Goal: Transaction & Acquisition: Purchase product/service

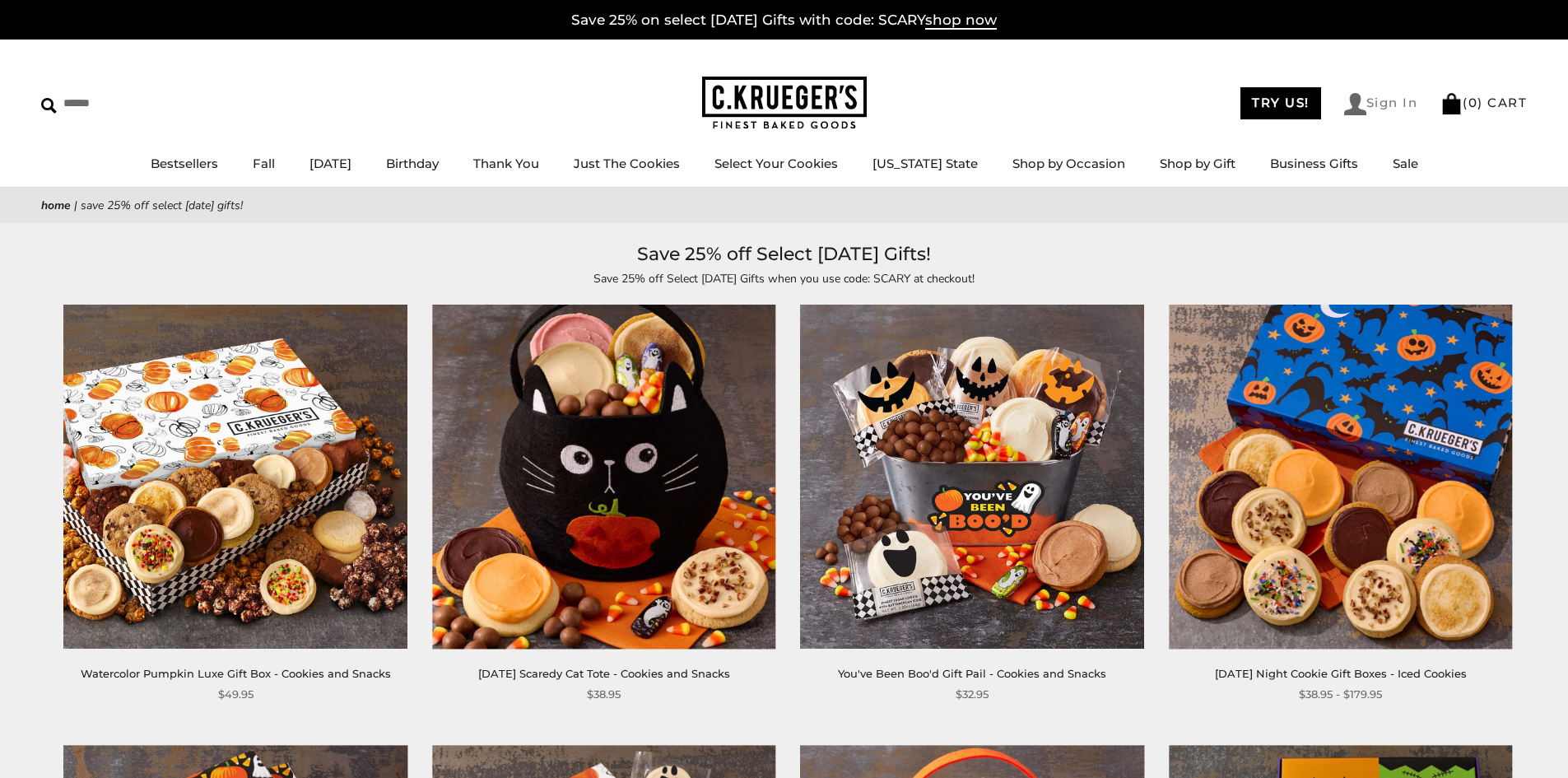
click at [1348, 97] on img at bounding box center [1355, 104] width 22 height 22
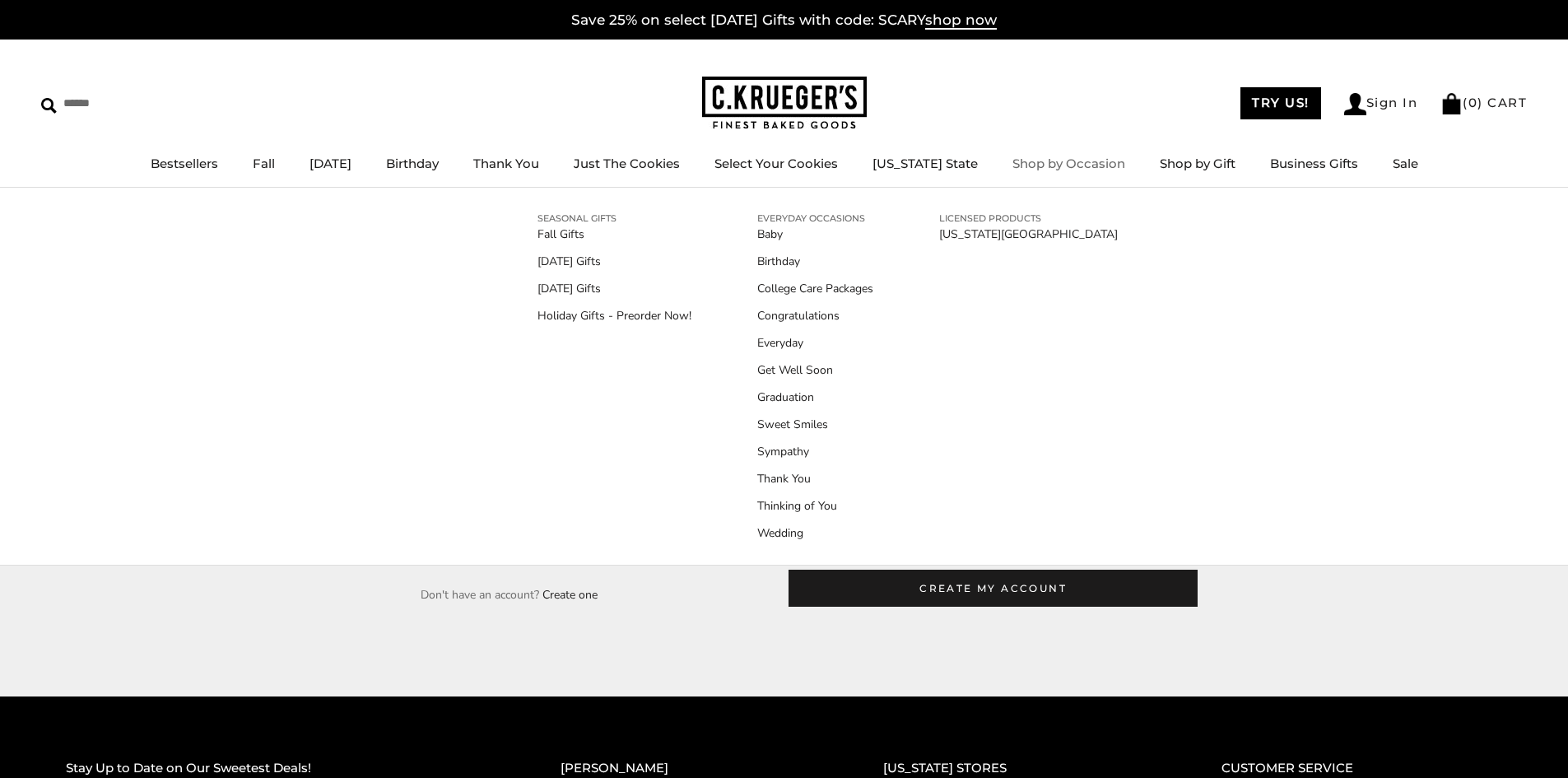
type input "**********"
click at [553, 543] on div "SEASONAL GIFTS Fall Gifts Halloween Gifts Thanksgiving Gifts Holiday Gifts - Pr…" at bounding box center [784, 376] width 577 height 344
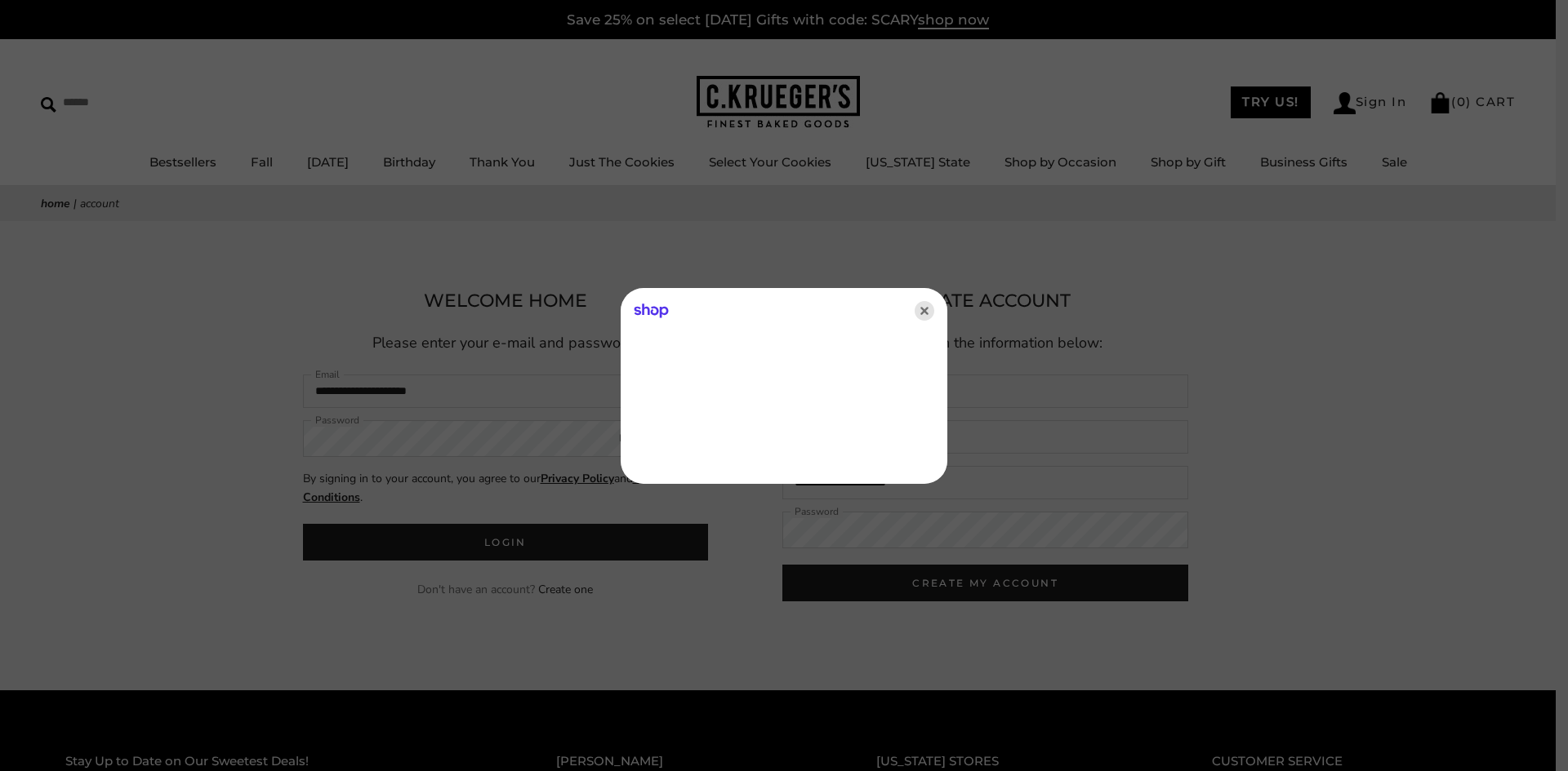
click at [924, 307] on icon "Close" at bounding box center [924, 312] width 20 height 20
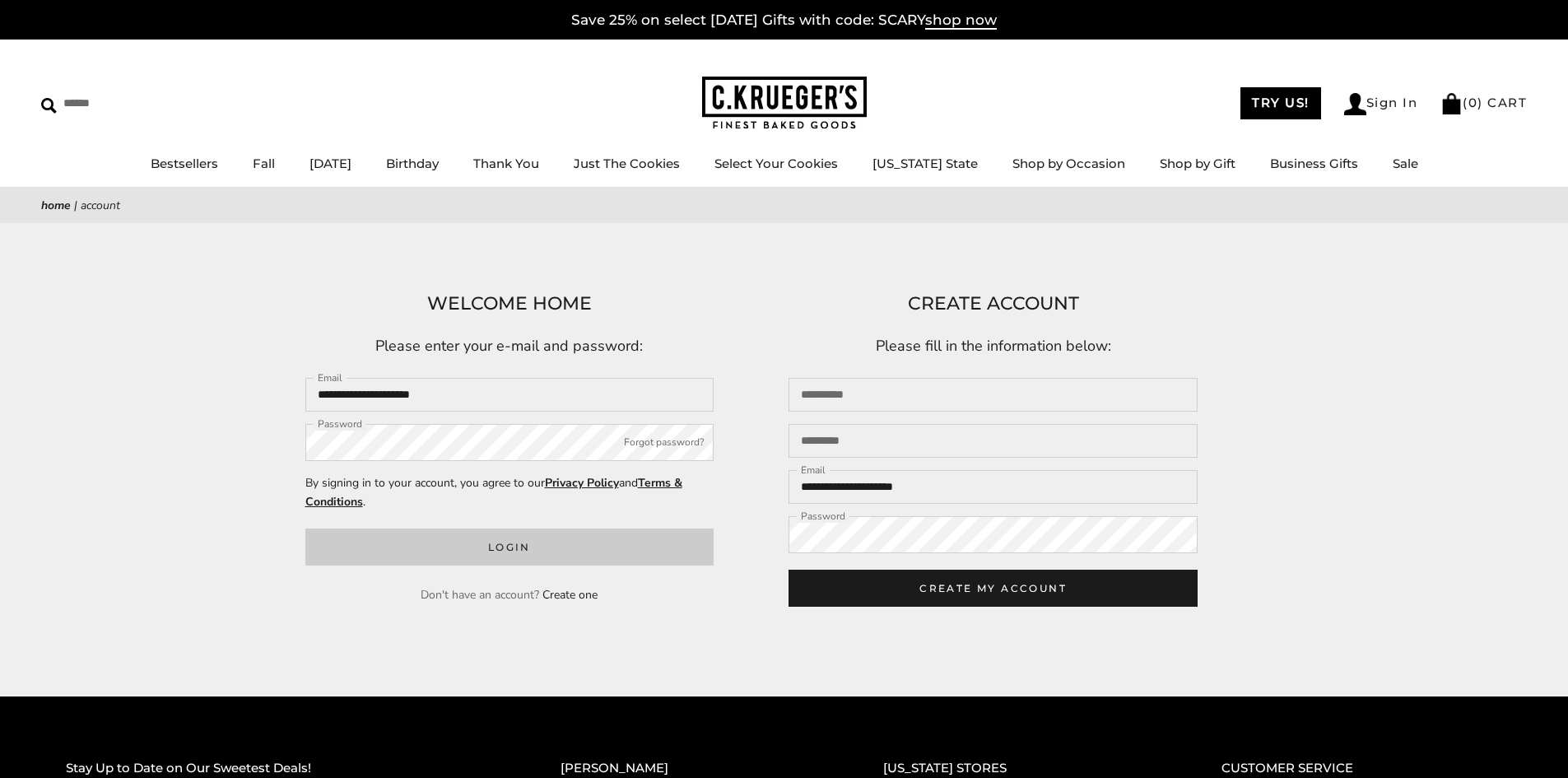
click at [575, 546] on button "Login" at bounding box center [510, 547] width 410 height 37
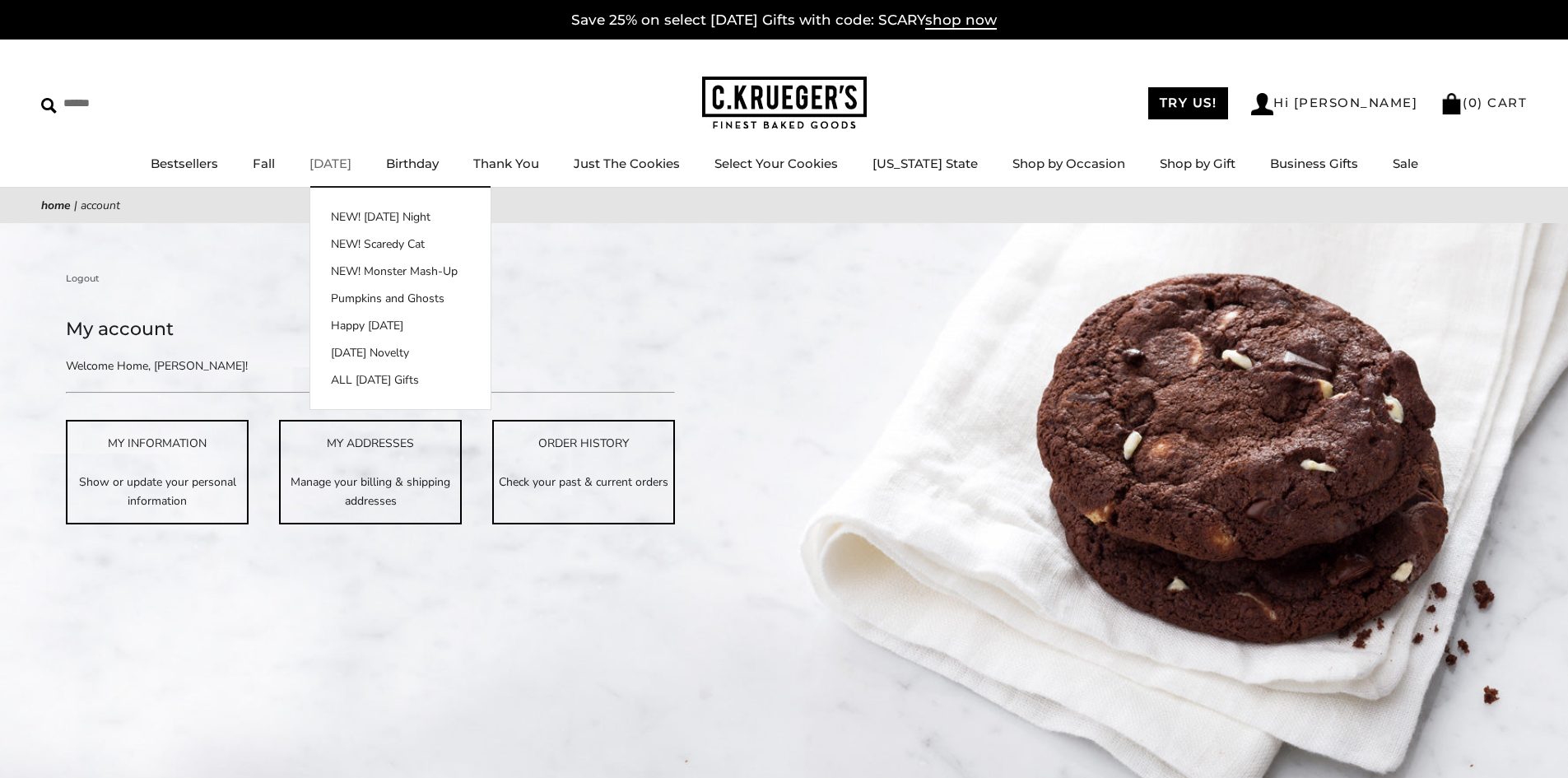
click at [352, 157] on link "[DATE]" at bounding box center [330, 163] width 42 height 16
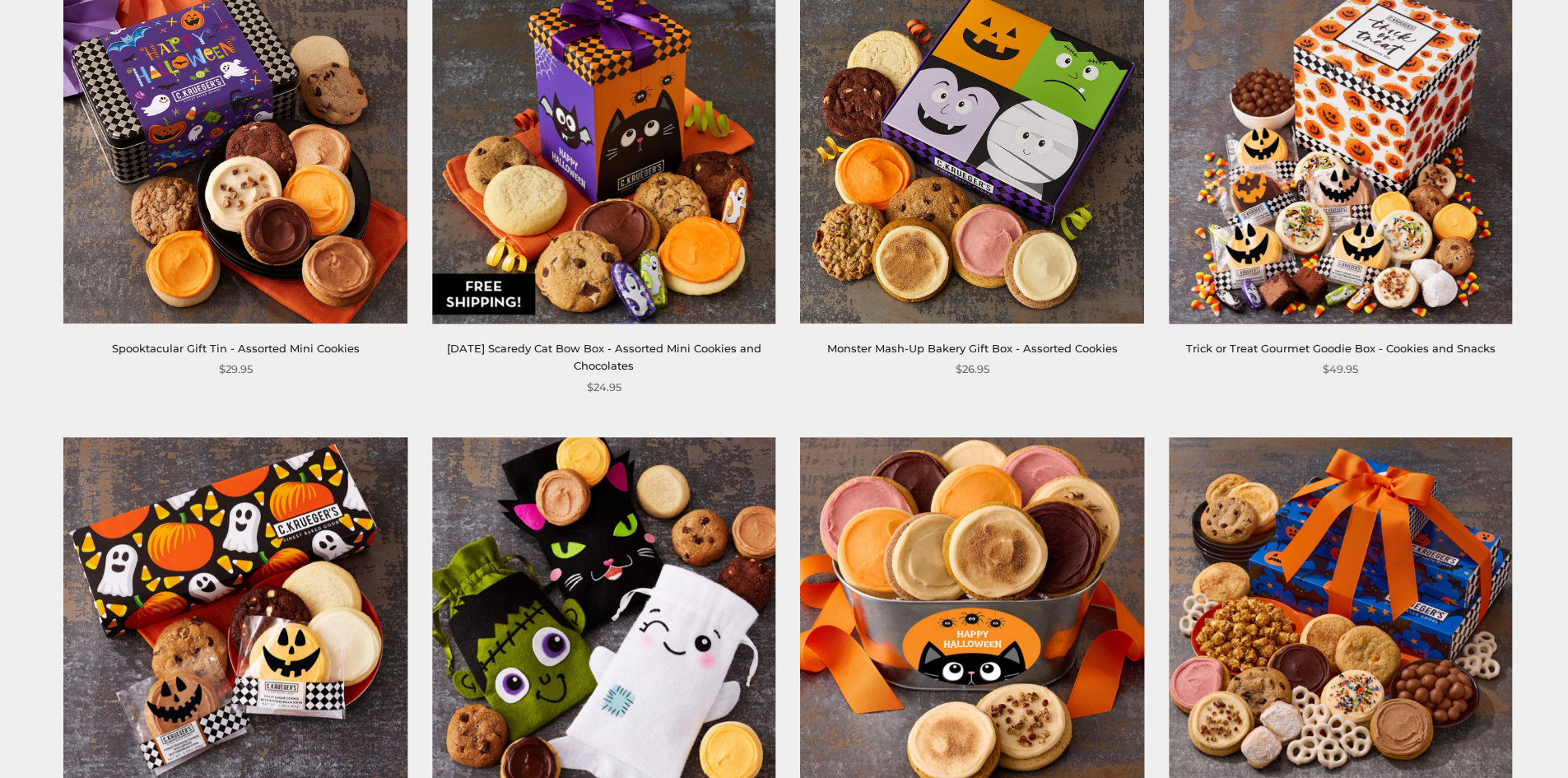
scroll to position [2636, 0]
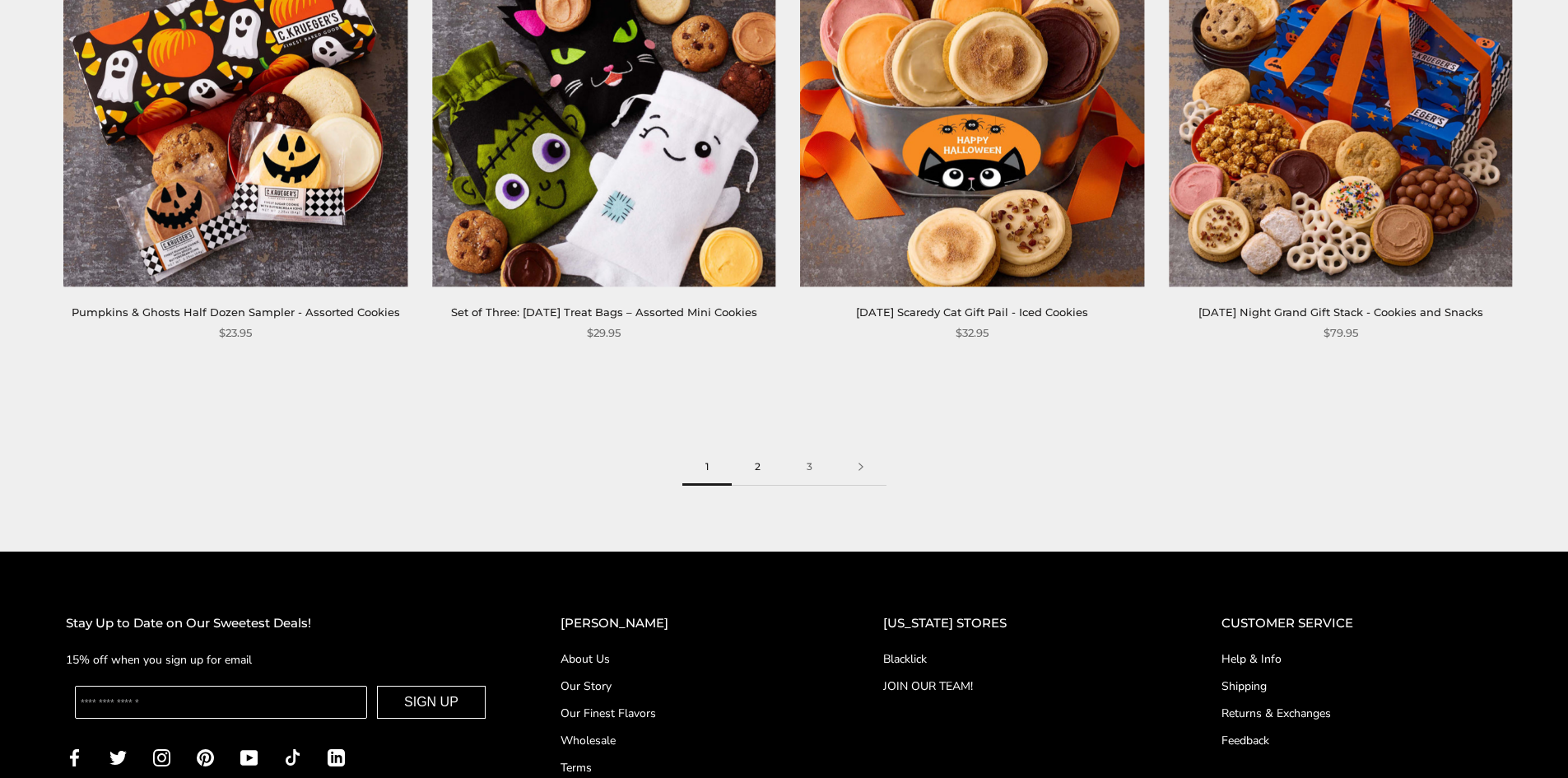
click at [764, 486] on link "2" at bounding box center [758, 467] width 52 height 37
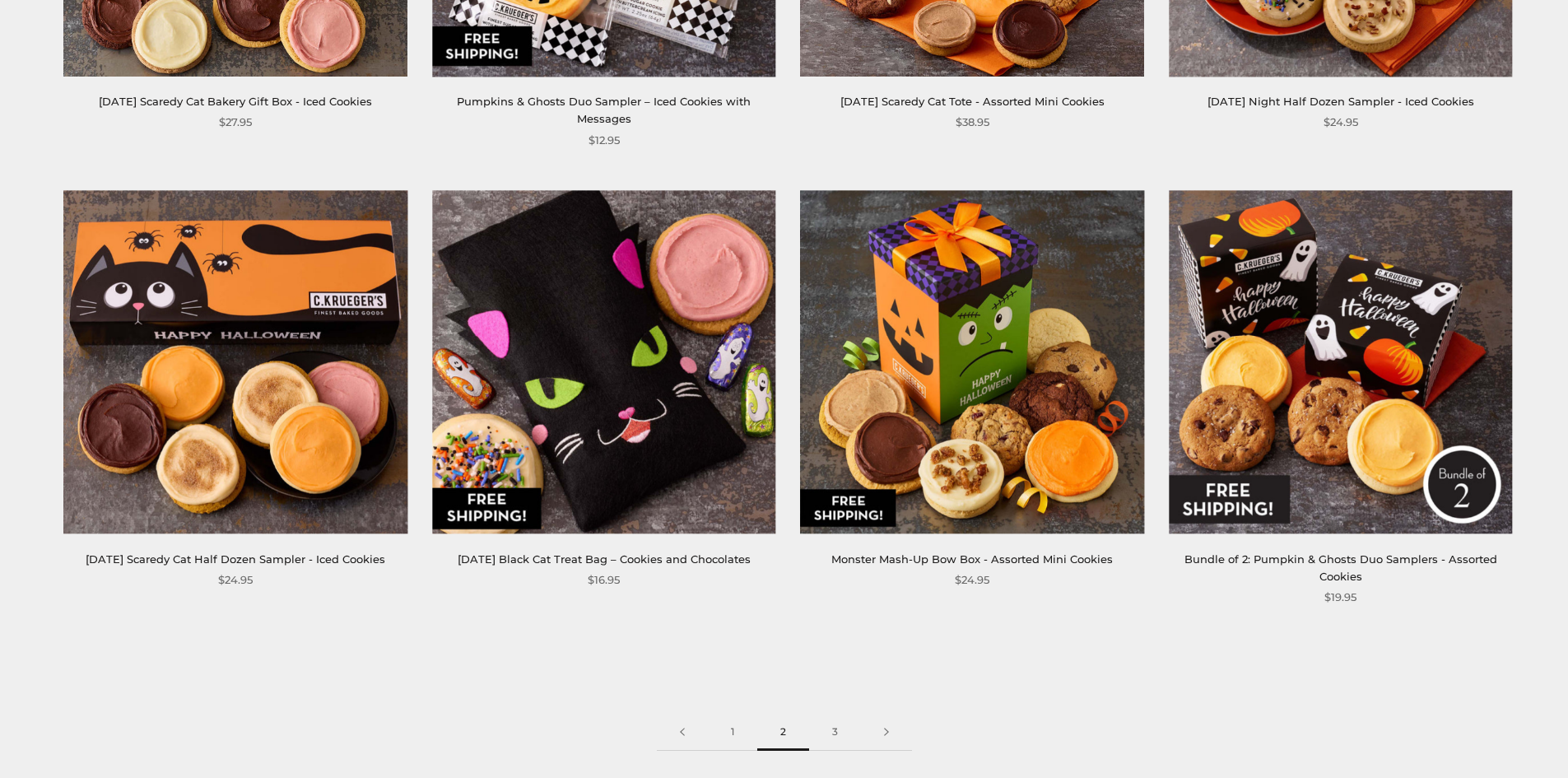
scroll to position [2471, 0]
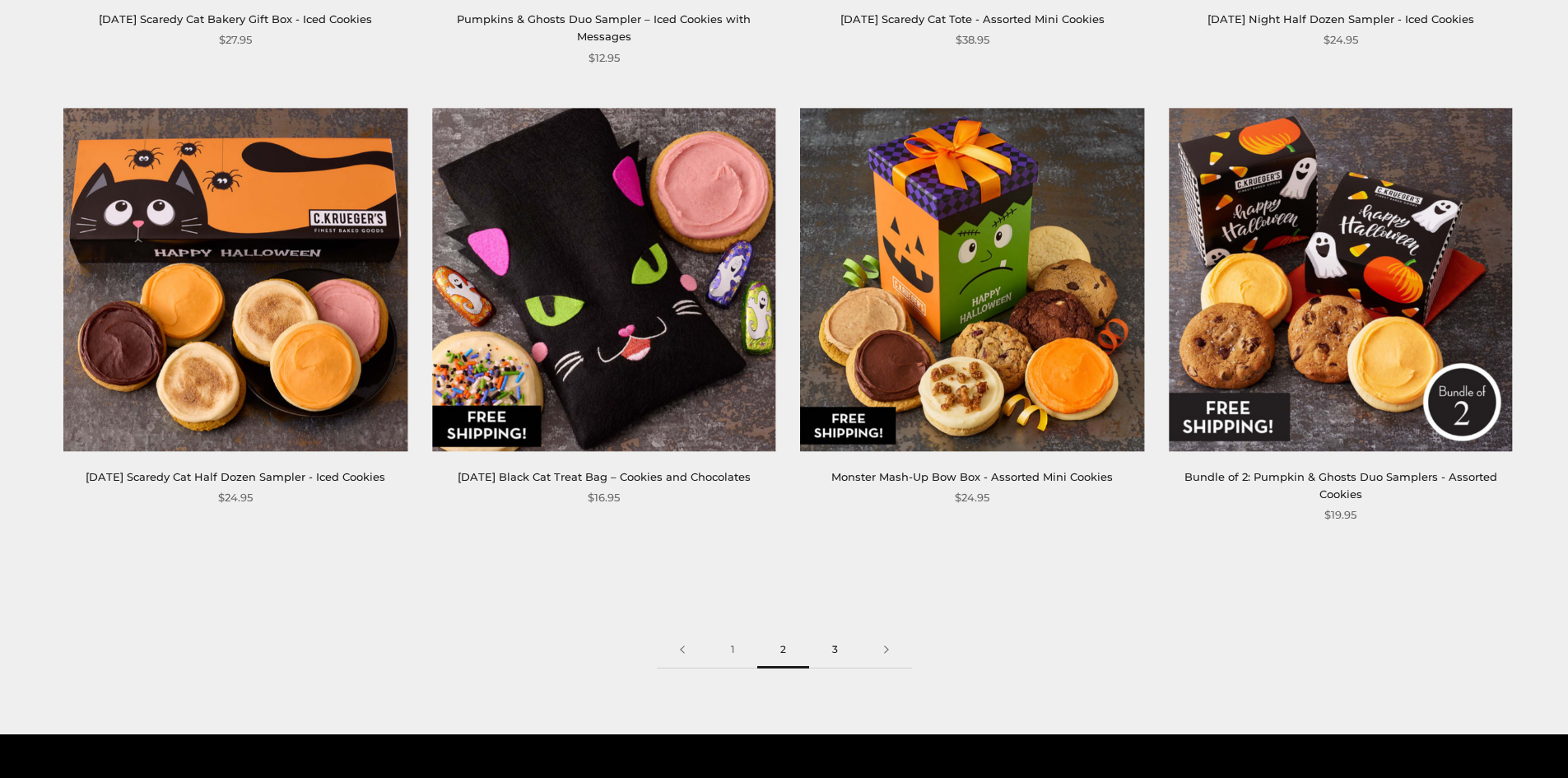
click at [839, 632] on link "3" at bounding box center [835, 650] width 52 height 37
click at [1367, 337] on img at bounding box center [1340, 279] width 343 height 343
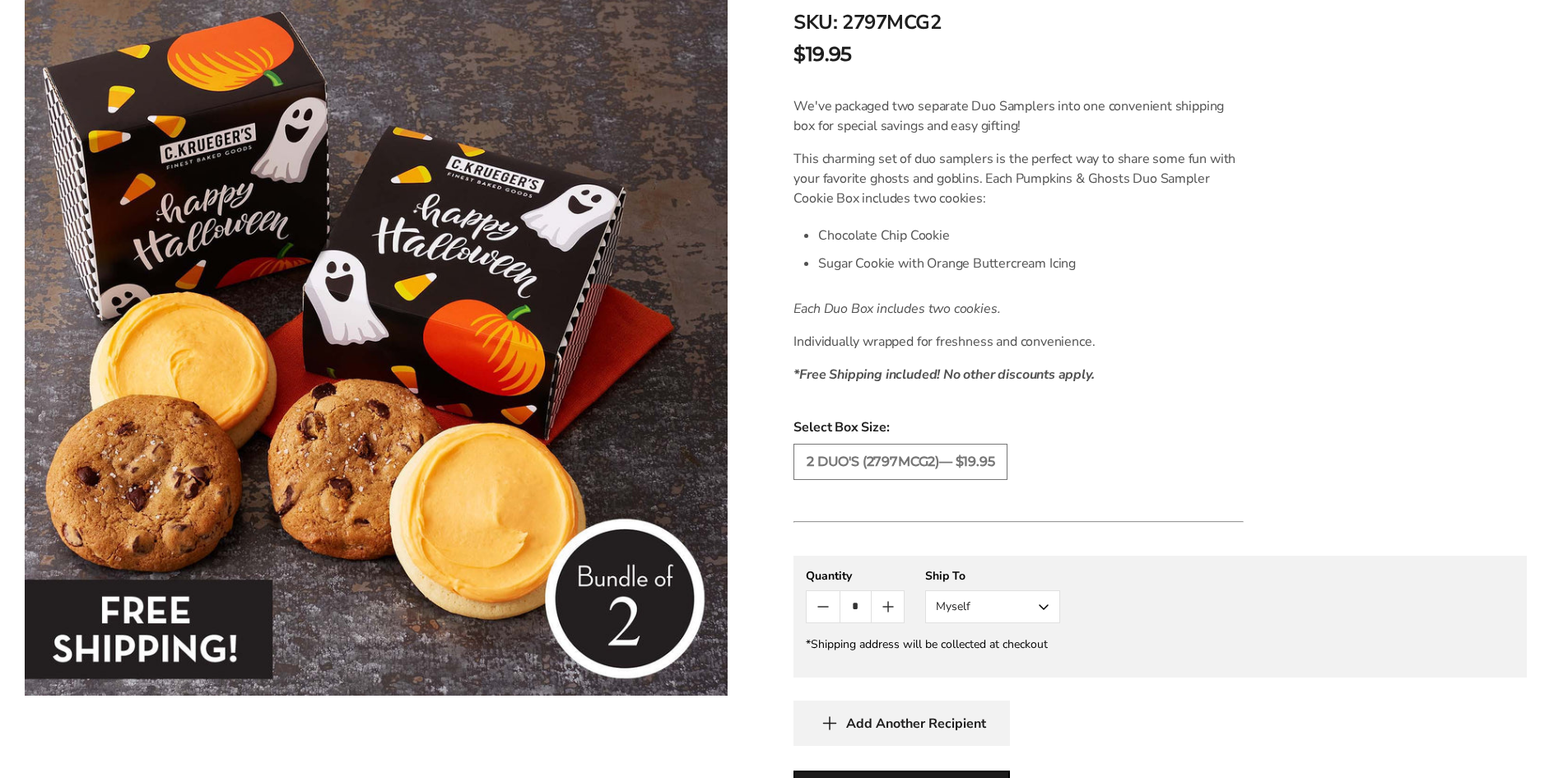
scroll to position [494, 0]
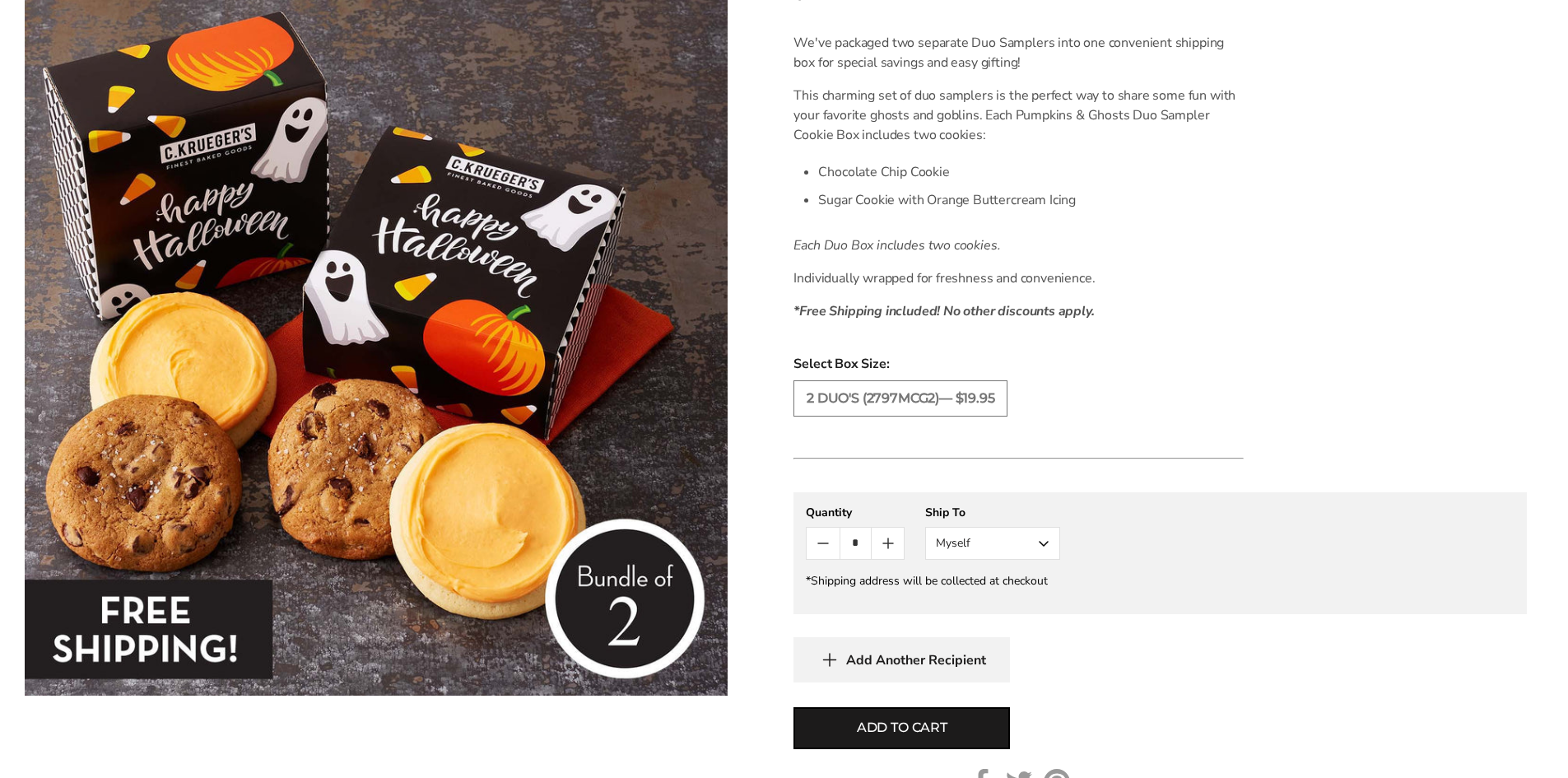
click at [1041, 553] on button "Myself" at bounding box center [993, 543] width 135 height 33
click at [1012, 605] on button "Other Recipient" at bounding box center [993, 605] width 133 height 30
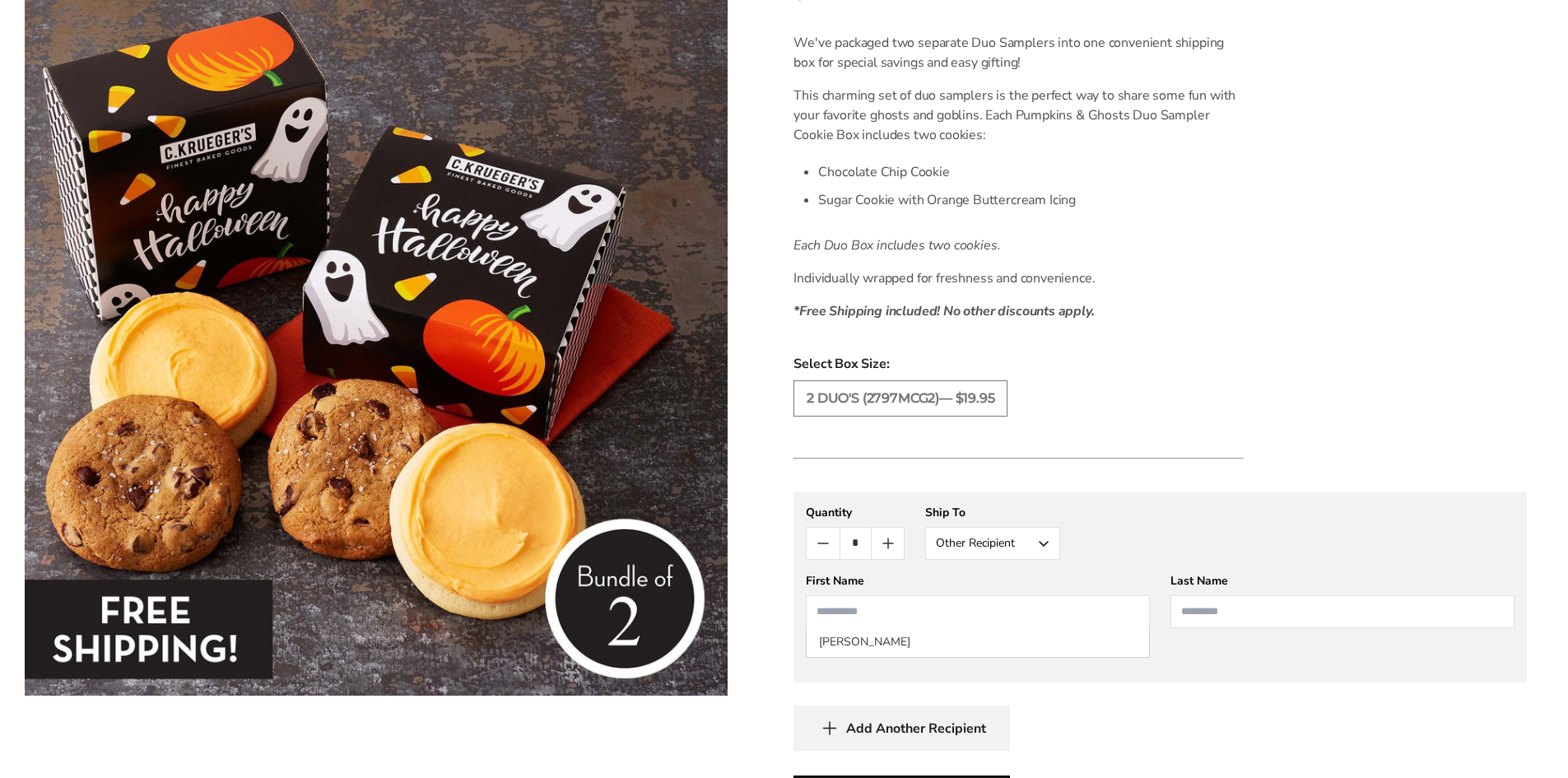
click at [1012, 606] on input "First Name" at bounding box center [978, 612] width 344 height 33
click at [1216, 614] on input "Last Name" at bounding box center [1342, 612] width 344 height 33
type input "*****"
click at [922, 621] on input "First Name" at bounding box center [978, 612] width 344 height 33
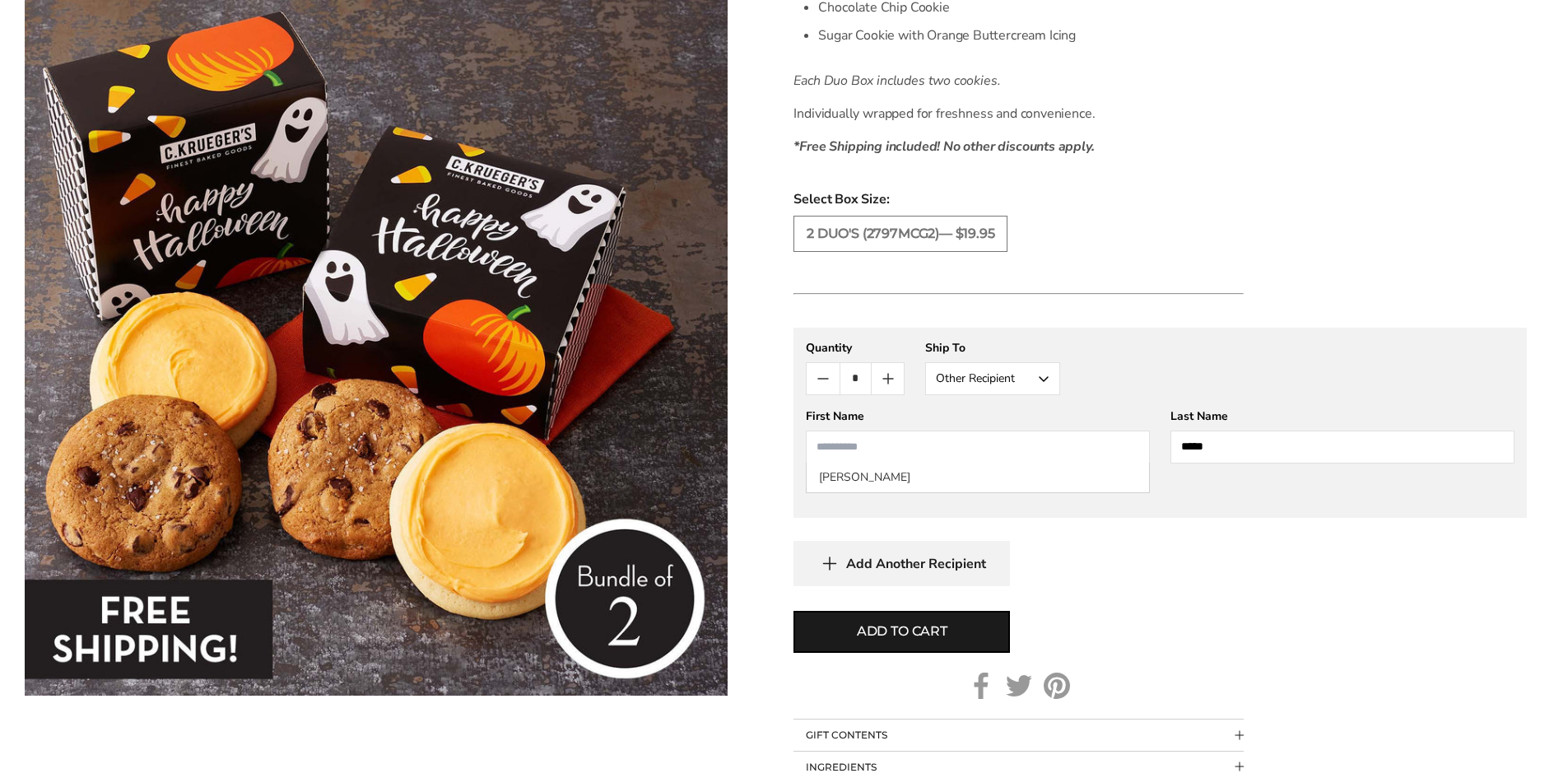
scroll to position [577, 0]
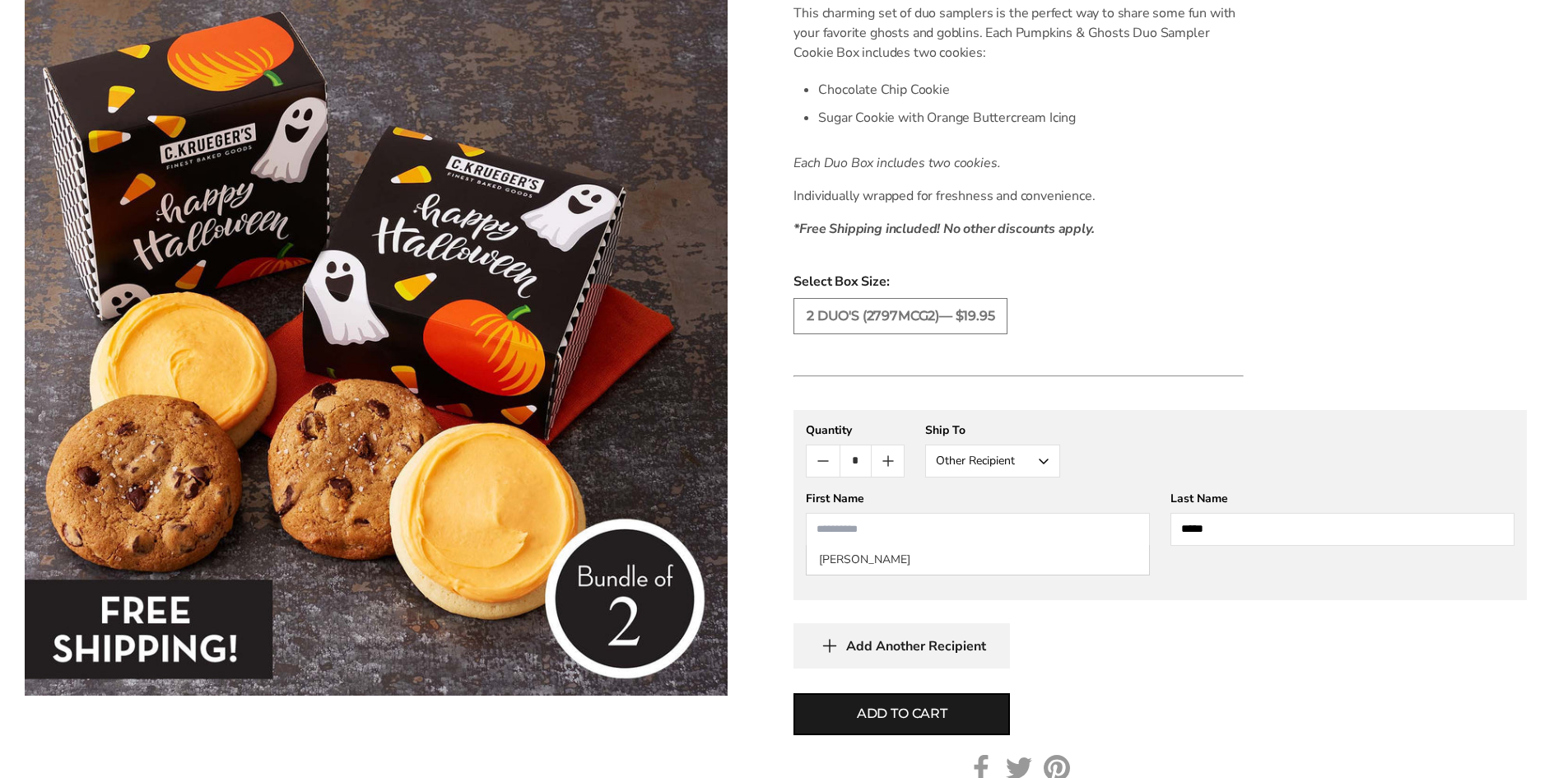
click at [884, 533] on input "First Name" at bounding box center [978, 529] width 344 height 33
type input "*"
type input "**********"
click at [909, 720] on span "Add to cart" at bounding box center [902, 714] width 90 height 20
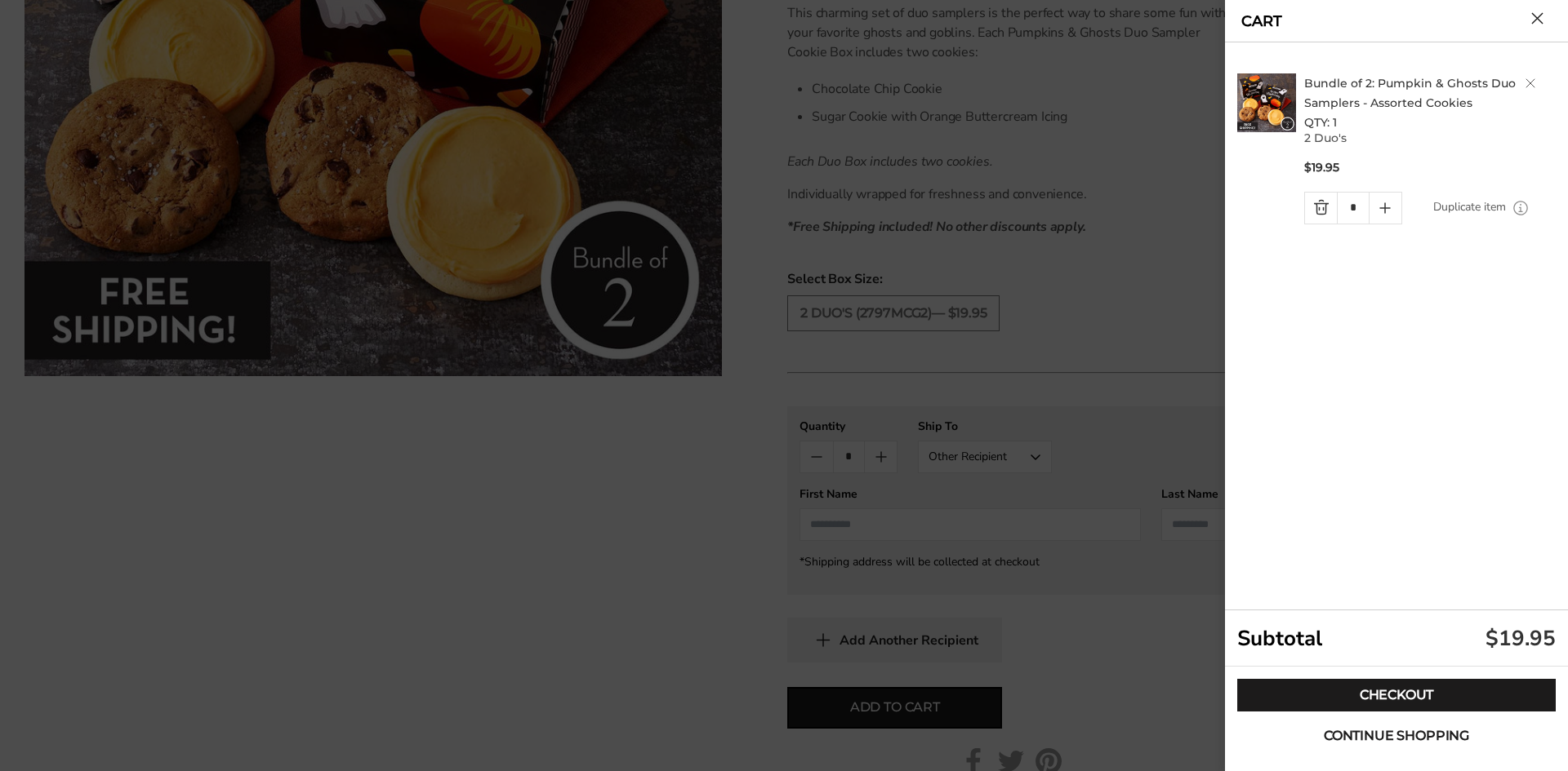
click at [1354, 730] on span "Continue shopping" at bounding box center [1395, 736] width 145 height 13
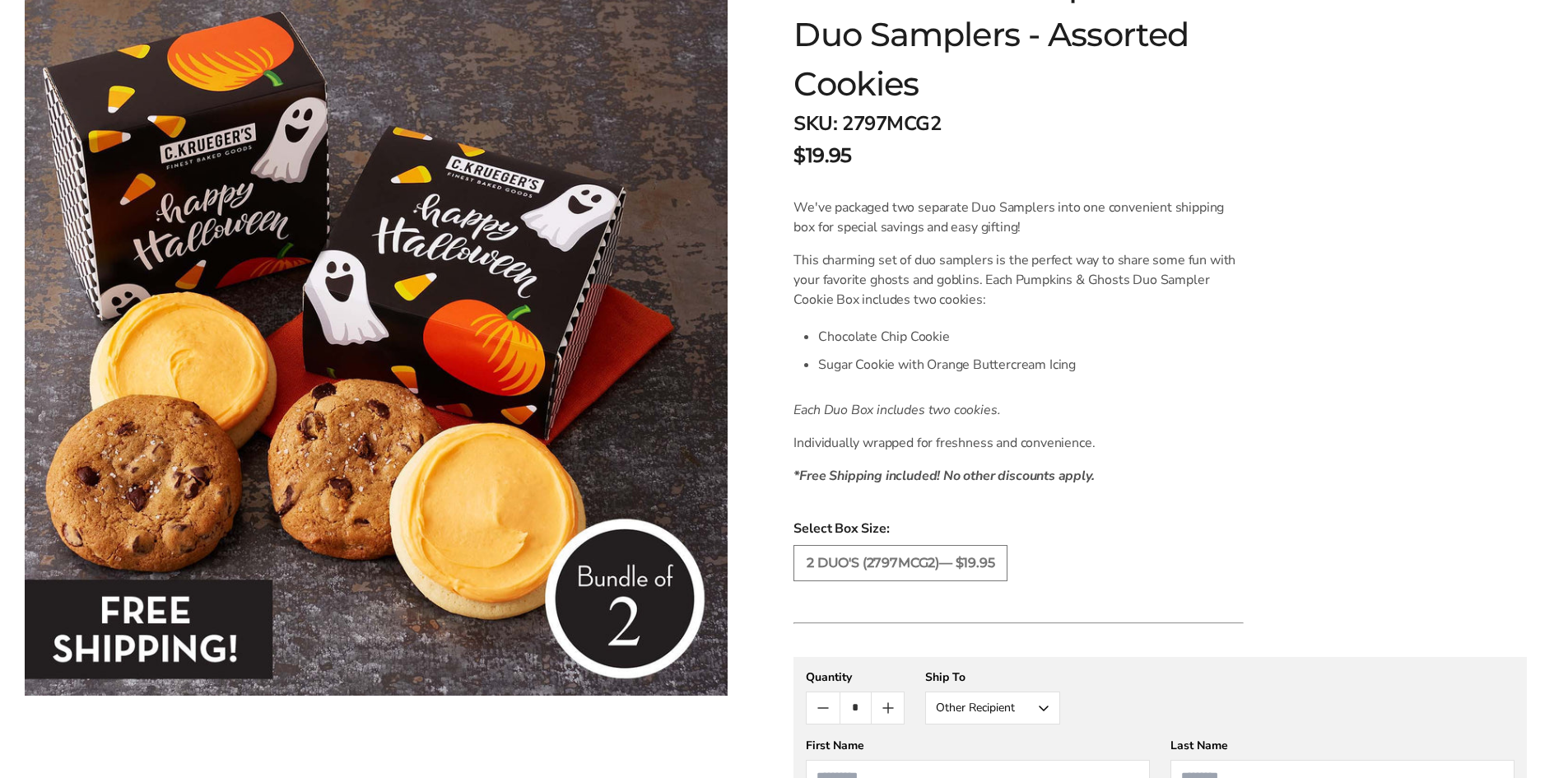
scroll to position [0, 0]
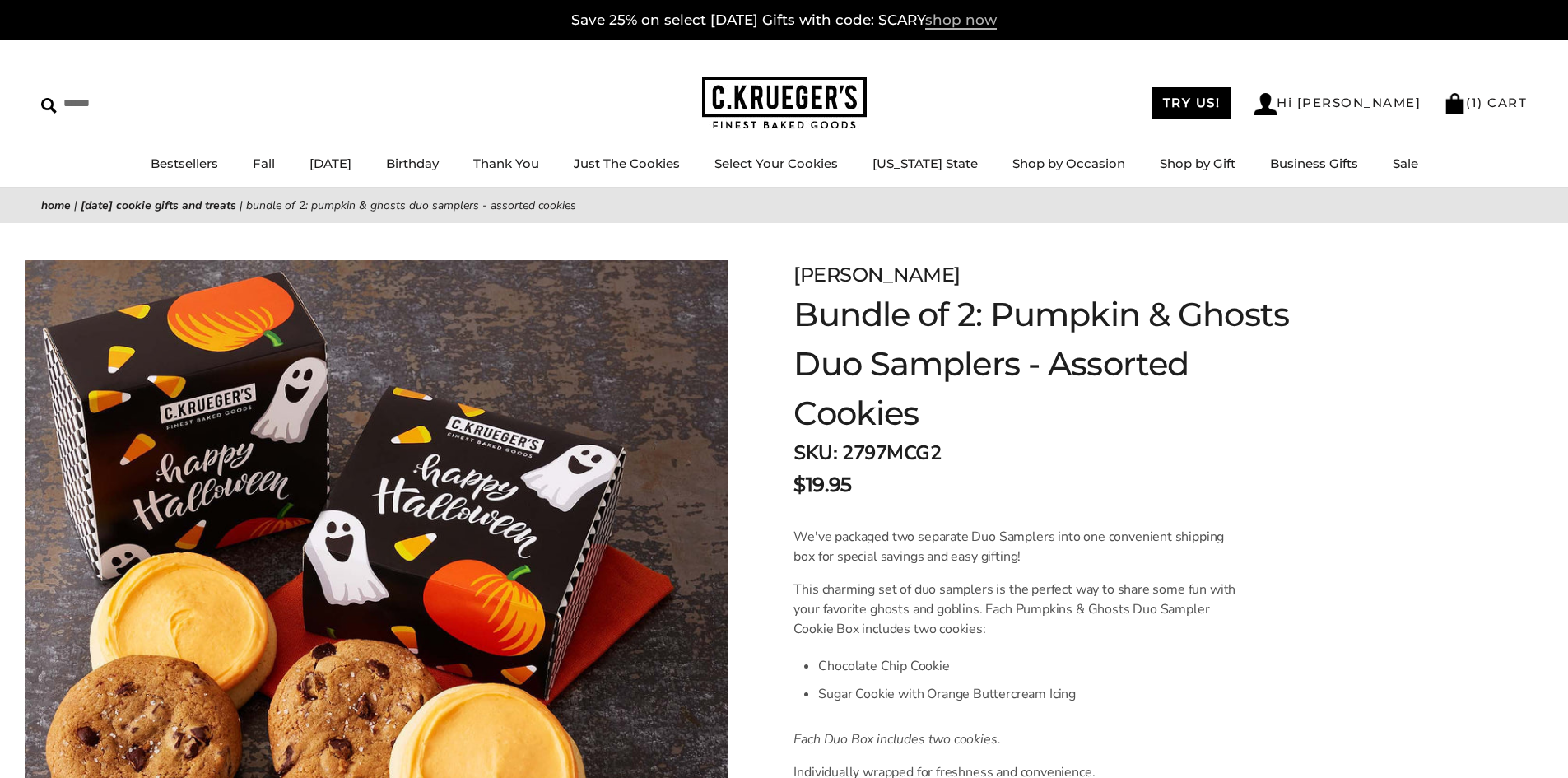
click at [969, 18] on span "shop now" at bounding box center [961, 21] width 72 height 18
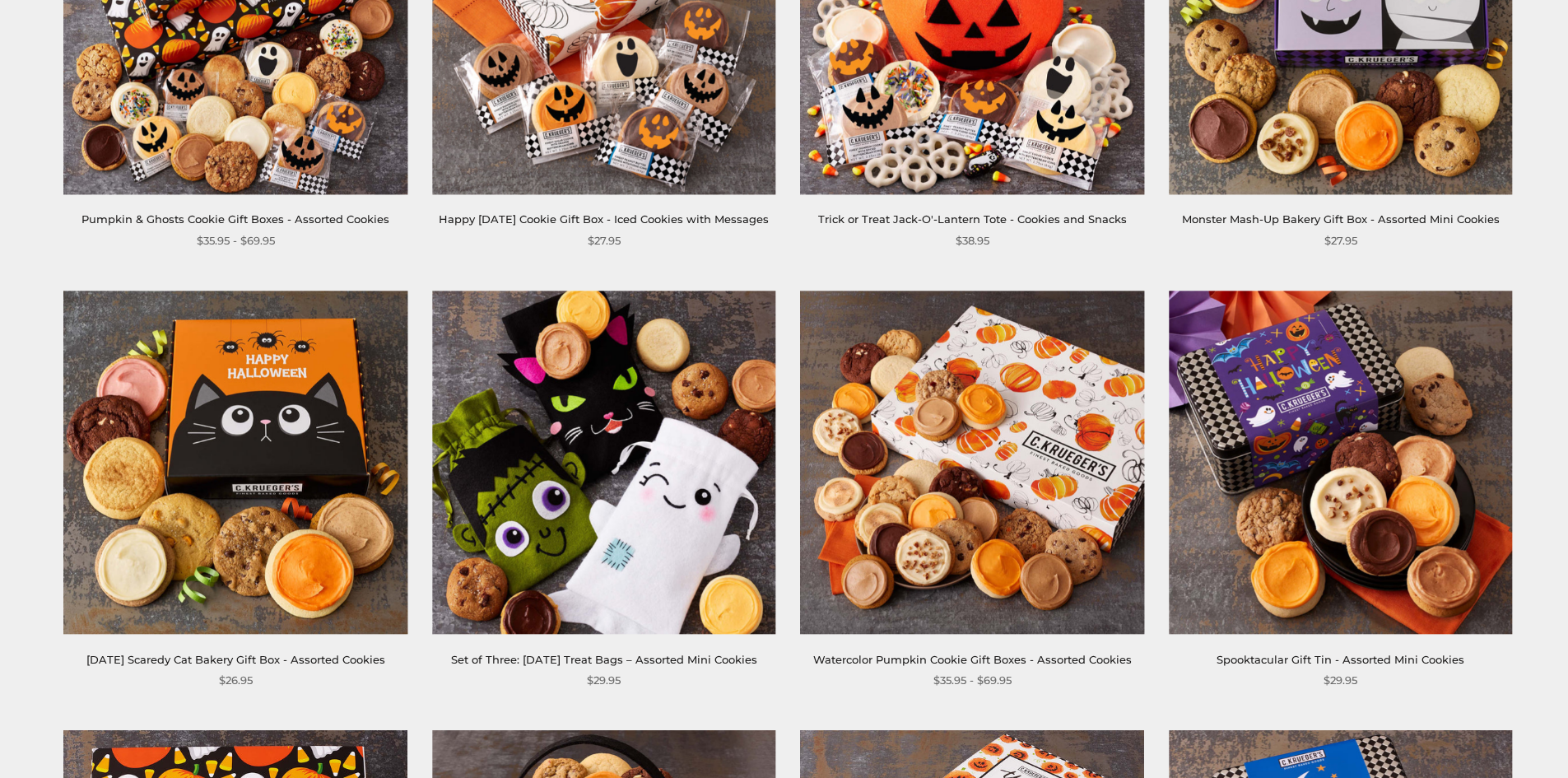
scroll to position [1070, 0]
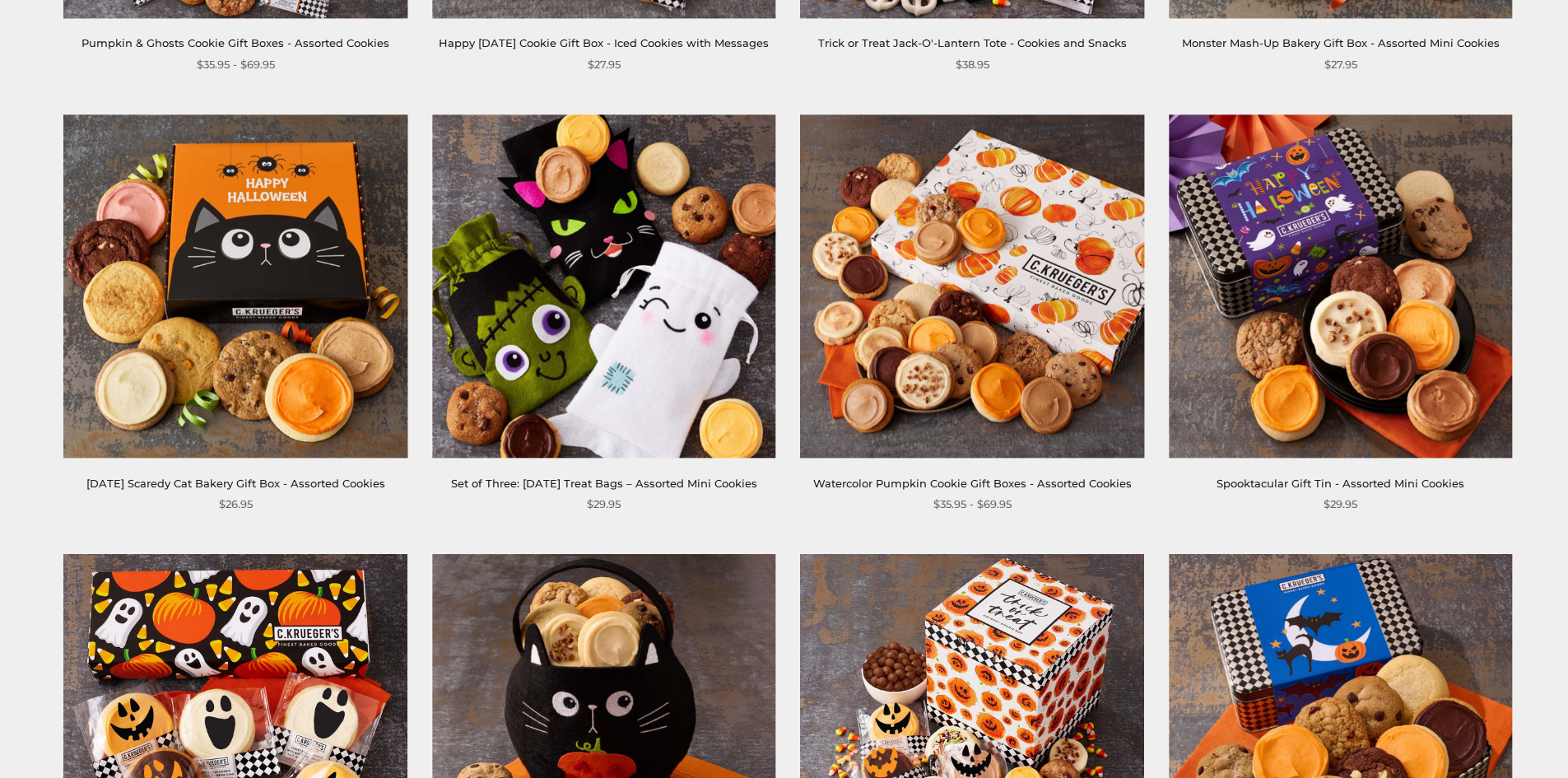
click at [1063, 299] on img at bounding box center [972, 286] width 343 height 343
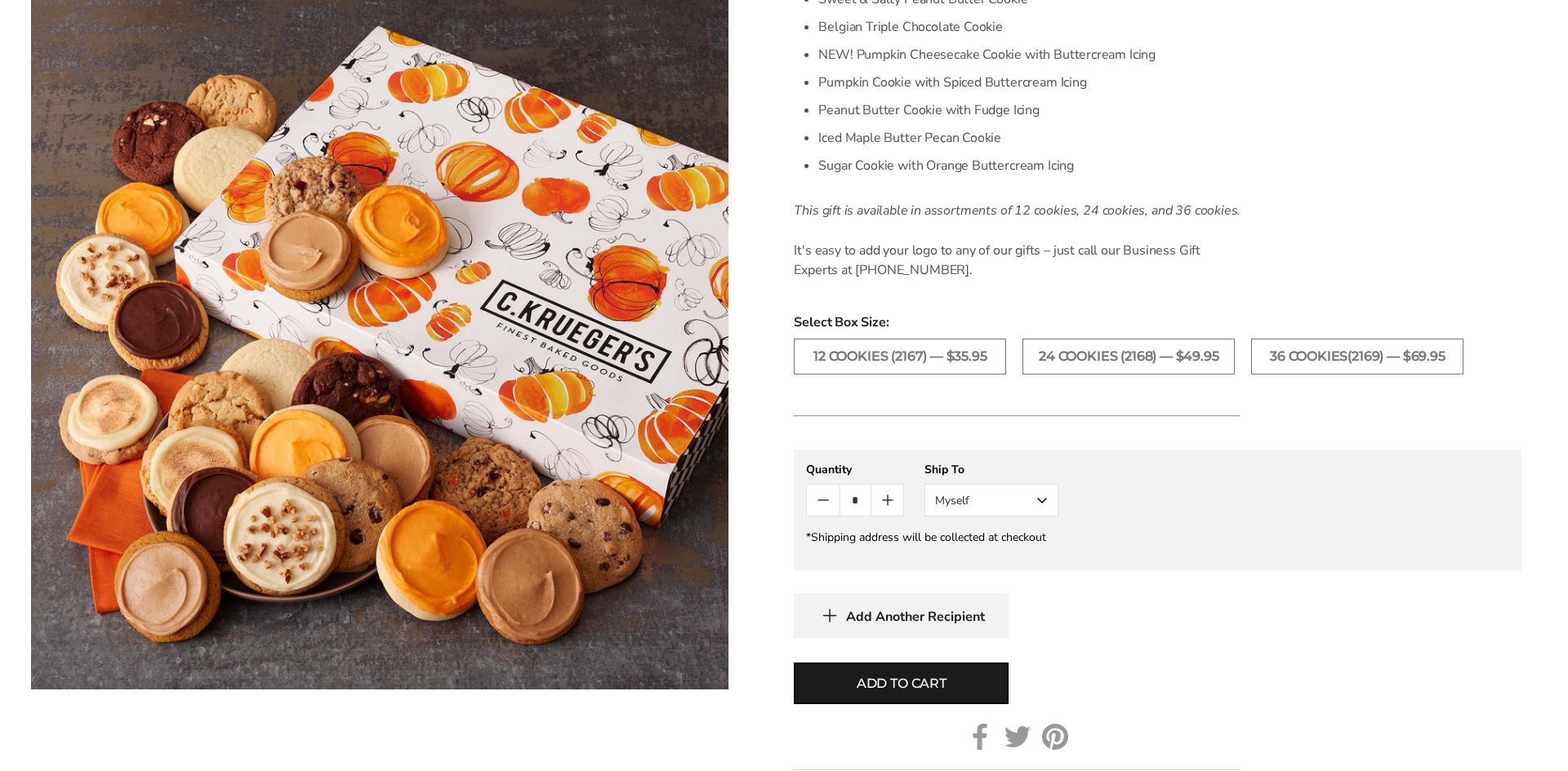
scroll to position [735, 0]
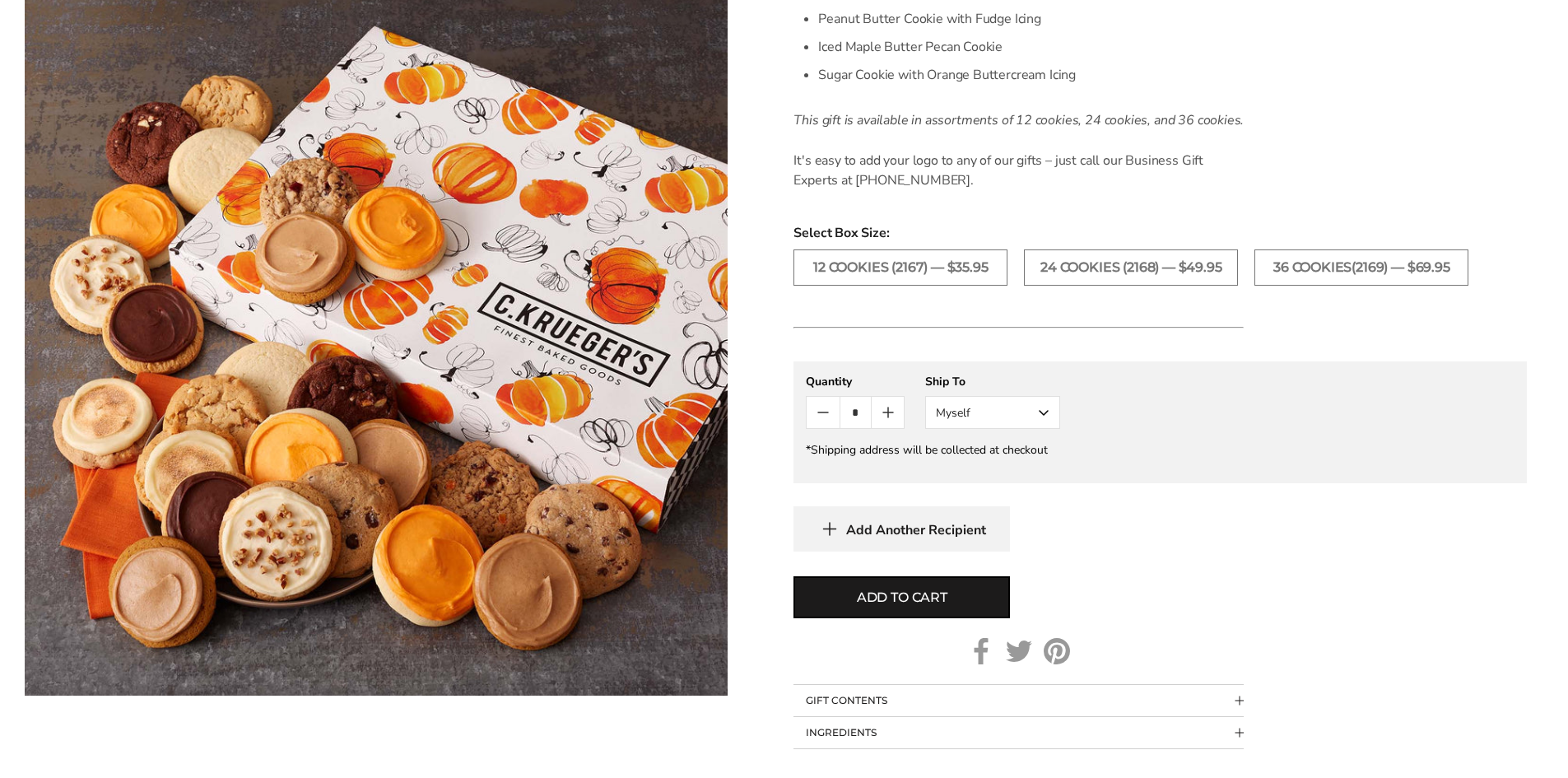
click at [1039, 406] on button "Myself" at bounding box center [993, 412] width 135 height 33
click at [1022, 483] on button "Other Recipient" at bounding box center [993, 474] width 133 height 30
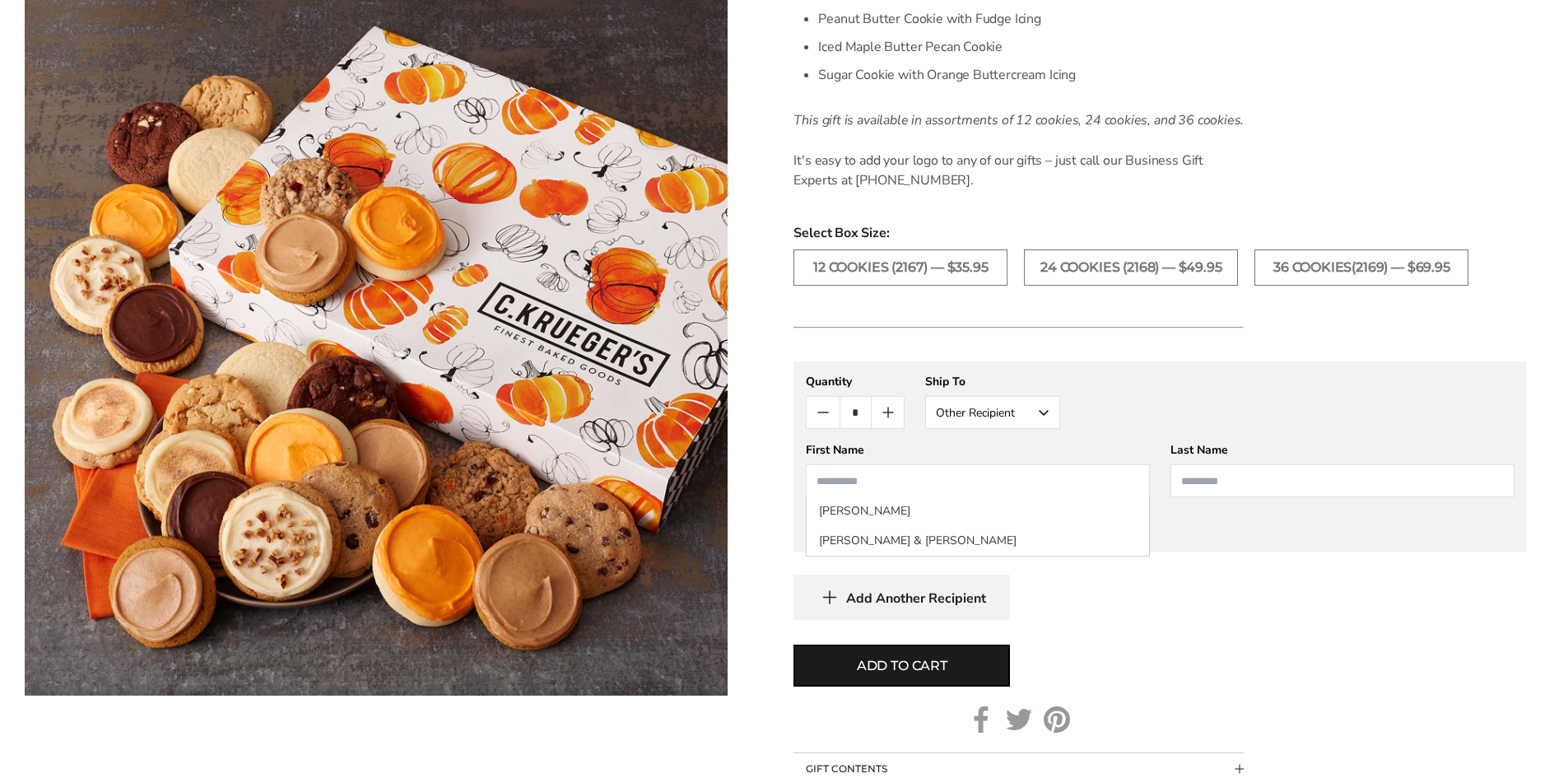
click at [1022, 483] on input "First Name" at bounding box center [978, 481] width 344 height 33
type input "**********"
click at [1224, 480] on input "Last Name" at bounding box center [1342, 481] width 344 height 33
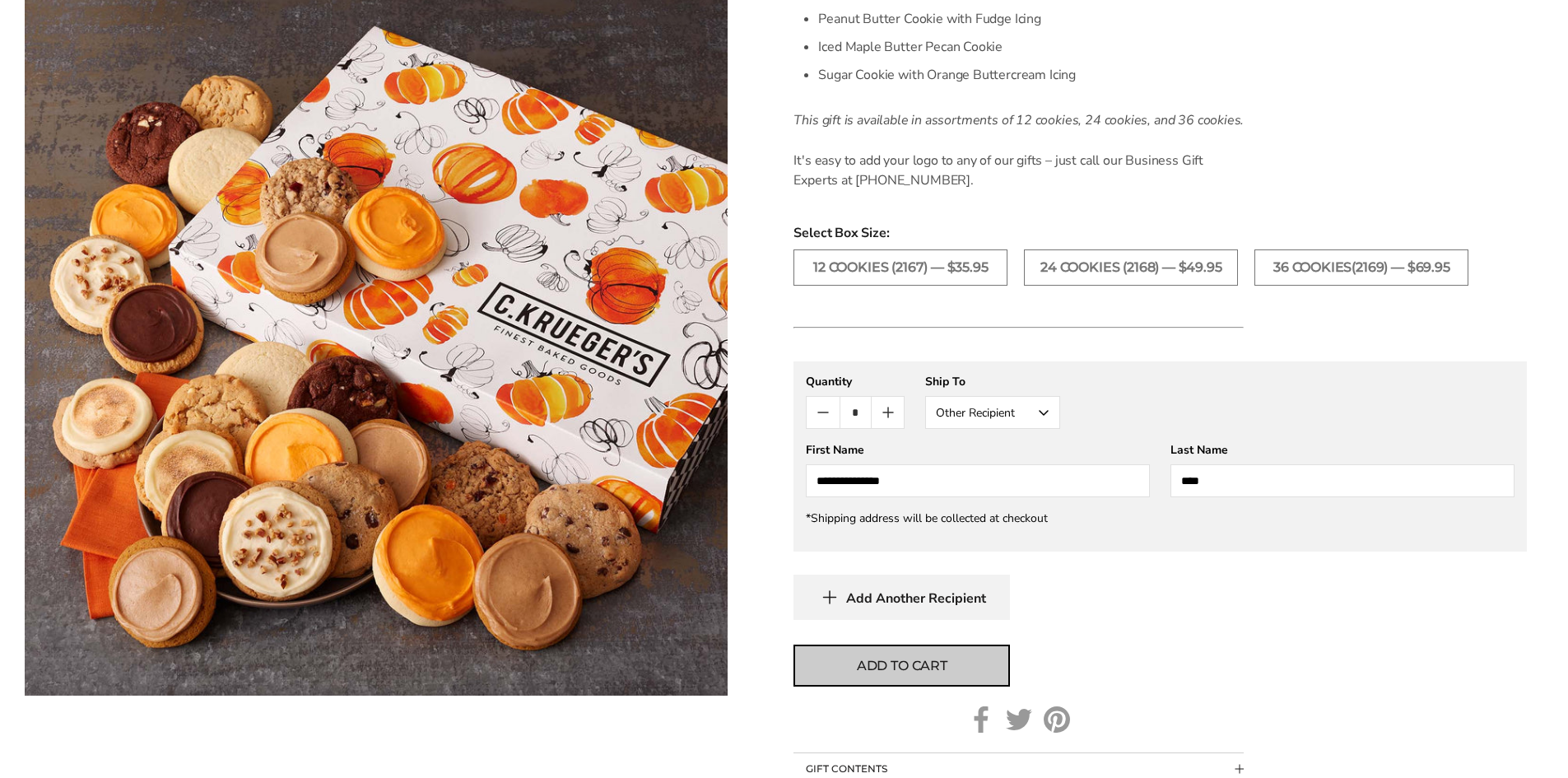
type input "****"
click at [917, 660] on span "Add to cart" at bounding box center [902, 667] width 90 height 20
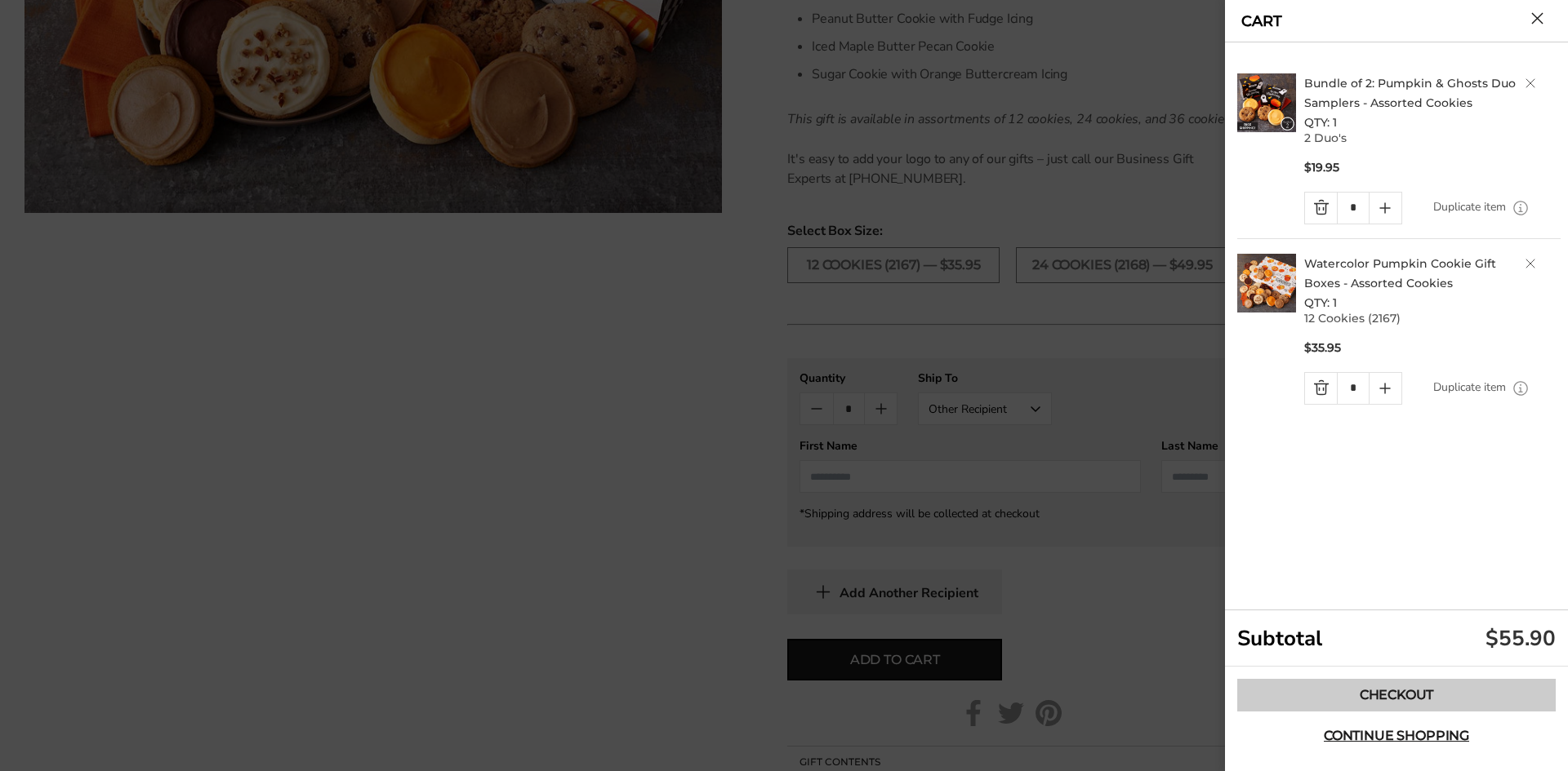
click at [1373, 687] on link "Checkout" at bounding box center [1395, 695] width 319 height 33
click at [1376, 691] on link "Checkout" at bounding box center [1395, 695] width 319 height 33
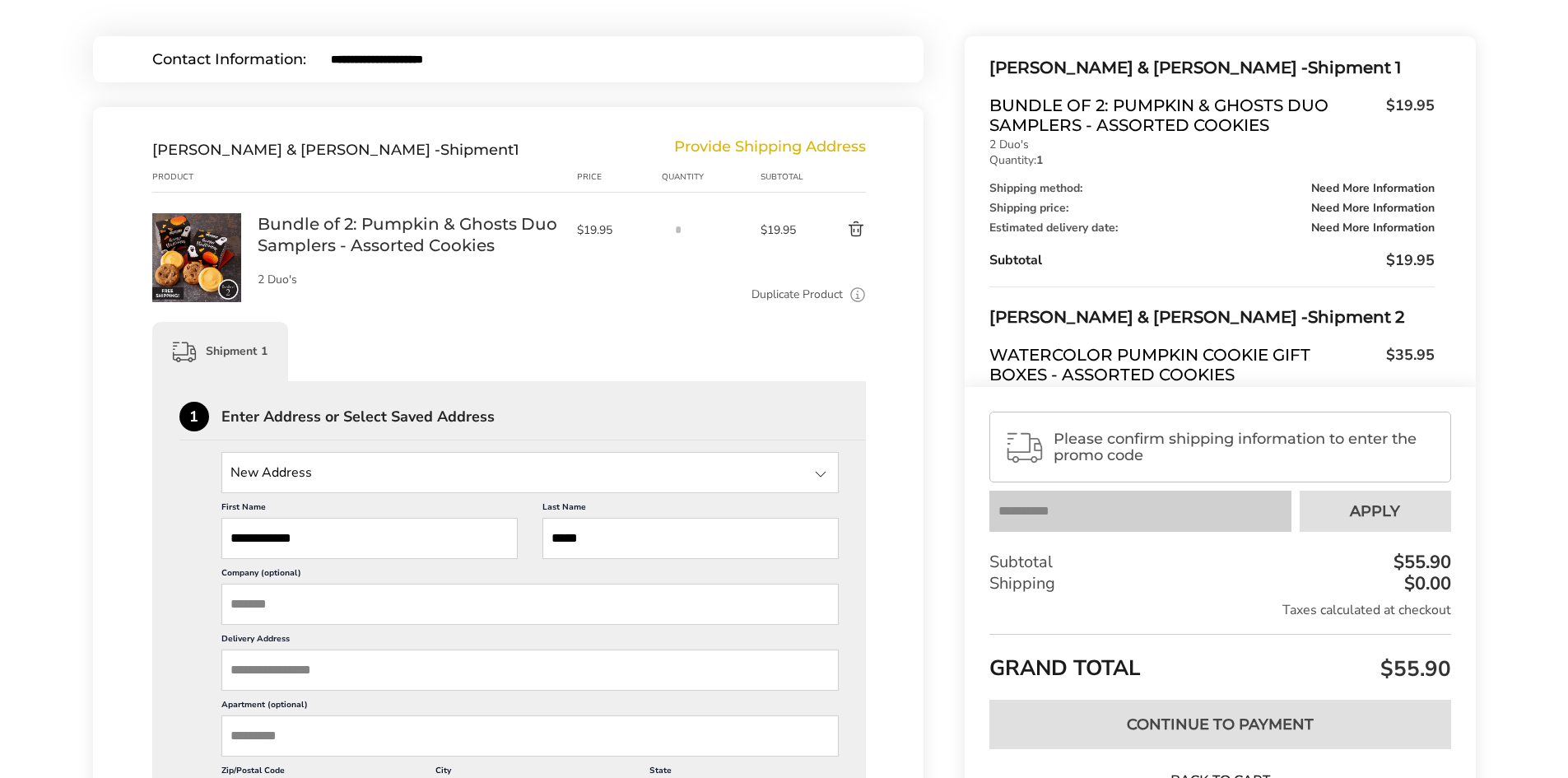
scroll to position [83, 0]
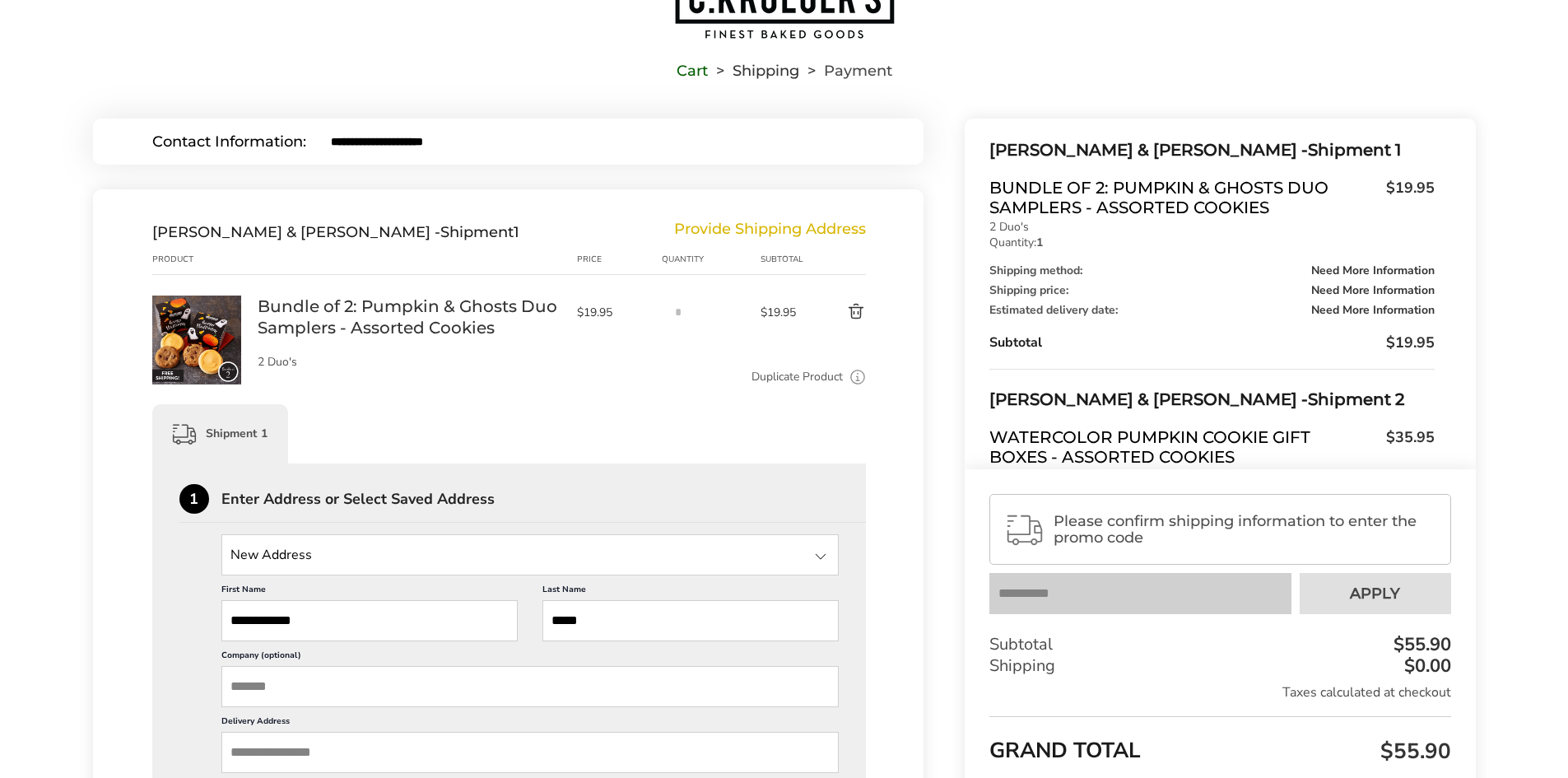
click at [1267, 524] on span "Please confirm shipping information to enter the promo code" at bounding box center [1245, 529] width 382 height 33
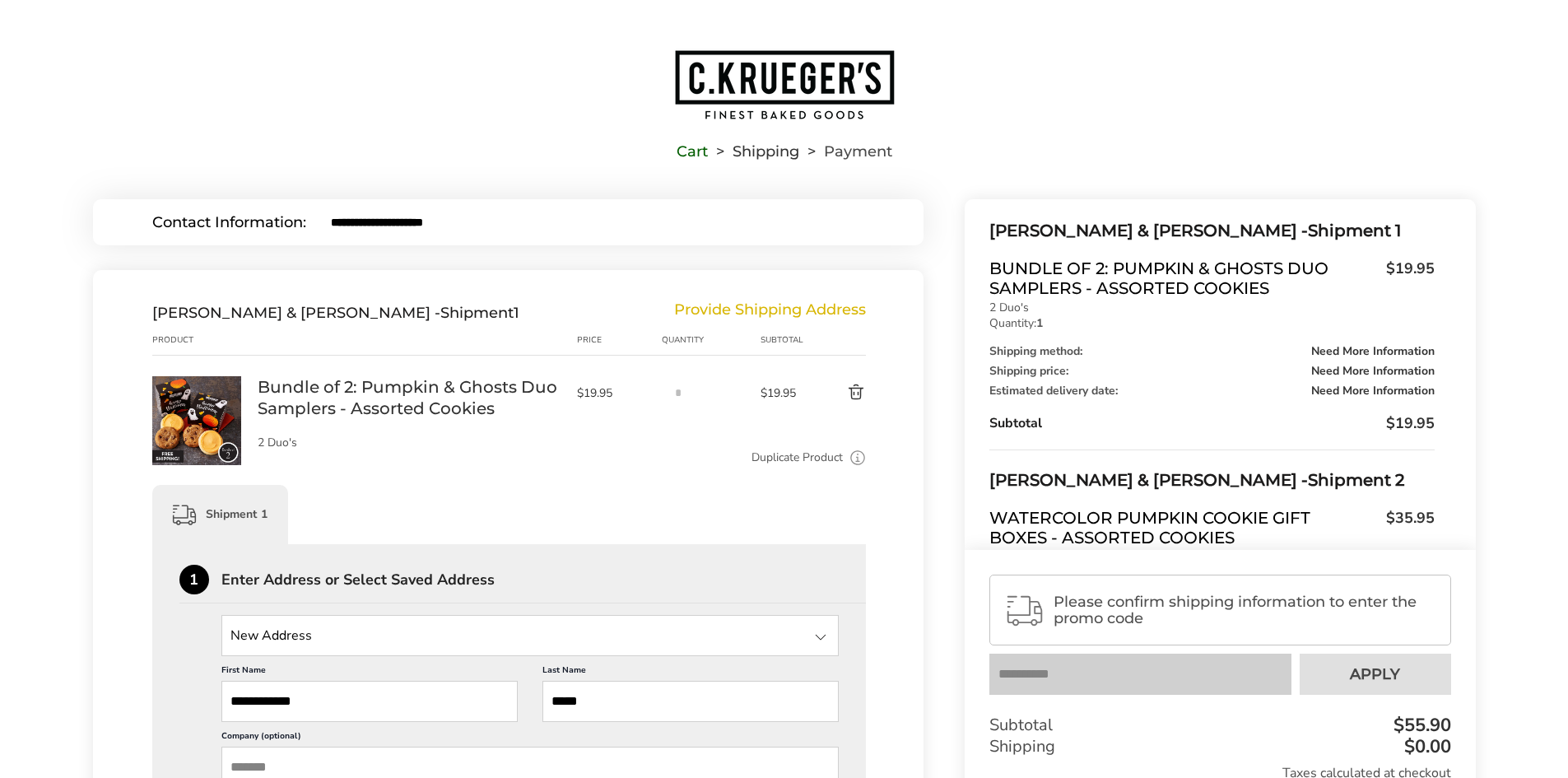
scroll to position [0, 0]
click at [1098, 616] on span "Please confirm shipping information to enter the promo code" at bounding box center [1245, 612] width 382 height 33
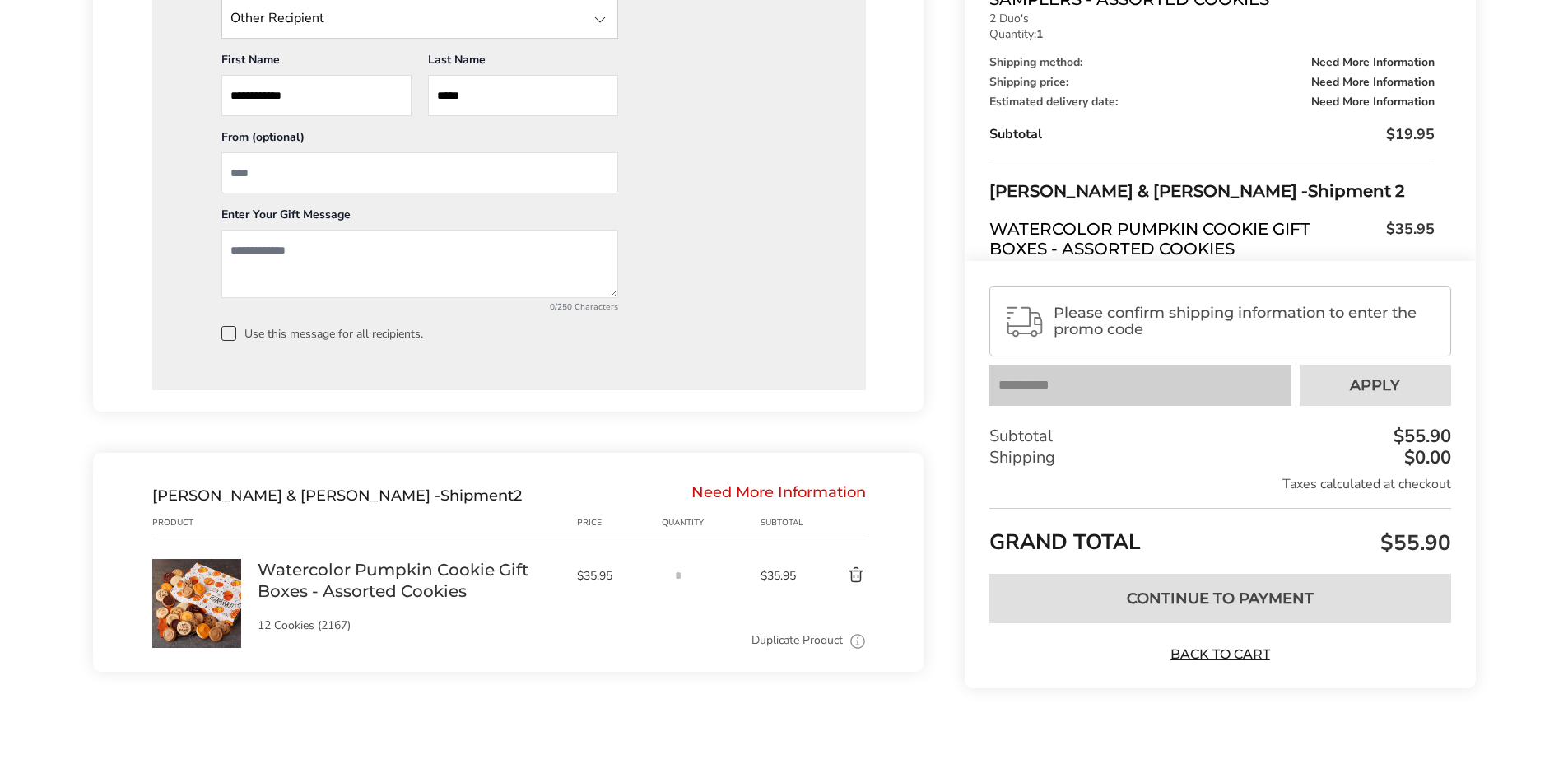
scroll to position [1398, 0]
click at [828, 489] on div "Need More Information" at bounding box center [780, 495] width 175 height 18
click at [811, 490] on div "Need More Information" at bounding box center [780, 495] width 175 height 18
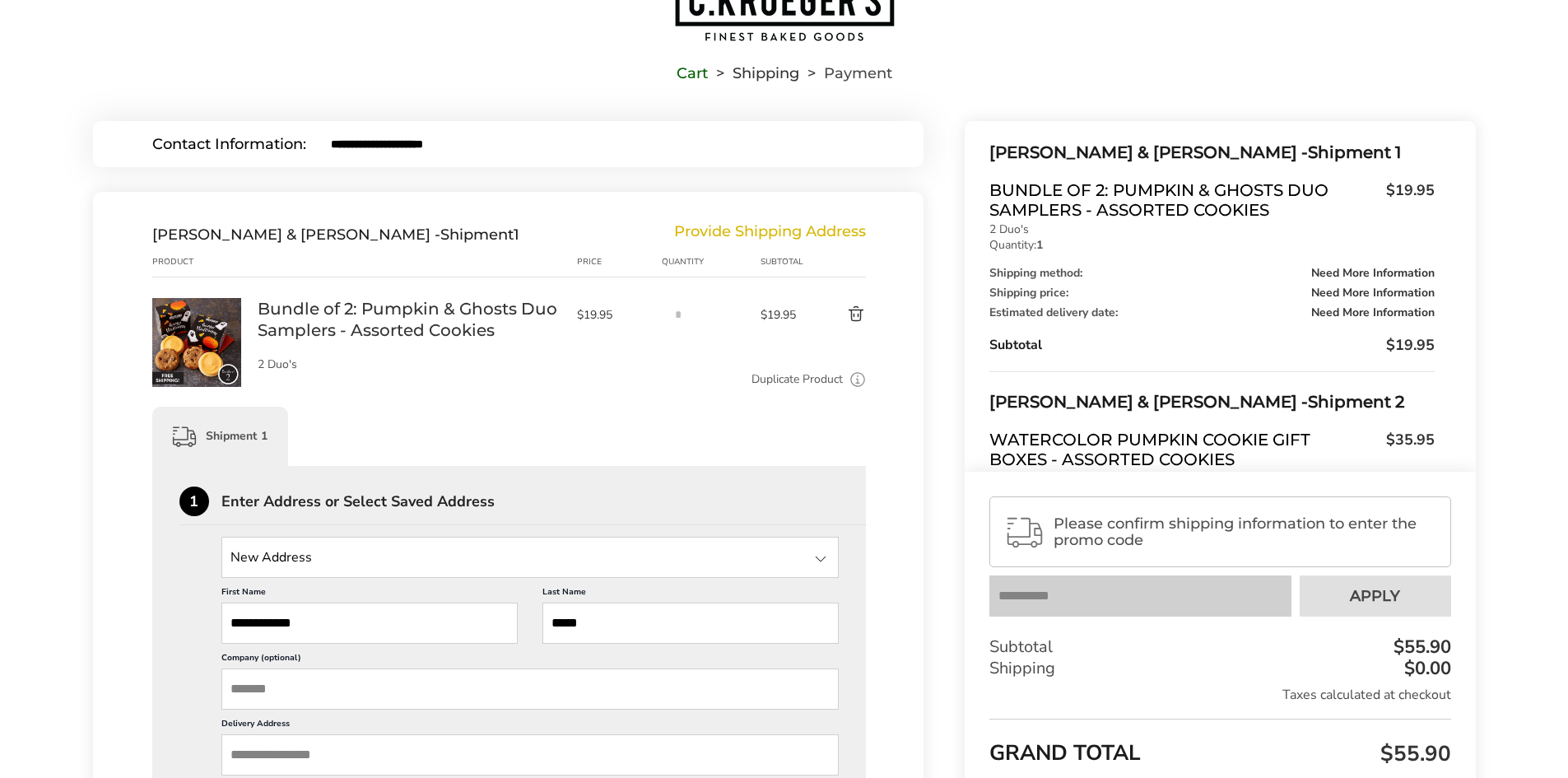
scroll to position [0, 0]
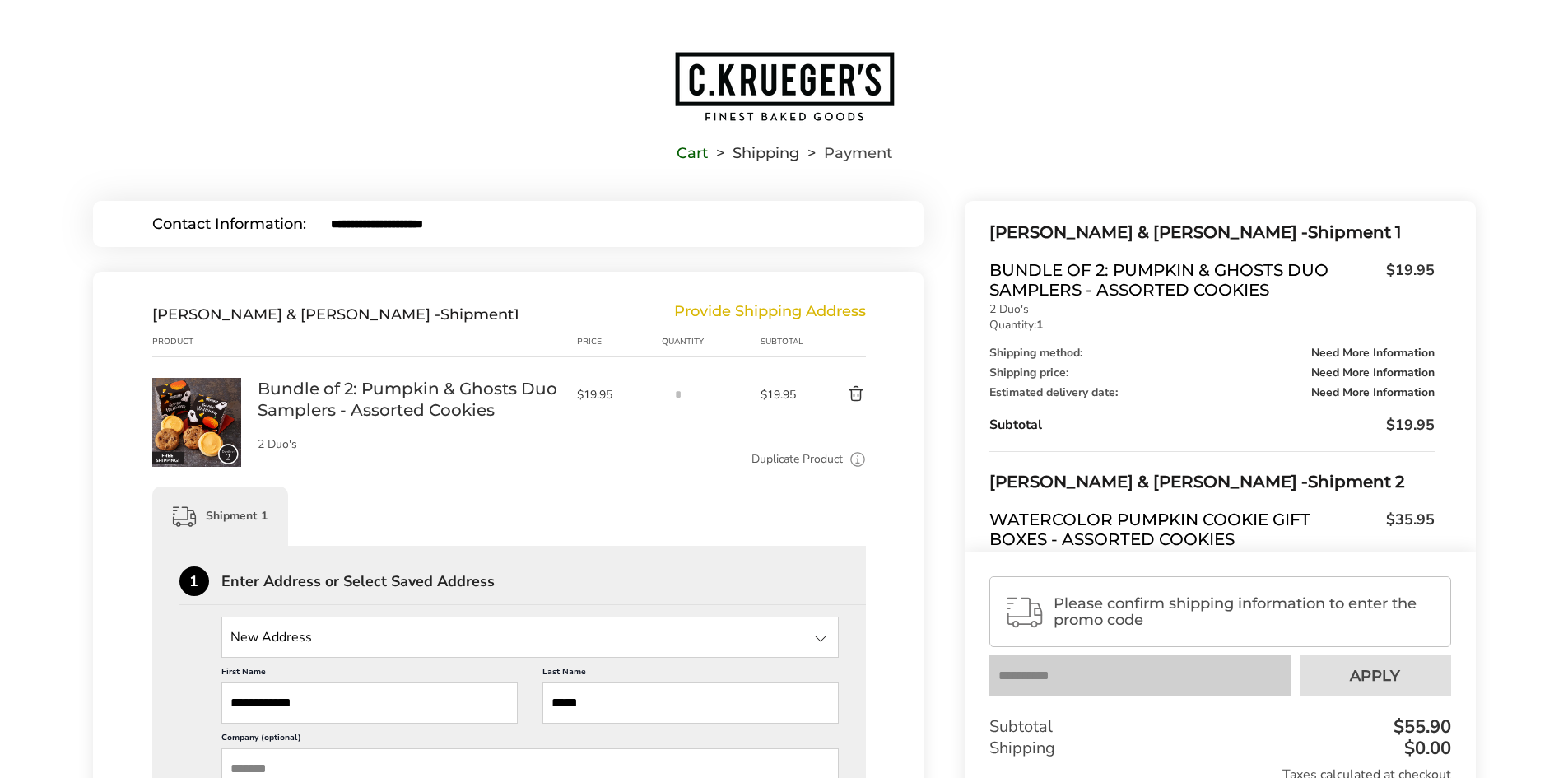
click at [1114, 619] on span "Please confirm shipping information to enter the promo code" at bounding box center [1245, 612] width 382 height 33
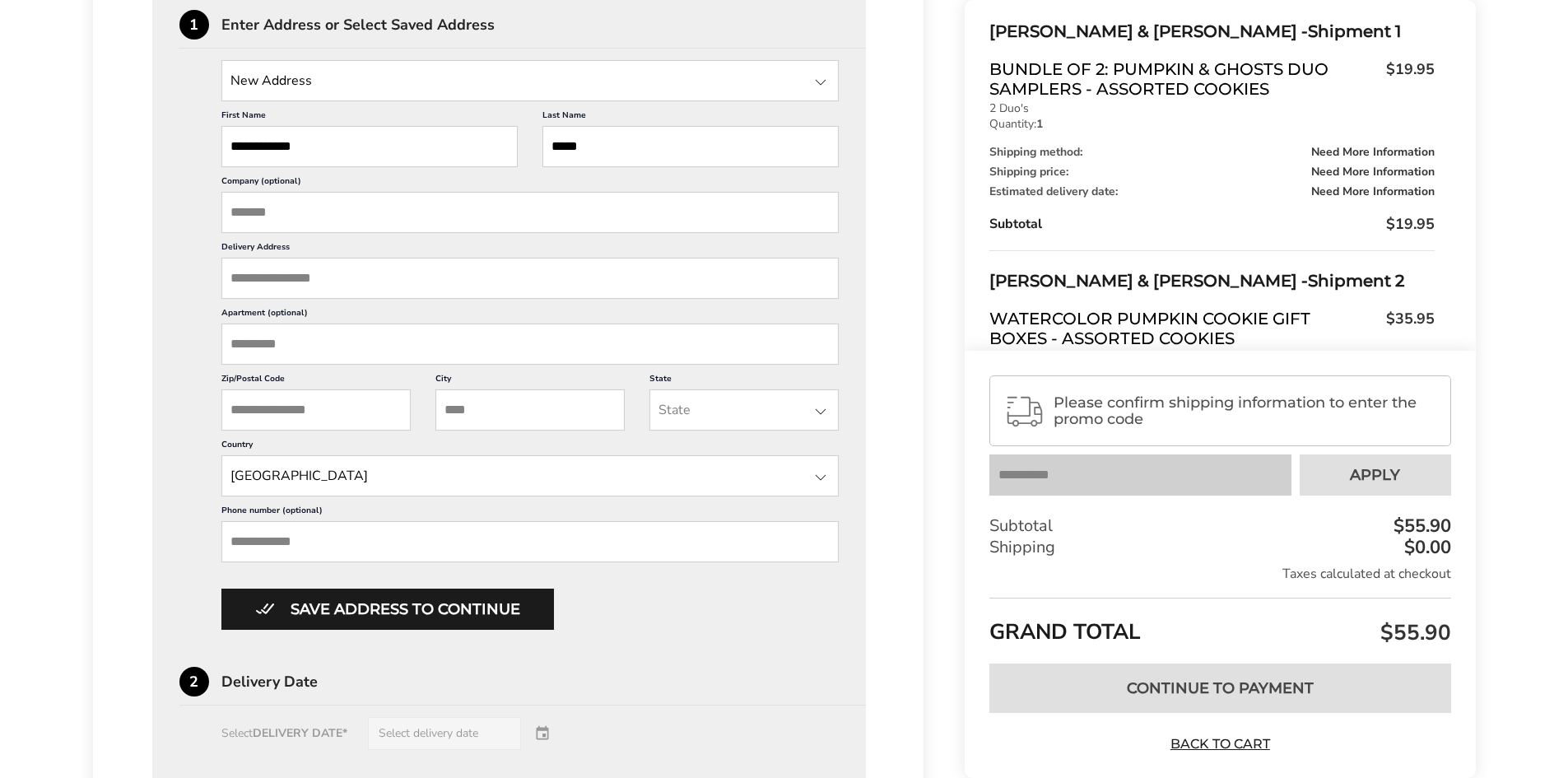
scroll to position [577, 0]
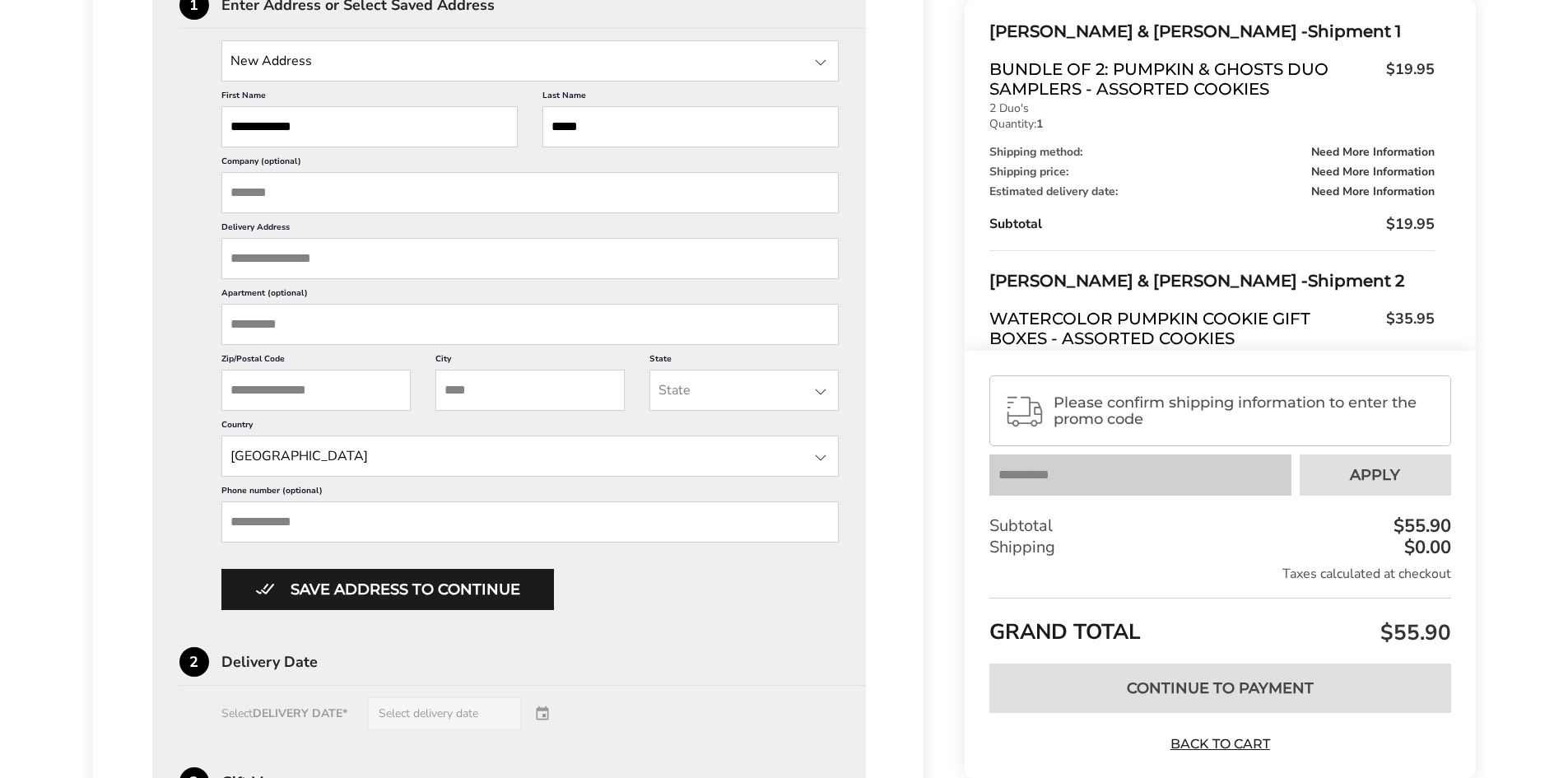
click at [304, 257] on input "Delivery Address" at bounding box center [531, 258] width 618 height 41
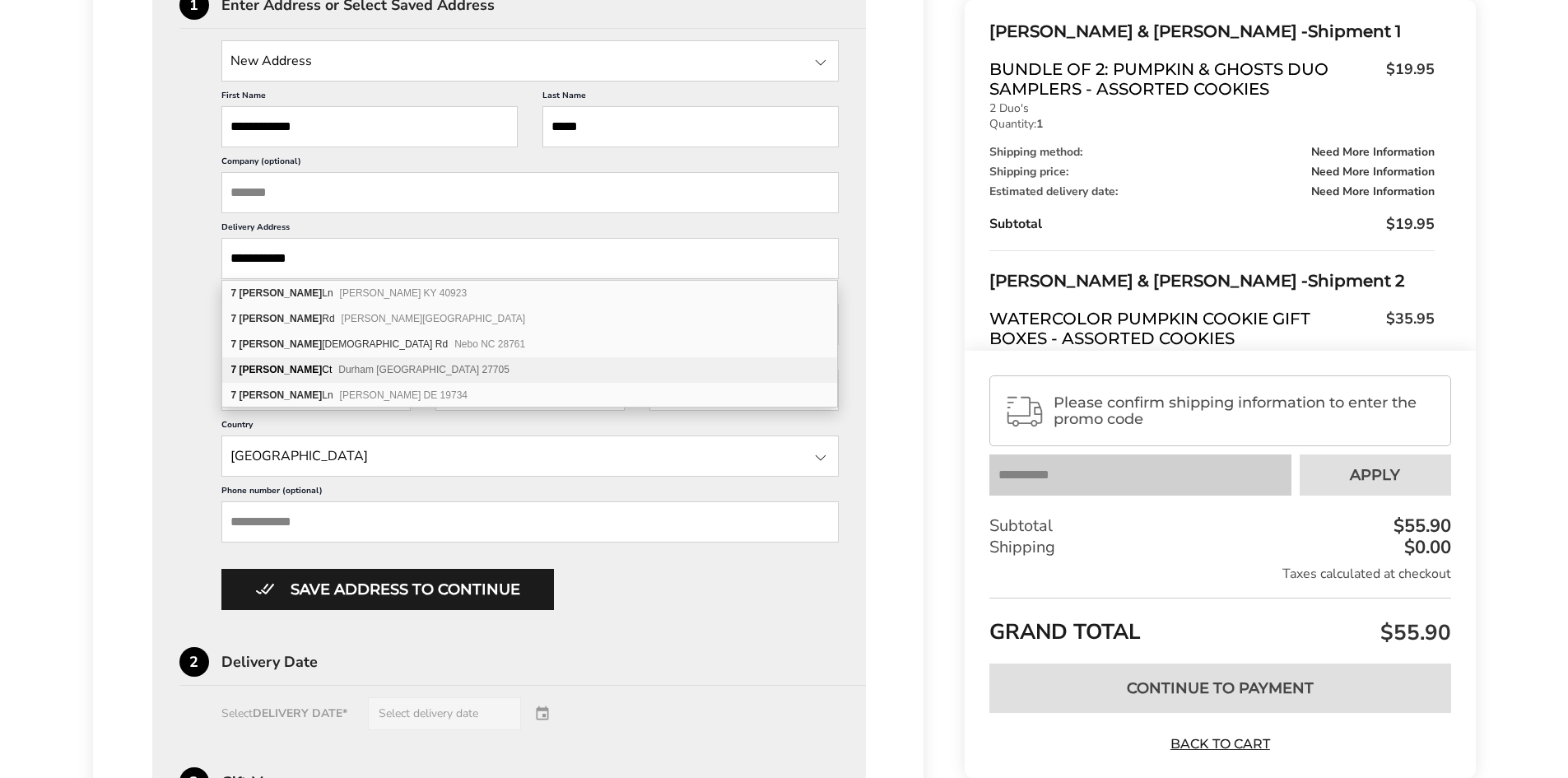
click at [298, 363] on div "7 Drucilla Ct Durham NC 27705" at bounding box center [530, 370] width 615 height 26
type input "**********"
type input "******"
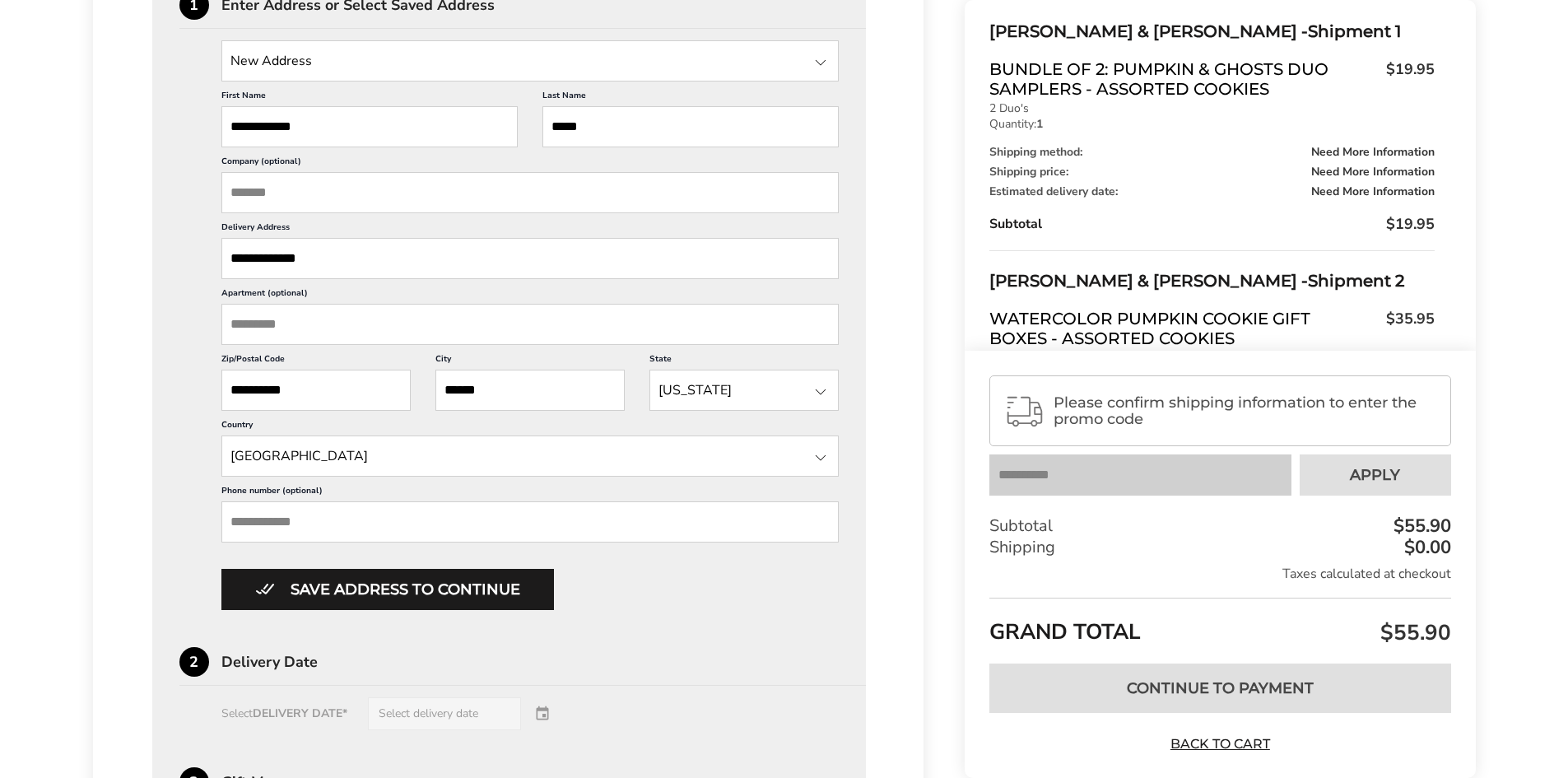
click at [304, 520] on input "Phone number (optional)" at bounding box center [531, 521] width 618 height 41
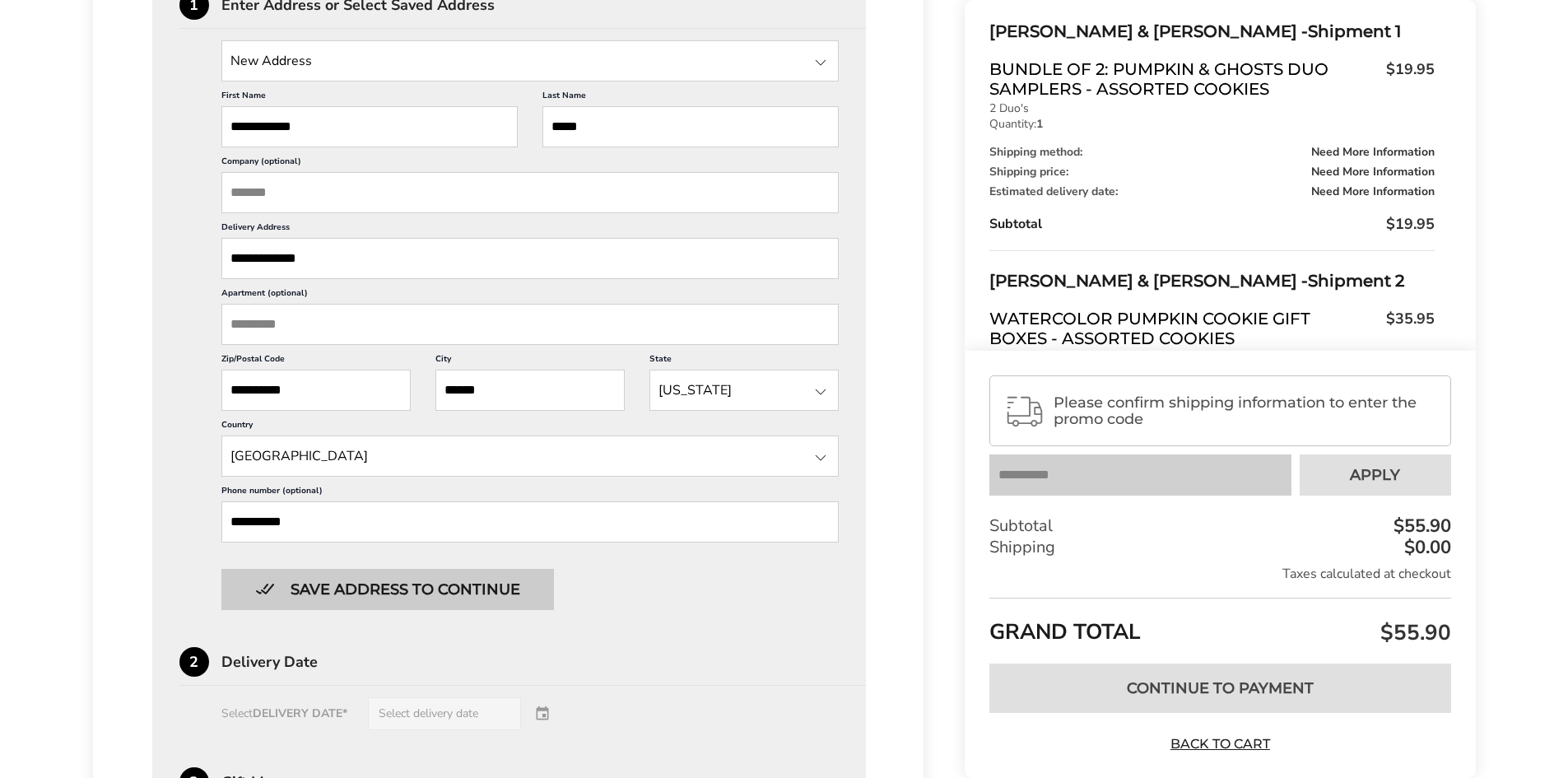
type input "**********"
click at [339, 604] on button "Save address to continue" at bounding box center [388, 589] width 333 height 41
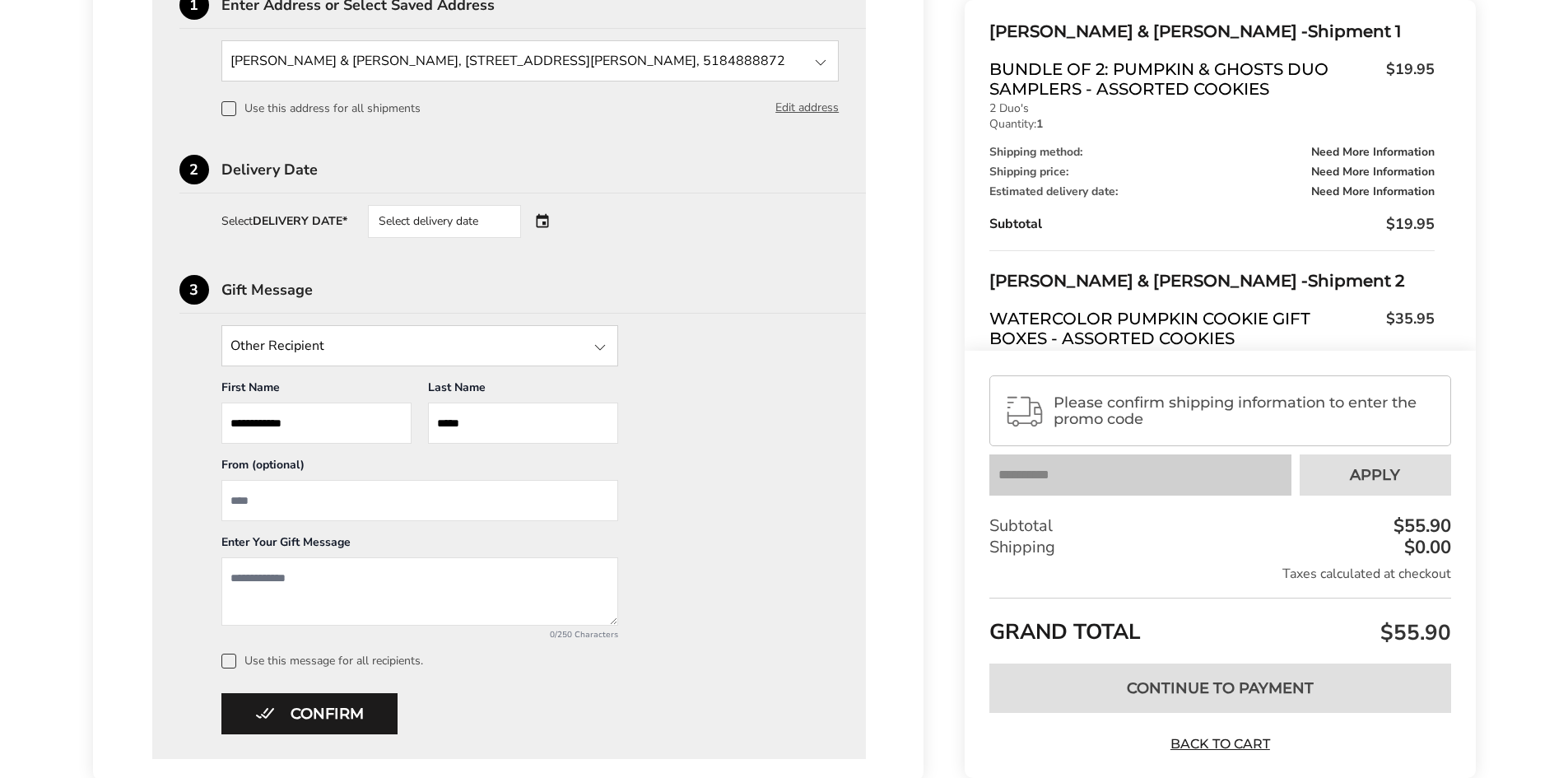
click at [430, 500] on input "From" at bounding box center [420, 500] width 397 height 41
type input "**********"
click at [471, 209] on div "Select delivery date" at bounding box center [444, 221] width 153 height 33
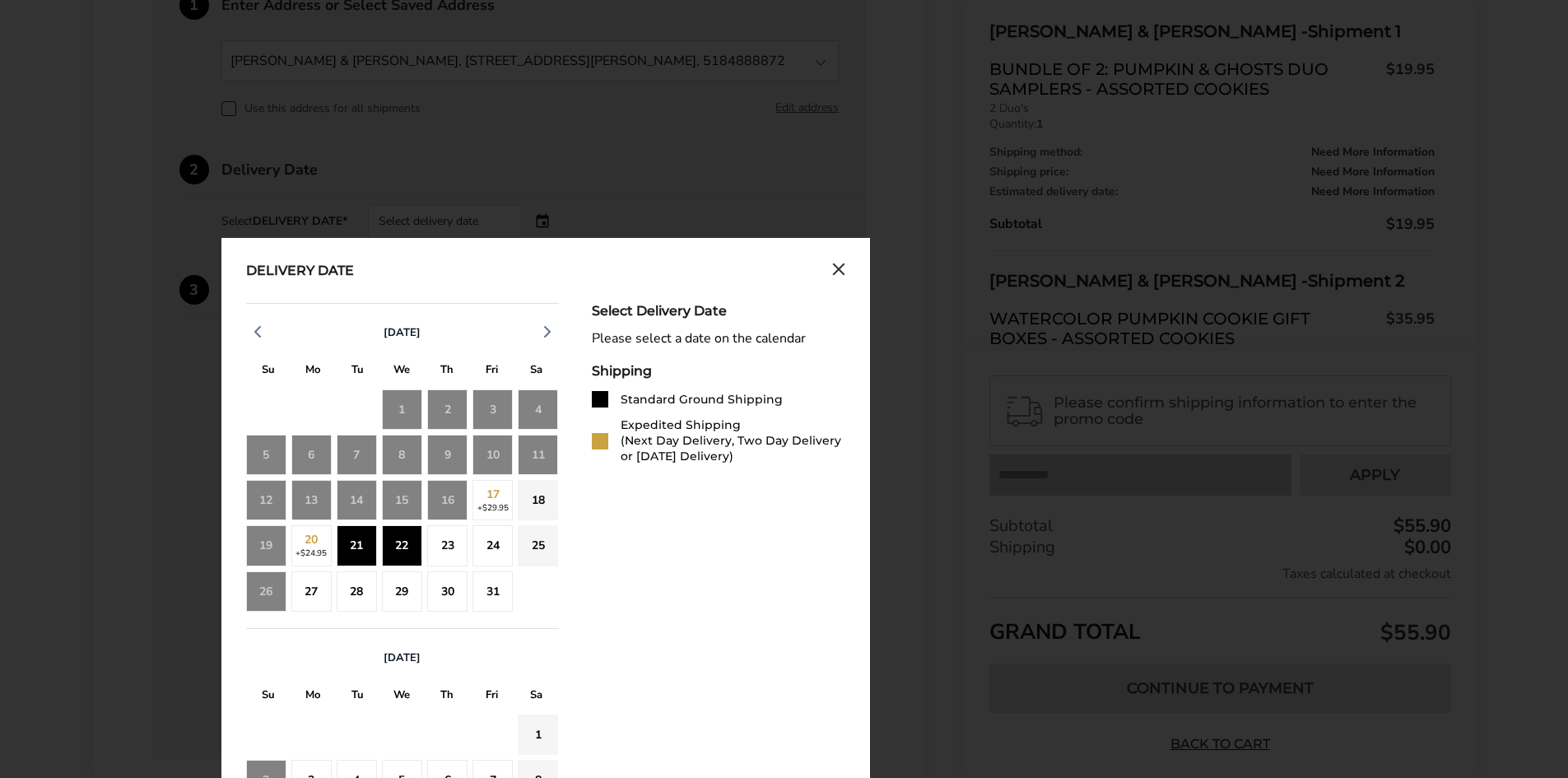
click at [406, 552] on div "22" at bounding box center [402, 545] width 41 height 41
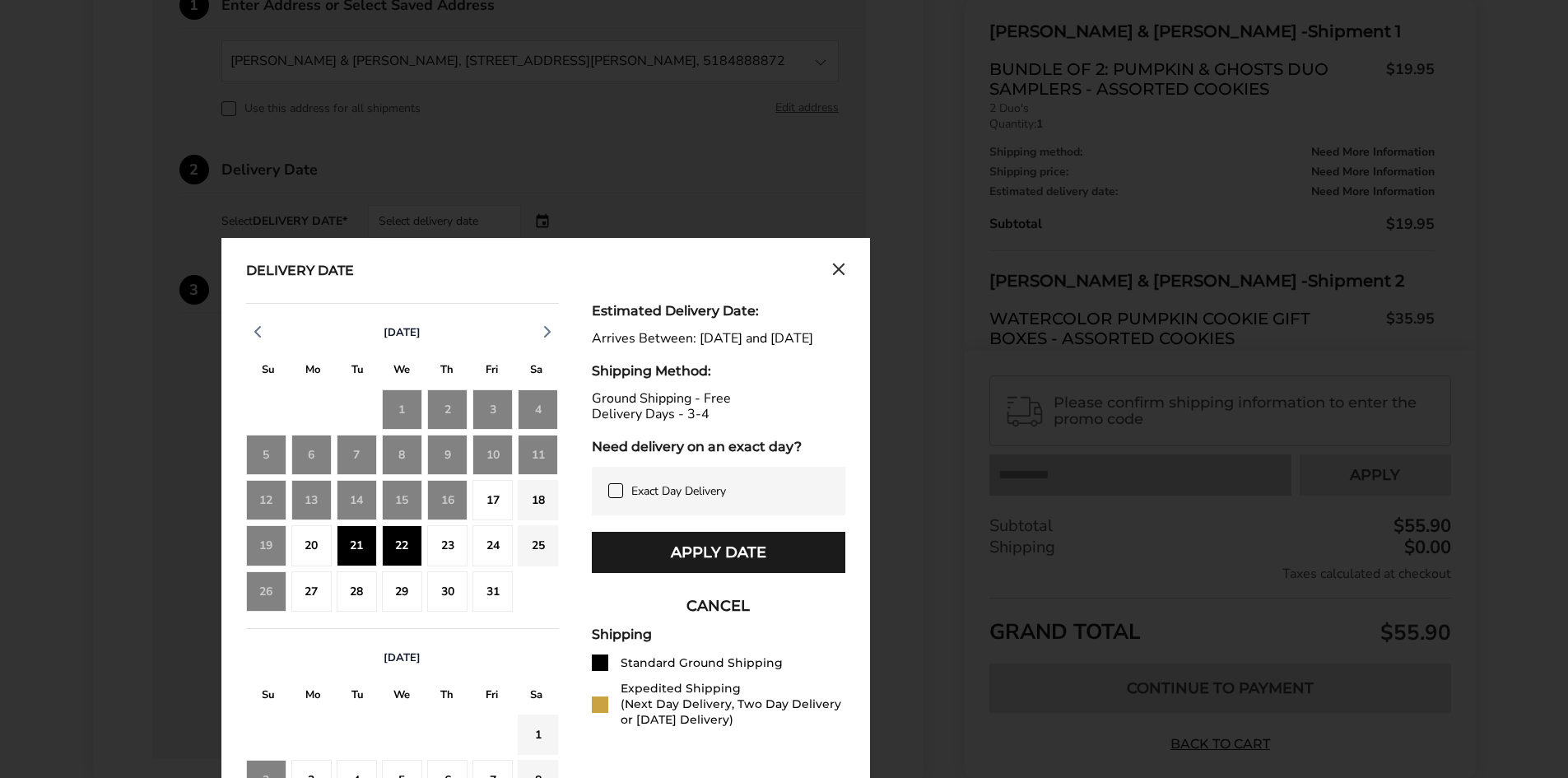
click at [406, 552] on div "22" at bounding box center [402, 545] width 41 height 41
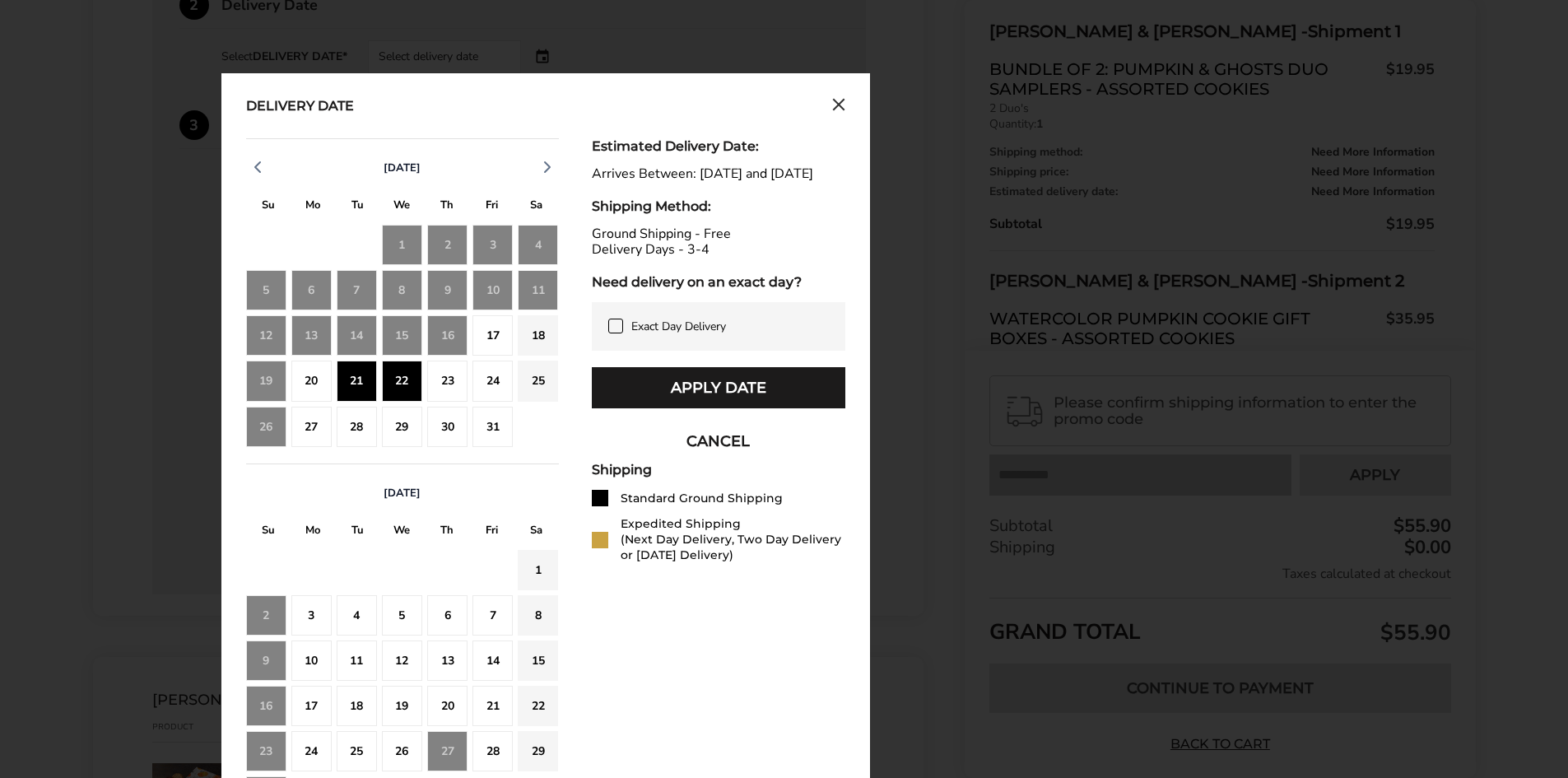
scroll to position [824, 0]
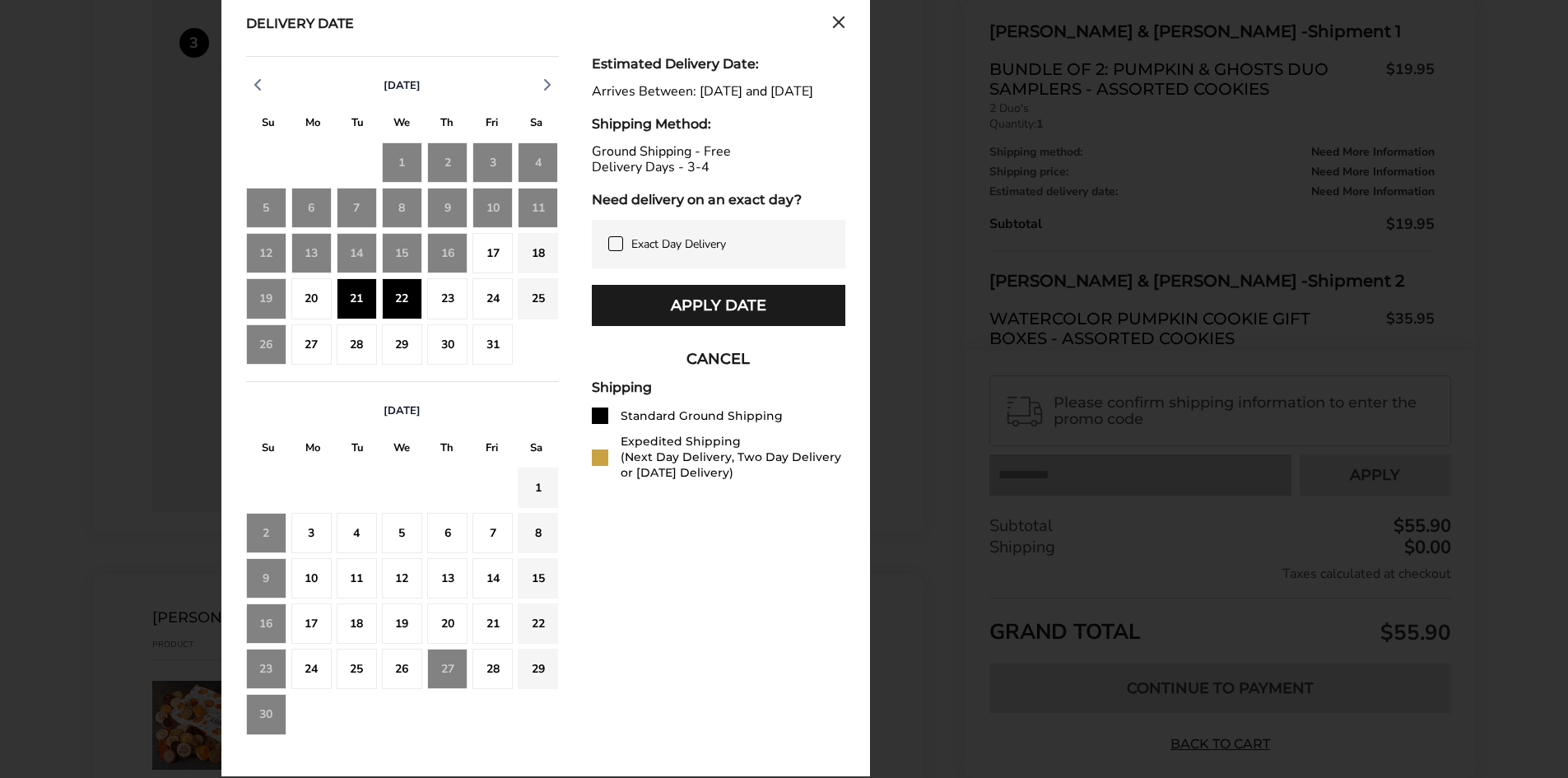
click at [418, 310] on div "22" at bounding box center [402, 298] width 41 height 41
click at [663, 326] on button "Apply Date" at bounding box center [718, 304] width 254 height 41
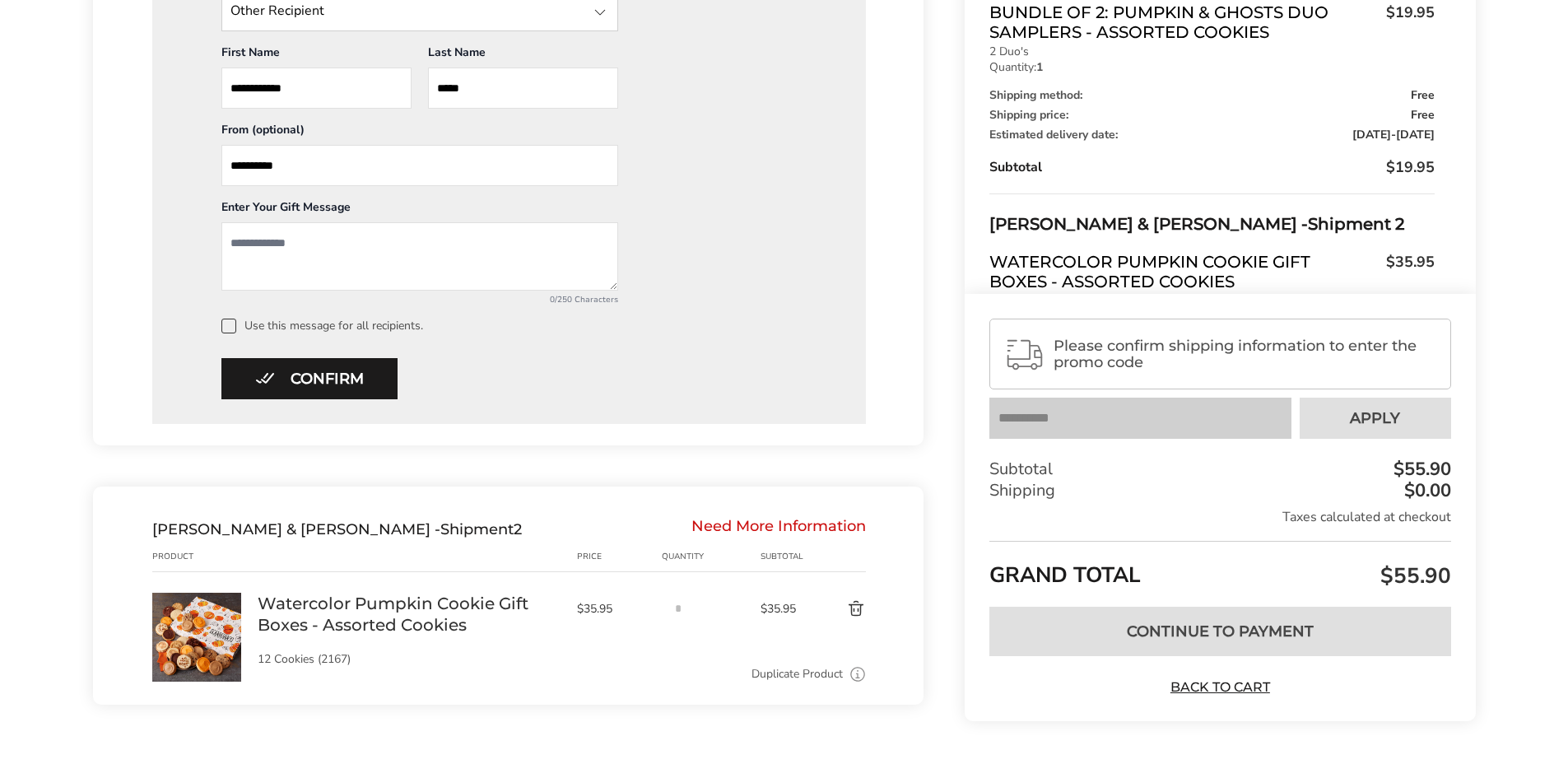
scroll to position [946, 0]
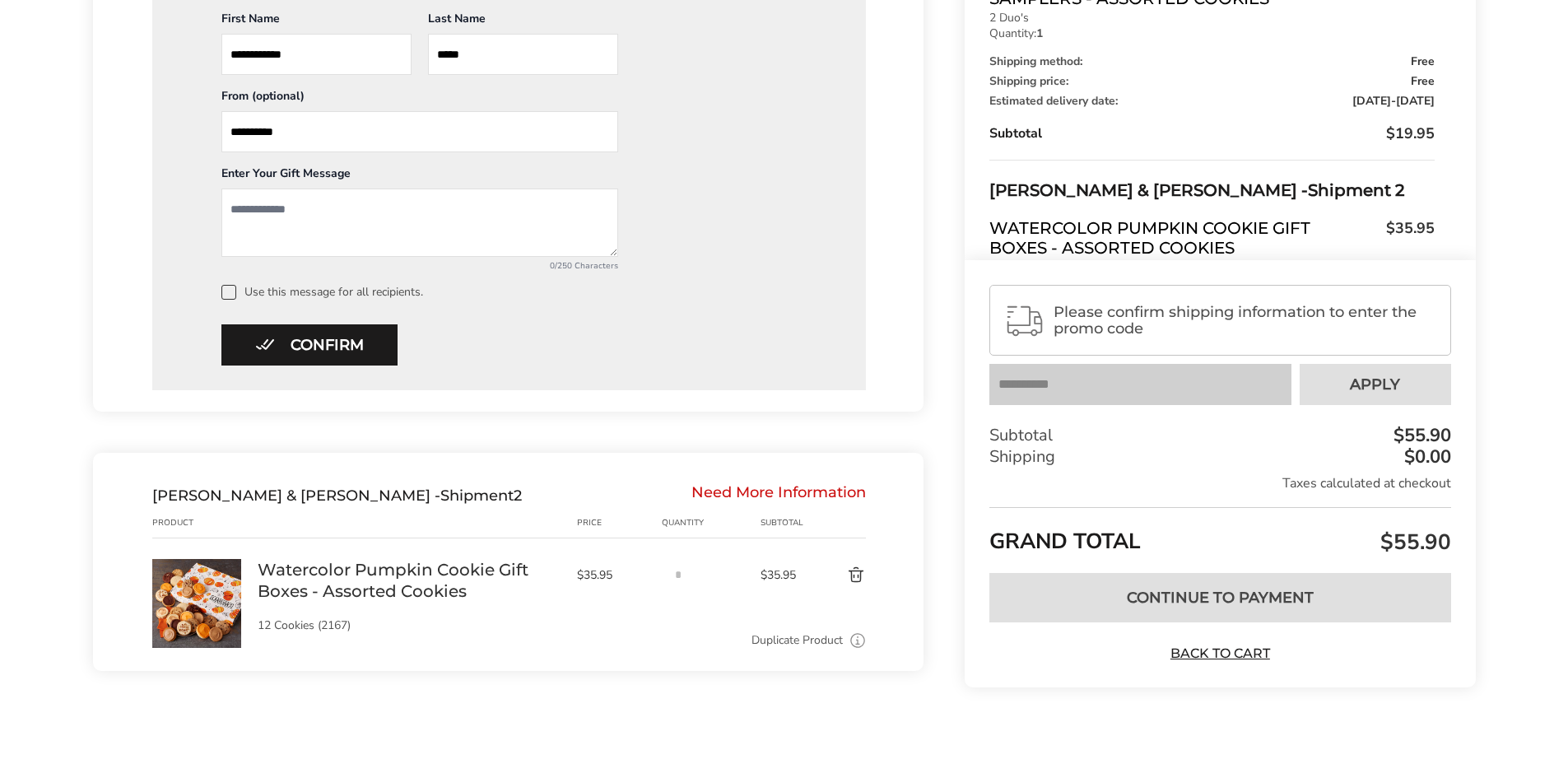
click at [774, 492] on div "Need More Information" at bounding box center [780, 495] width 175 height 18
click at [433, 578] on link "Watercolor Pumpkin Cookie Gift Boxes - Assorted Cookies" at bounding box center [409, 580] width 303 height 43
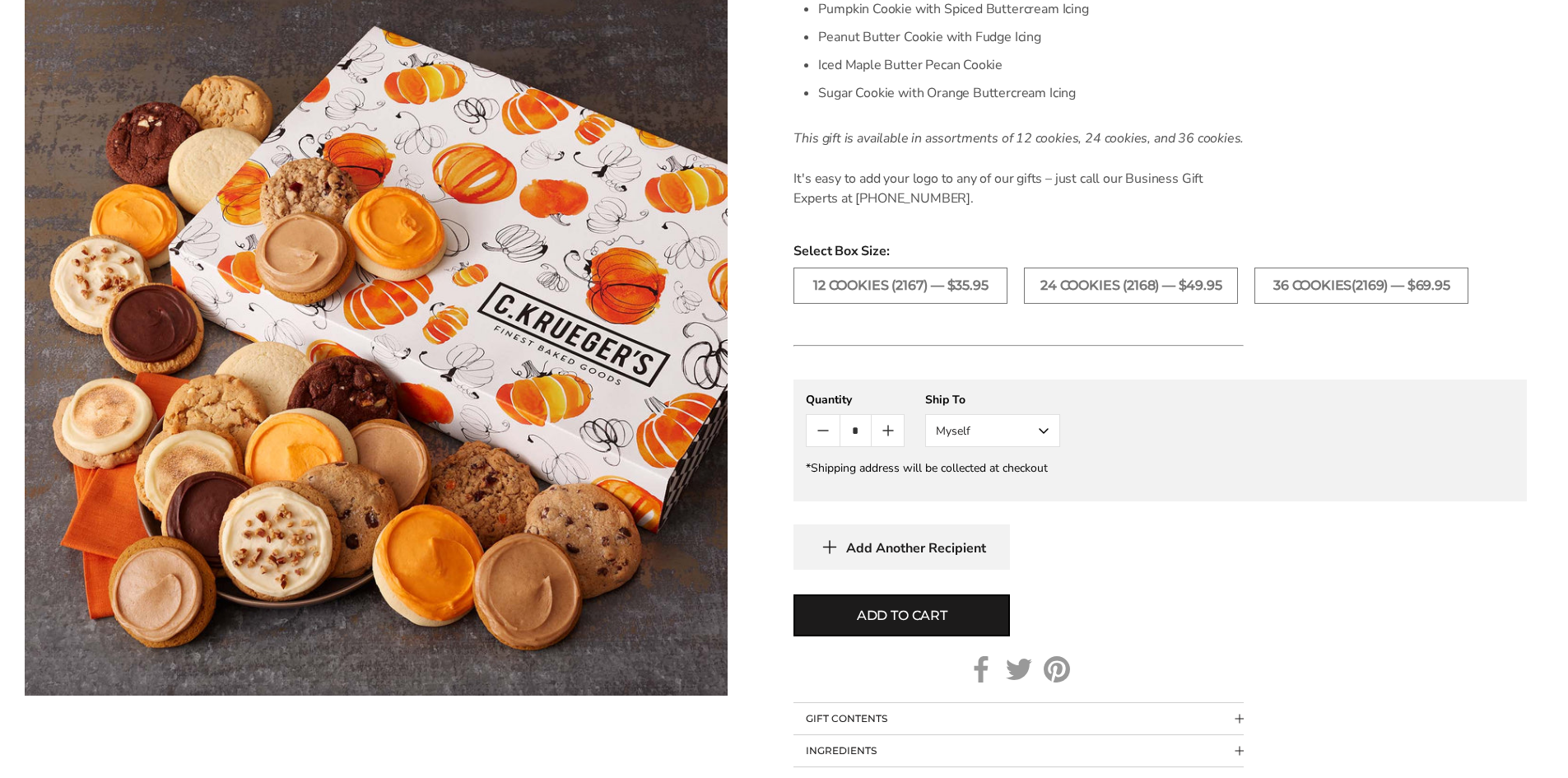
scroll to position [741, 0]
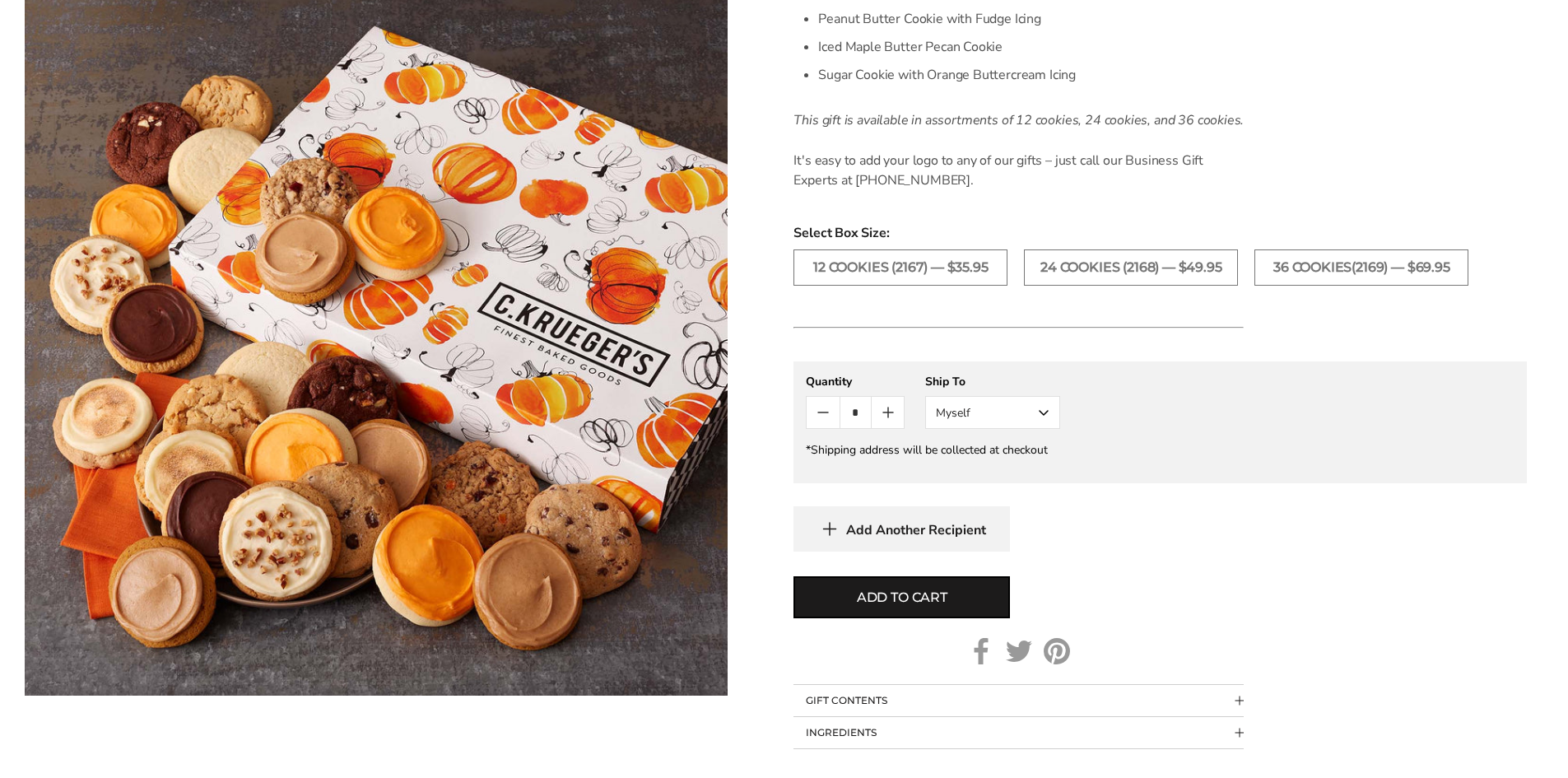
click at [1039, 410] on button "Myself" at bounding box center [993, 412] width 135 height 33
click at [1018, 478] on button "Other Recipient" at bounding box center [993, 474] width 133 height 30
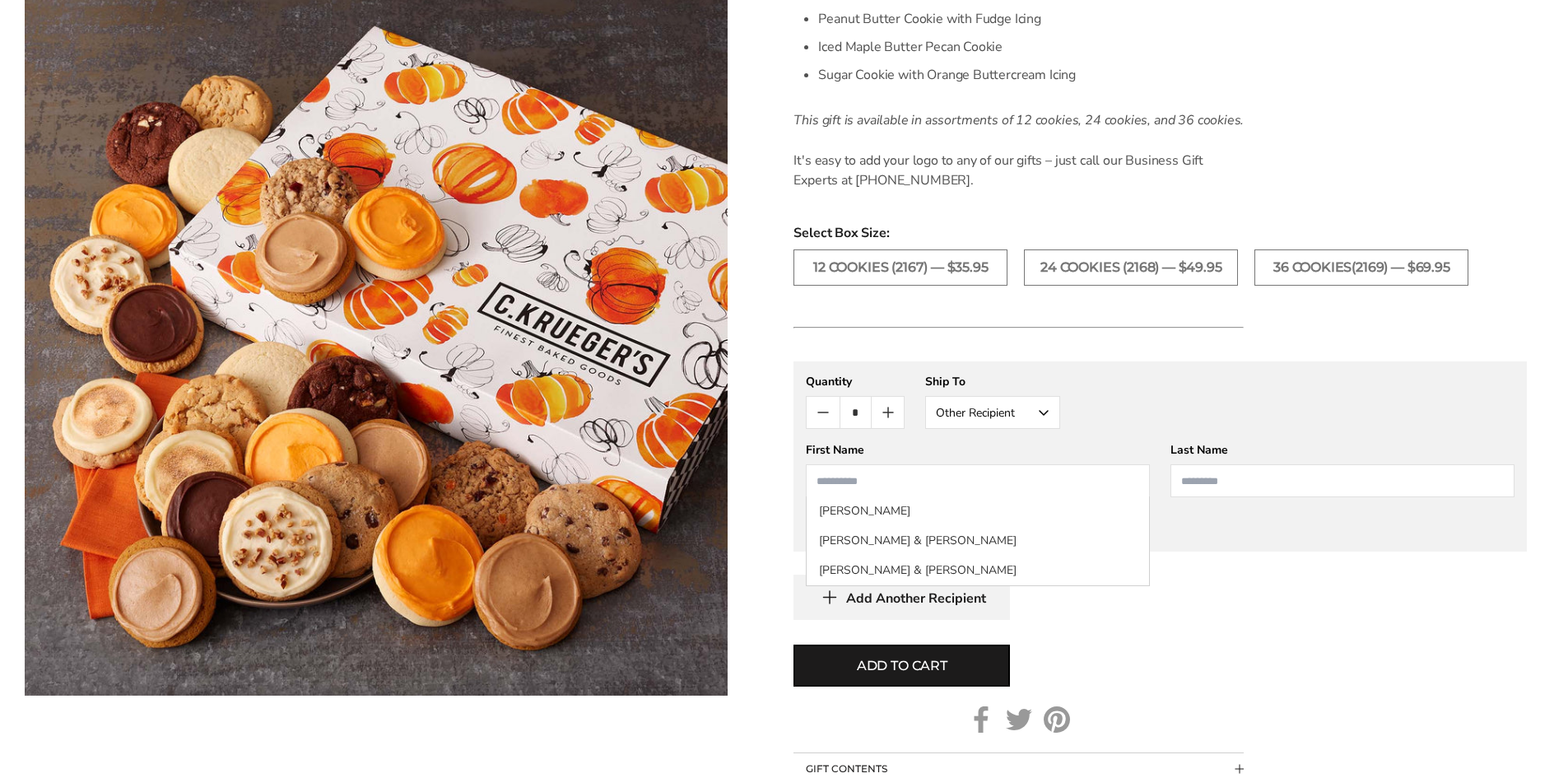
click at [1018, 478] on input "First Name" at bounding box center [978, 481] width 344 height 33
click at [995, 562] on li "Jerry & Occonna King" at bounding box center [977, 571] width 342 height 30
type input "**********"
type input "****"
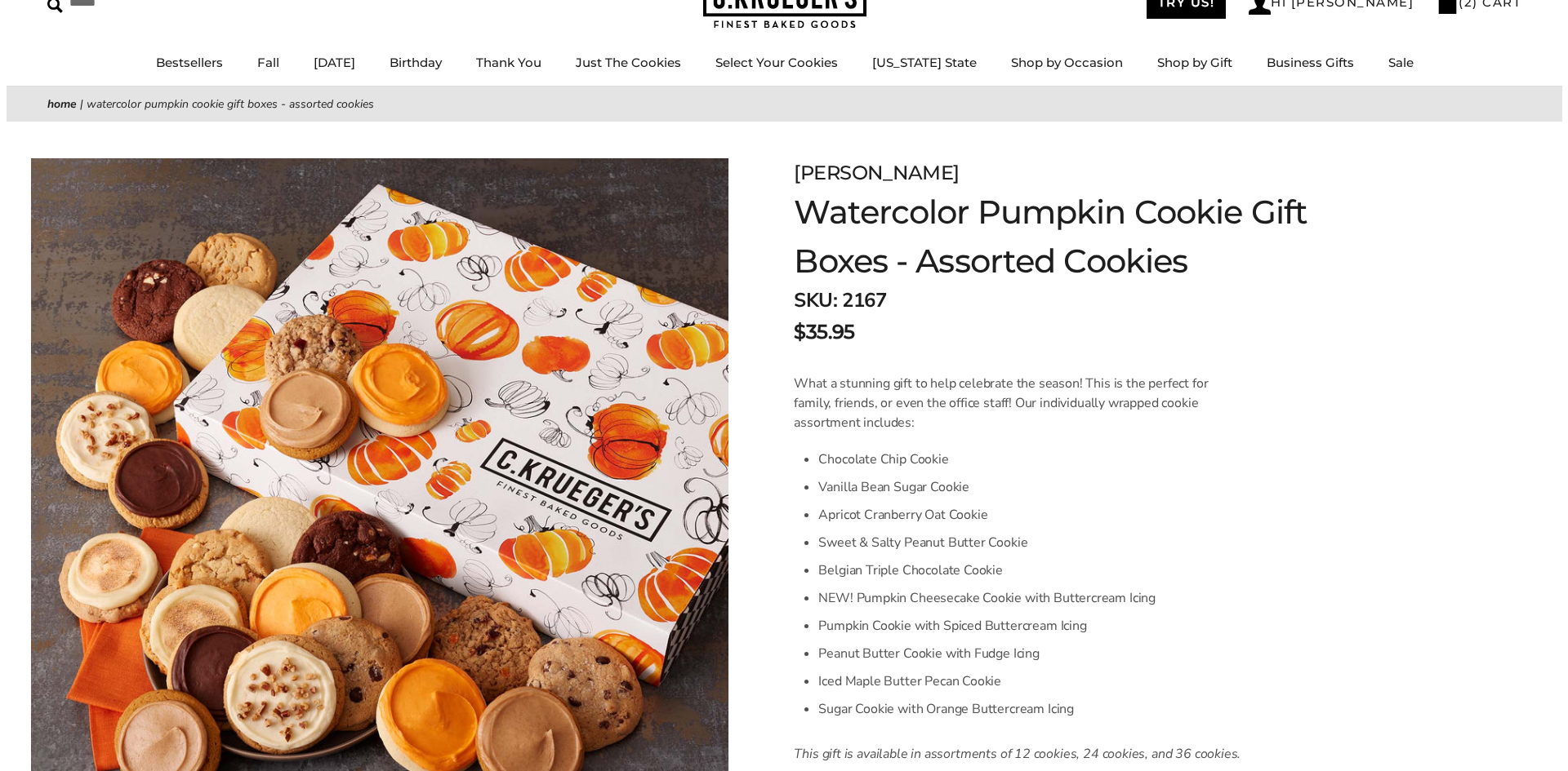
scroll to position [0, 0]
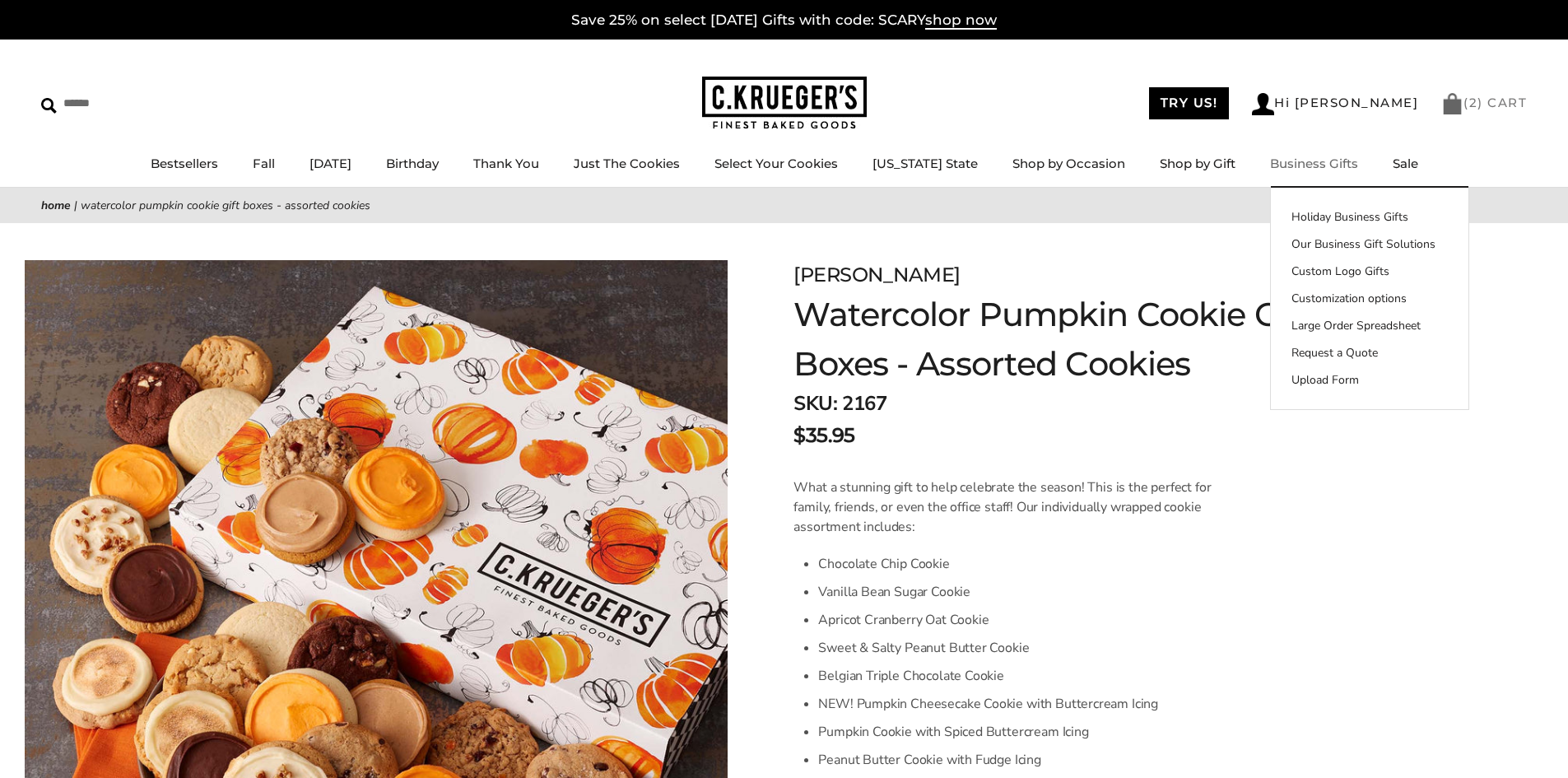
click at [1480, 103] on link "( 2 ) CART" at bounding box center [1484, 102] width 86 height 16
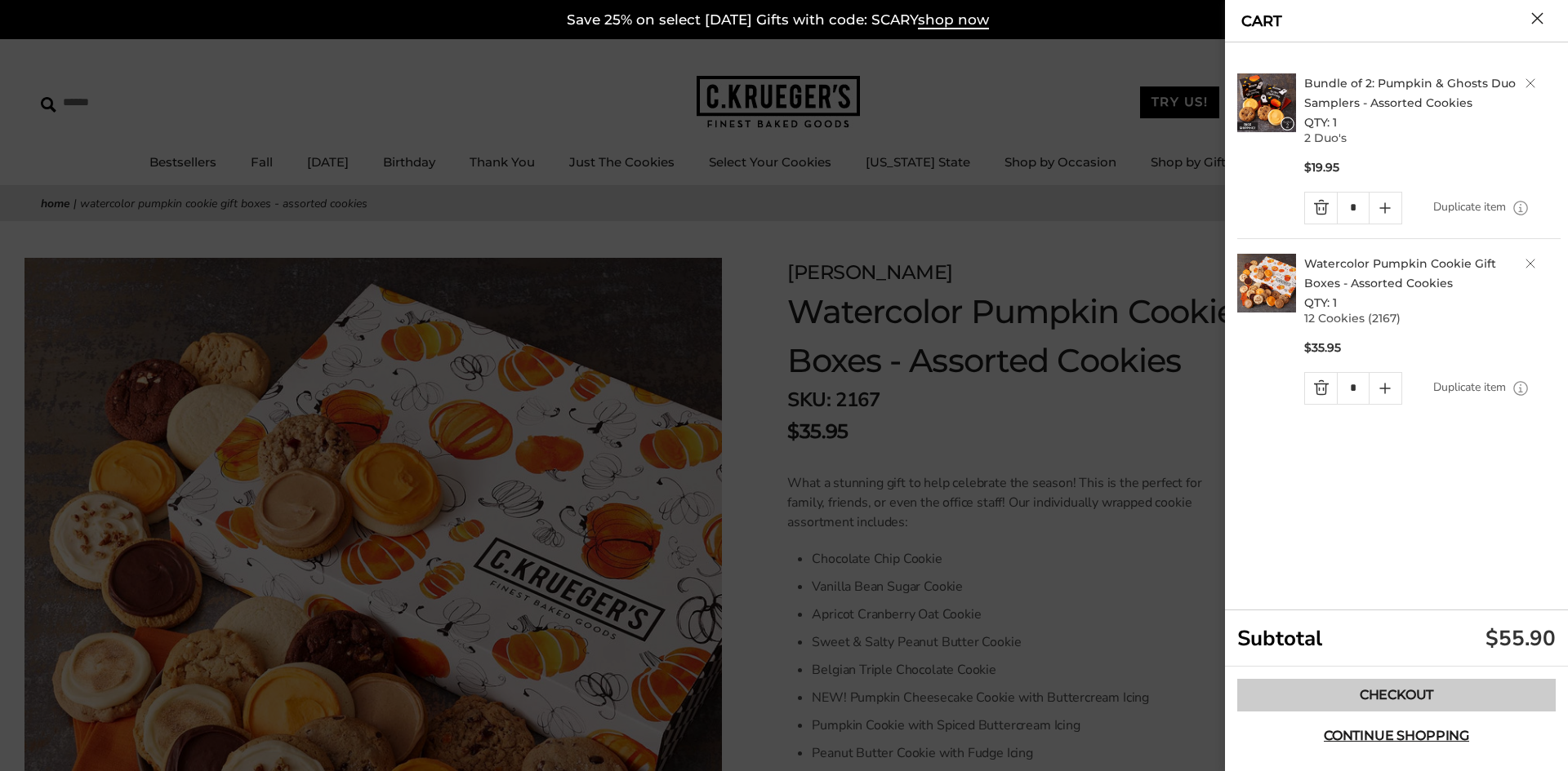
click at [1405, 704] on link "Checkout" at bounding box center [1395, 695] width 319 height 33
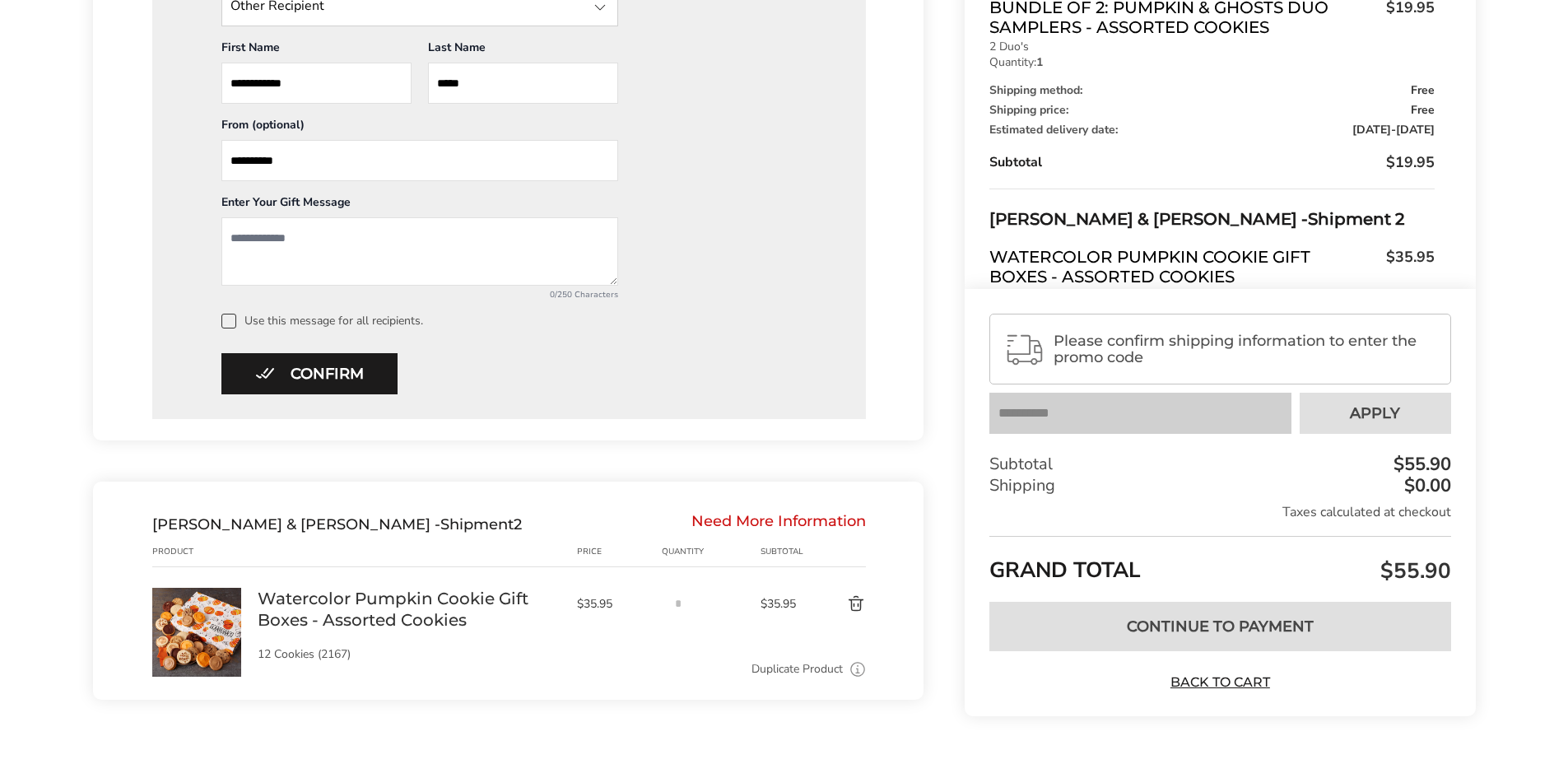
scroll to position [946, 0]
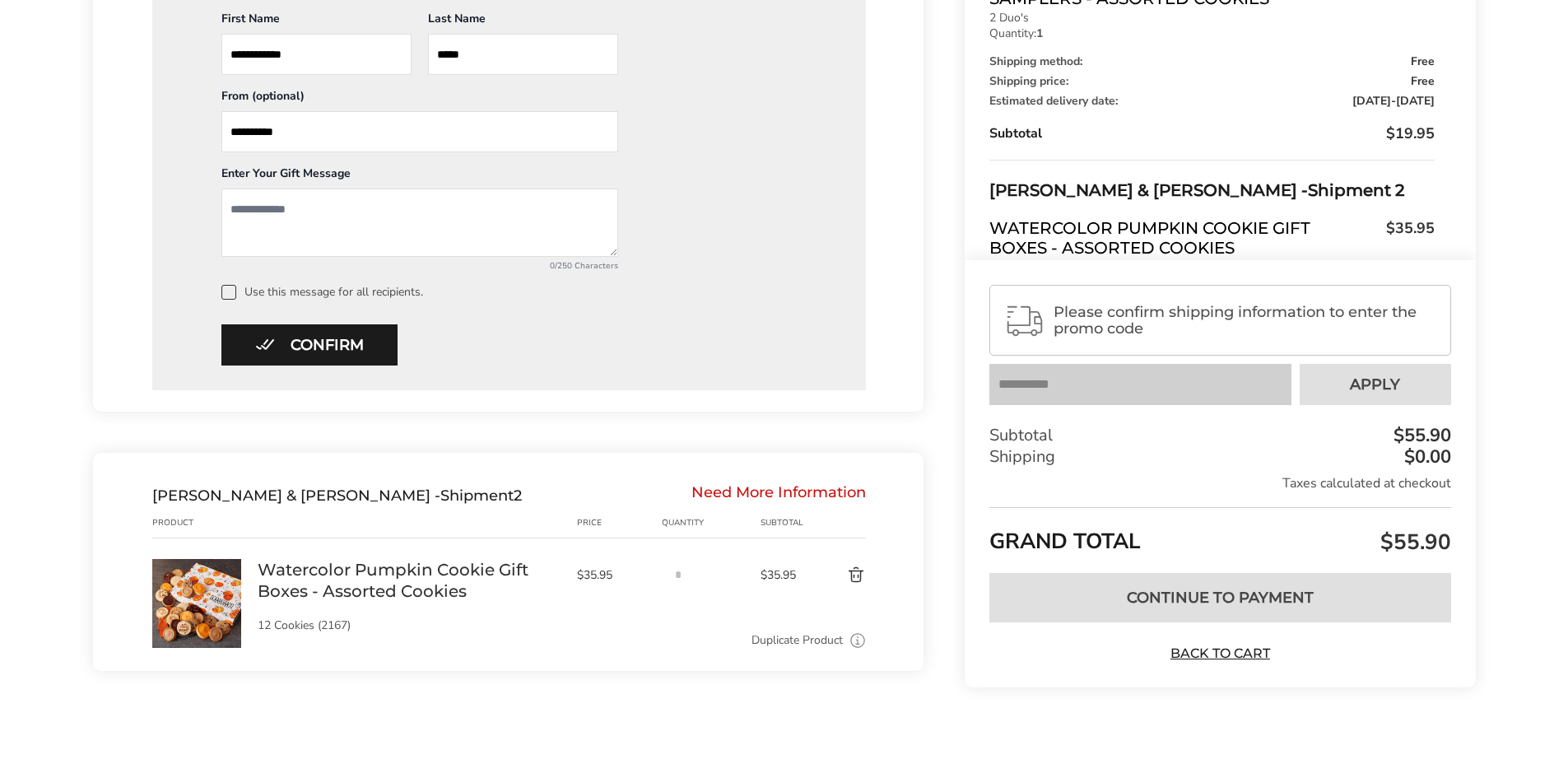
click at [811, 492] on div "Need More Information" at bounding box center [780, 495] width 175 height 18
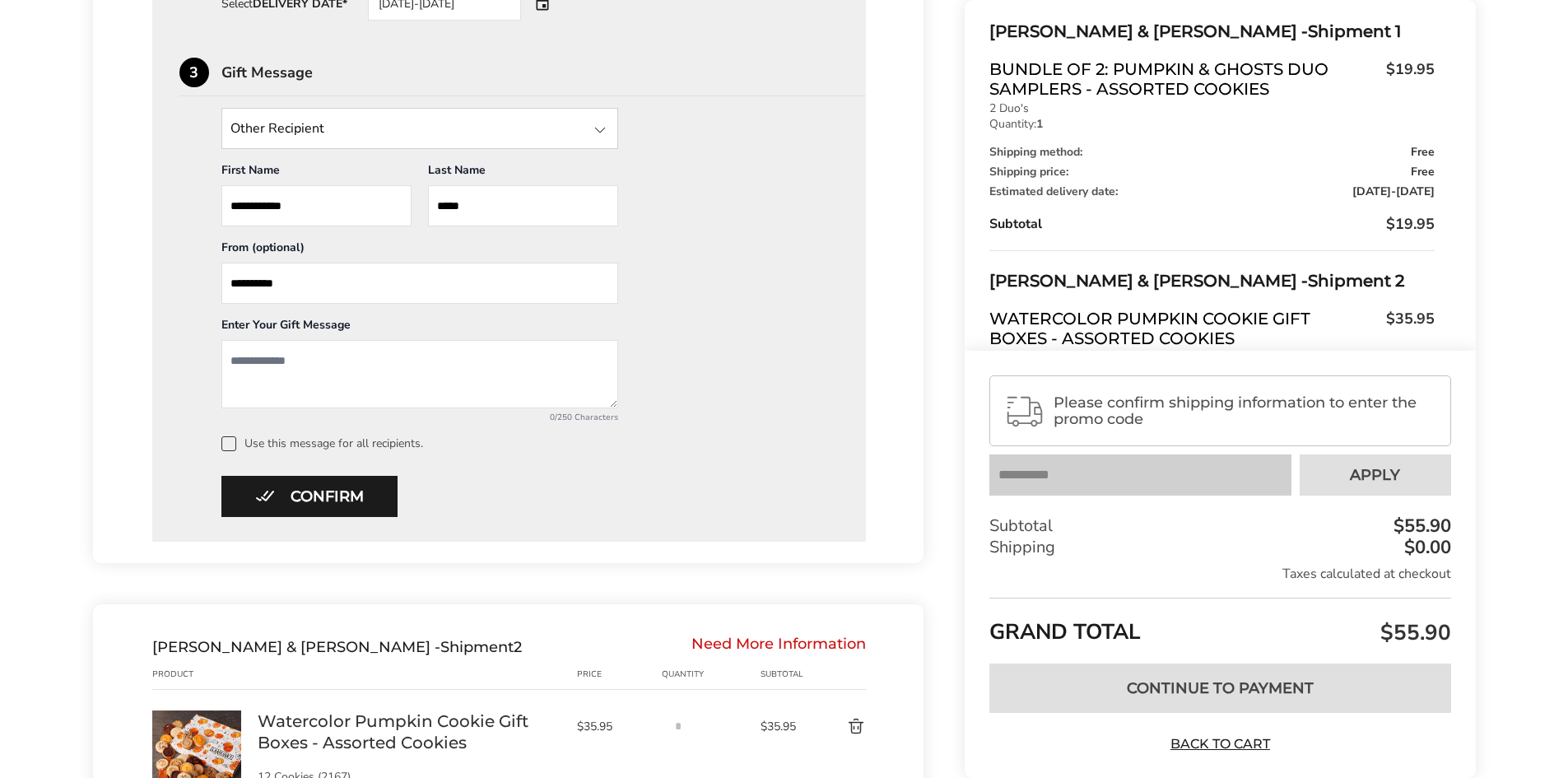
scroll to position [781, 0]
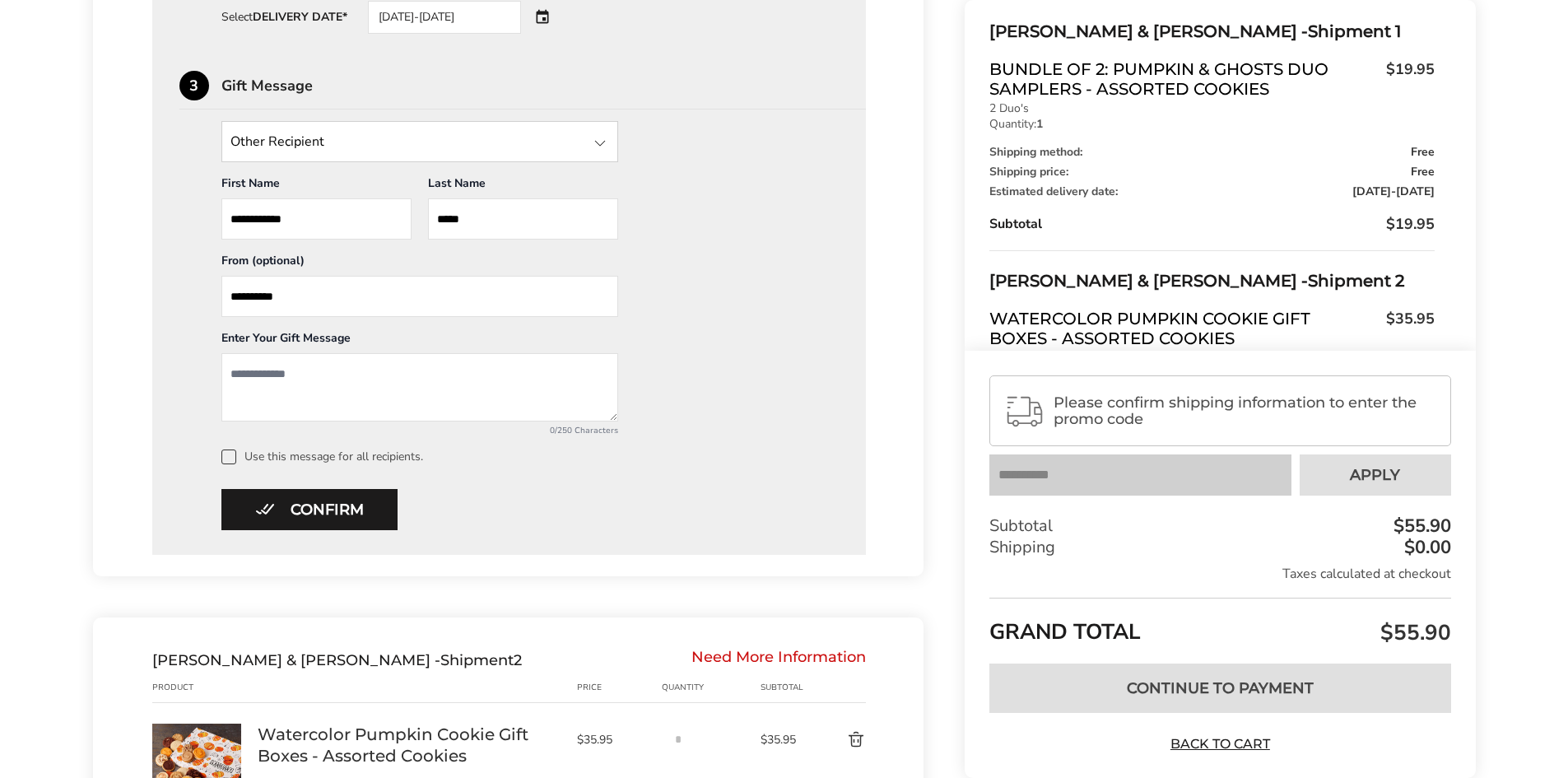
click at [1216, 413] on span "Please confirm shipping information to enter the promo code" at bounding box center [1245, 411] width 382 height 33
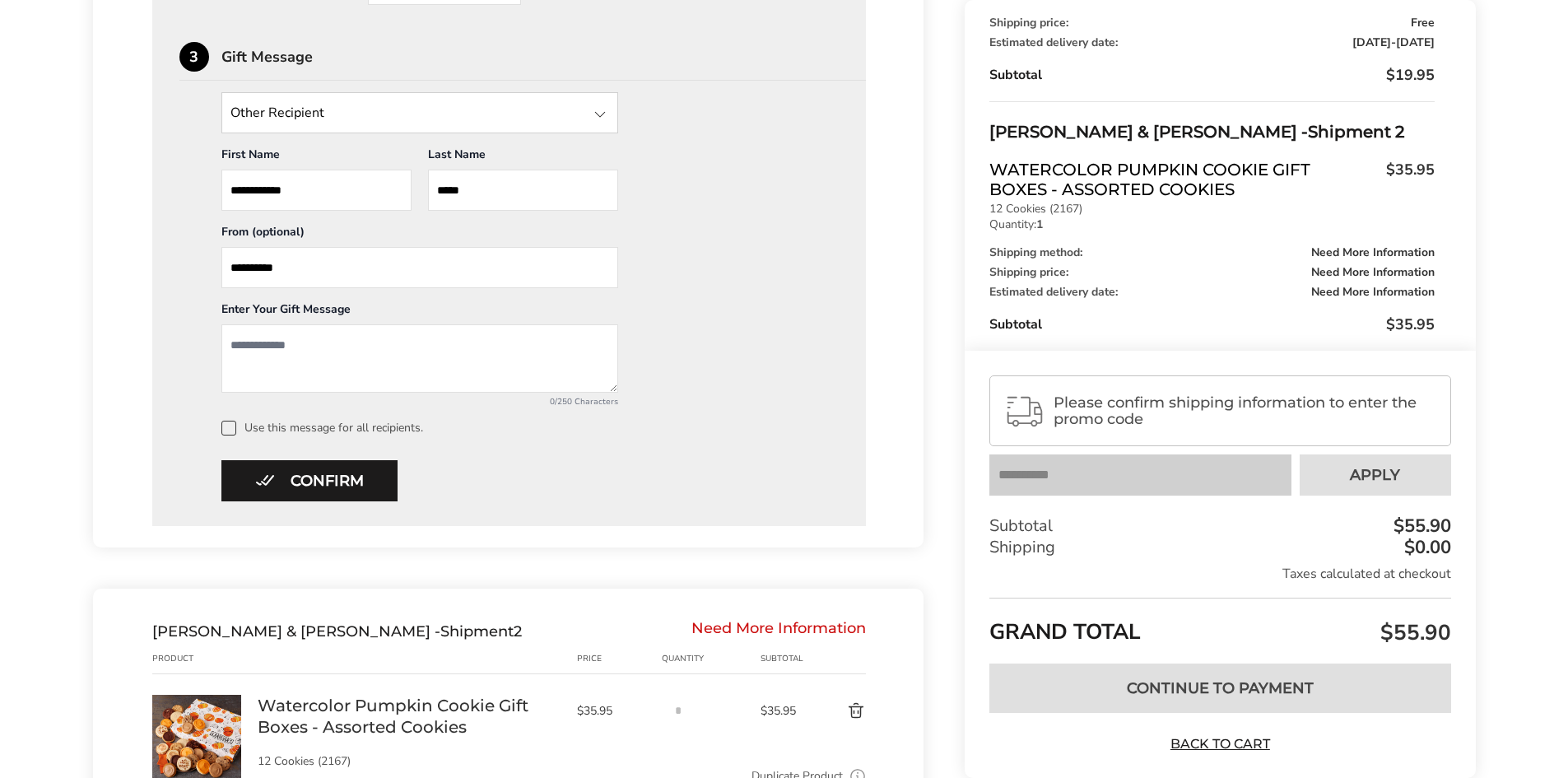
scroll to position [946, 0]
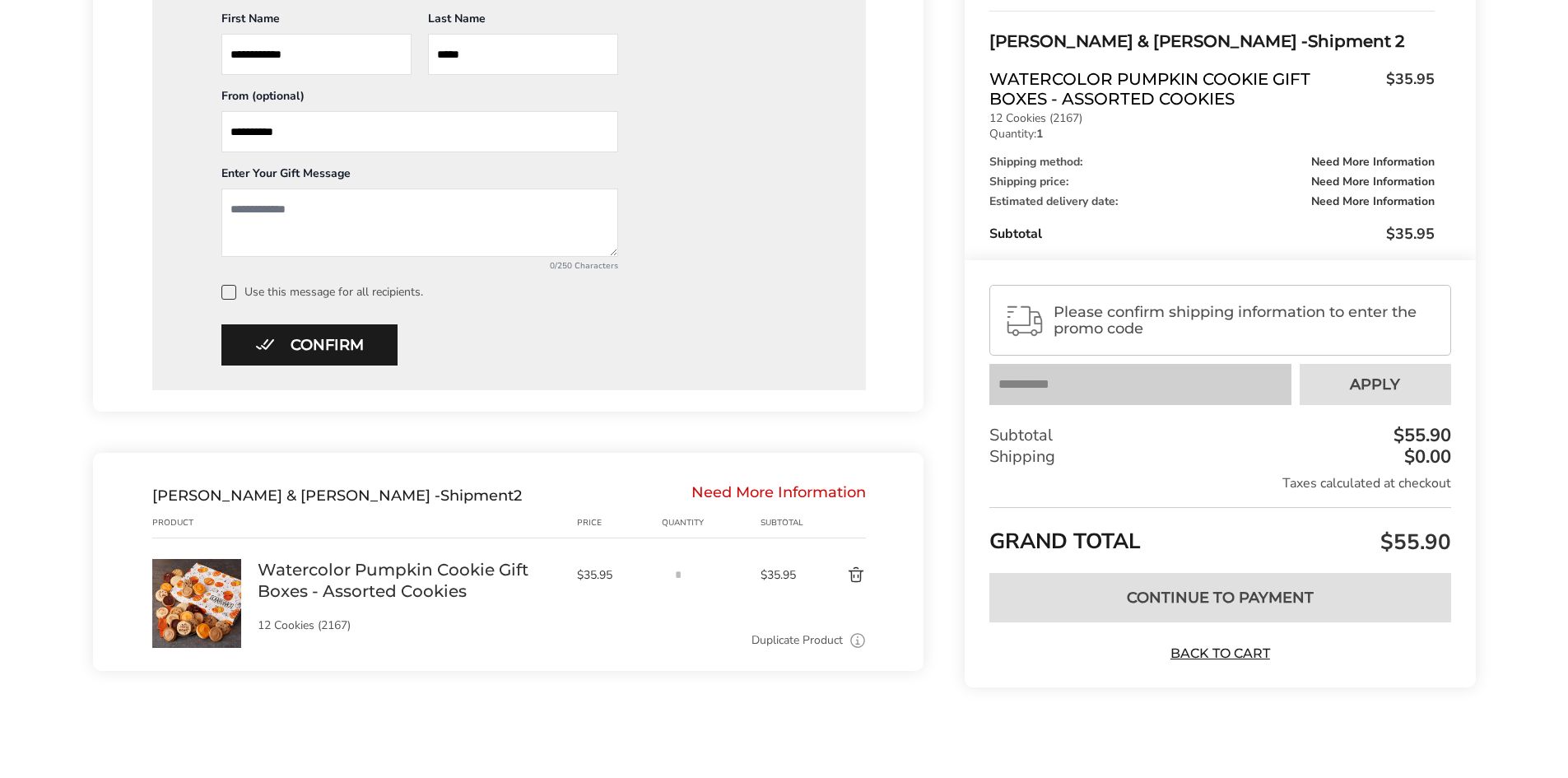
click at [375, 570] on link "Watercolor Pumpkin Cookie Gift Boxes - Assorted Cookies" at bounding box center [409, 580] width 303 height 43
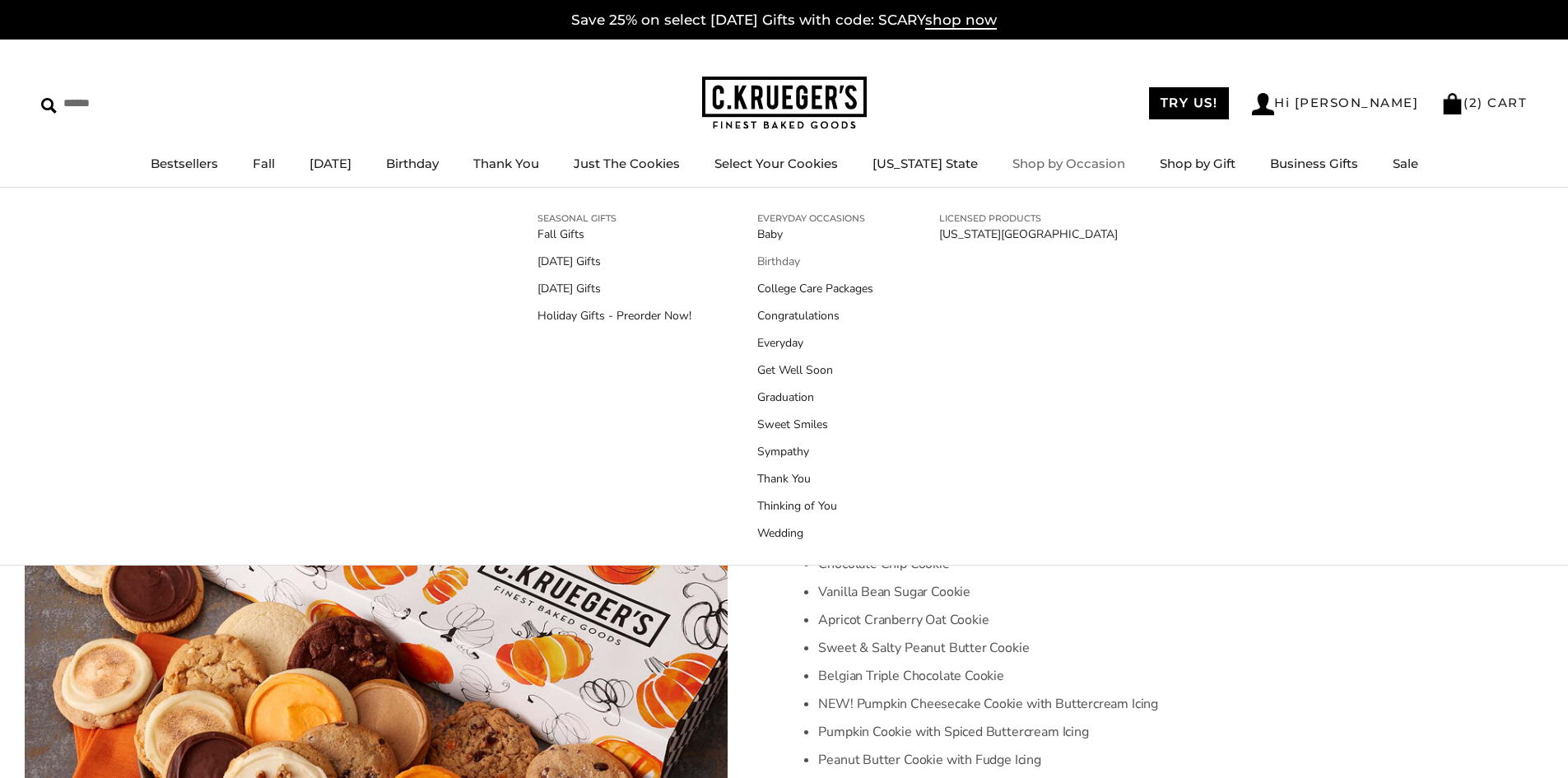
click at [783, 264] on link "Birthday" at bounding box center [815, 261] width 116 height 17
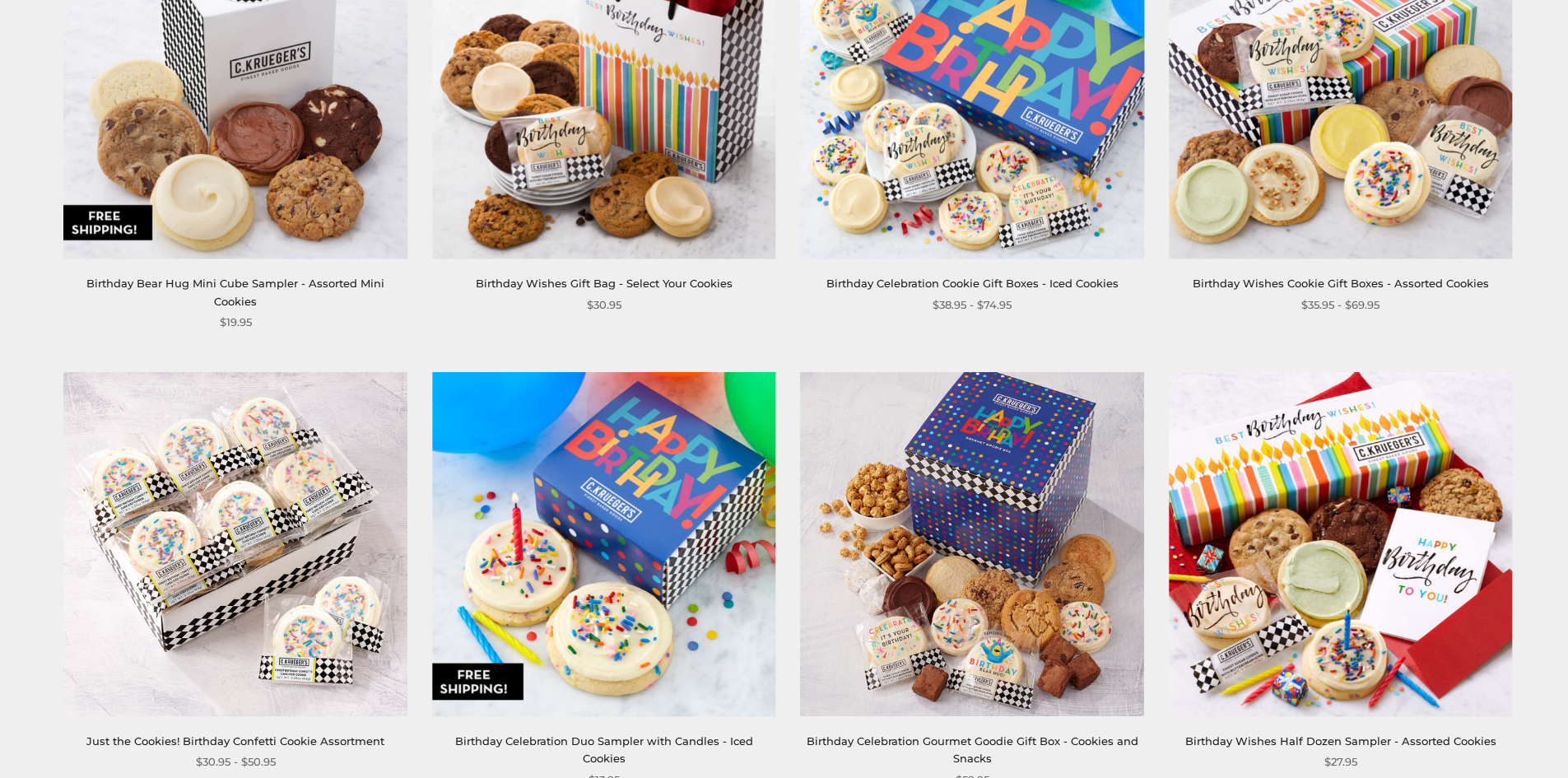
scroll to position [2636, 0]
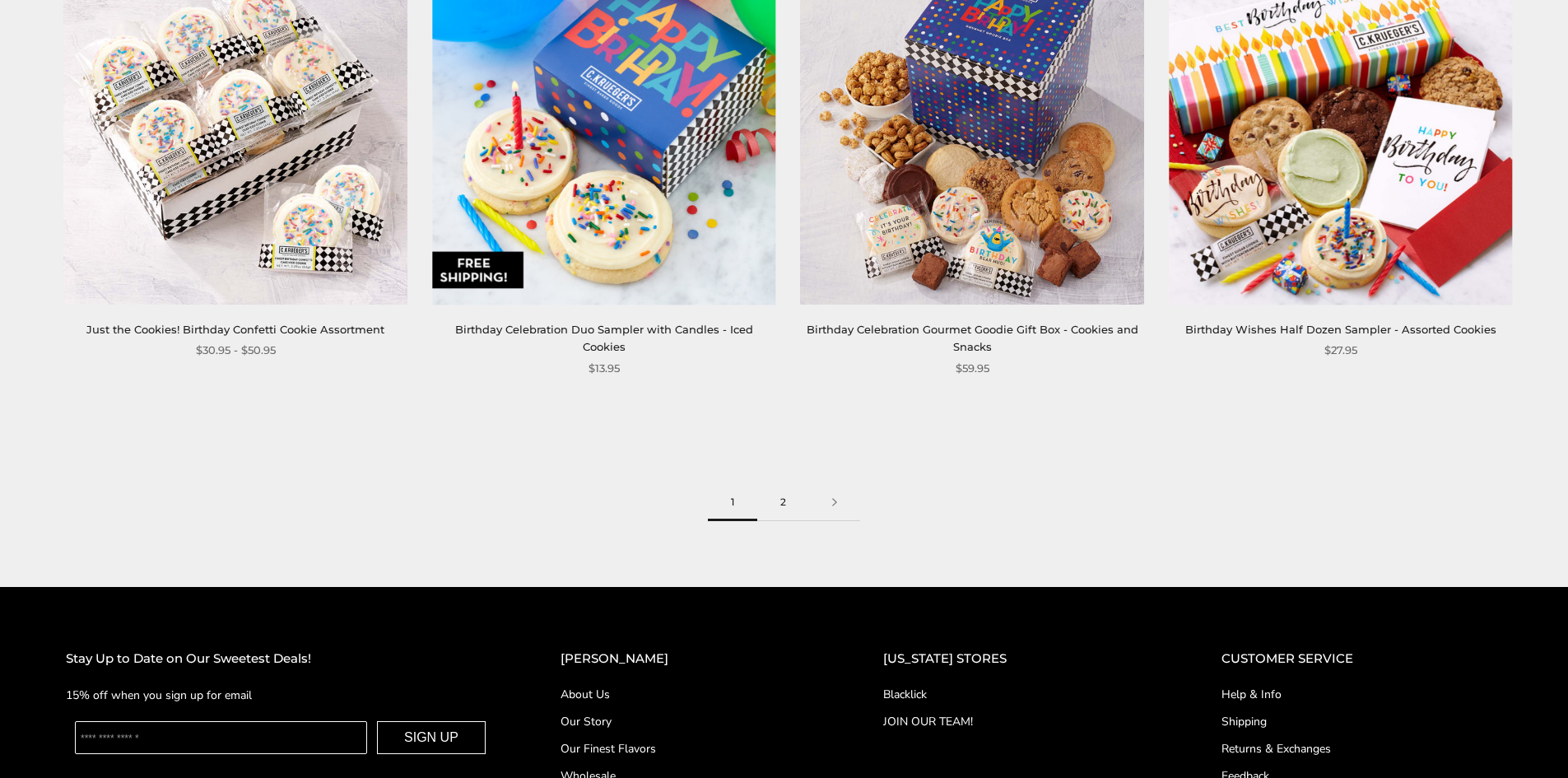
click at [787, 485] on link "2" at bounding box center [784, 502] width 52 height 37
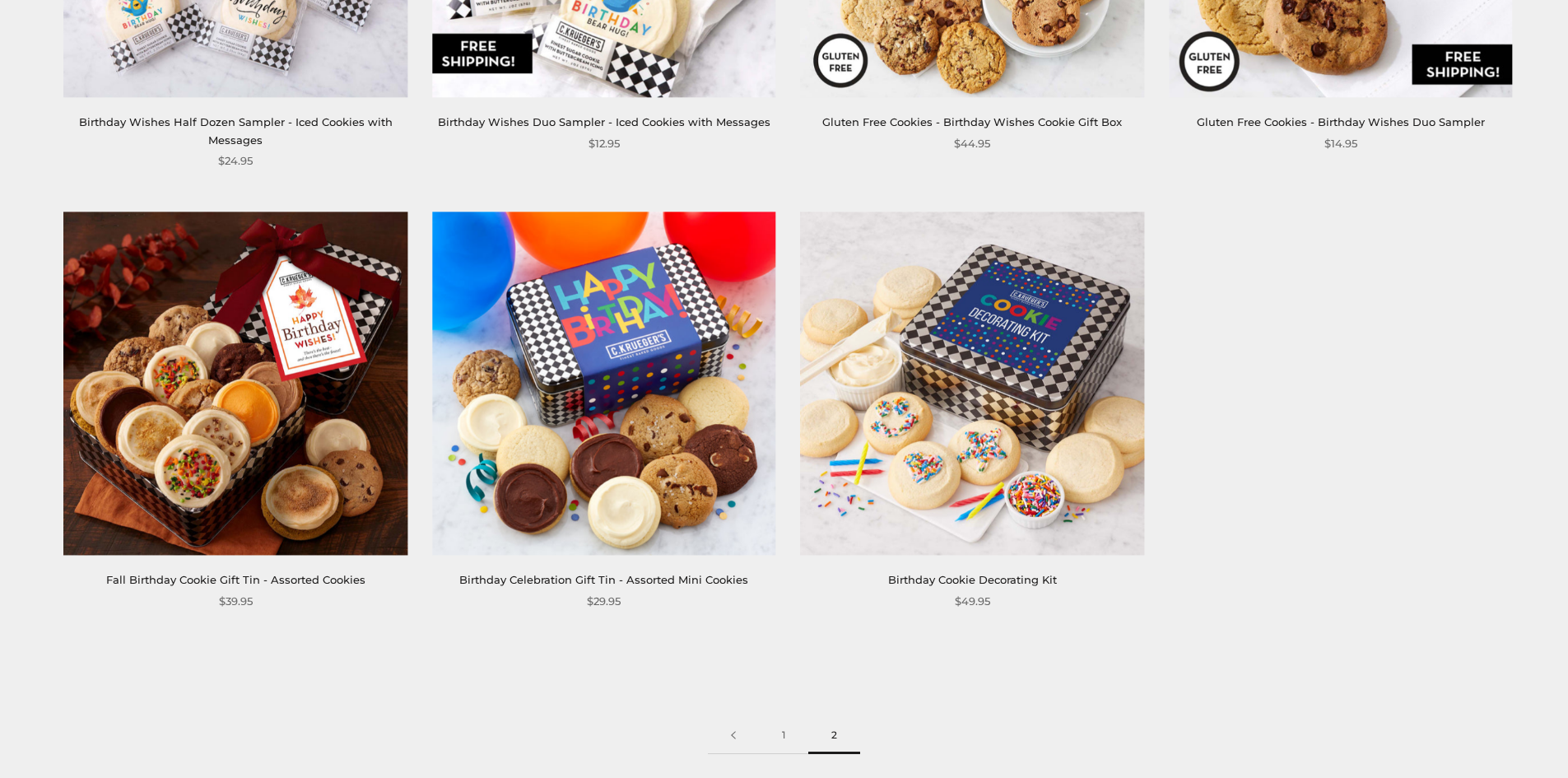
scroll to position [1318, 0]
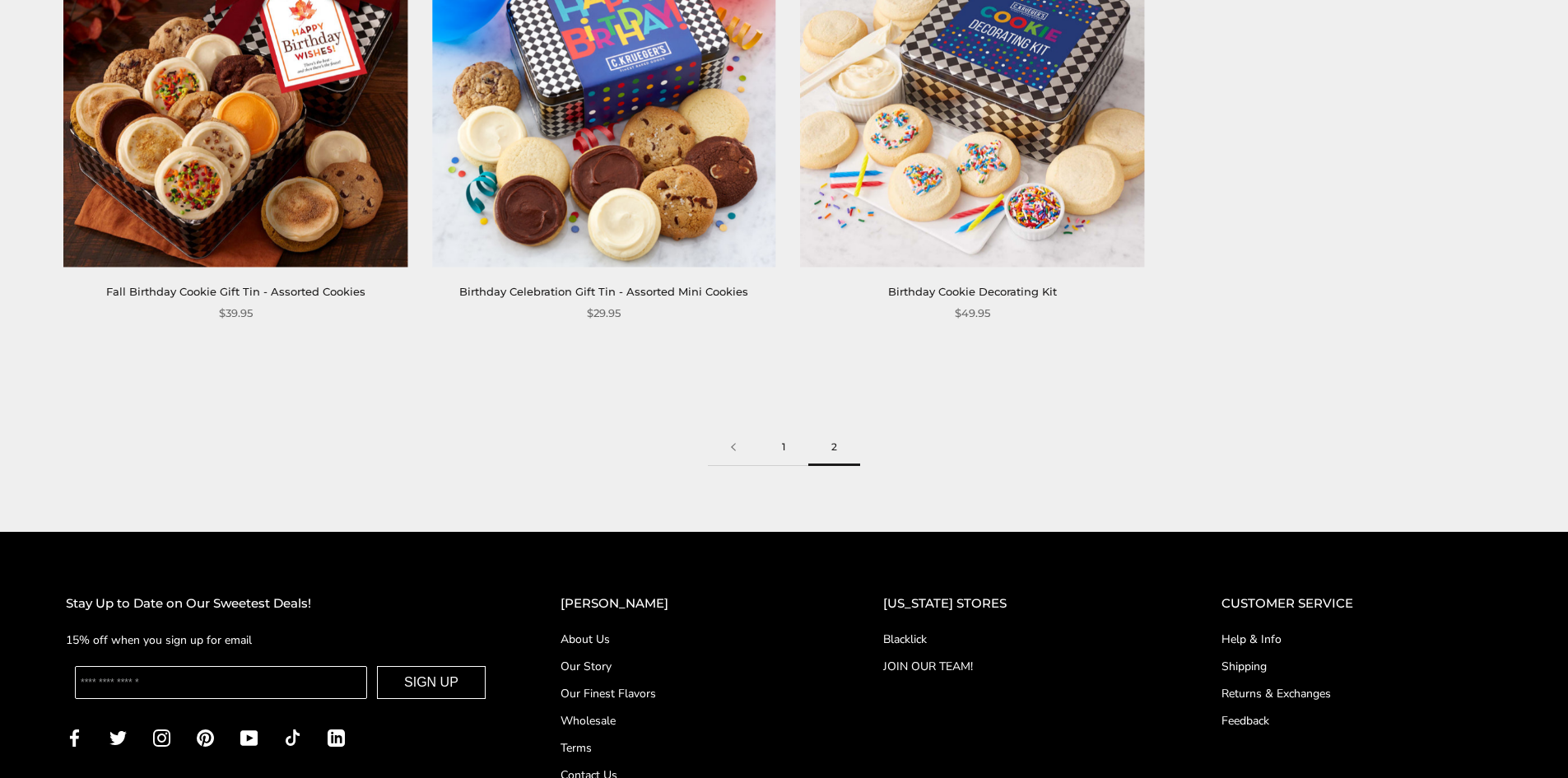
click at [787, 451] on link "1" at bounding box center [784, 447] width 50 height 37
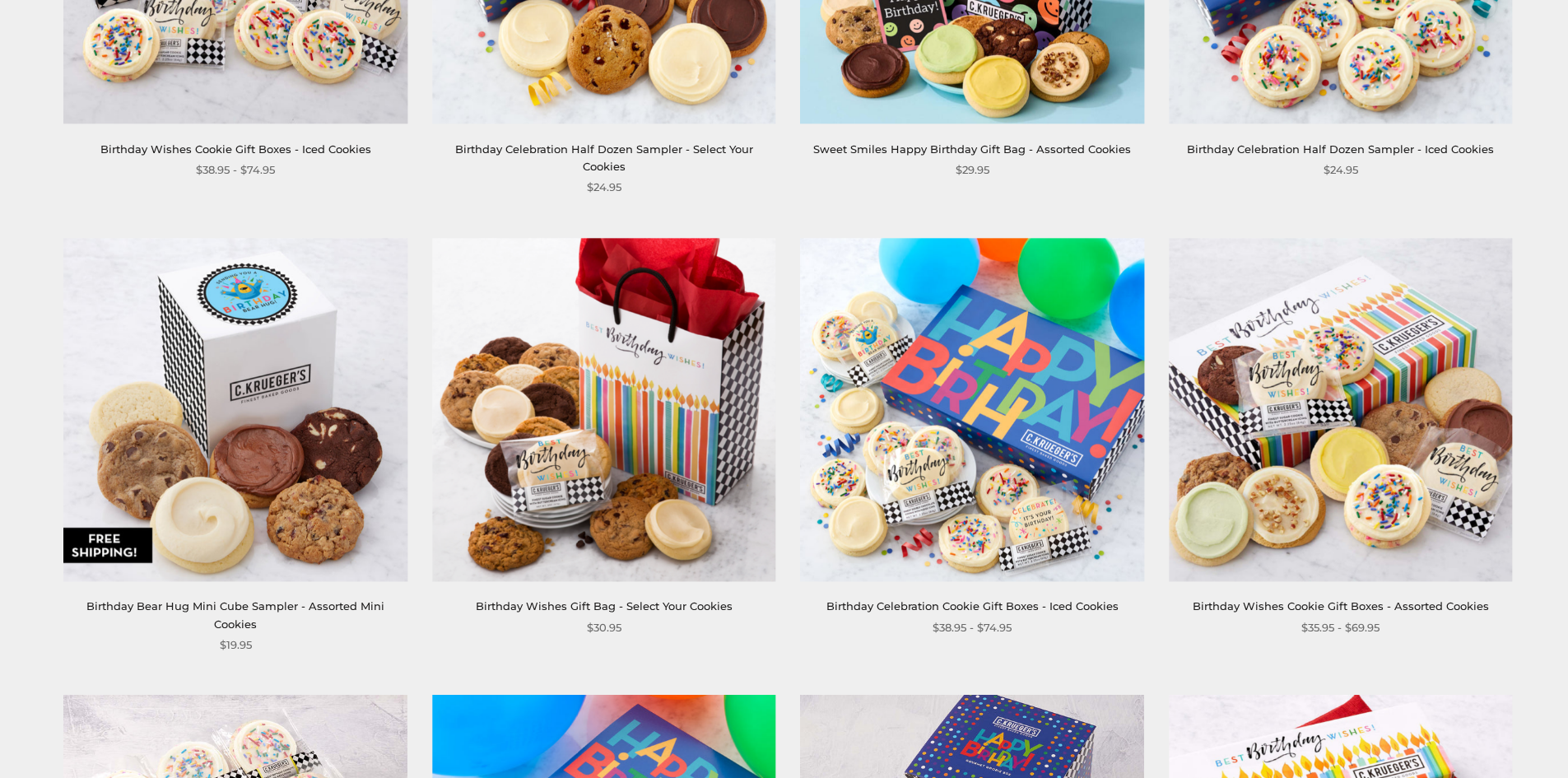
scroll to position [1894, 0]
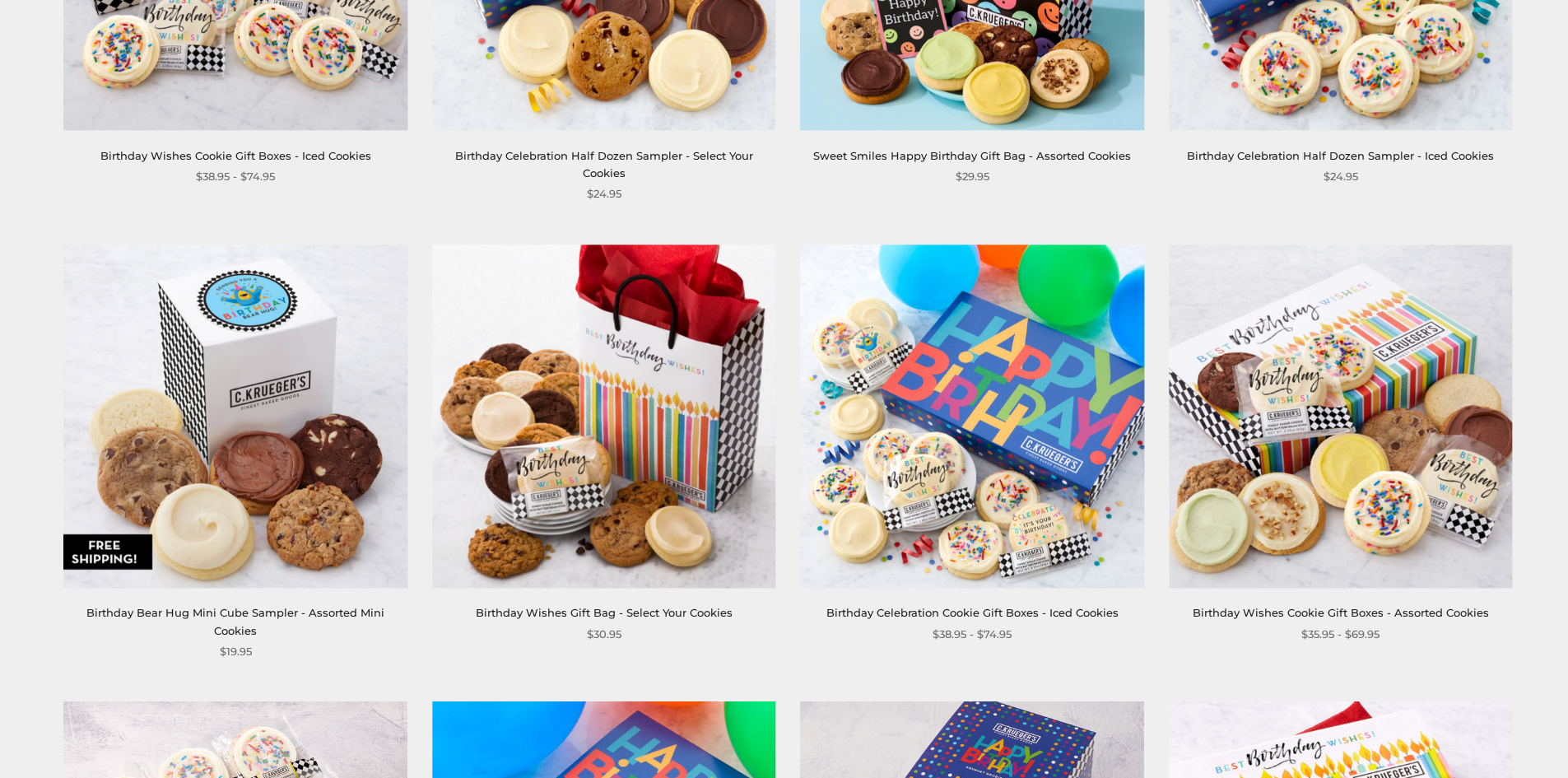
click at [258, 397] on img at bounding box center [236, 416] width 343 height 343
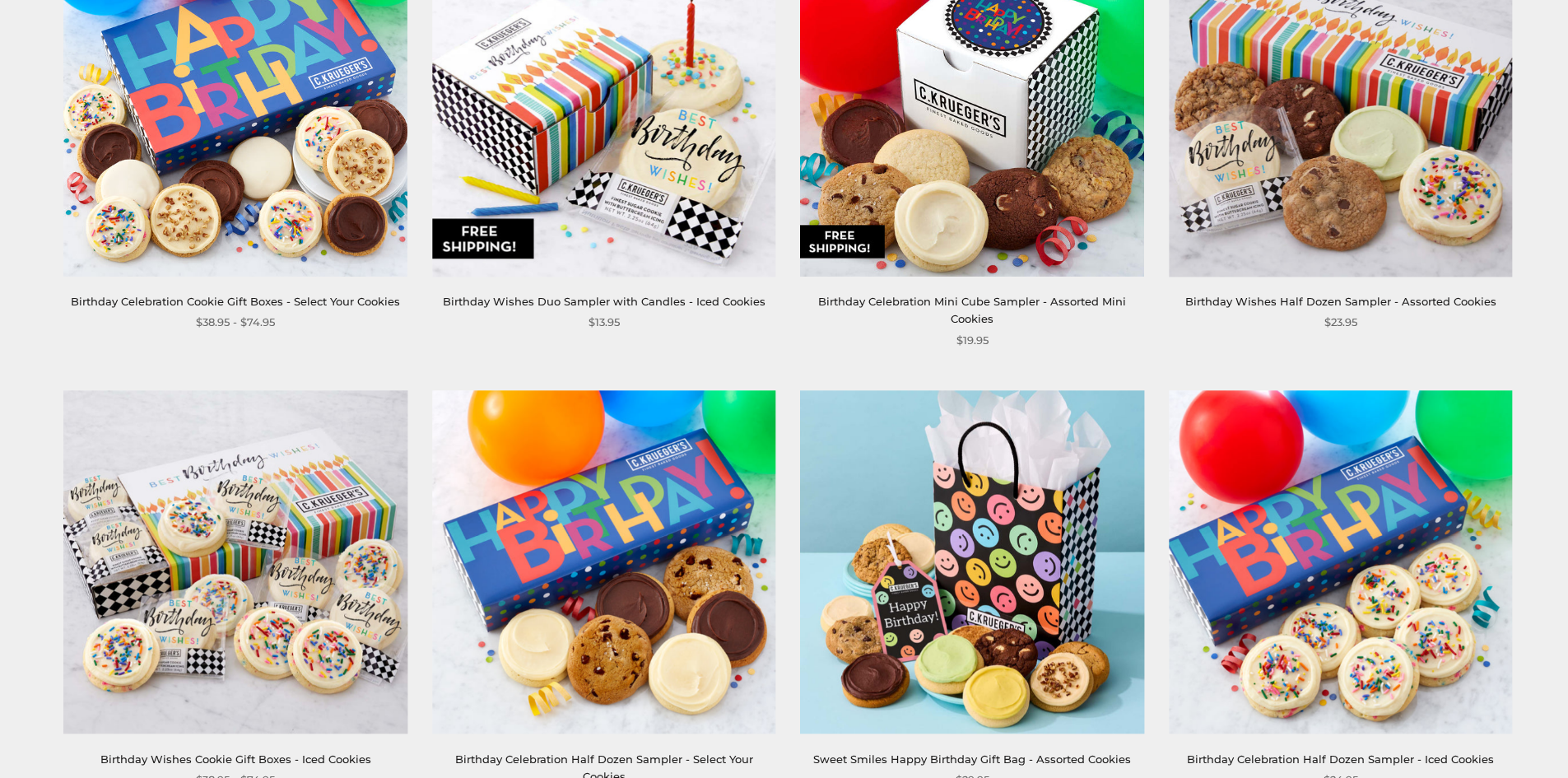
scroll to position [1318, 0]
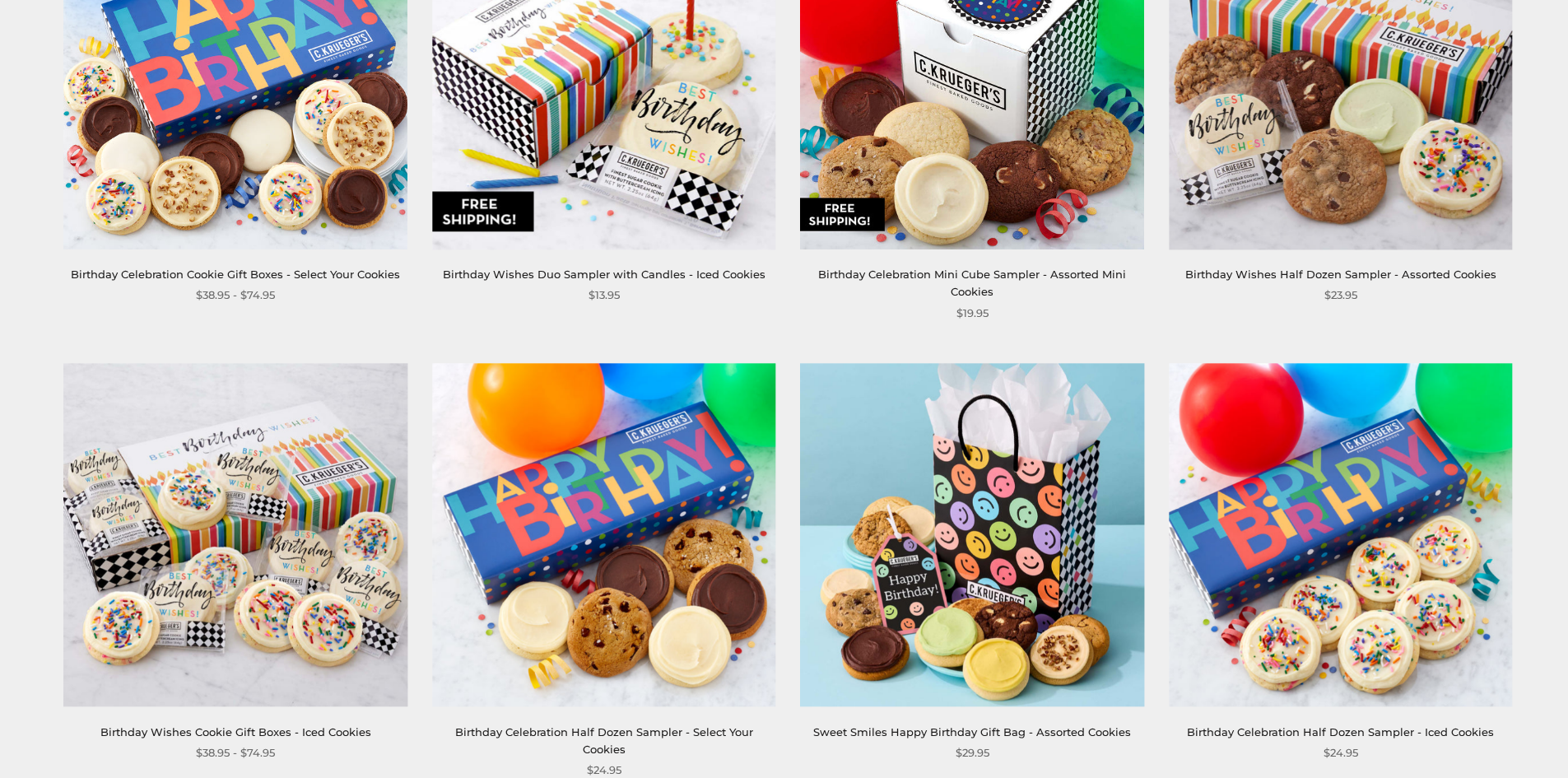
click at [1335, 271] on link "Birthday Wishes Half Dozen Sampler - Assorted Cookies" at bounding box center [1340, 274] width 311 height 13
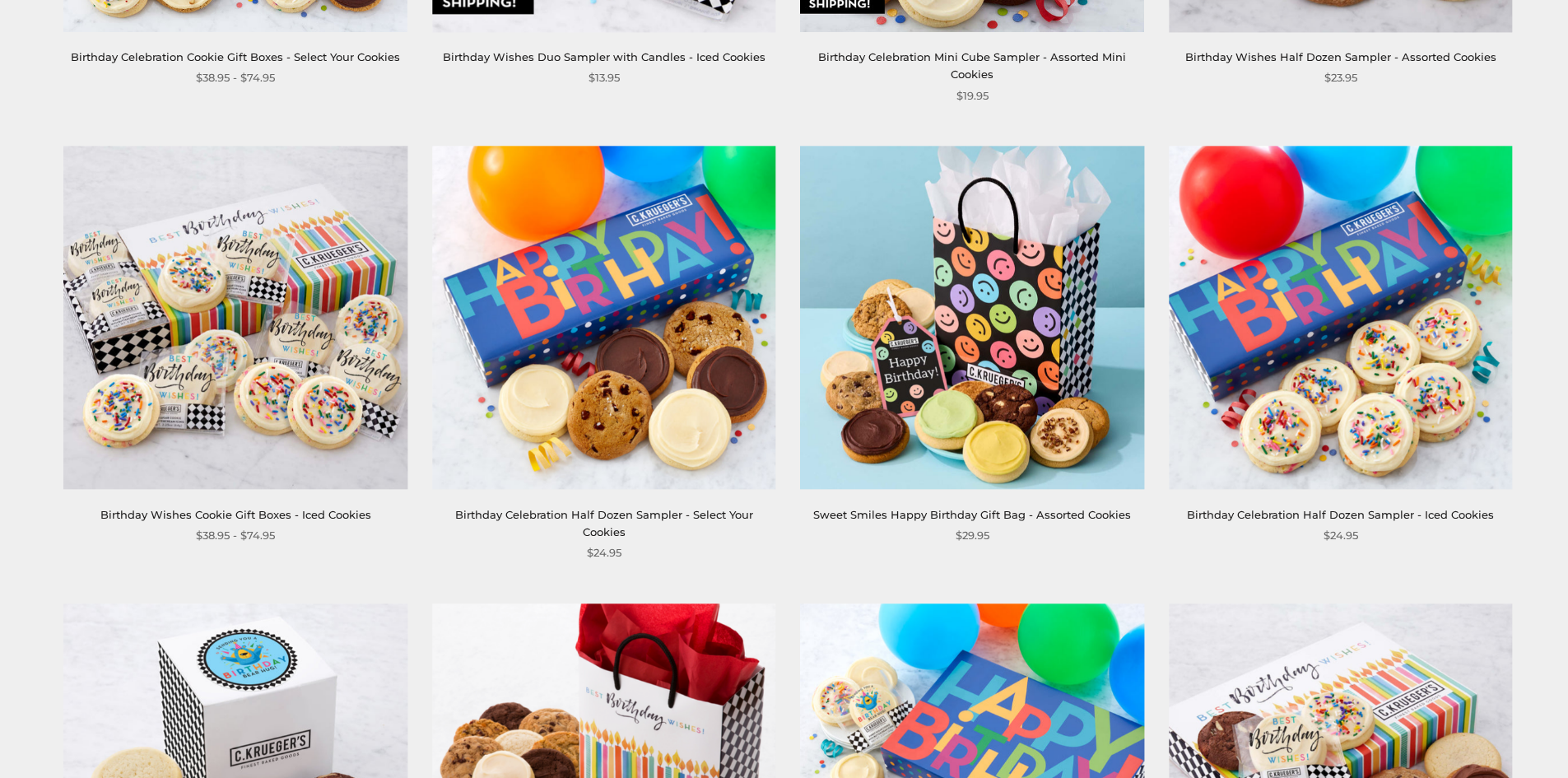
scroll to position [1565, 0]
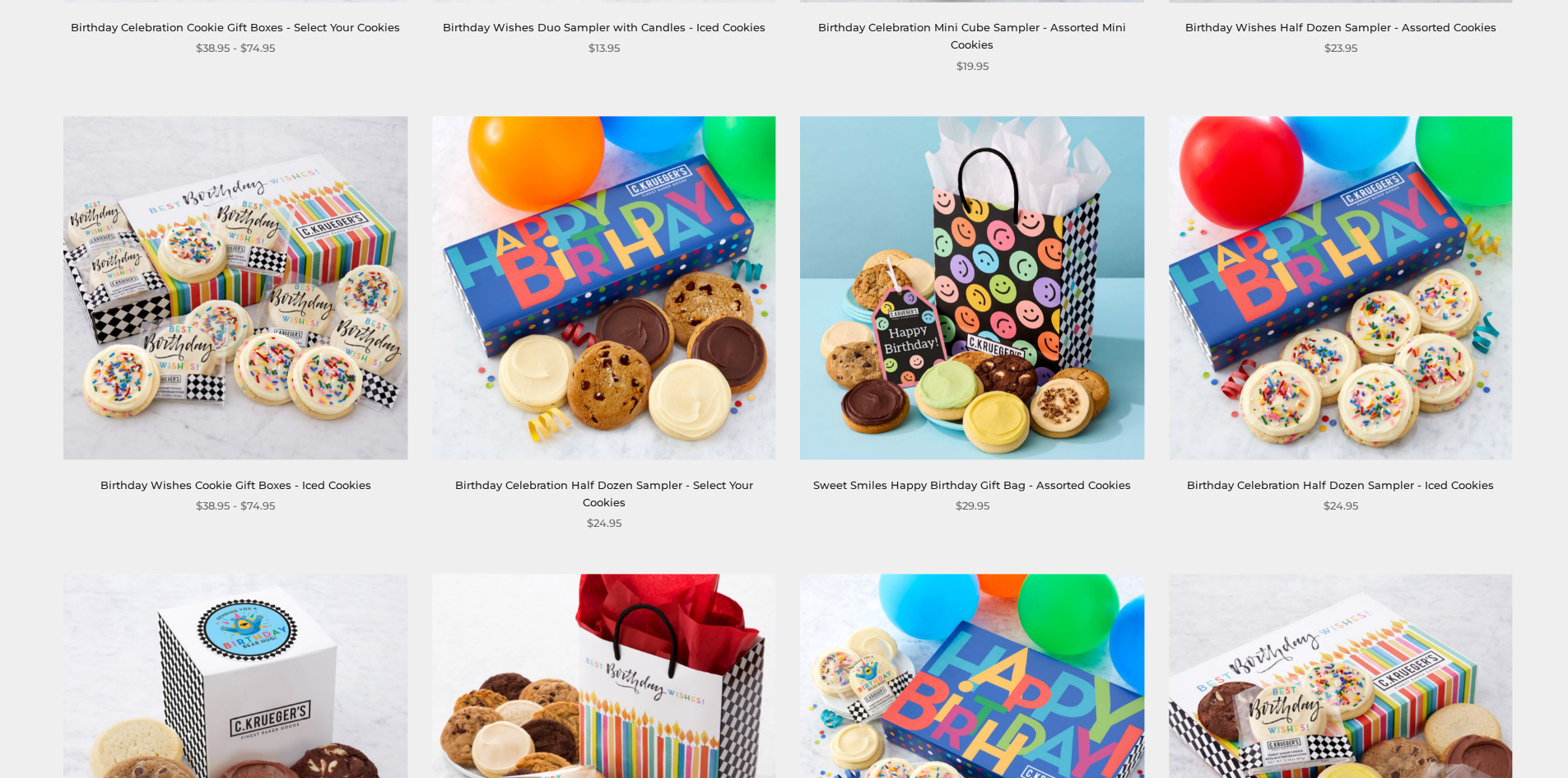
click at [573, 245] on img at bounding box center [604, 288] width 343 height 343
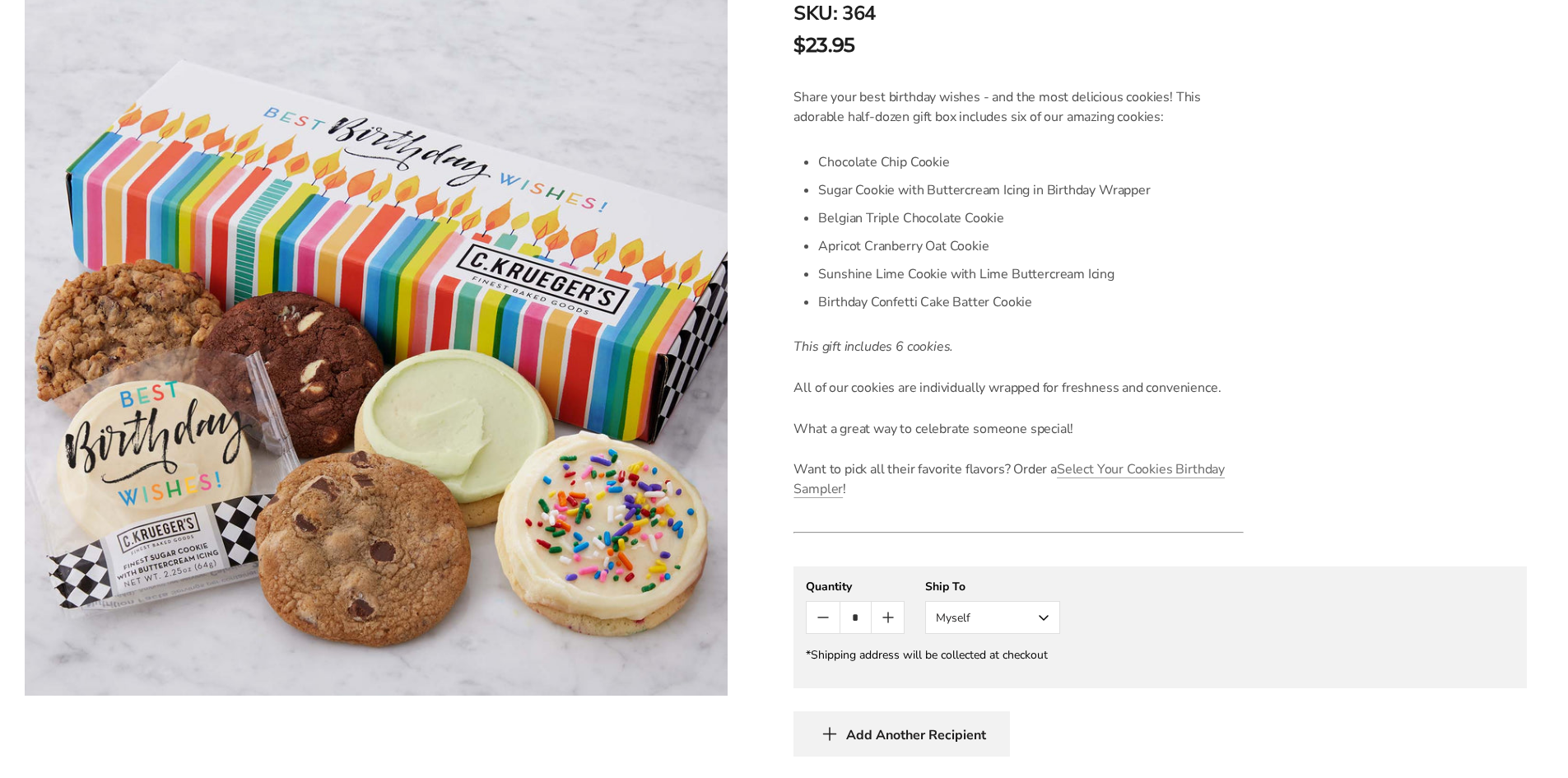
scroll to position [329, 0]
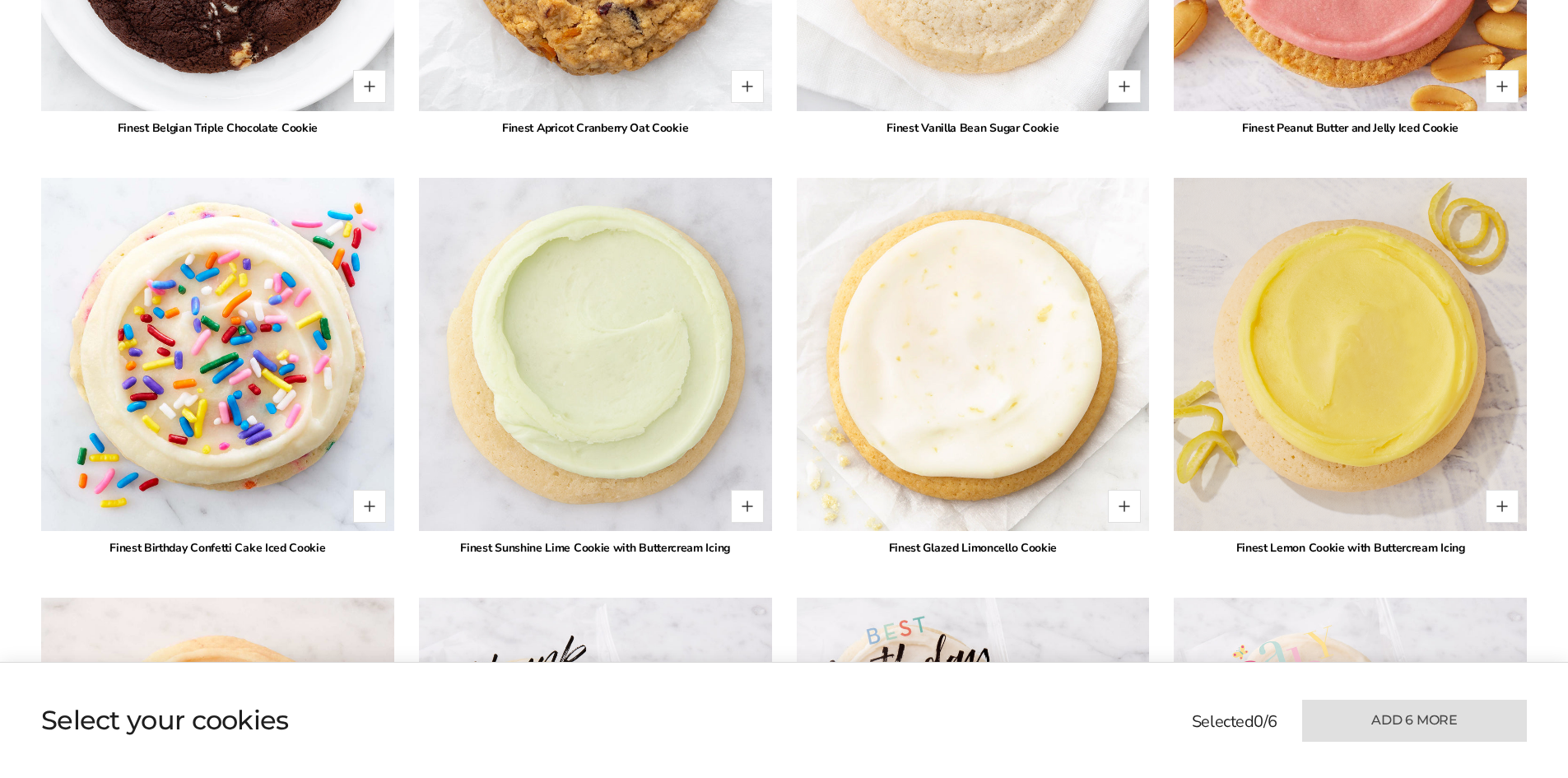
scroll to position [3048, 0]
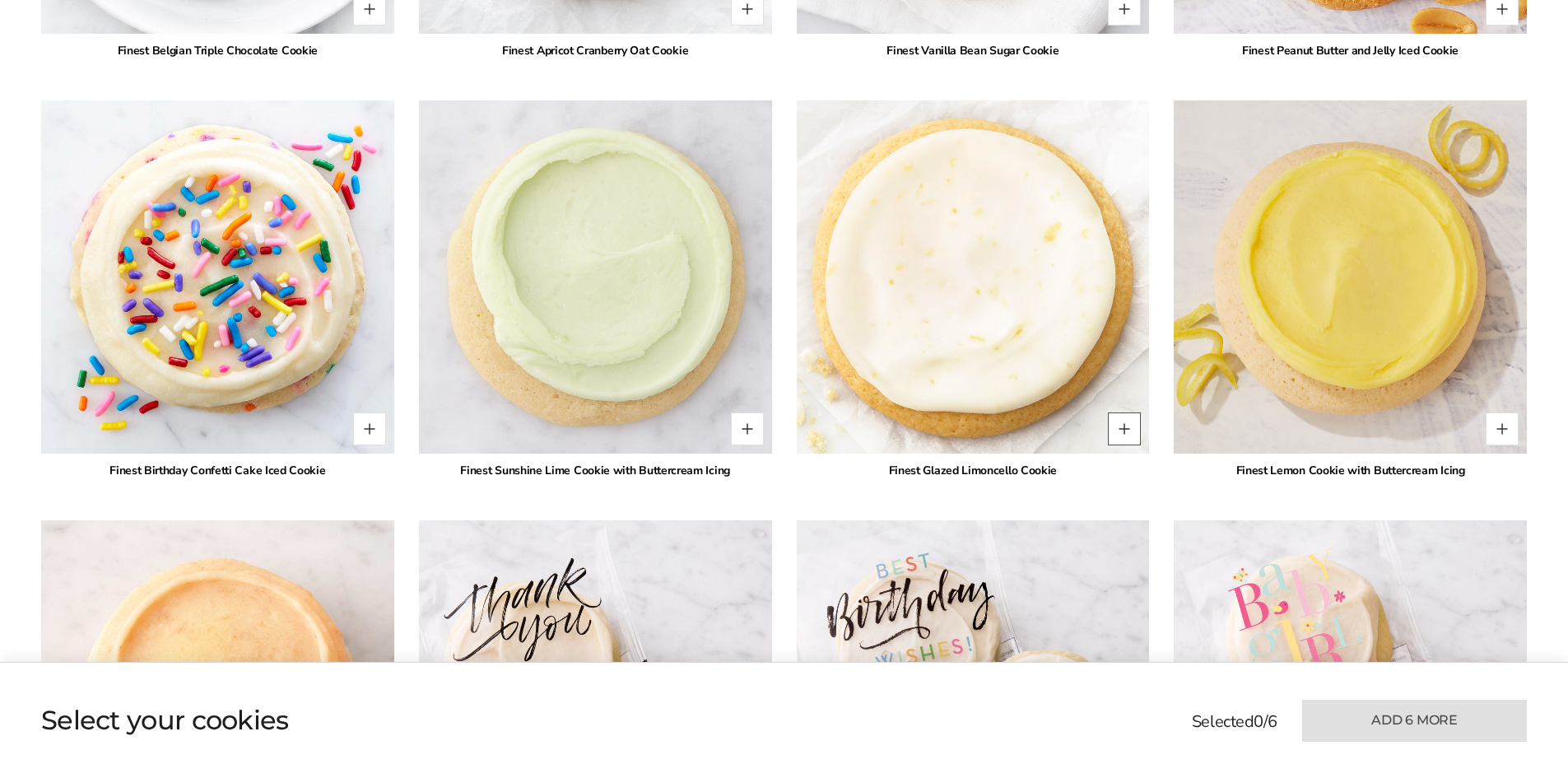
click at [1132, 446] on button "Quantity button plus" at bounding box center [1125, 429] width 33 height 33
type input "*"
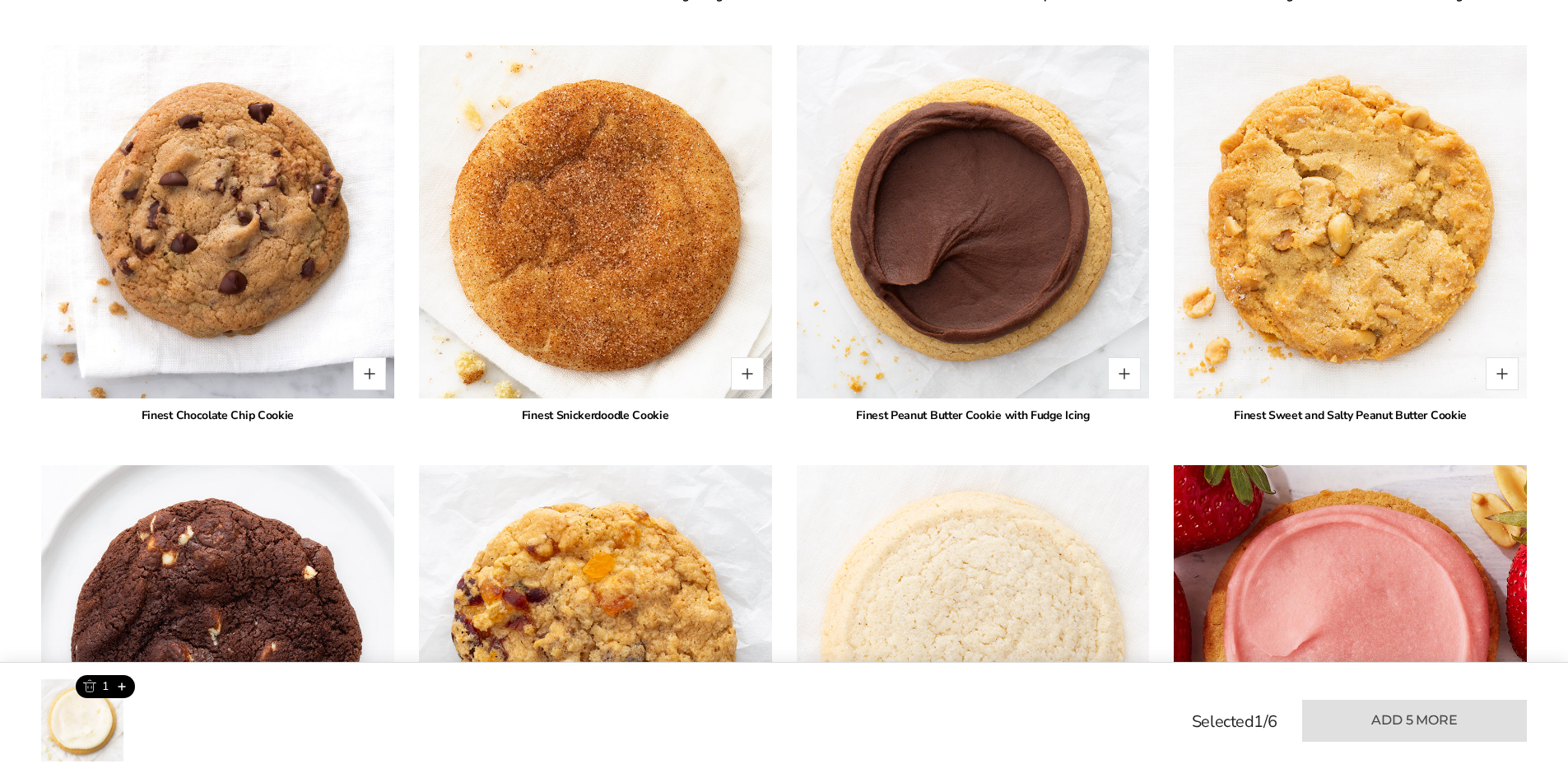
scroll to position [2225, 0]
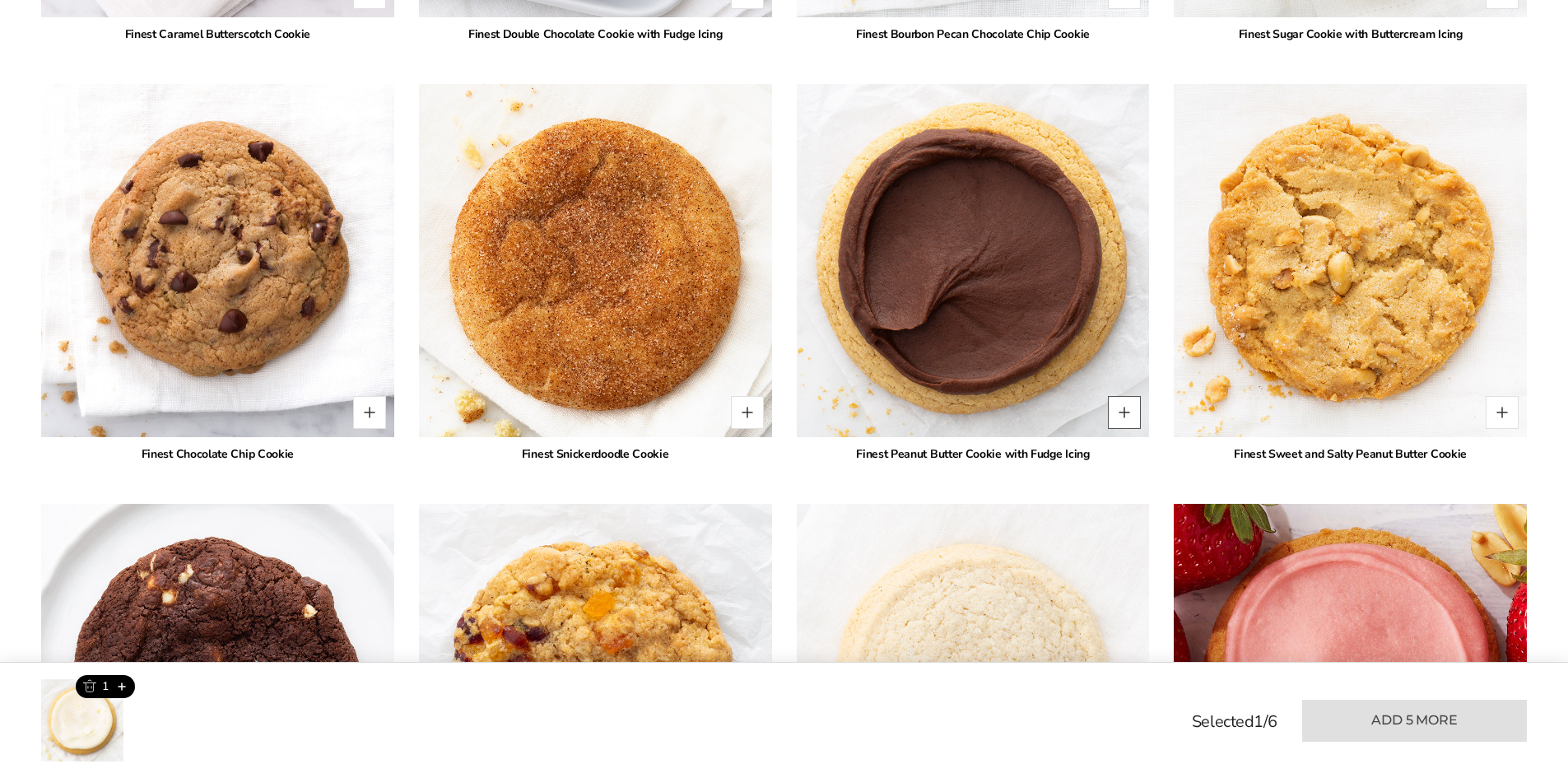
click at [1126, 424] on button "Quantity button plus" at bounding box center [1125, 412] width 33 height 33
type input "*"
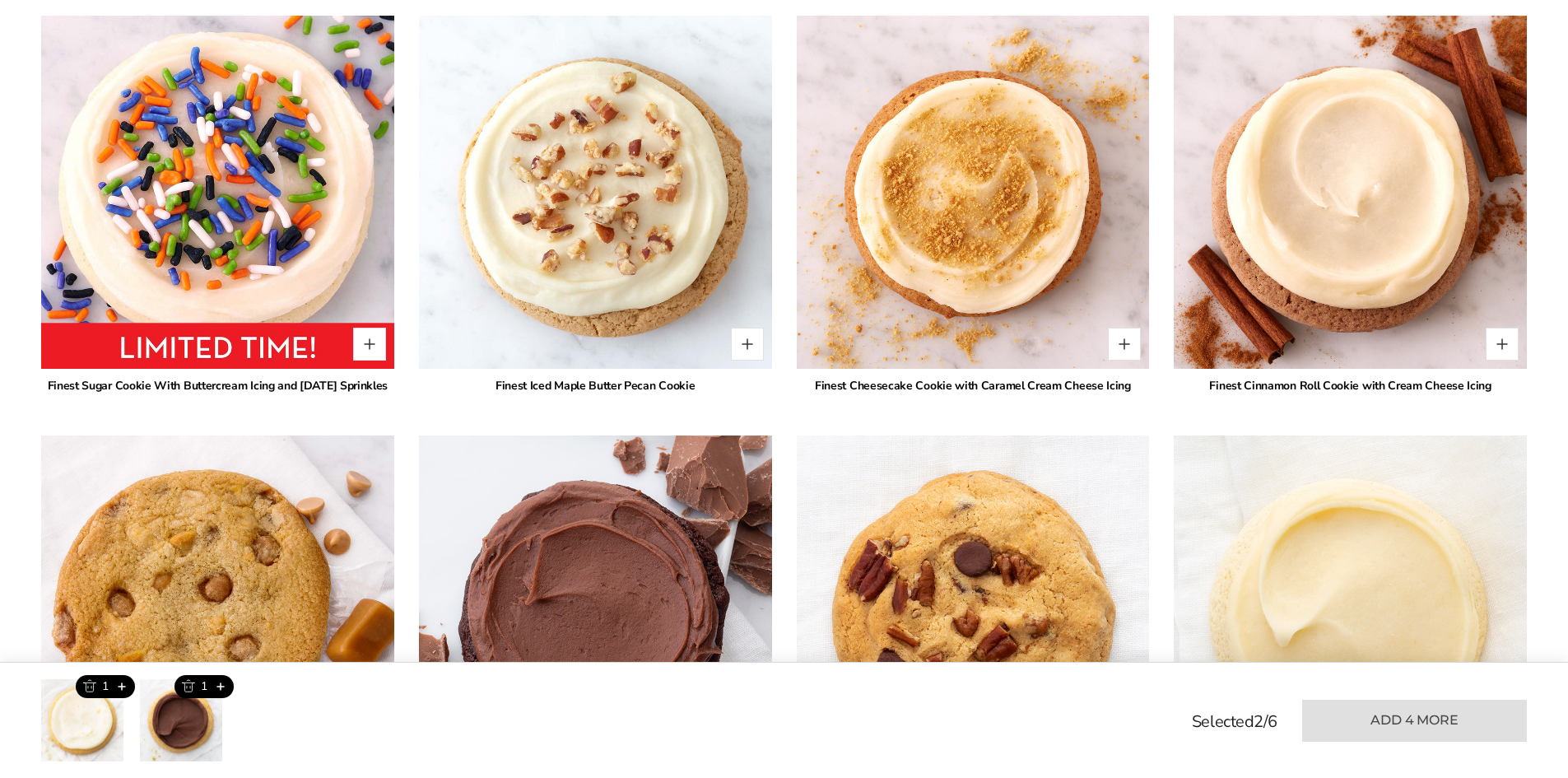
scroll to position [1482, 0]
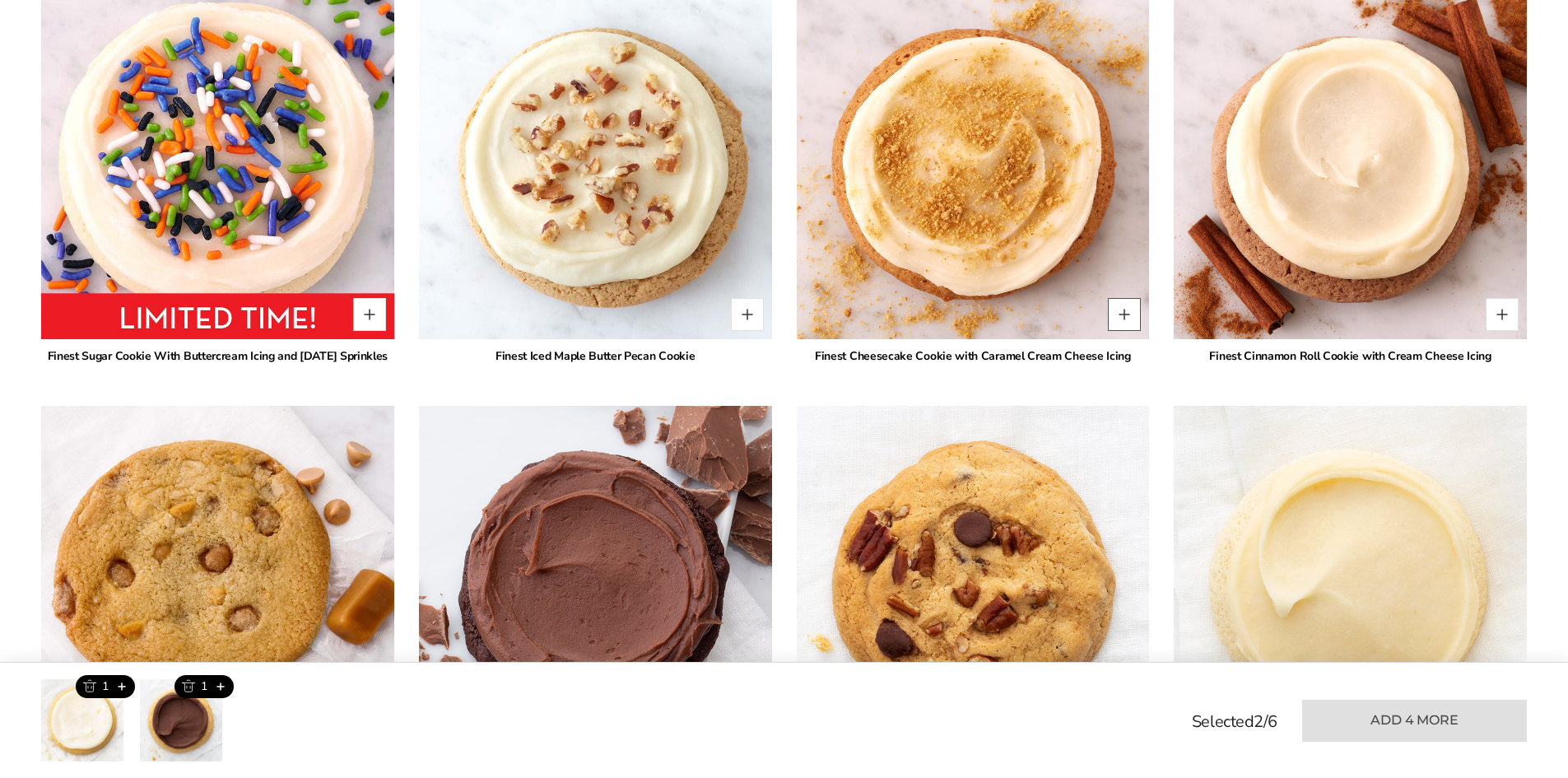
click at [1137, 322] on button "Quantity button plus" at bounding box center [1125, 314] width 33 height 33
type input "*"
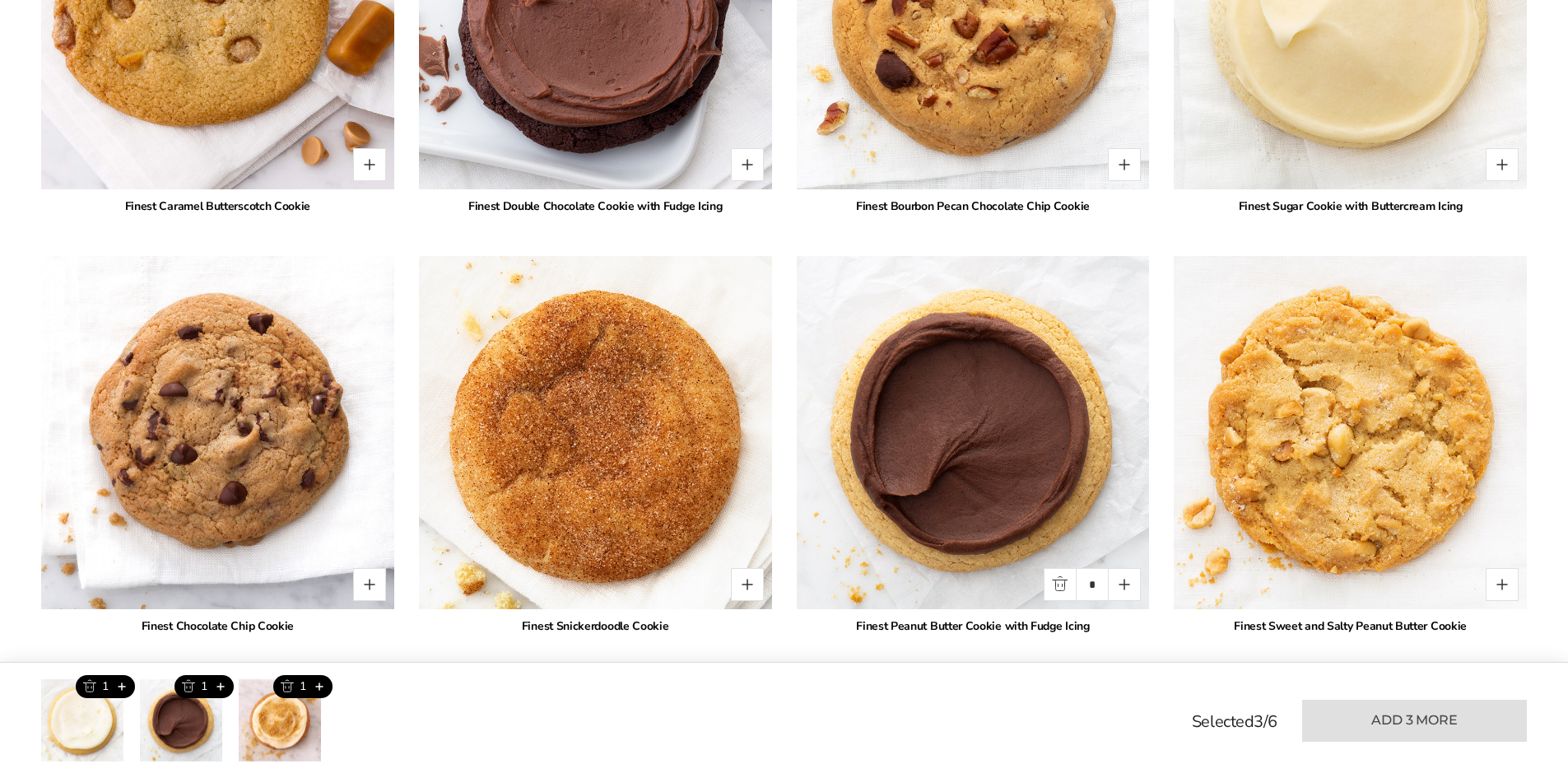
scroll to position [2059, 0]
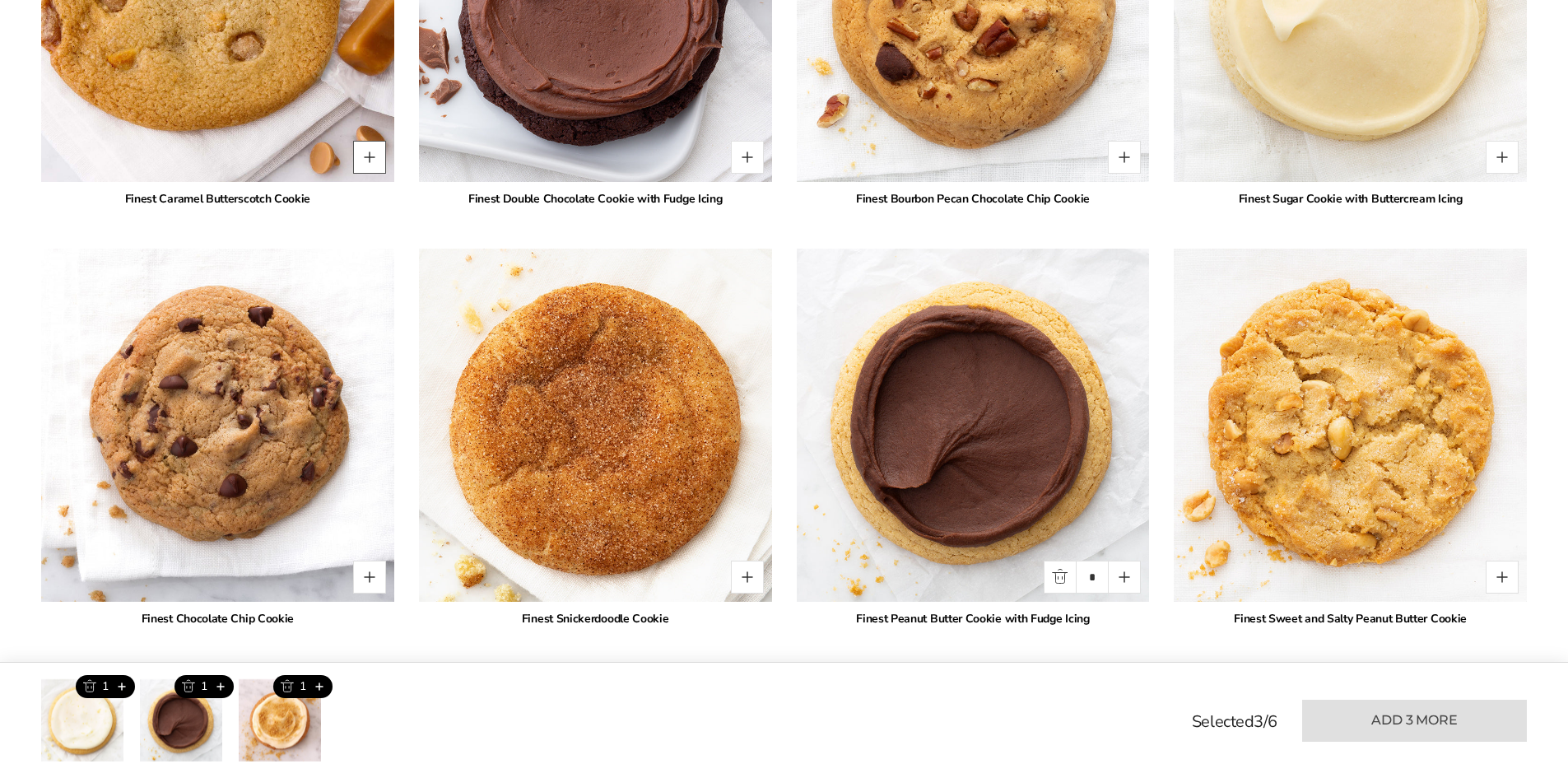
click at [380, 174] on button "Quantity button plus" at bounding box center [369, 157] width 33 height 33
type input "*"
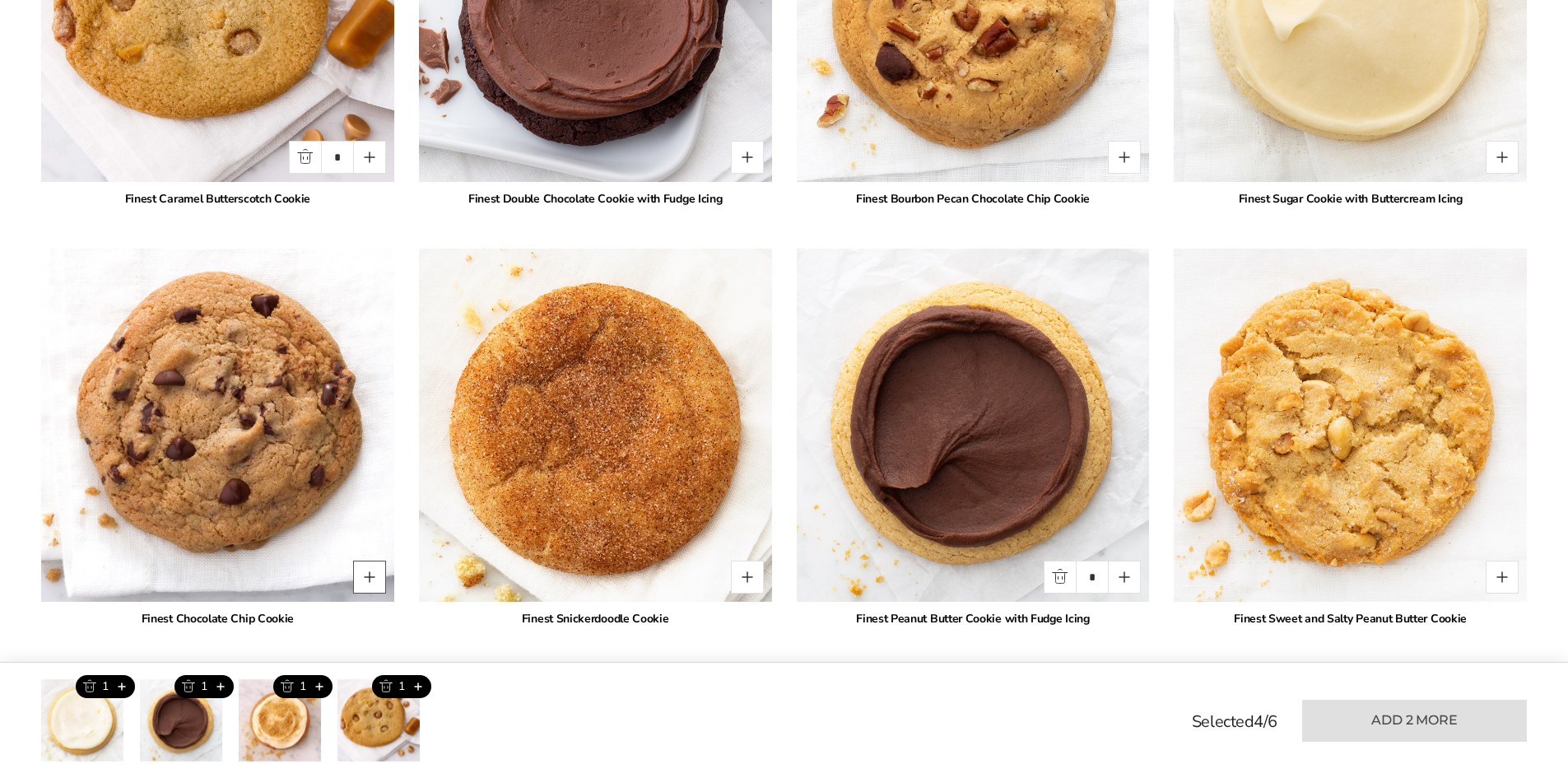
click at [380, 590] on button "Quantity button plus" at bounding box center [369, 577] width 33 height 33
type input "*"
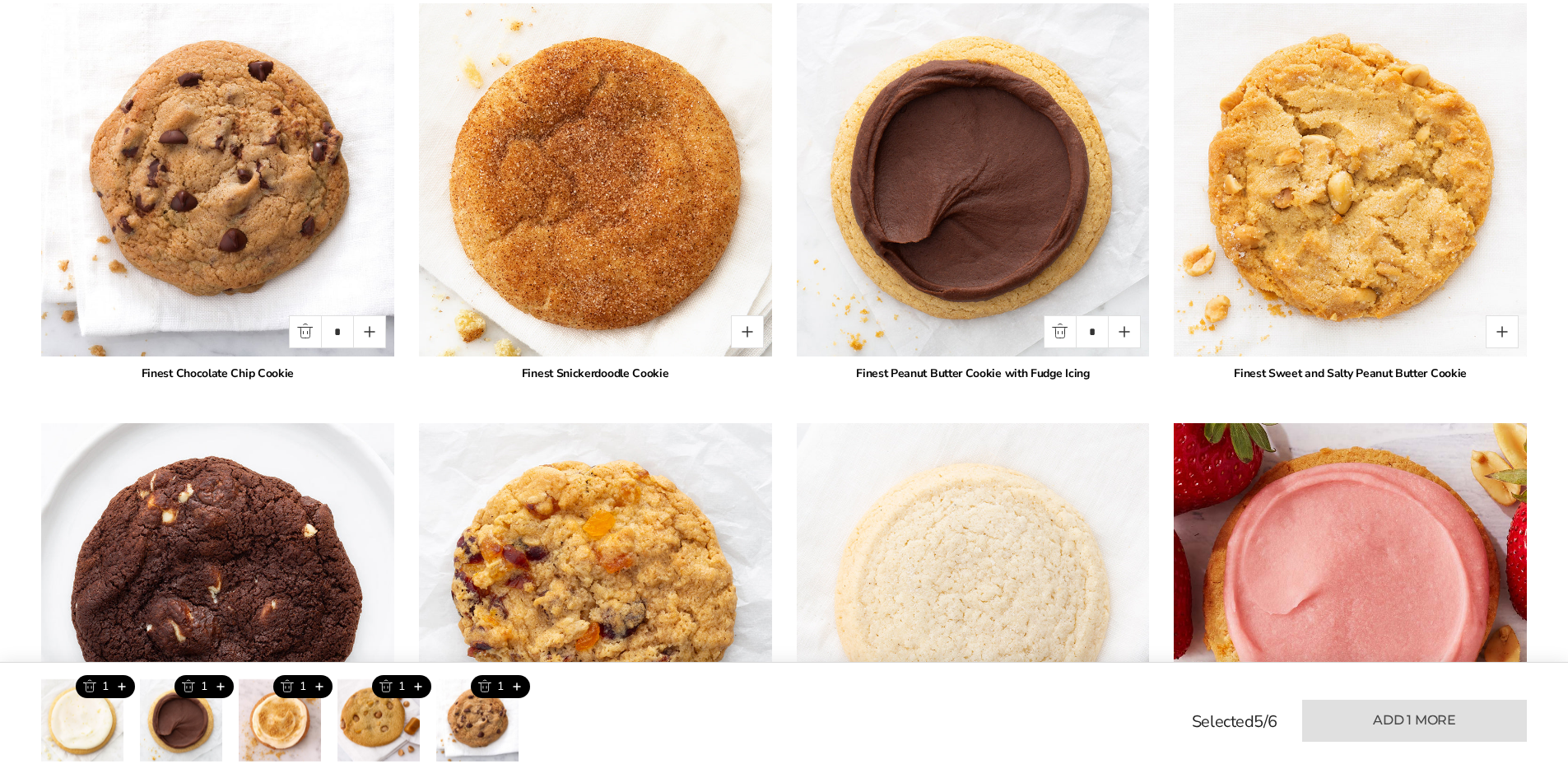
scroll to position [2306, 0]
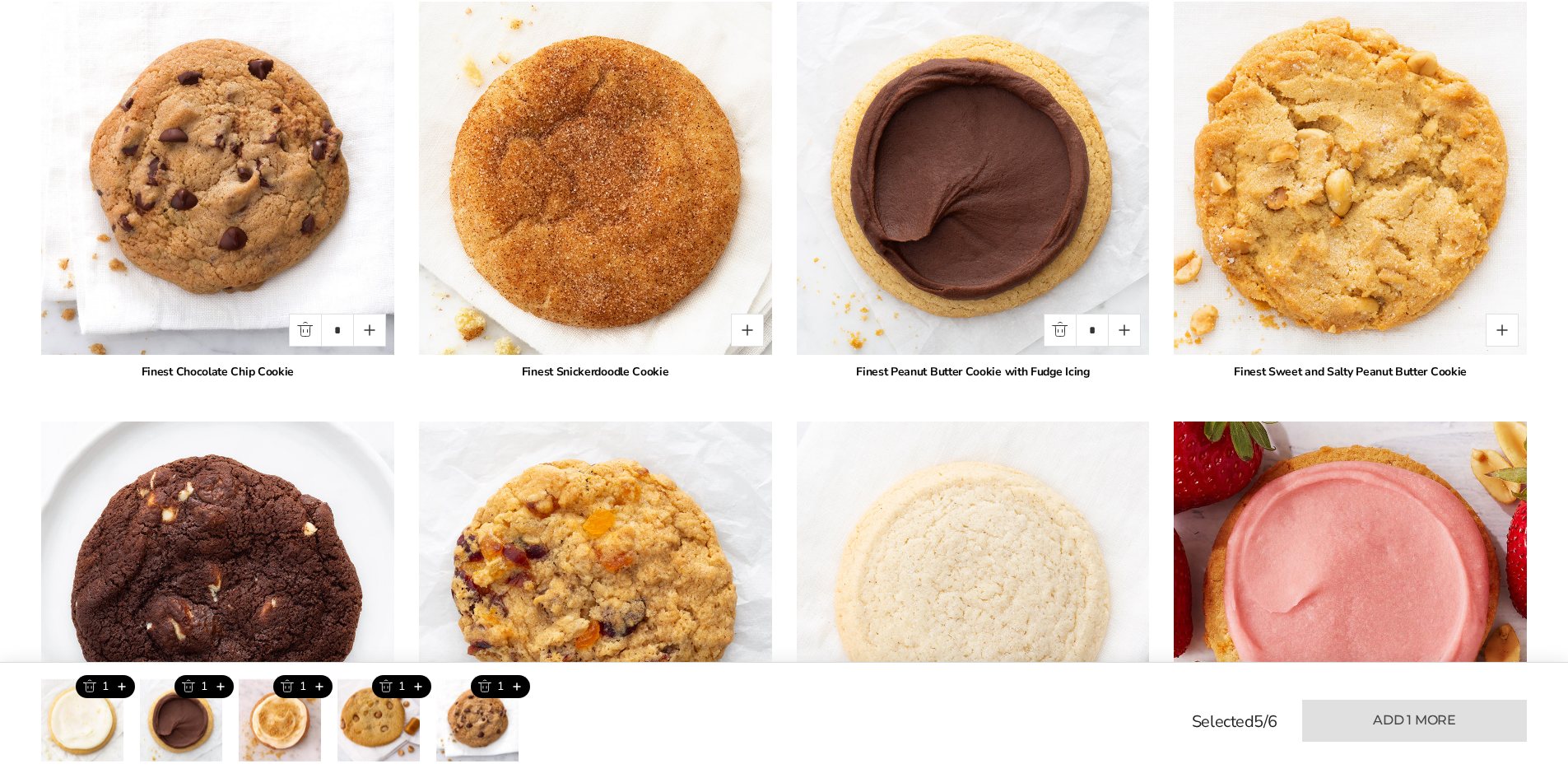
click at [1412, 238] on img at bounding box center [1350, 178] width 389 height 389
click at [1486, 345] on button "Quantity button plus" at bounding box center [1502, 329] width 33 height 33
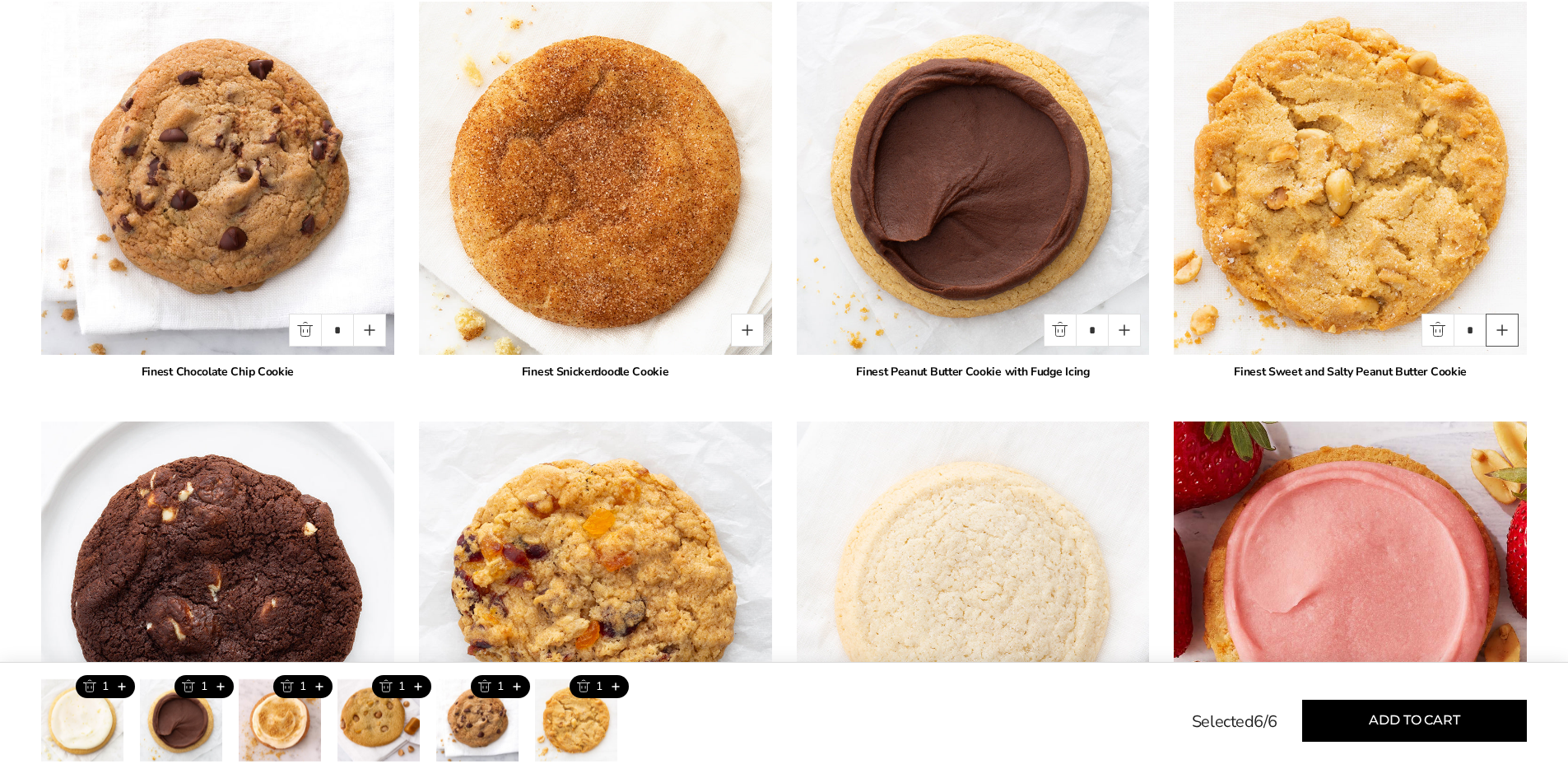
click at [1486, 345] on button "Quantity button plus" at bounding box center [1502, 329] width 33 height 33
click at [1445, 347] on button "Quantity button minus" at bounding box center [1438, 329] width 33 height 33
type input "*"
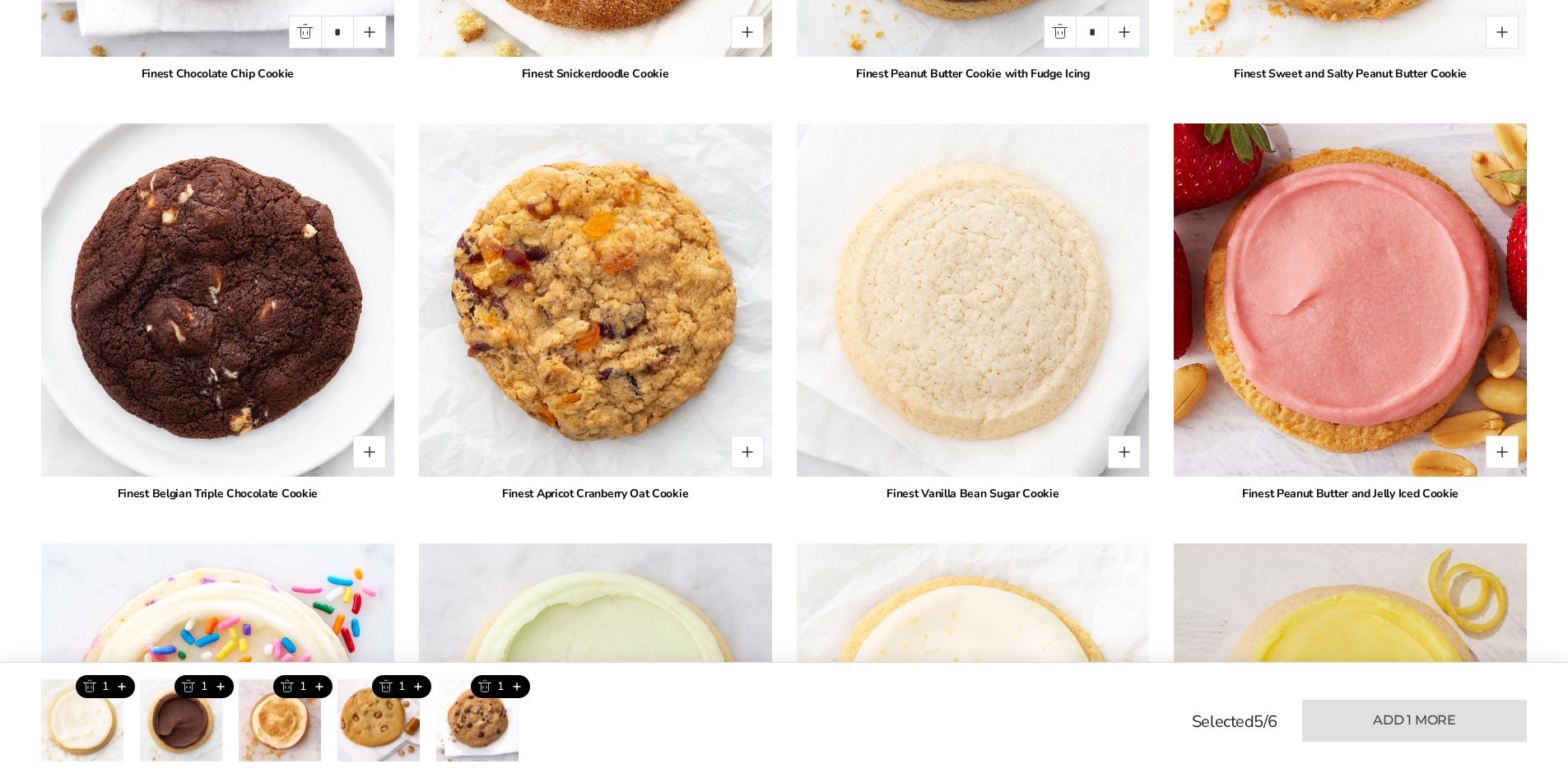
scroll to position [2636, 0]
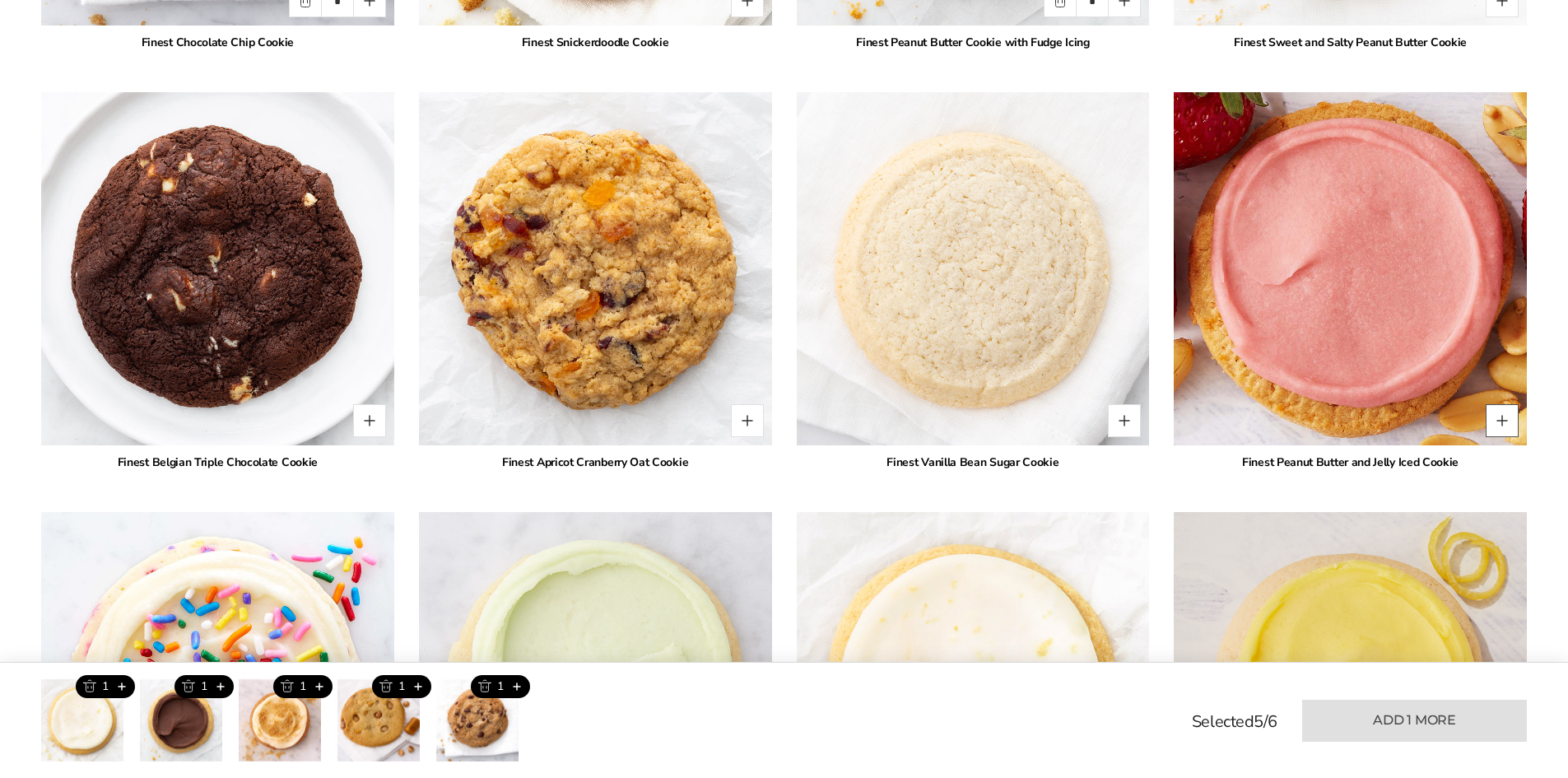
click at [1499, 438] on button "Quantity button plus" at bounding box center [1502, 421] width 33 height 33
type input "*"
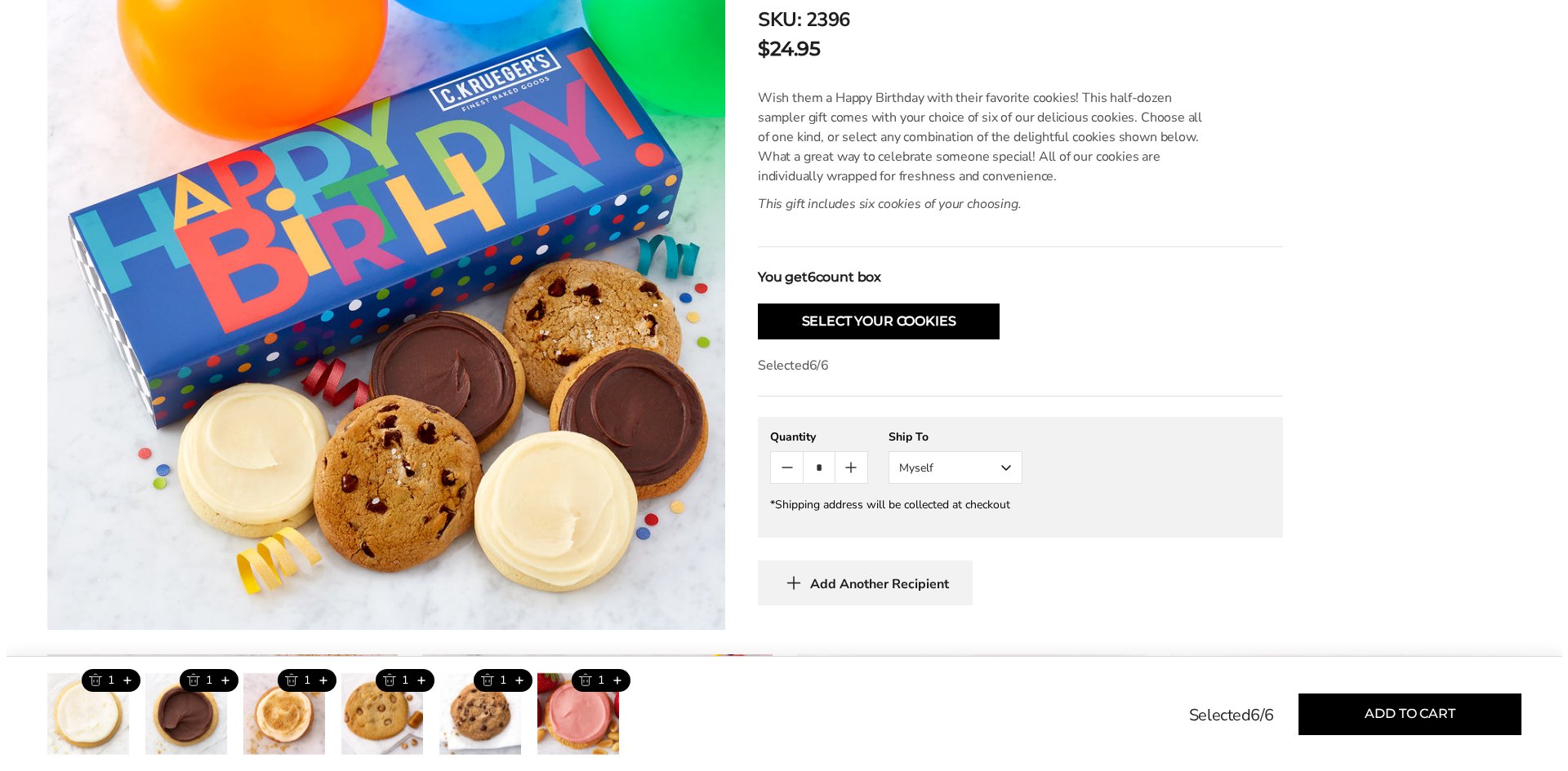
scroll to position [408, 0]
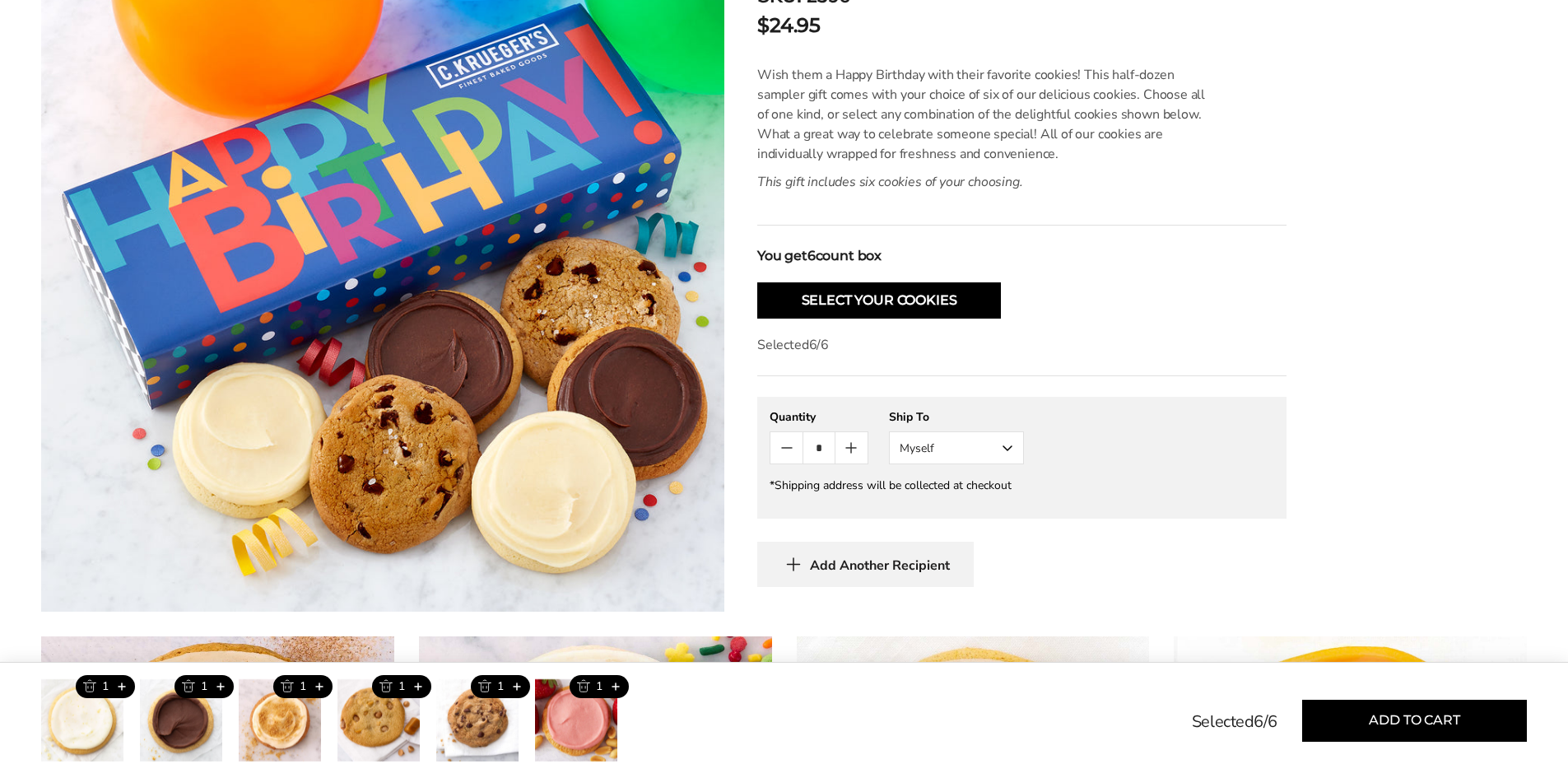
click at [1012, 448] on button "Myself" at bounding box center [957, 448] width 135 height 33
click at [988, 505] on button "Other Recipient" at bounding box center [957, 509] width 133 height 30
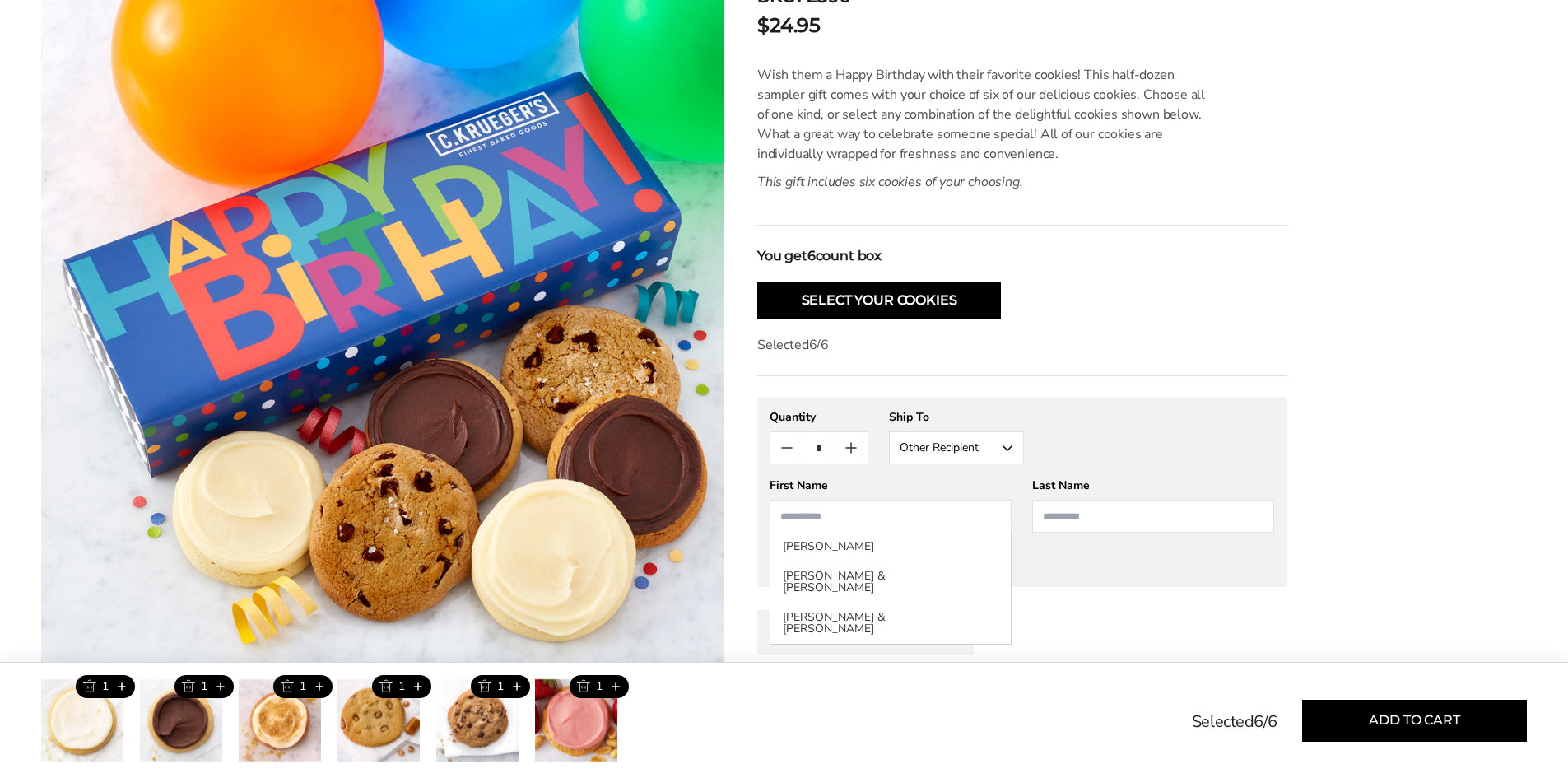
click at [957, 525] on input "First Name" at bounding box center [890, 516] width 242 height 33
click at [932, 609] on li "Jerry & Occonna King" at bounding box center [891, 623] width 241 height 41
type input "**********"
type input "****"
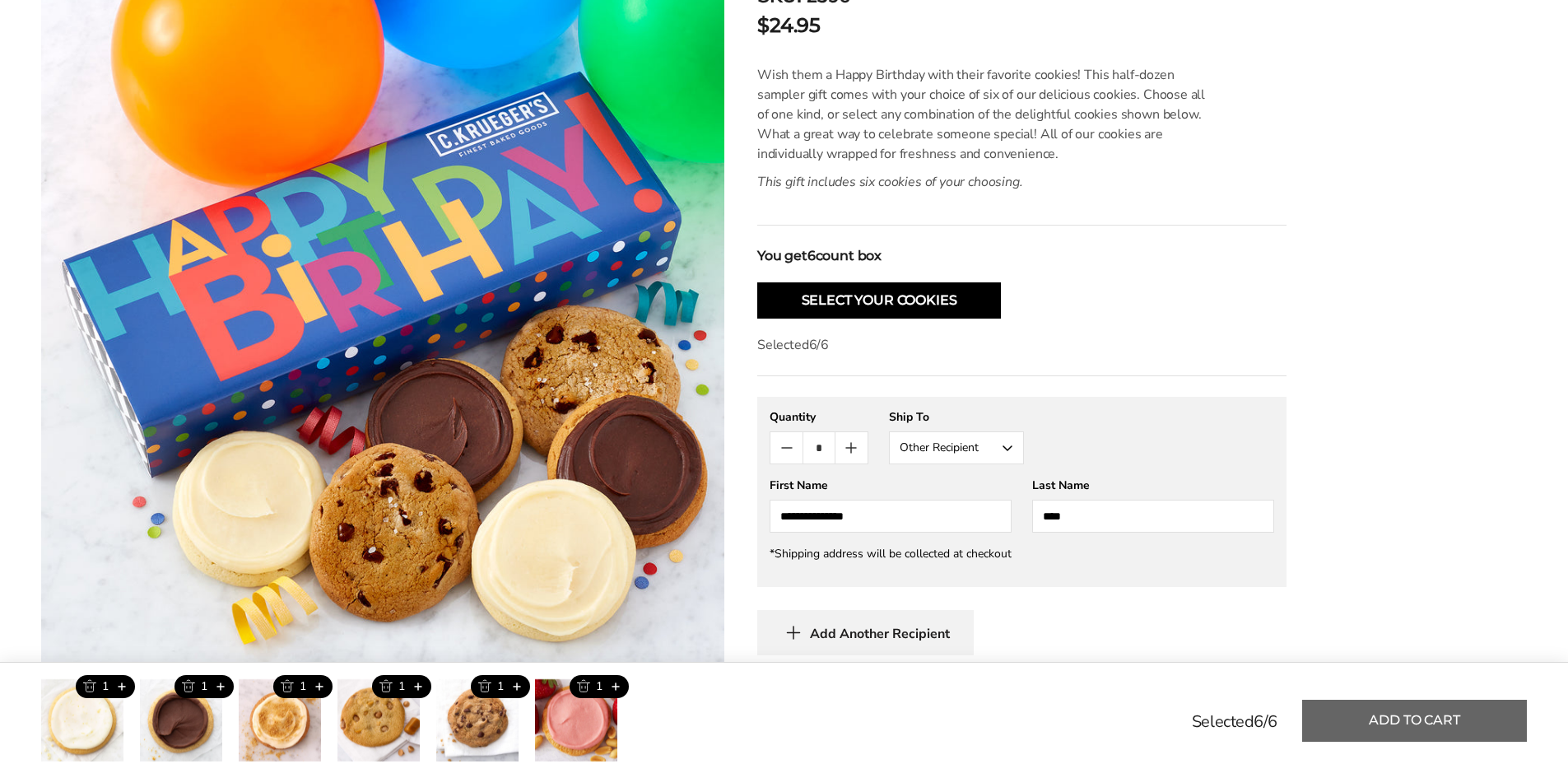
click at [1386, 726] on button "Add to cart" at bounding box center [1415, 721] width 225 height 42
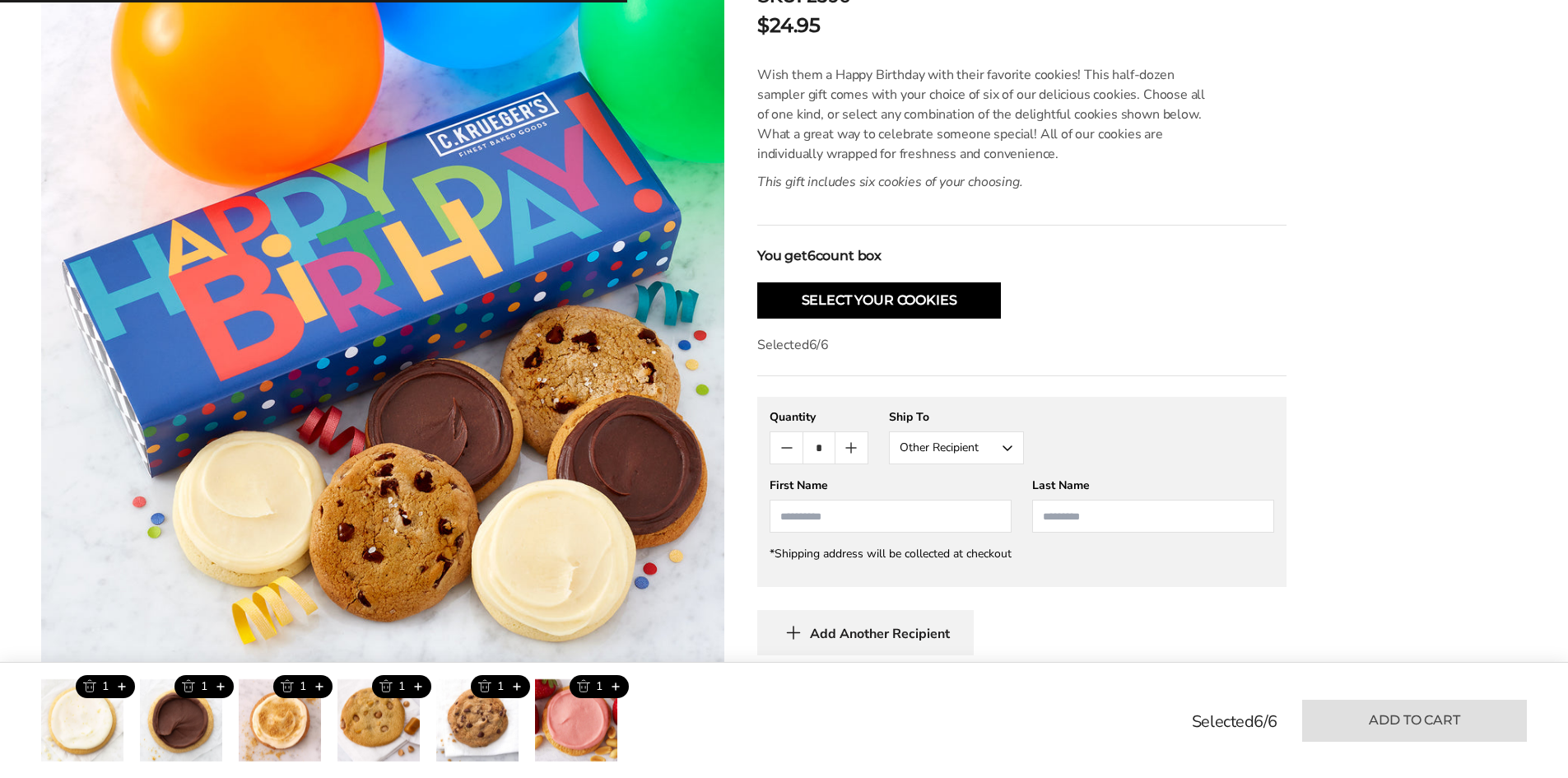
type input "*"
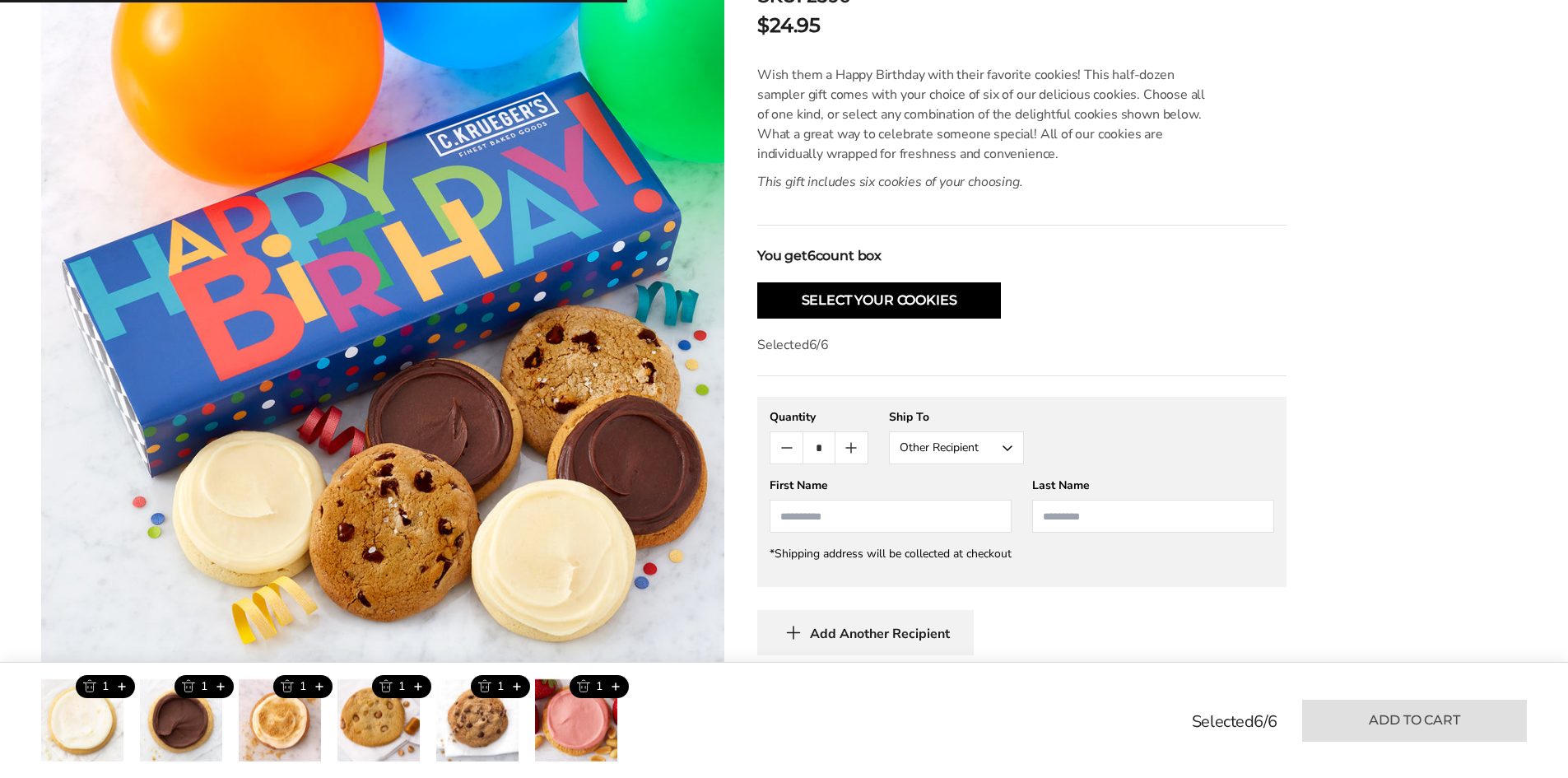
type input "*"
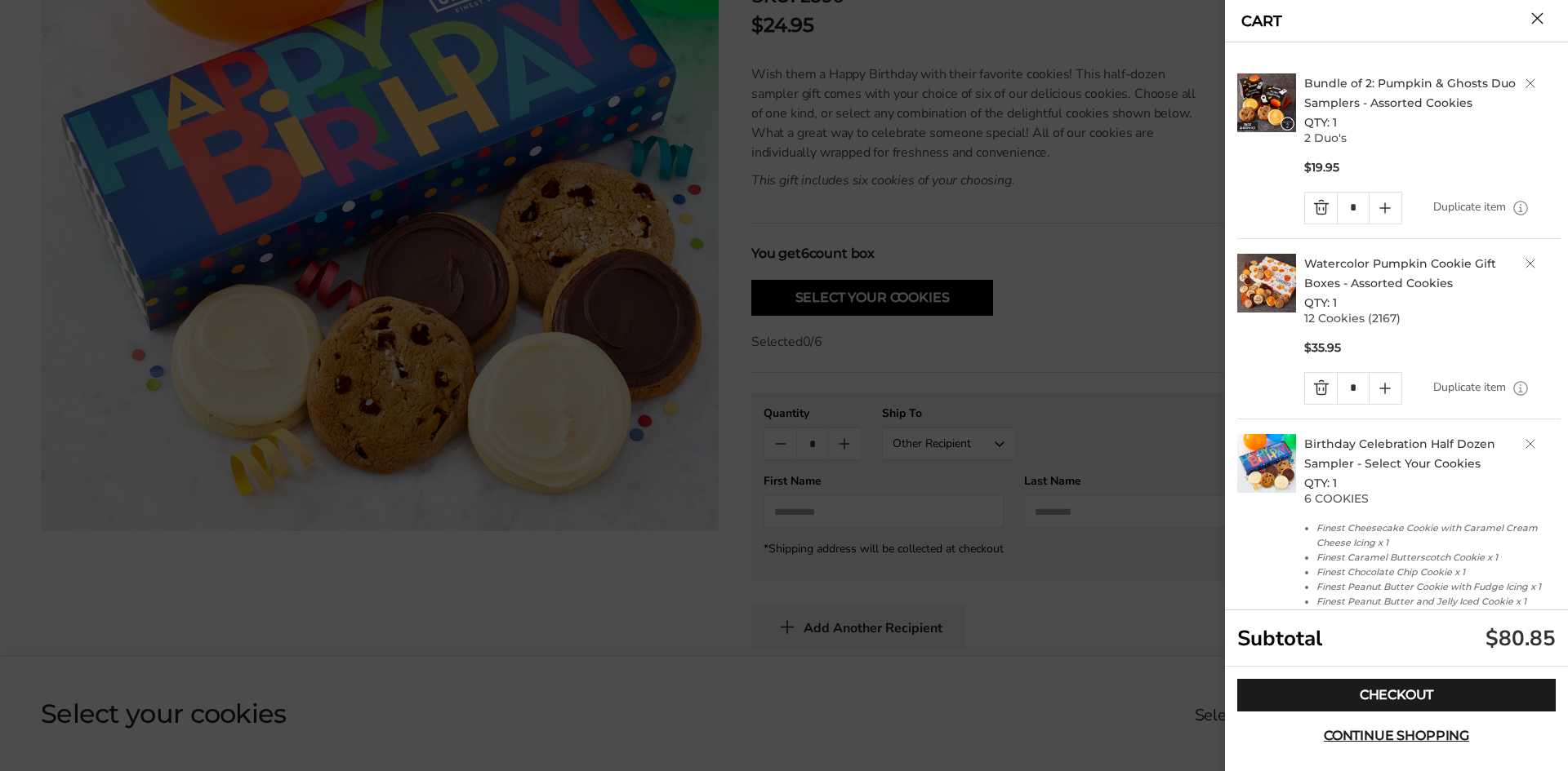
click at [1320, 387] on link "Quantity minus button" at bounding box center [1320, 387] width 32 height 31
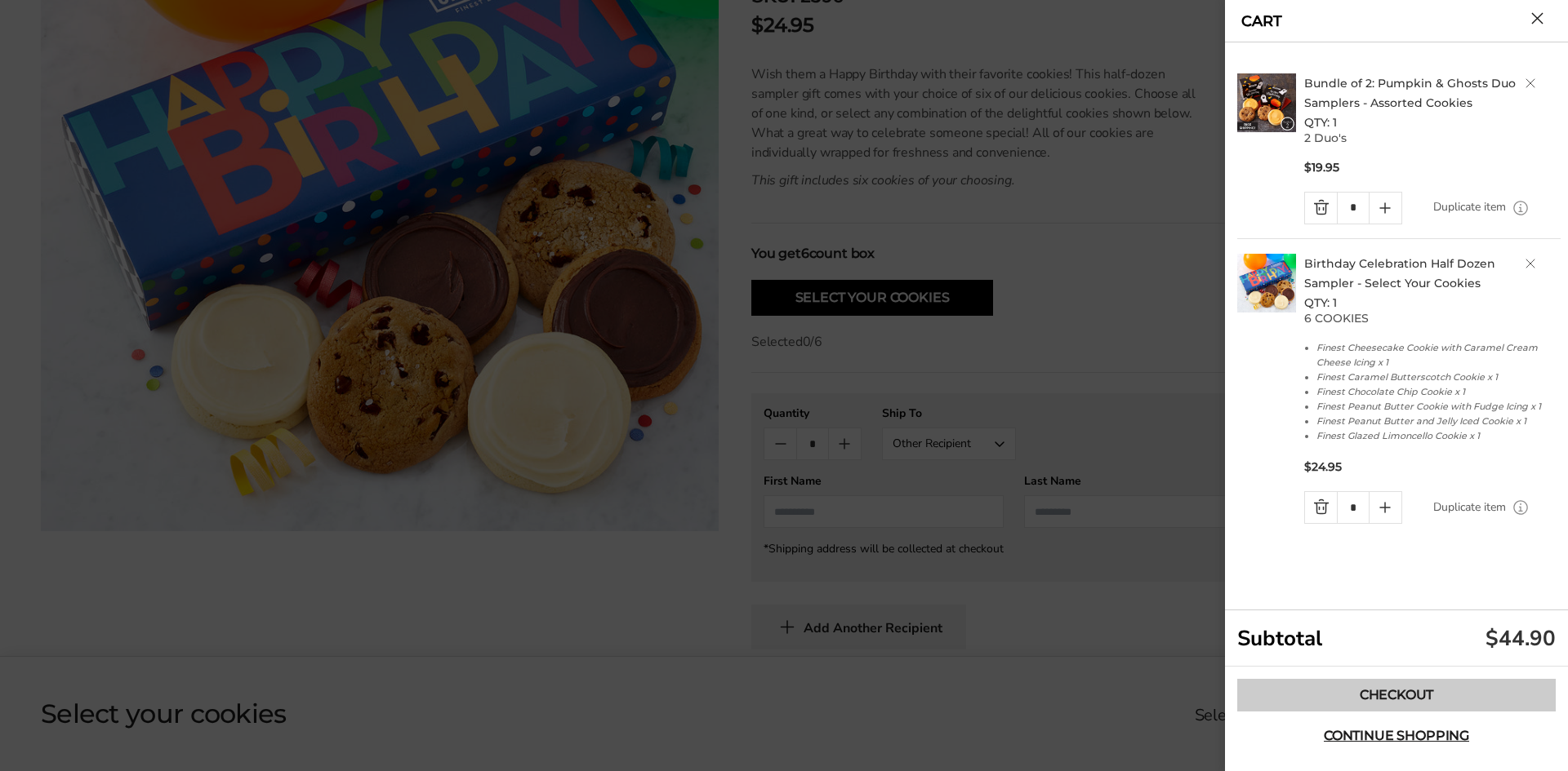
click at [1410, 695] on link "Checkout" at bounding box center [1395, 695] width 319 height 33
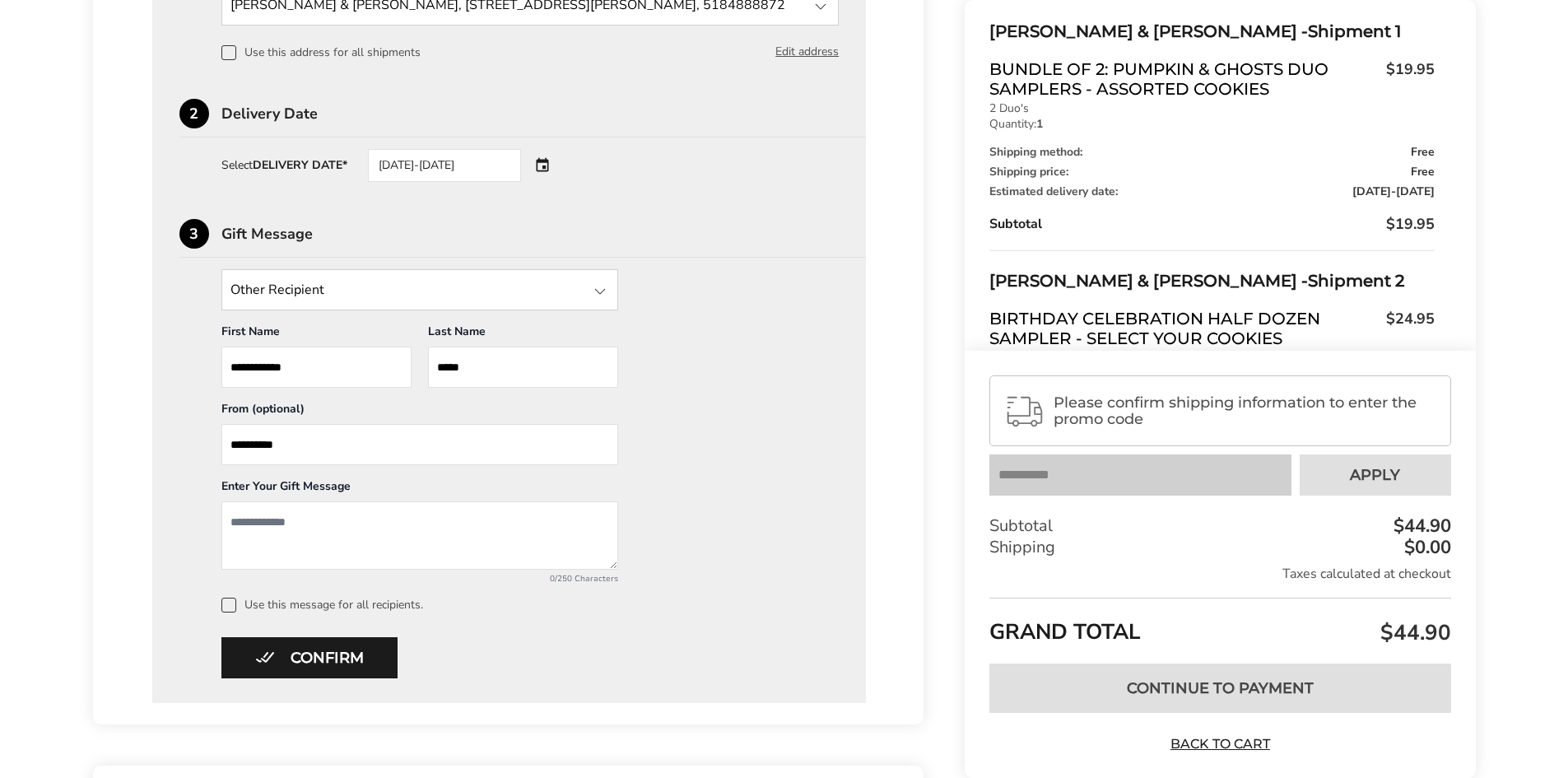
scroll to position [659, 0]
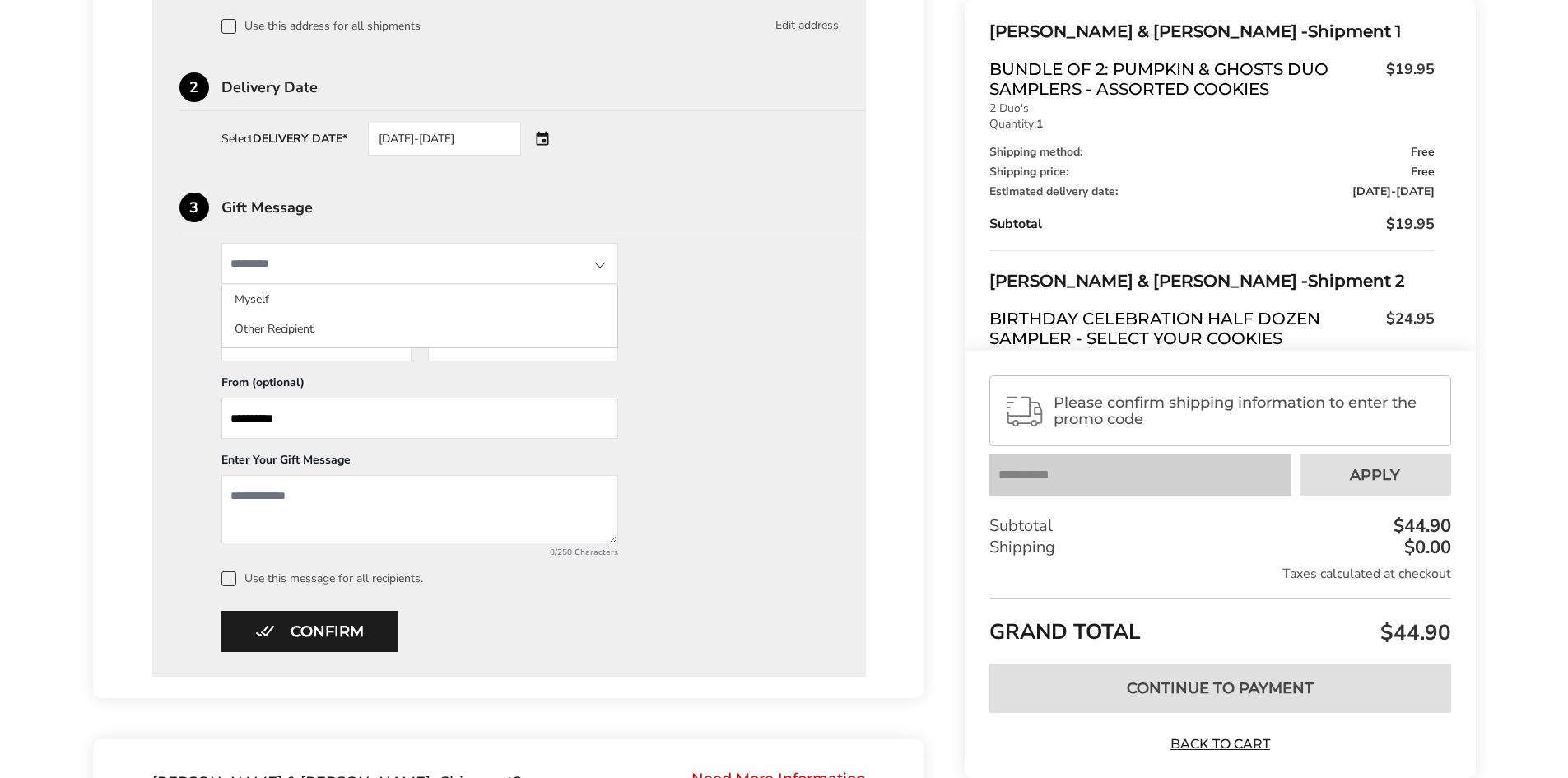
click at [481, 266] on input "State" at bounding box center [420, 263] width 397 height 41
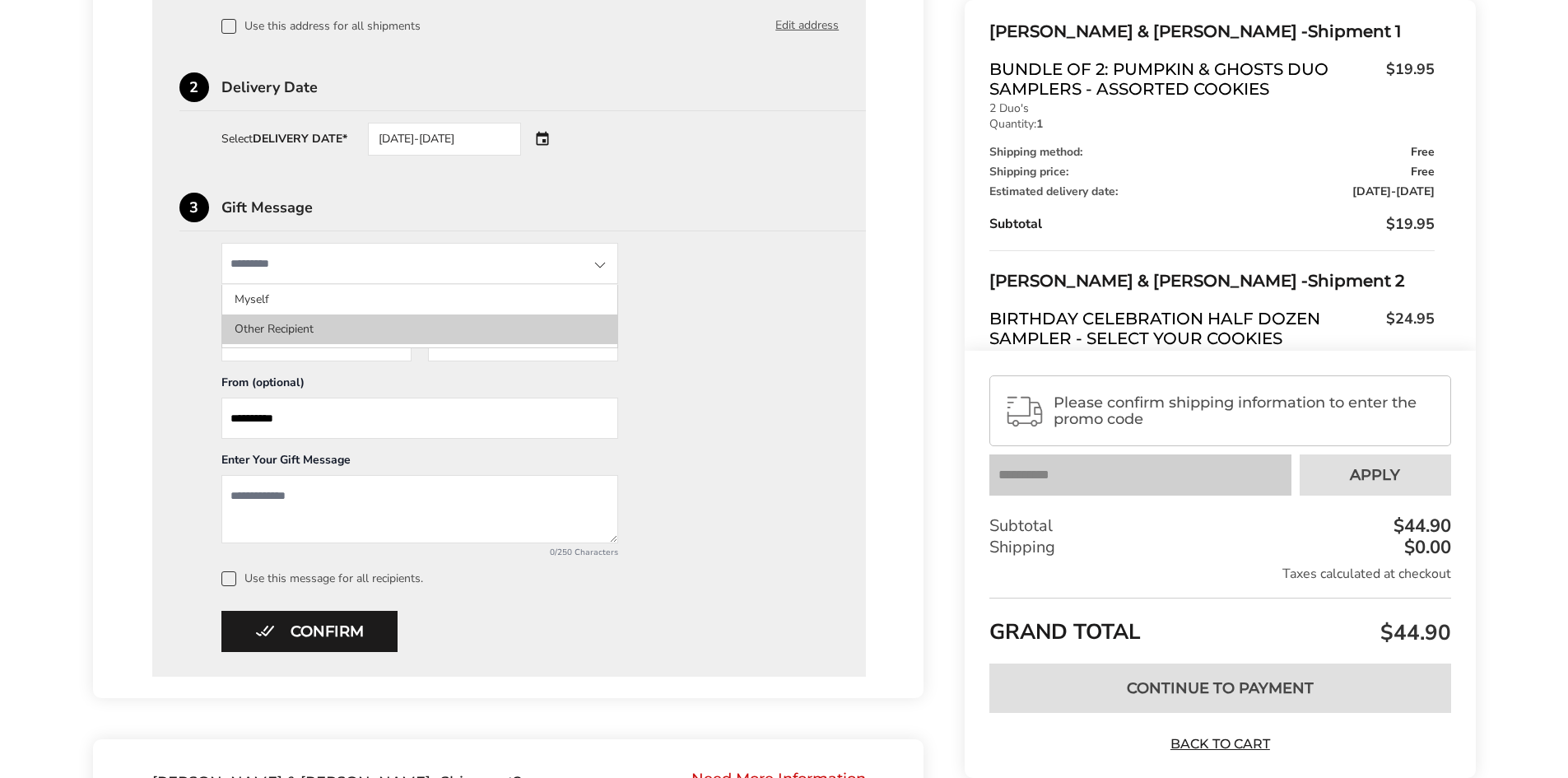
click at [470, 332] on li "Other Recipient" at bounding box center [420, 329] width 395 height 30
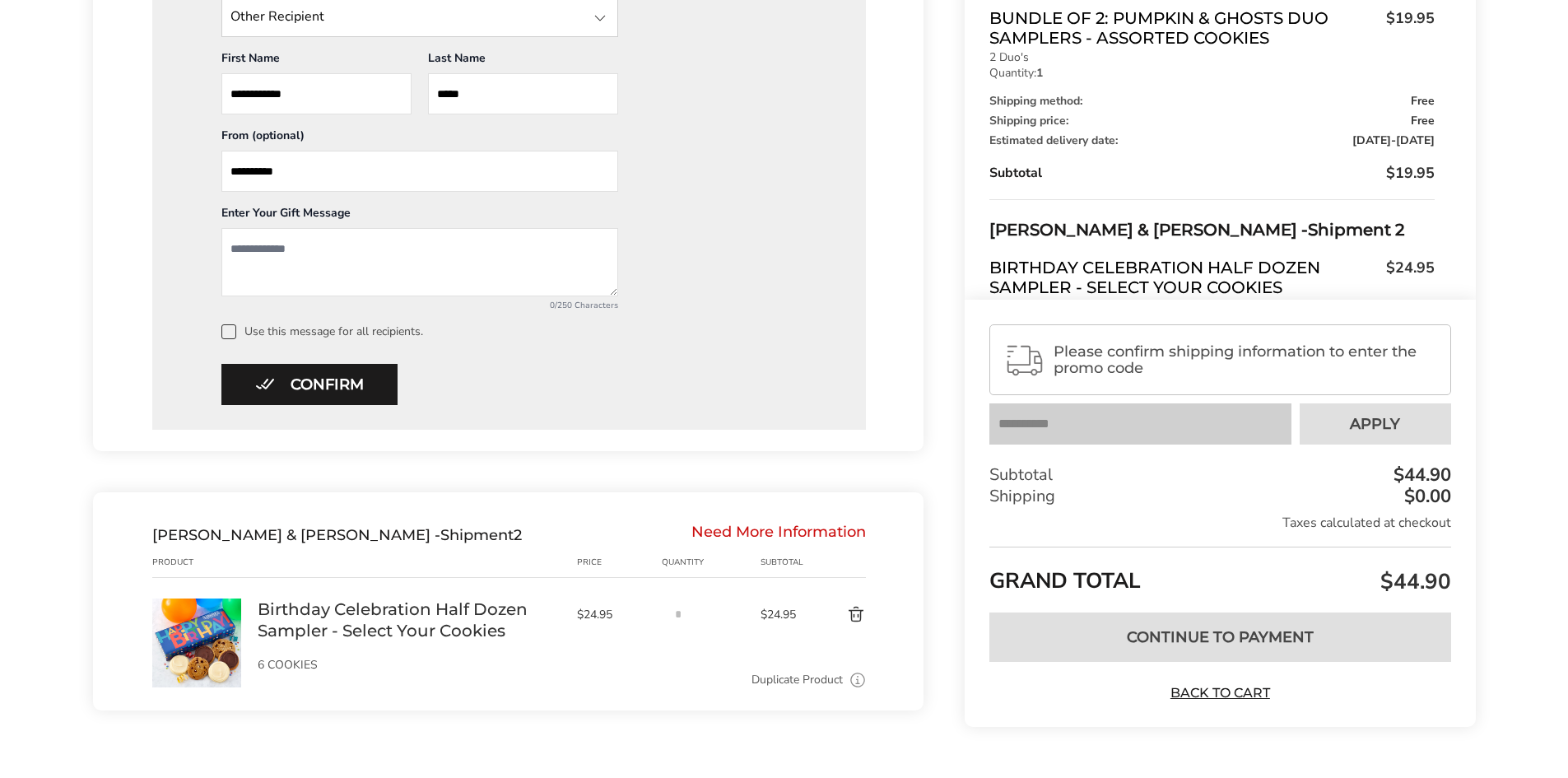
scroll to position [824, 0]
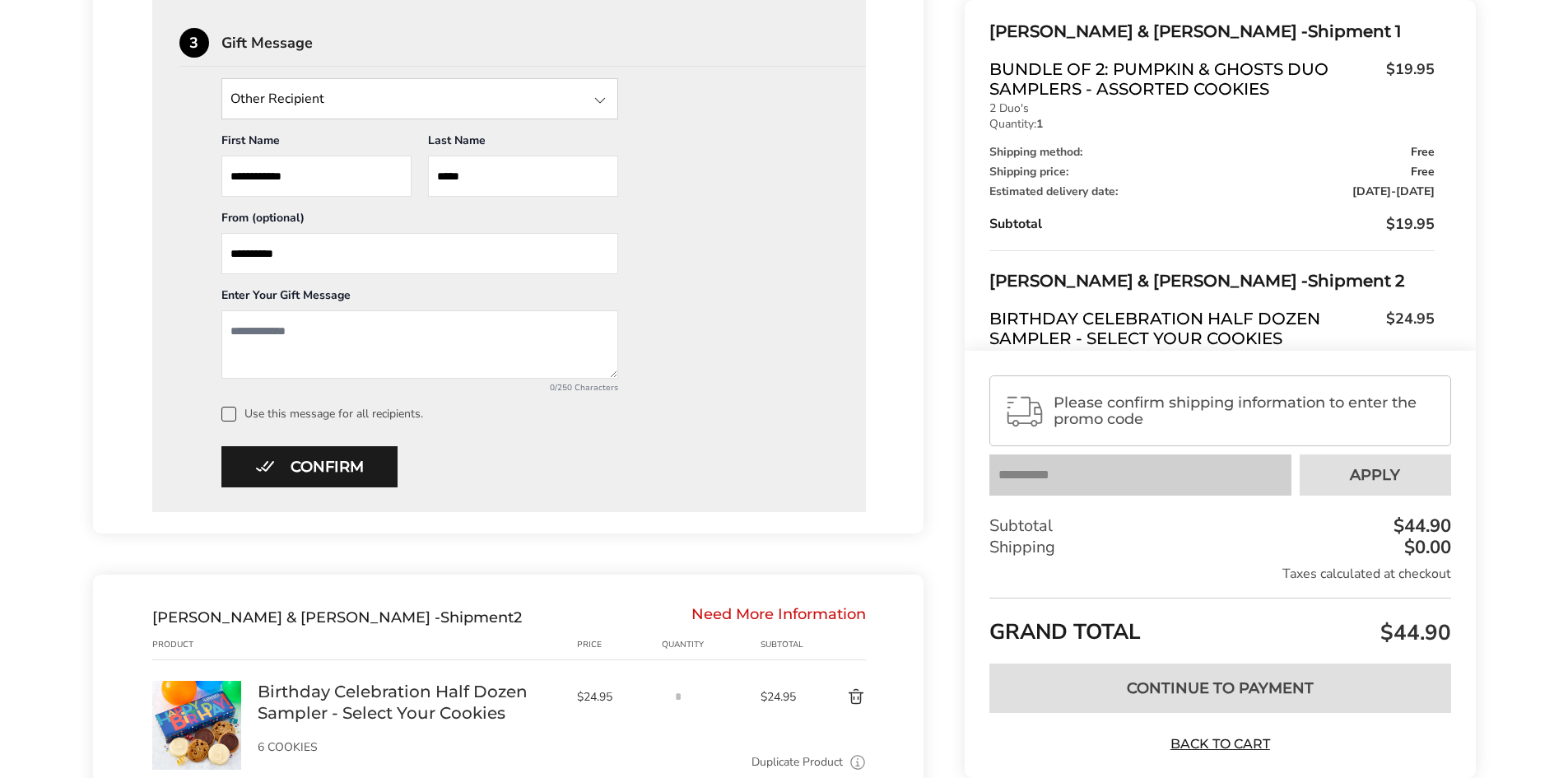
click at [362, 337] on textarea "Add a message" at bounding box center [420, 344] width 397 height 69
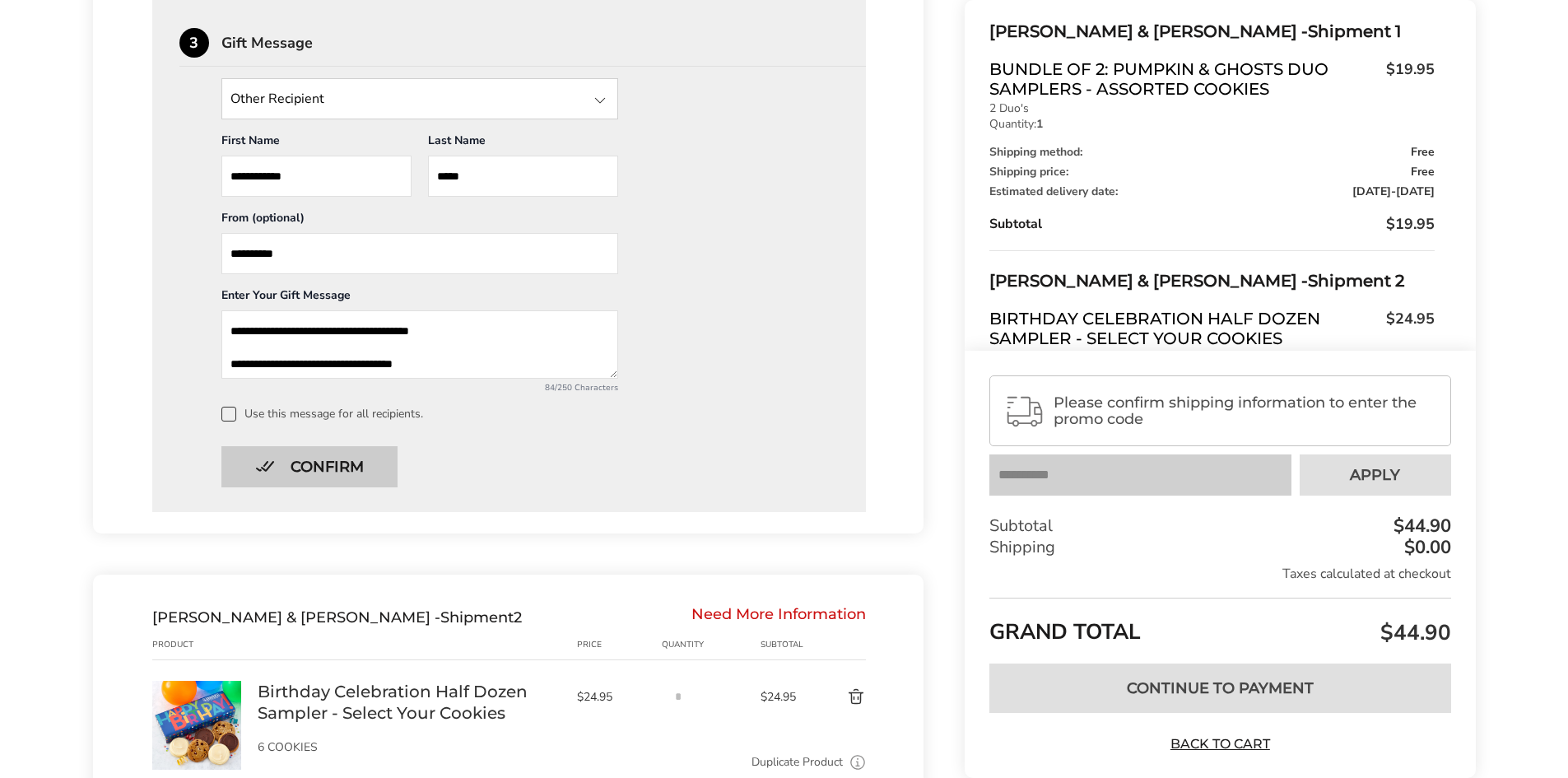
type textarea "**********"
click at [283, 475] on button "Confirm" at bounding box center [309, 467] width 176 height 41
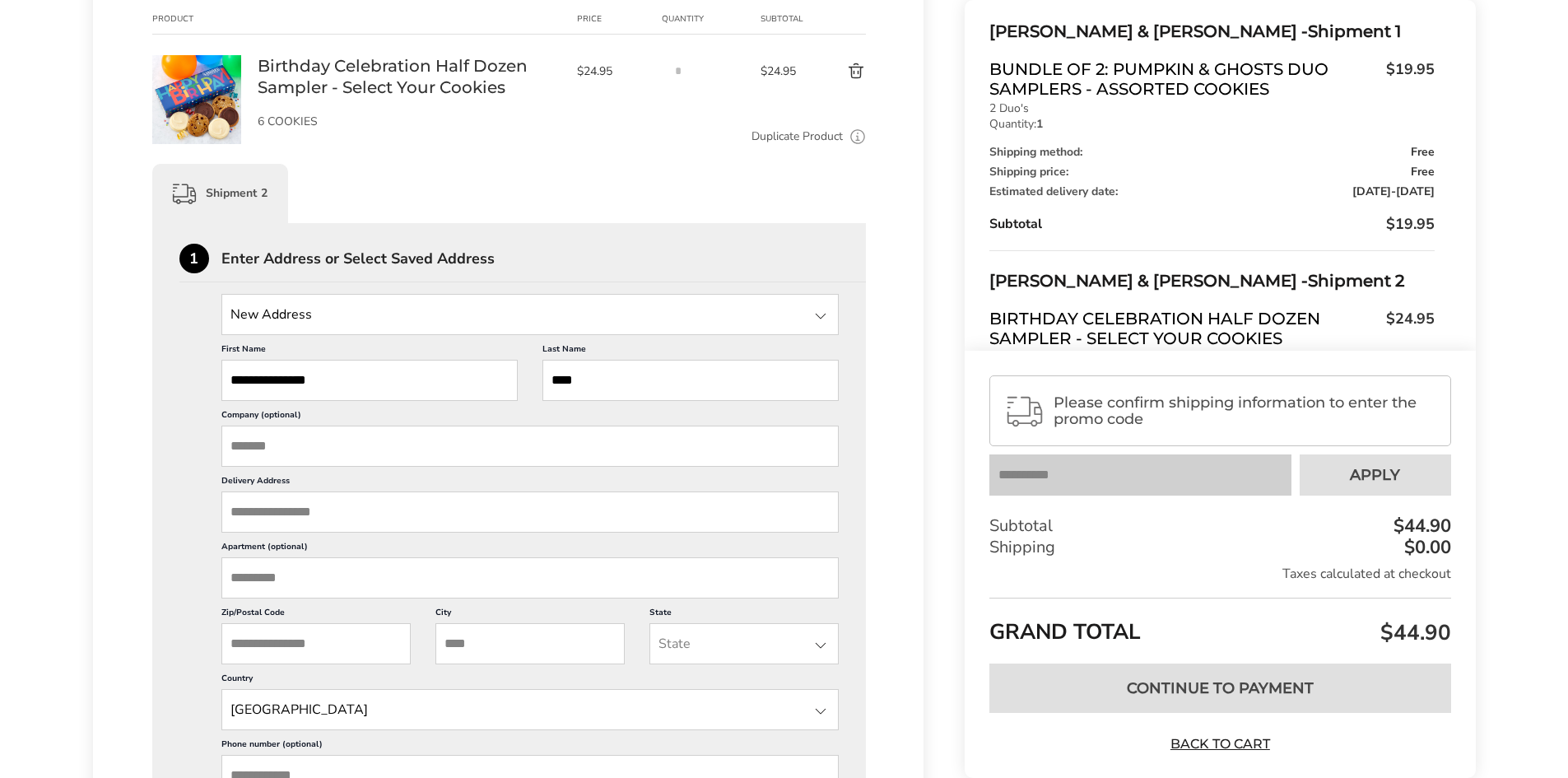
scroll to position [703, 0]
click at [284, 502] on input "Delivery Address" at bounding box center [531, 514] width 618 height 41
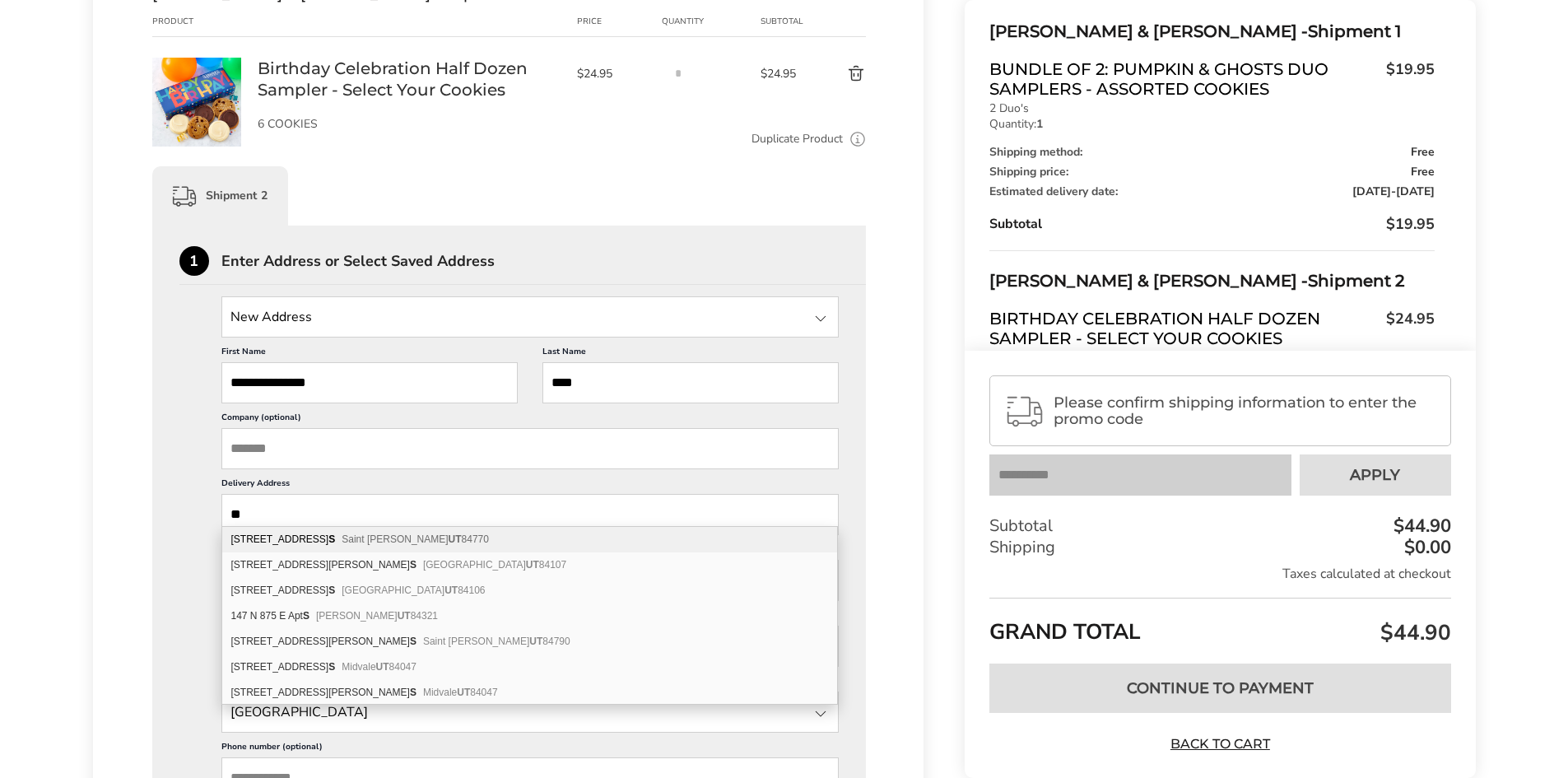
type input "*"
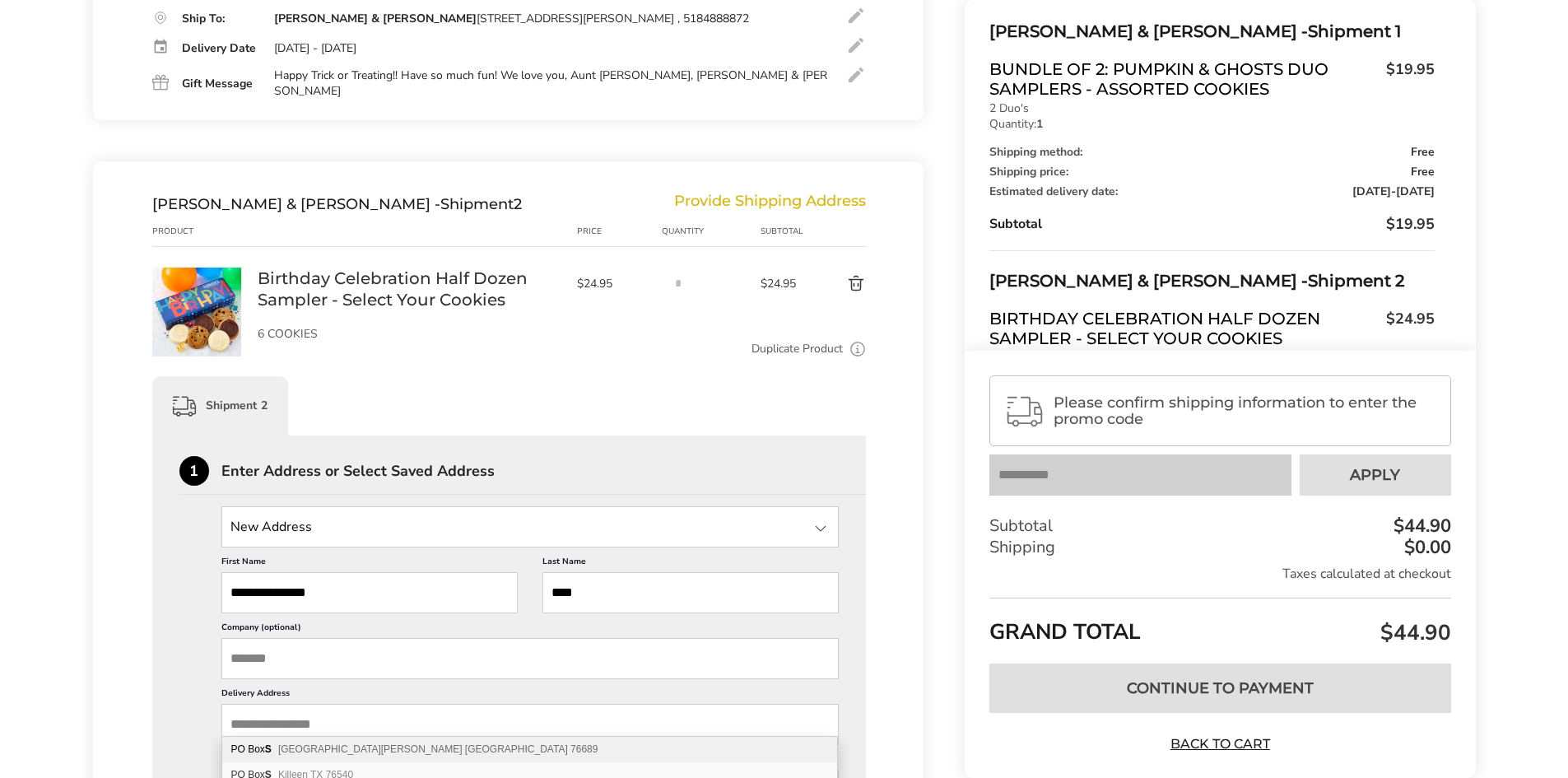
scroll to position [494, 0]
click at [858, 274] on button "Delete product" at bounding box center [837, 284] width 58 height 20
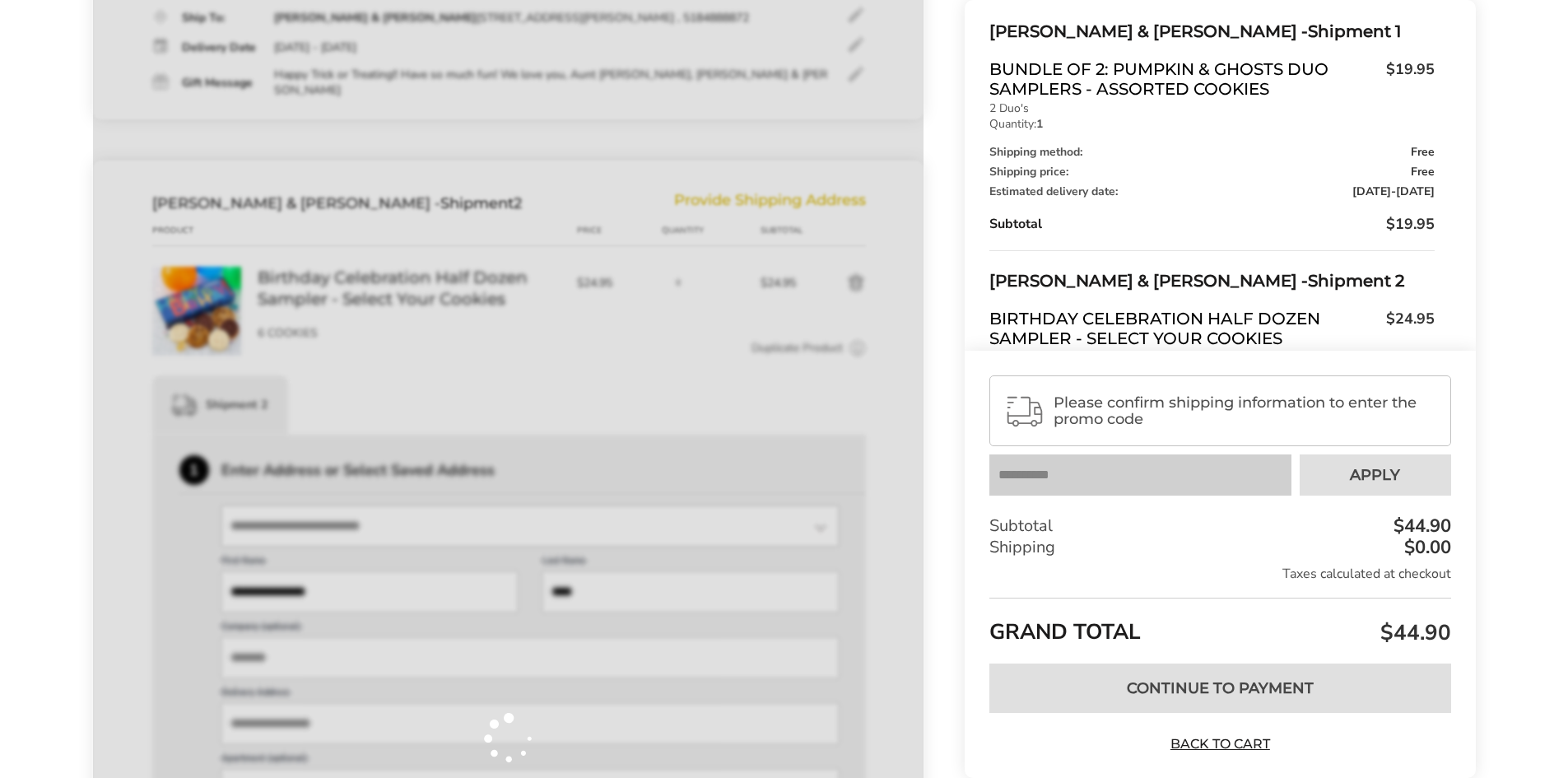
scroll to position [112, 0]
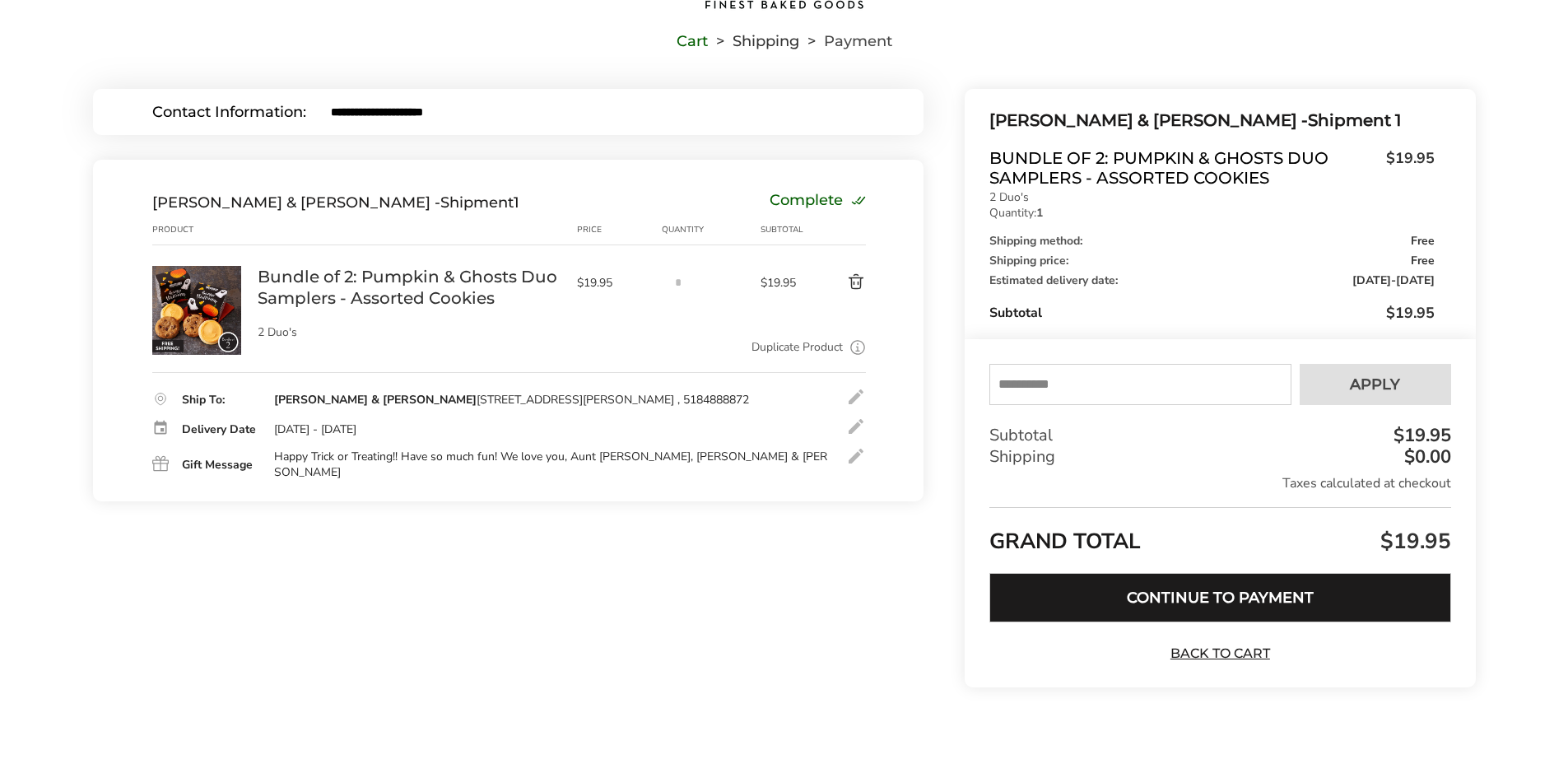
click at [1209, 598] on button "Continue to Payment" at bounding box center [1220, 598] width 461 height 50
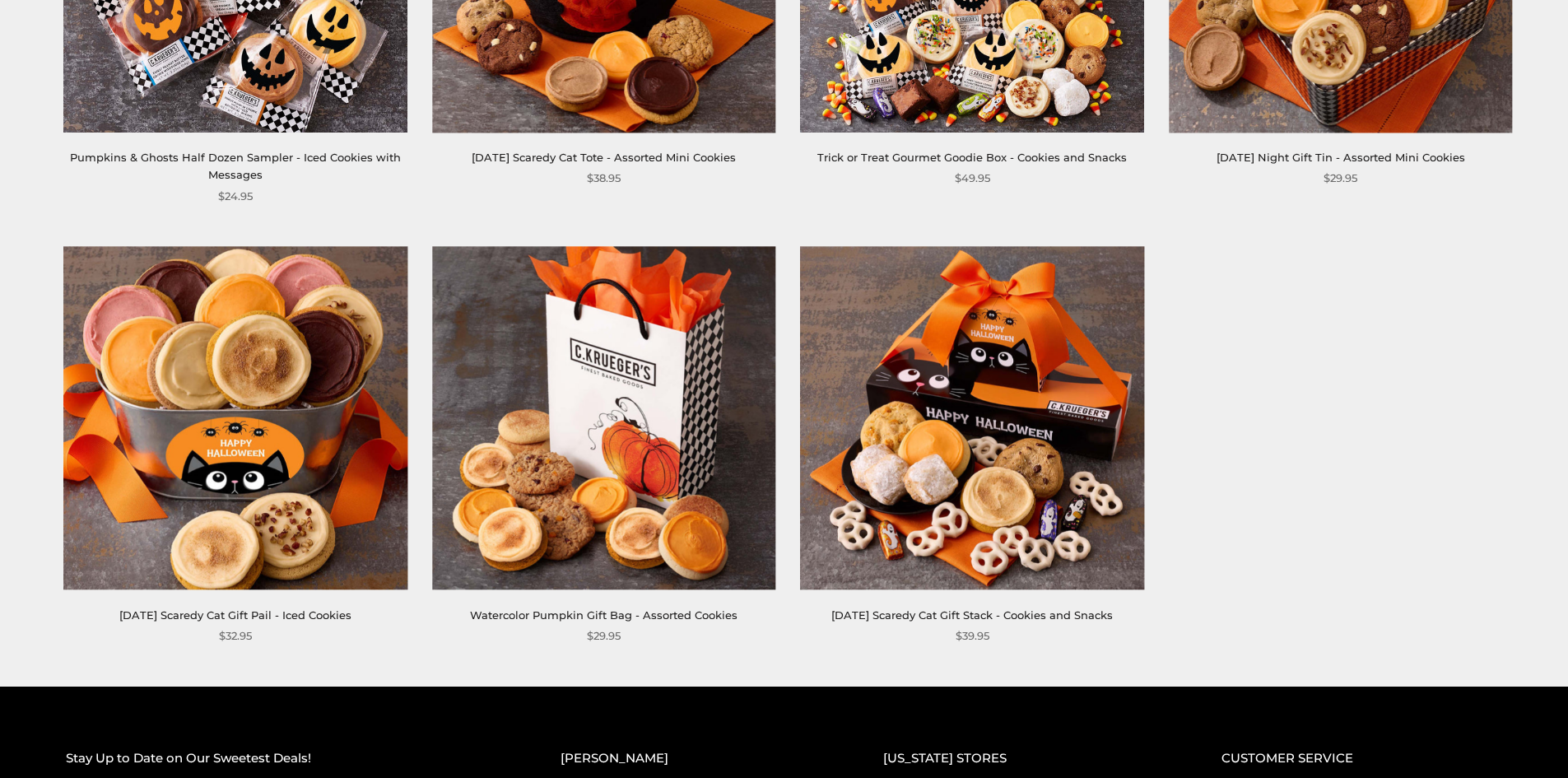
scroll to position [1809, 0]
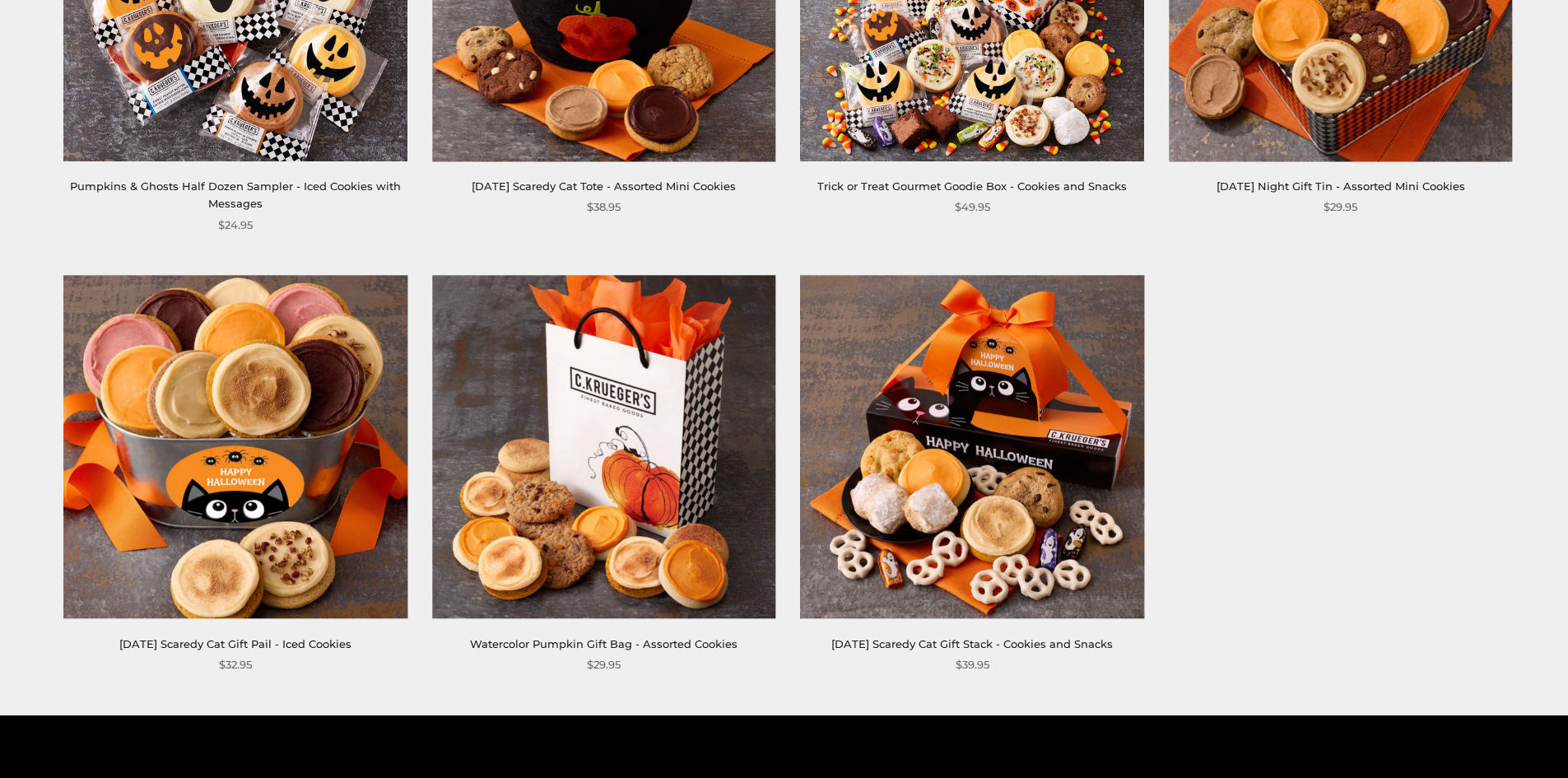
click at [612, 447] on img at bounding box center [604, 447] width 343 height 343
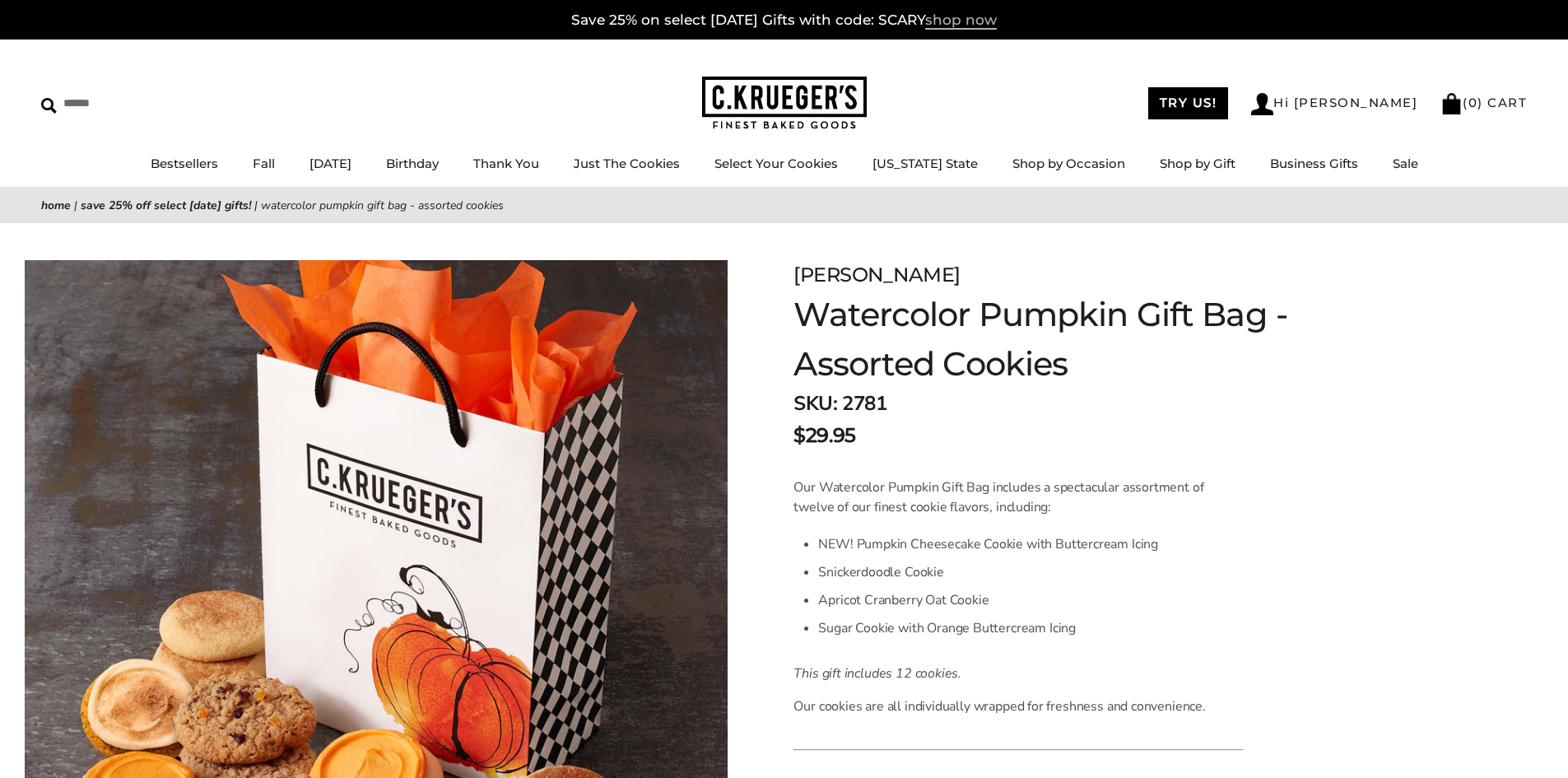
click at [960, 19] on span "shop now" at bounding box center [961, 21] width 72 height 18
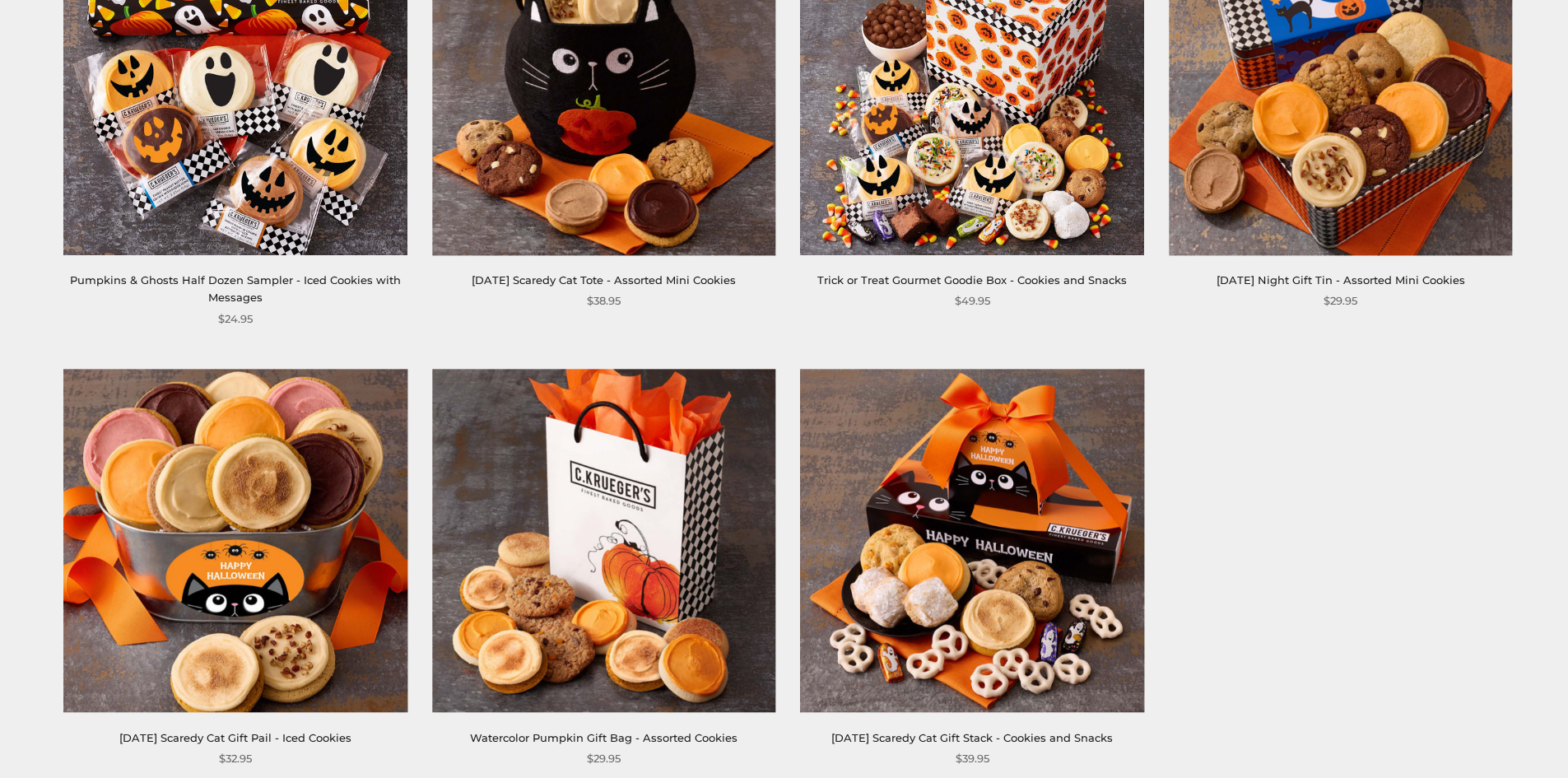
scroll to position [1894, 0]
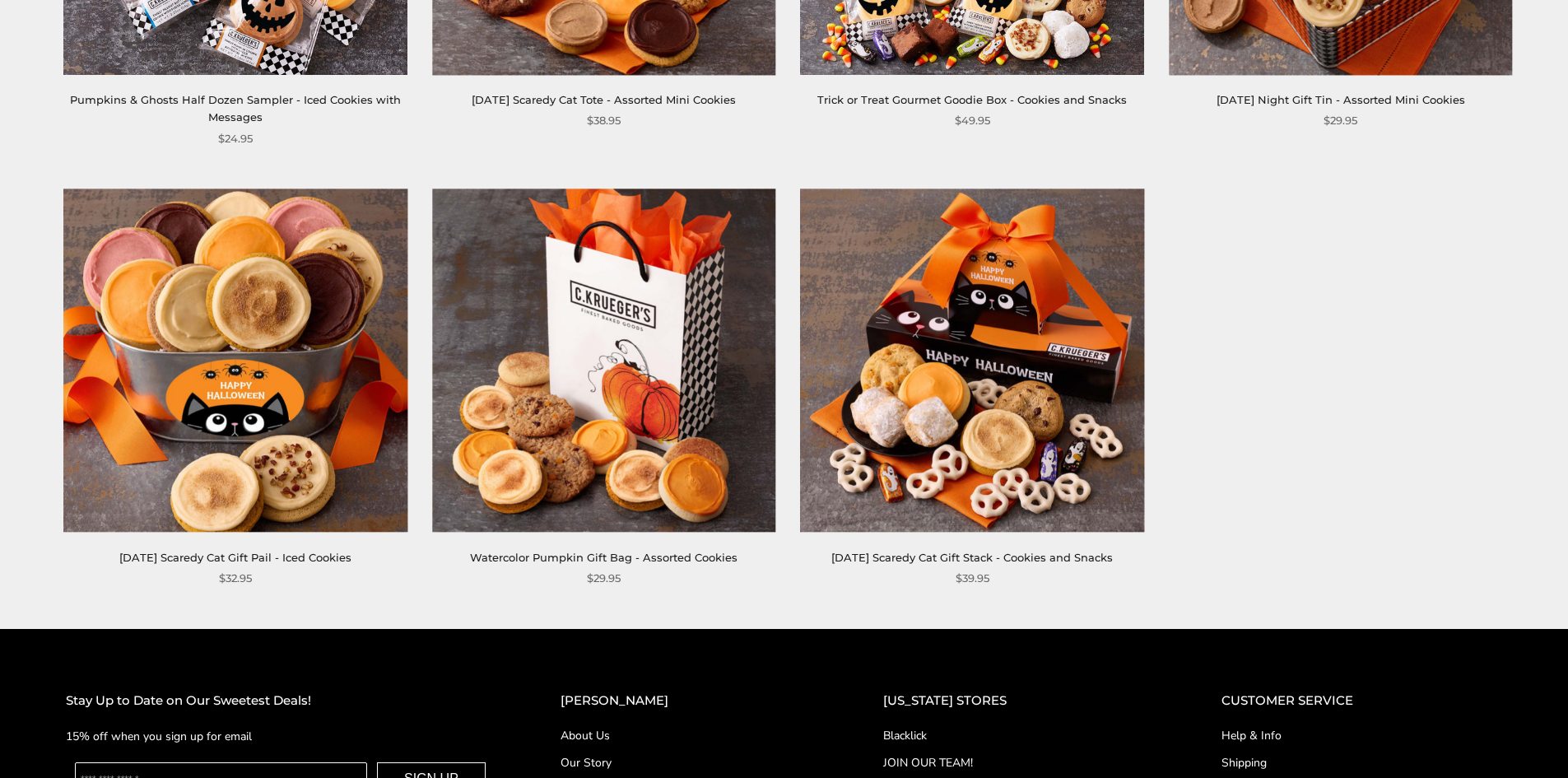
click at [622, 404] on img at bounding box center [604, 360] width 343 height 343
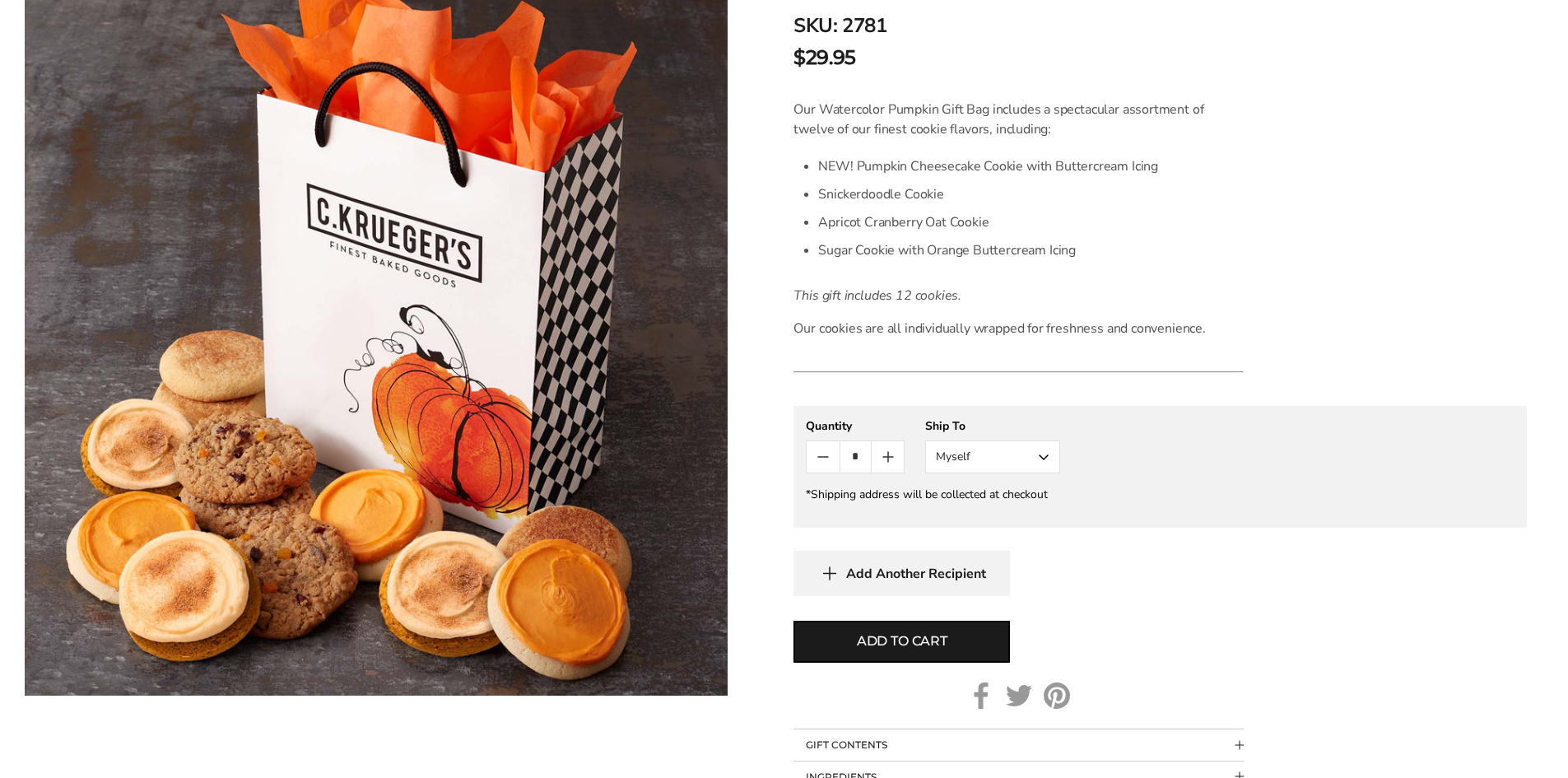
scroll to position [412, 0]
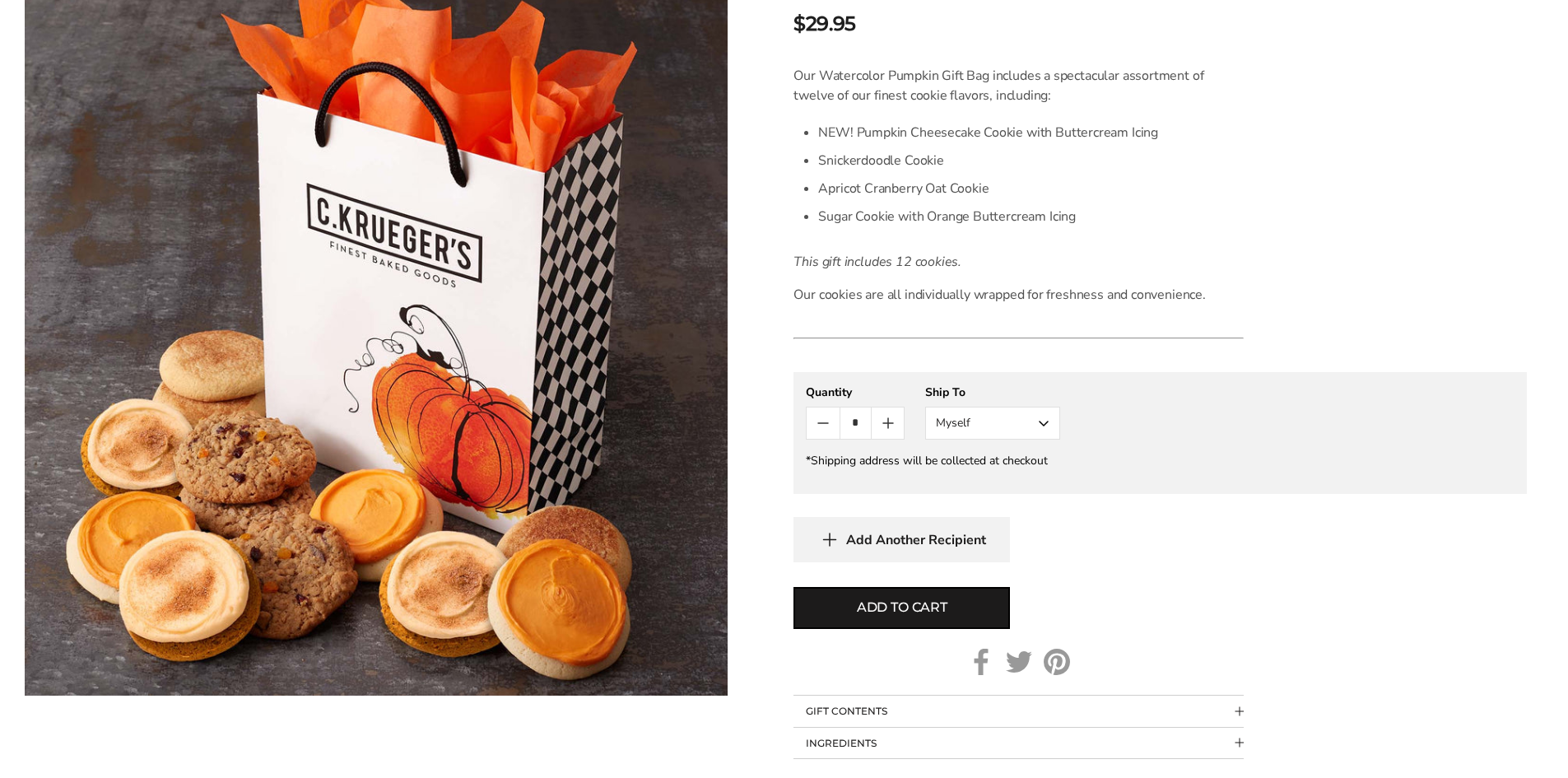
click at [964, 424] on button "Myself" at bounding box center [993, 423] width 135 height 33
click at [965, 483] on button "Other Recipient" at bounding box center [993, 485] width 133 height 30
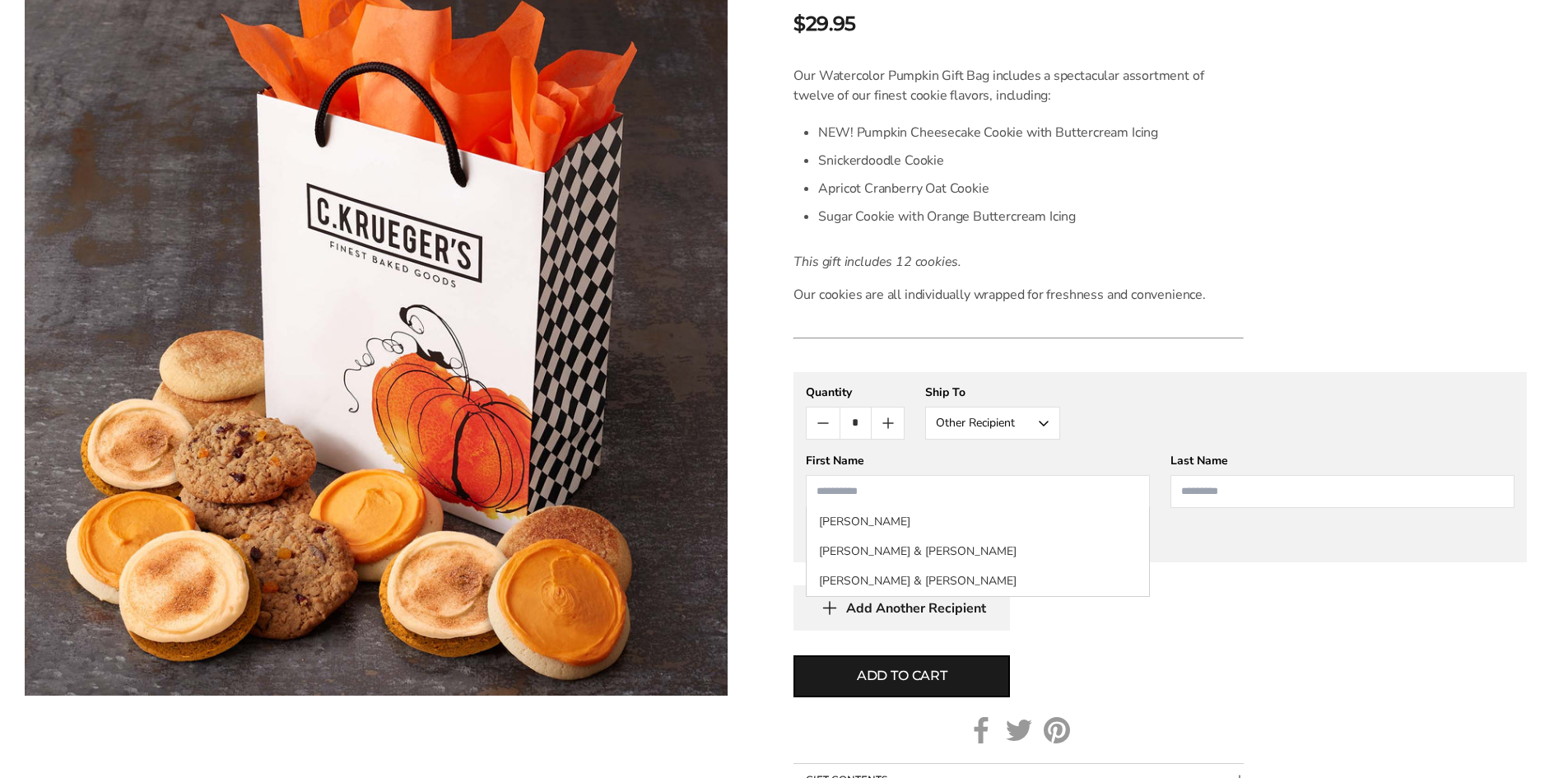
click at [965, 483] on input "First Name" at bounding box center [978, 491] width 344 height 33
click at [968, 572] on li "Jerry & Occonna King" at bounding box center [977, 582] width 342 height 30
type input "**********"
type input "****"
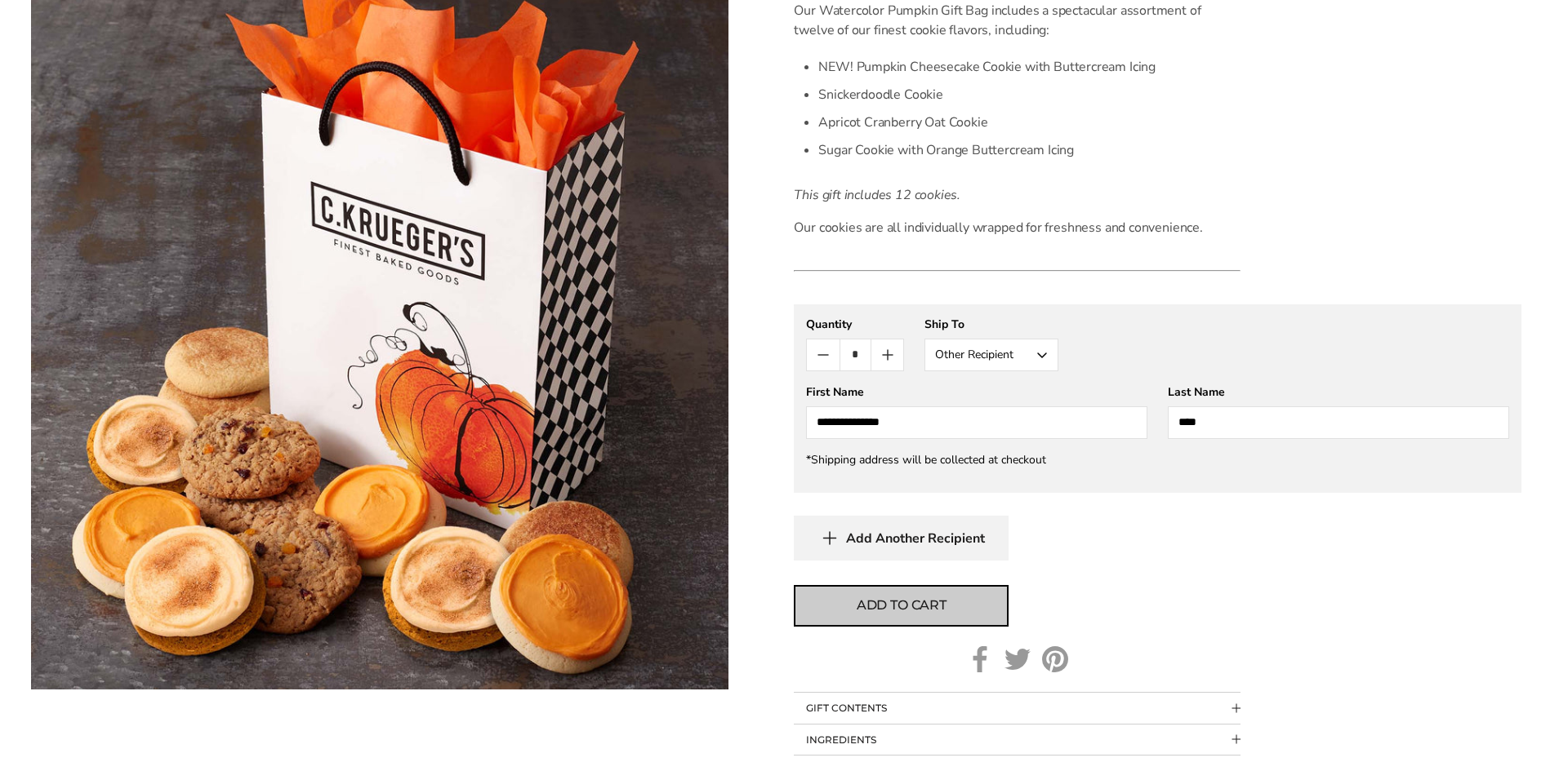
scroll to position [572, 0]
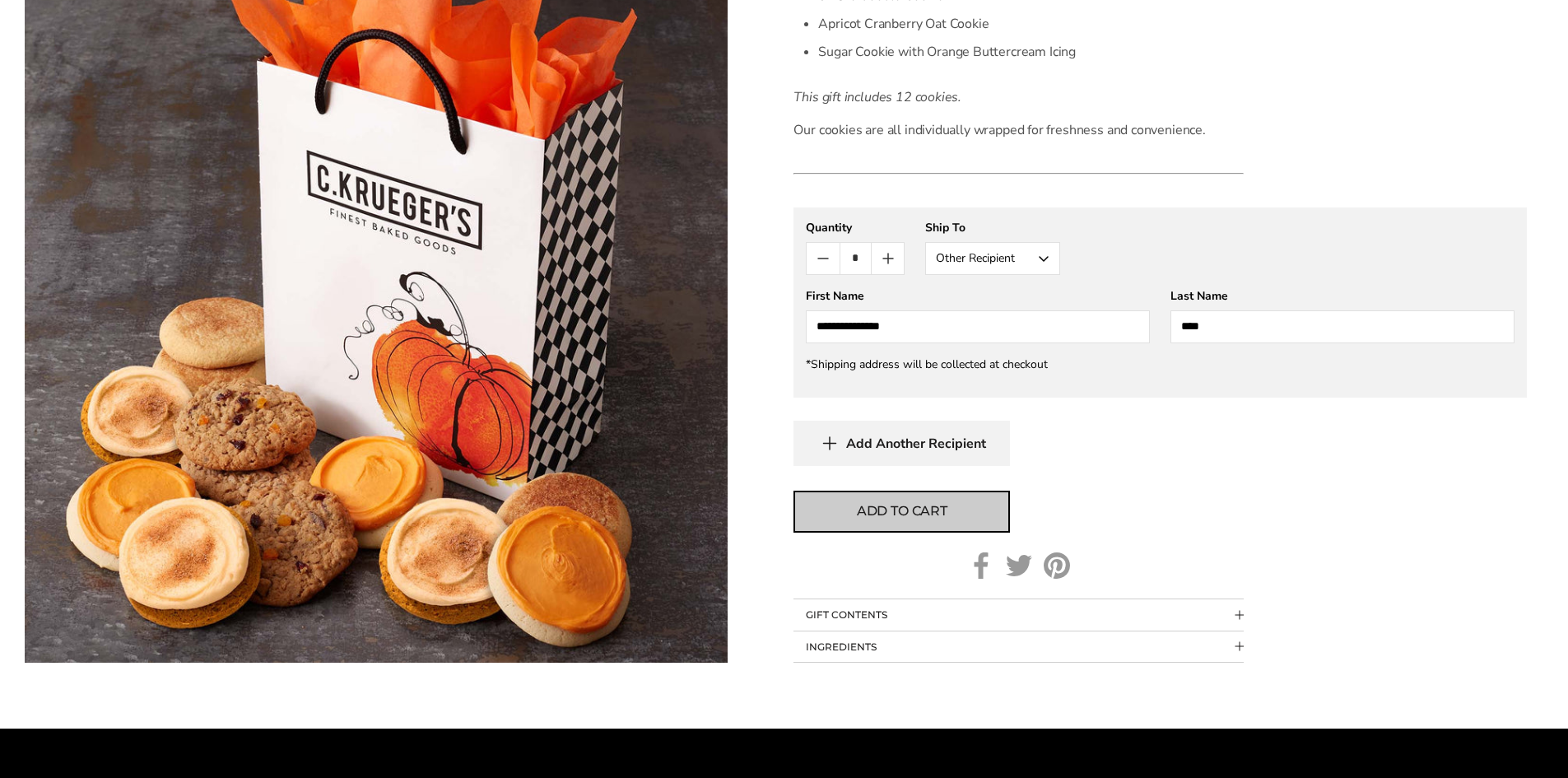
click at [923, 510] on span "Add to cart" at bounding box center [902, 511] width 90 height 20
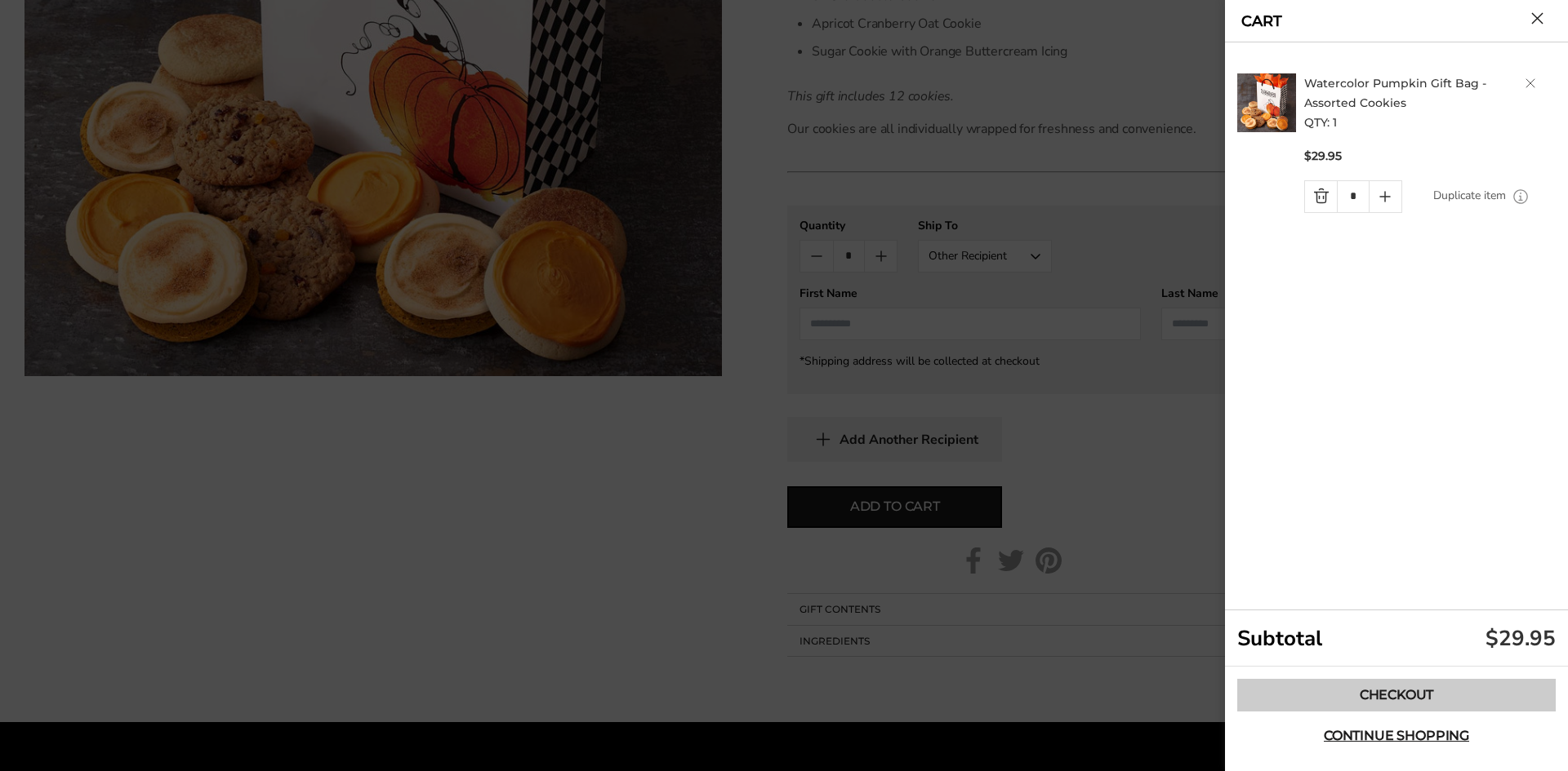
click at [1427, 698] on link "Checkout" at bounding box center [1395, 695] width 319 height 33
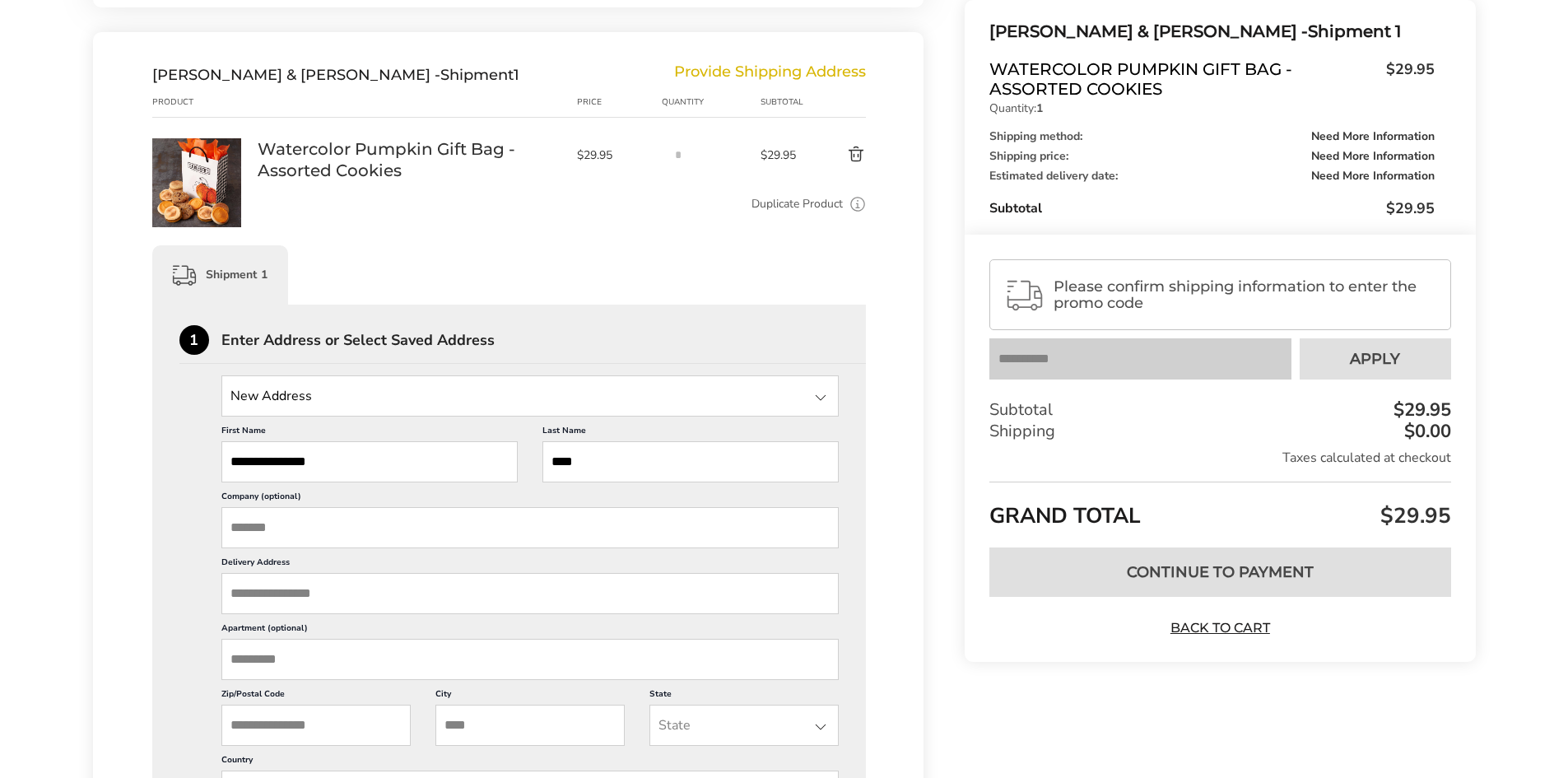
scroll to position [247, 0]
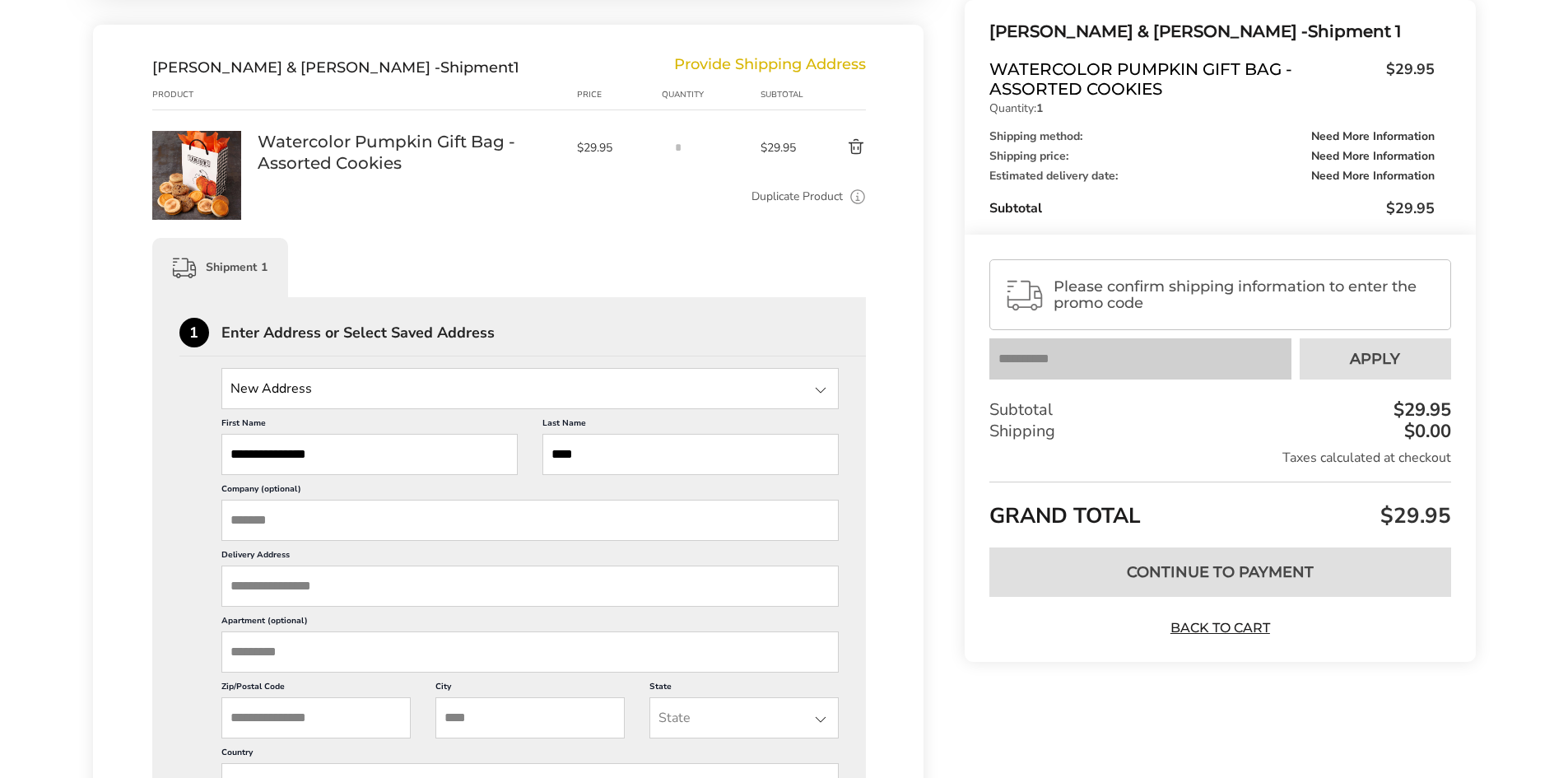
click at [367, 526] on input "Company (optional)" at bounding box center [531, 520] width 618 height 41
paste input "**********"
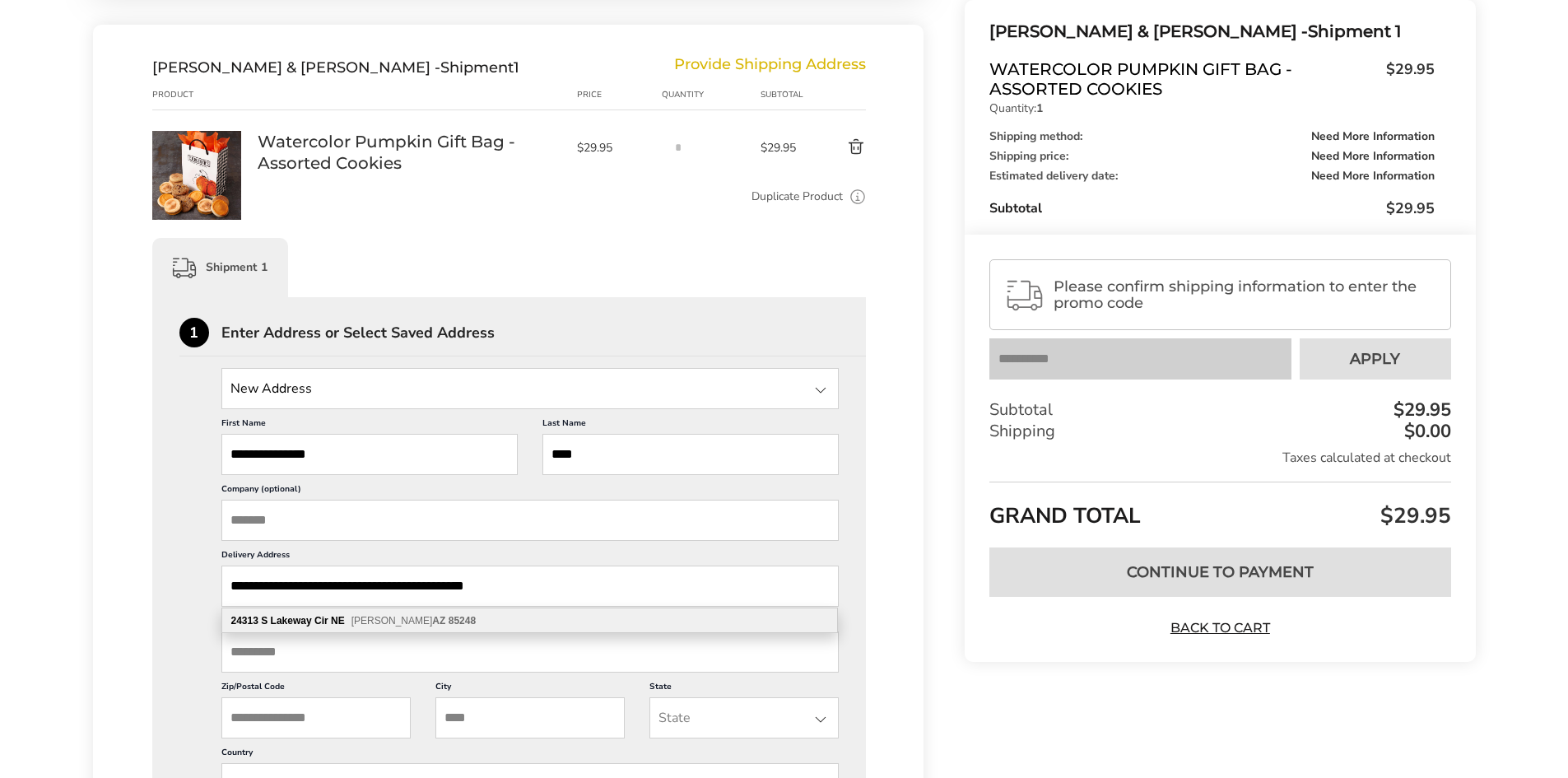
click at [448, 622] on b "85248" at bounding box center [461, 622] width 27 height 12
type input "**********"
type input "********"
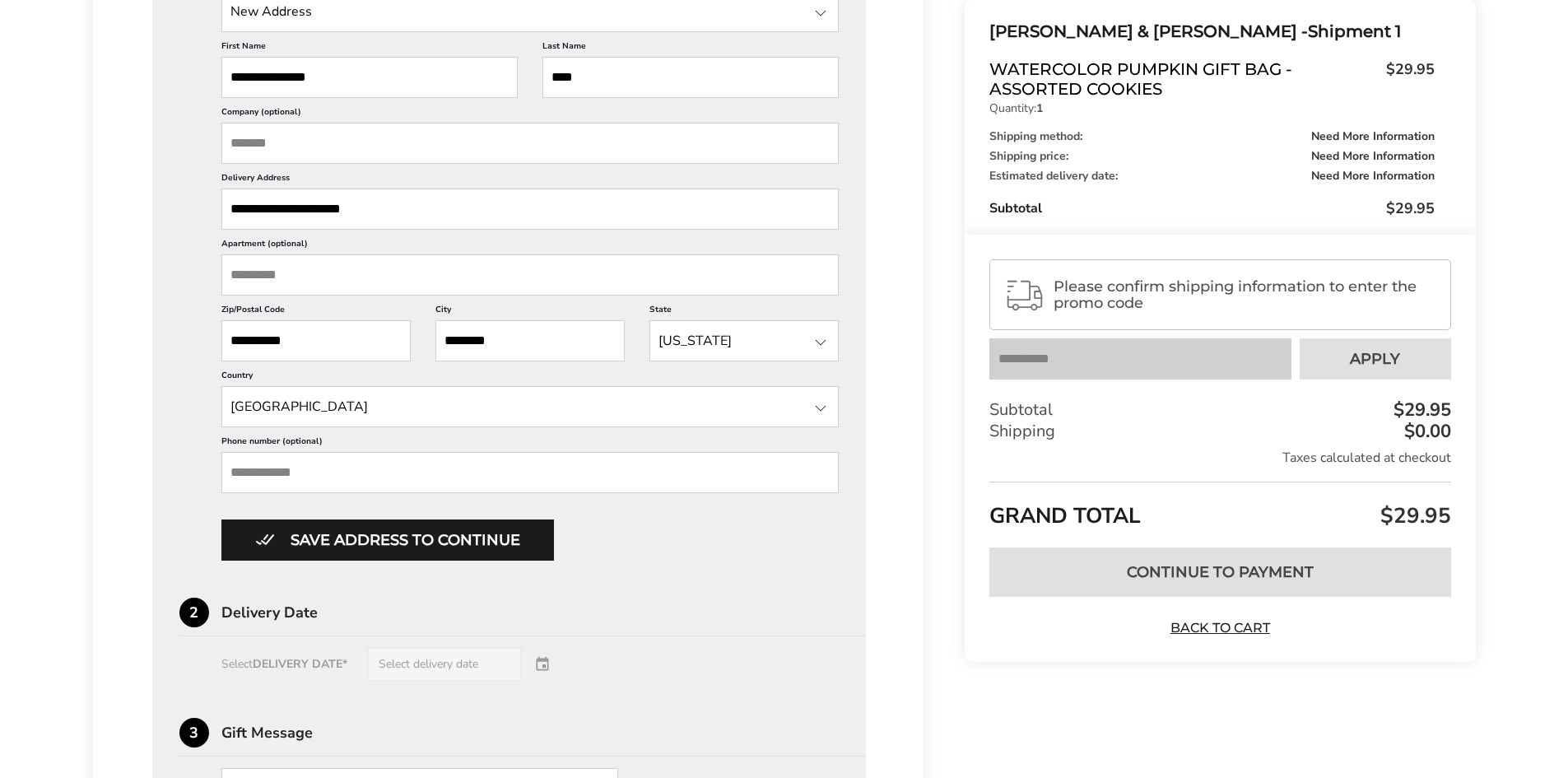
scroll to position [659, 0]
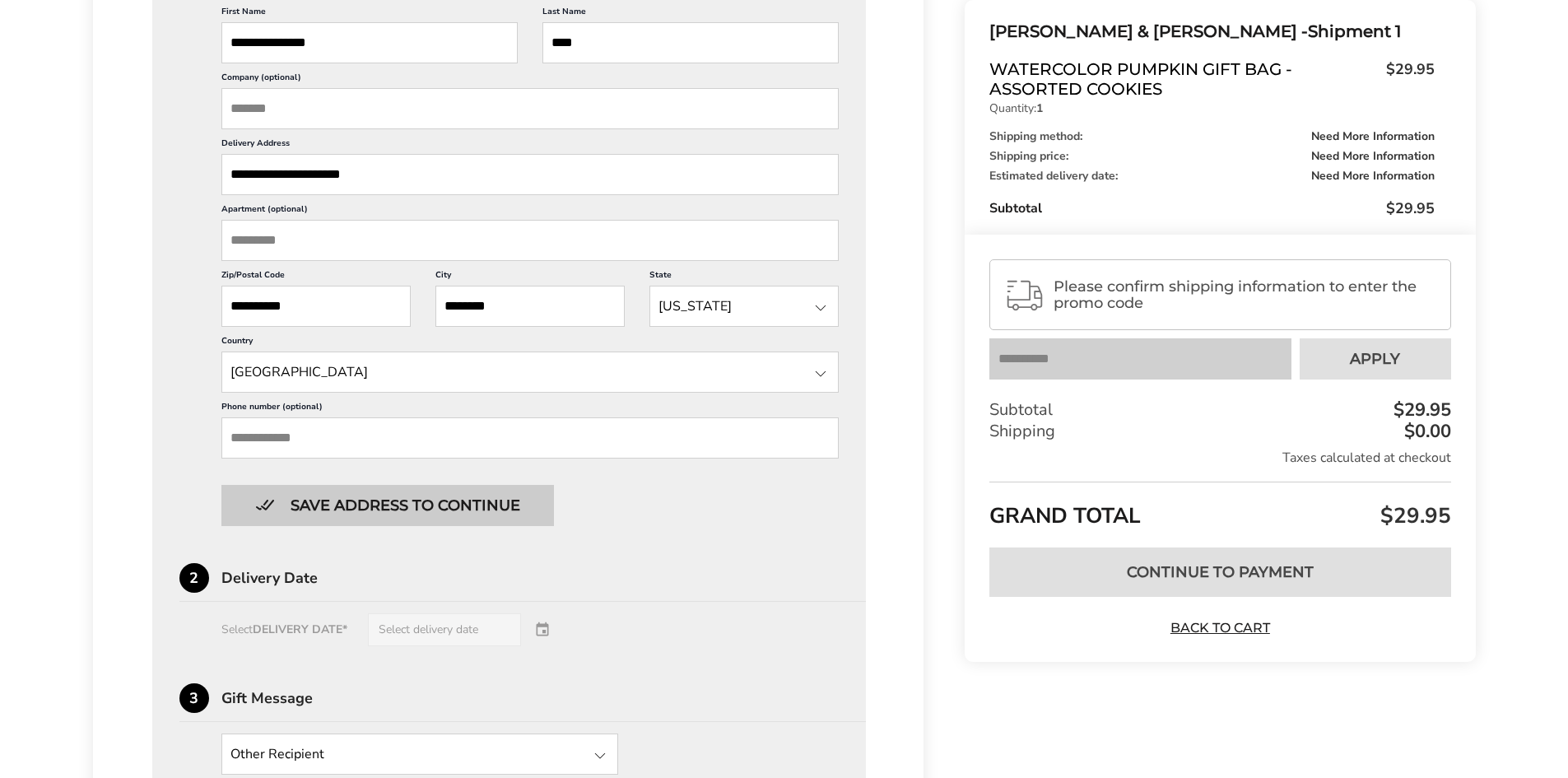
click at [506, 500] on button "Save address to continue" at bounding box center [388, 505] width 333 height 41
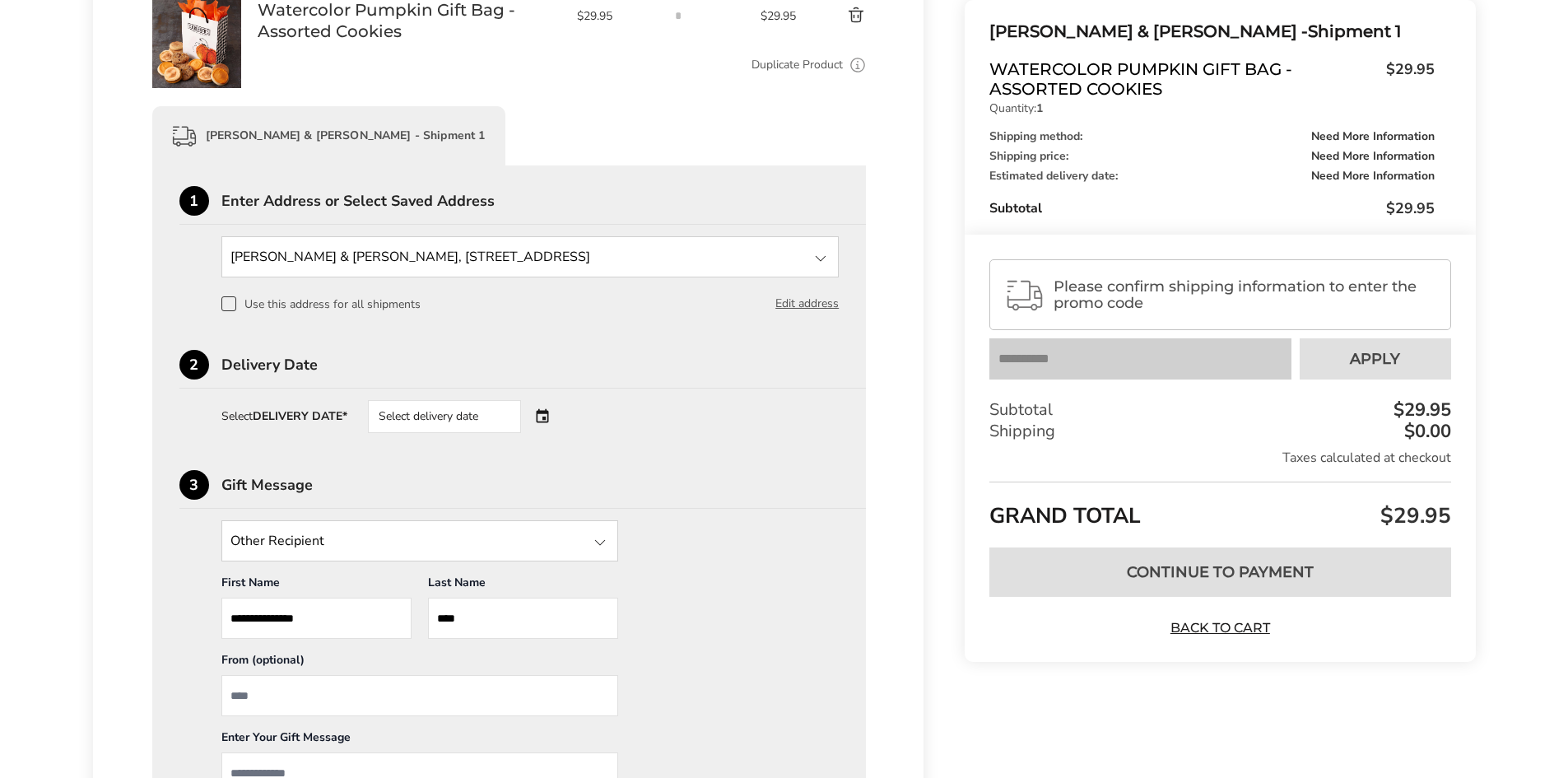
scroll to position [360, 0]
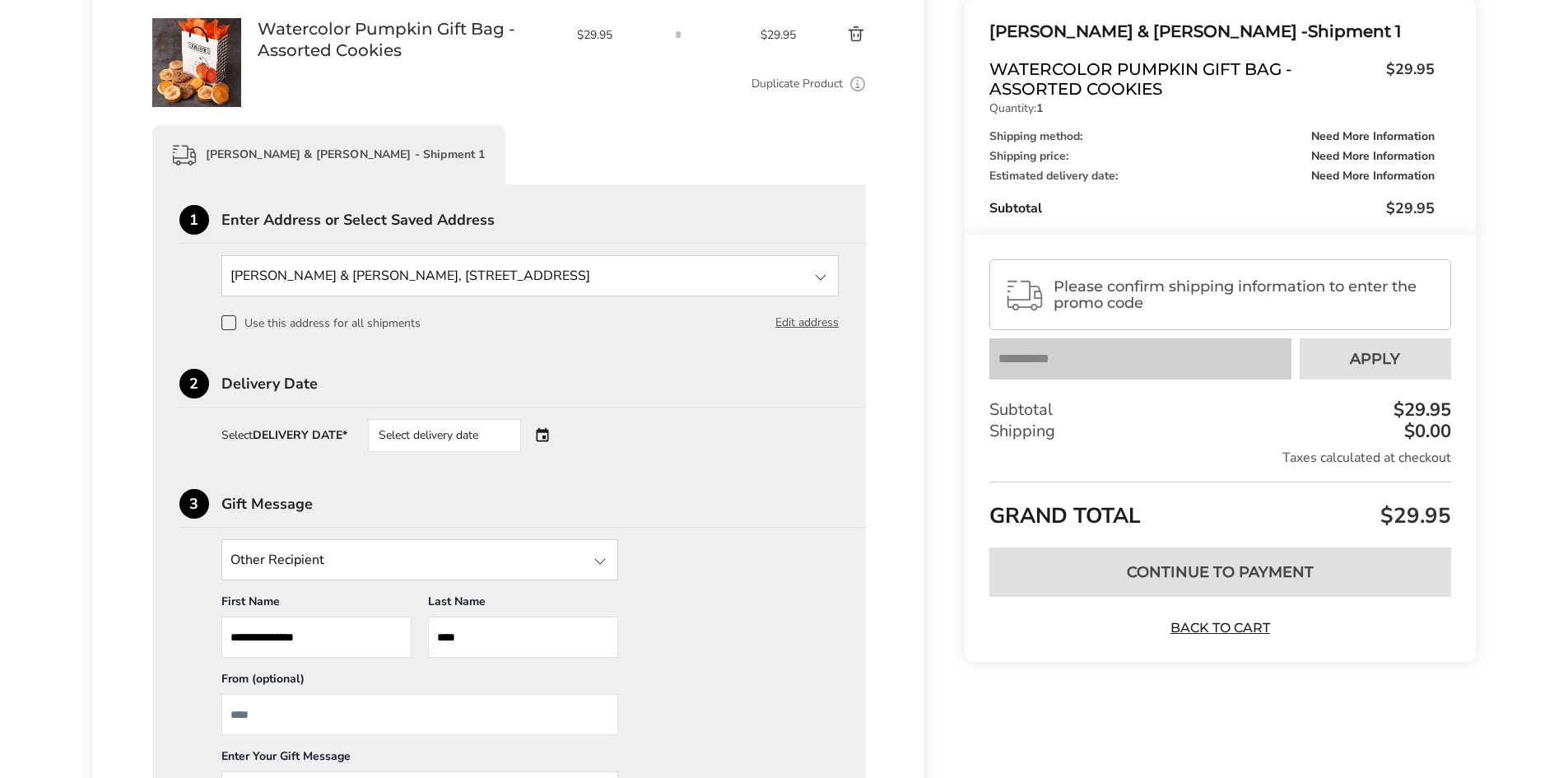
click at [1146, 299] on span "Please confirm shipping information to enter the promo code" at bounding box center [1245, 294] width 382 height 33
click at [456, 434] on div "Select delivery date" at bounding box center [444, 435] width 153 height 33
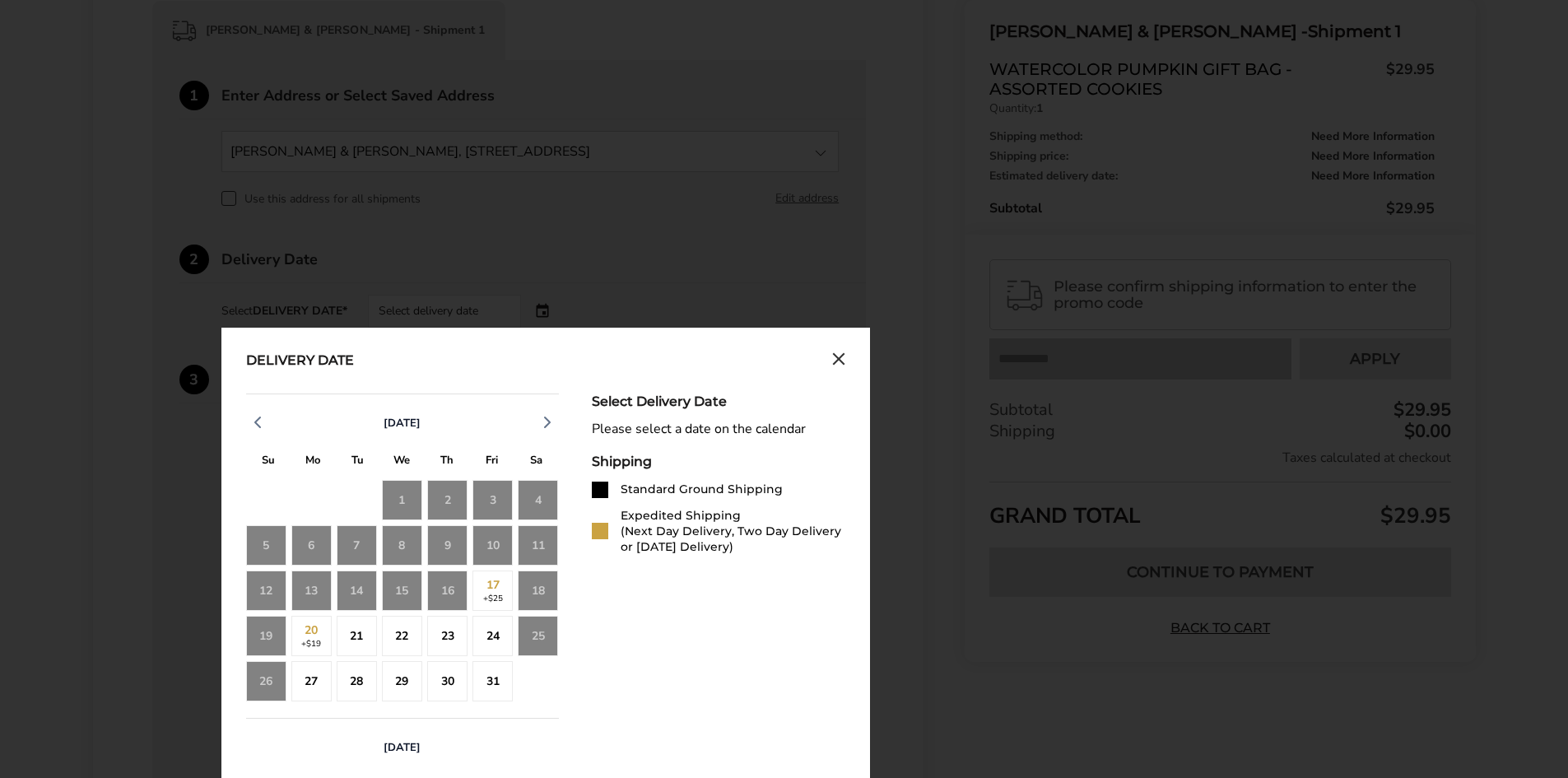
scroll to position [524, 0]
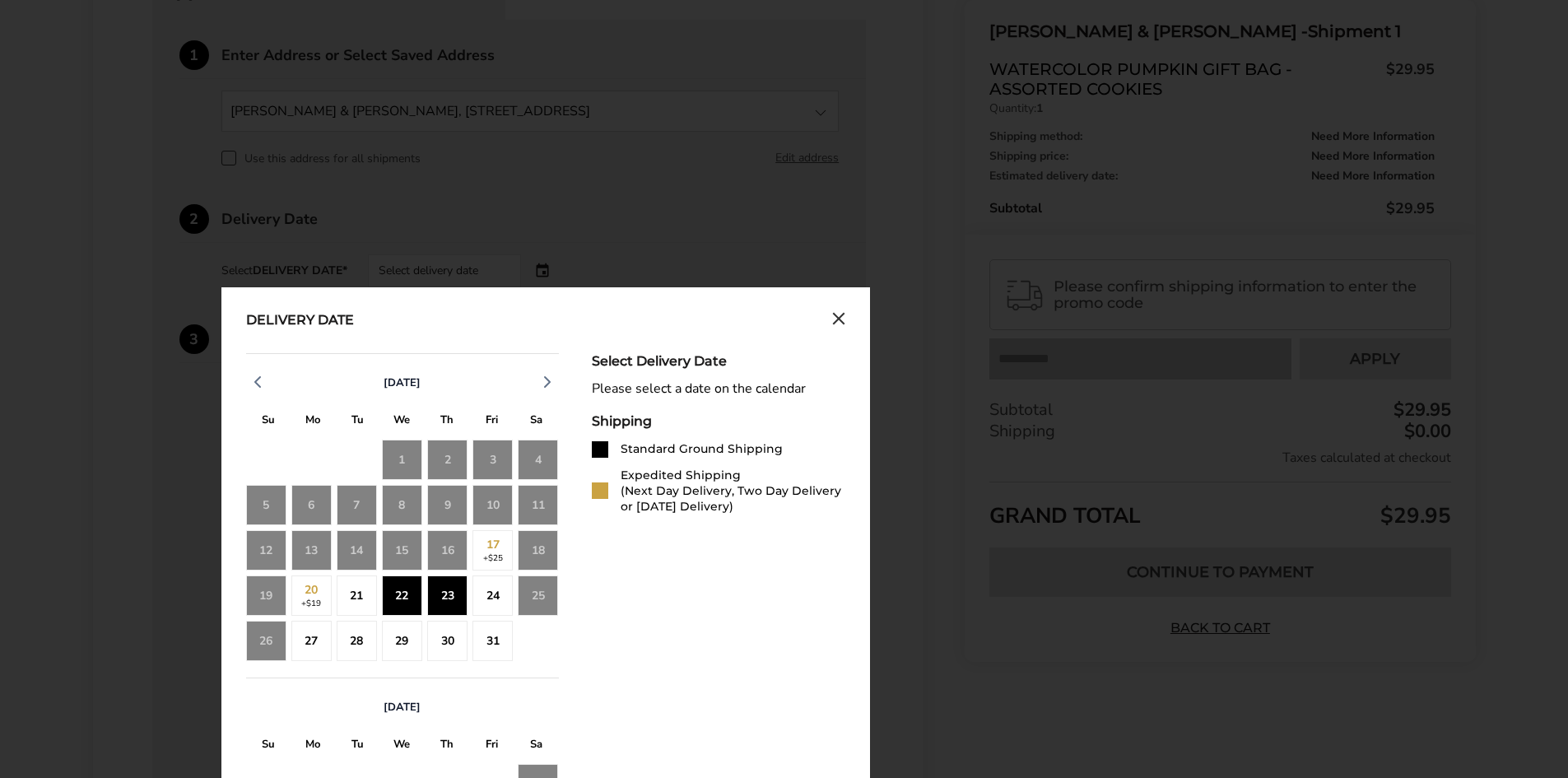
click at [410, 608] on div "22" at bounding box center [402, 596] width 41 height 41
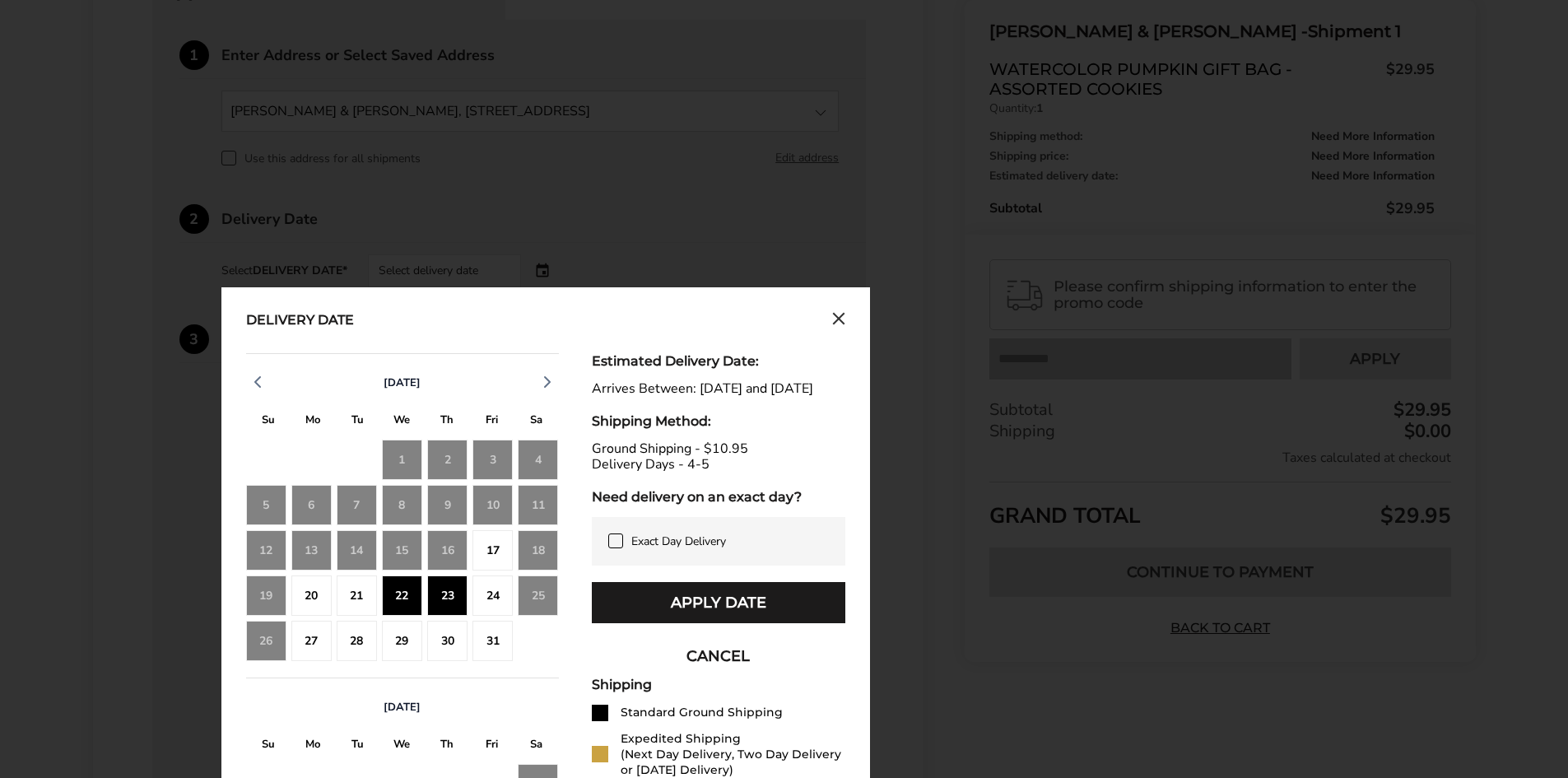
scroll to position [607, 0]
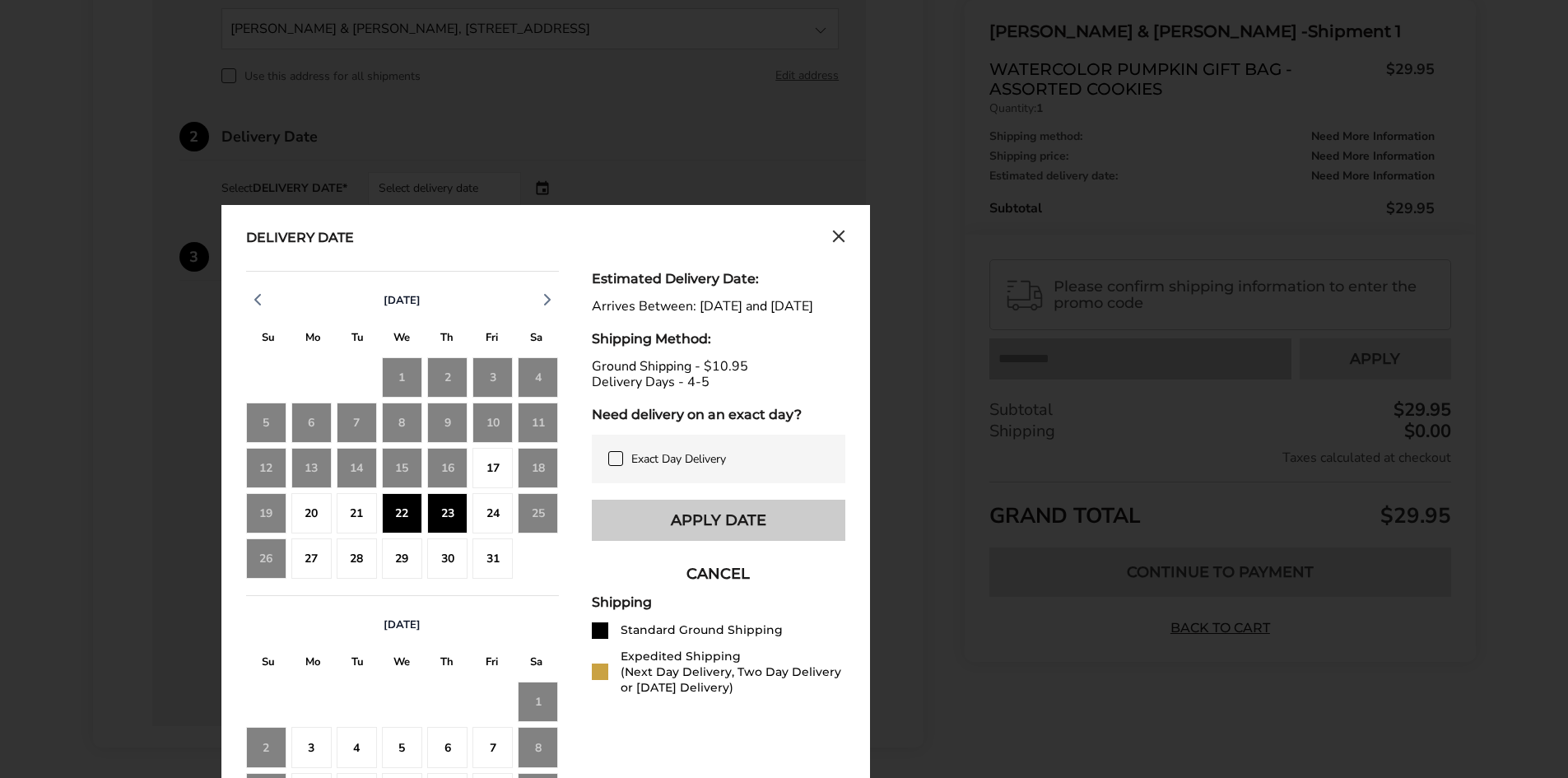
click at [774, 541] on button "Apply Date" at bounding box center [718, 520] width 254 height 41
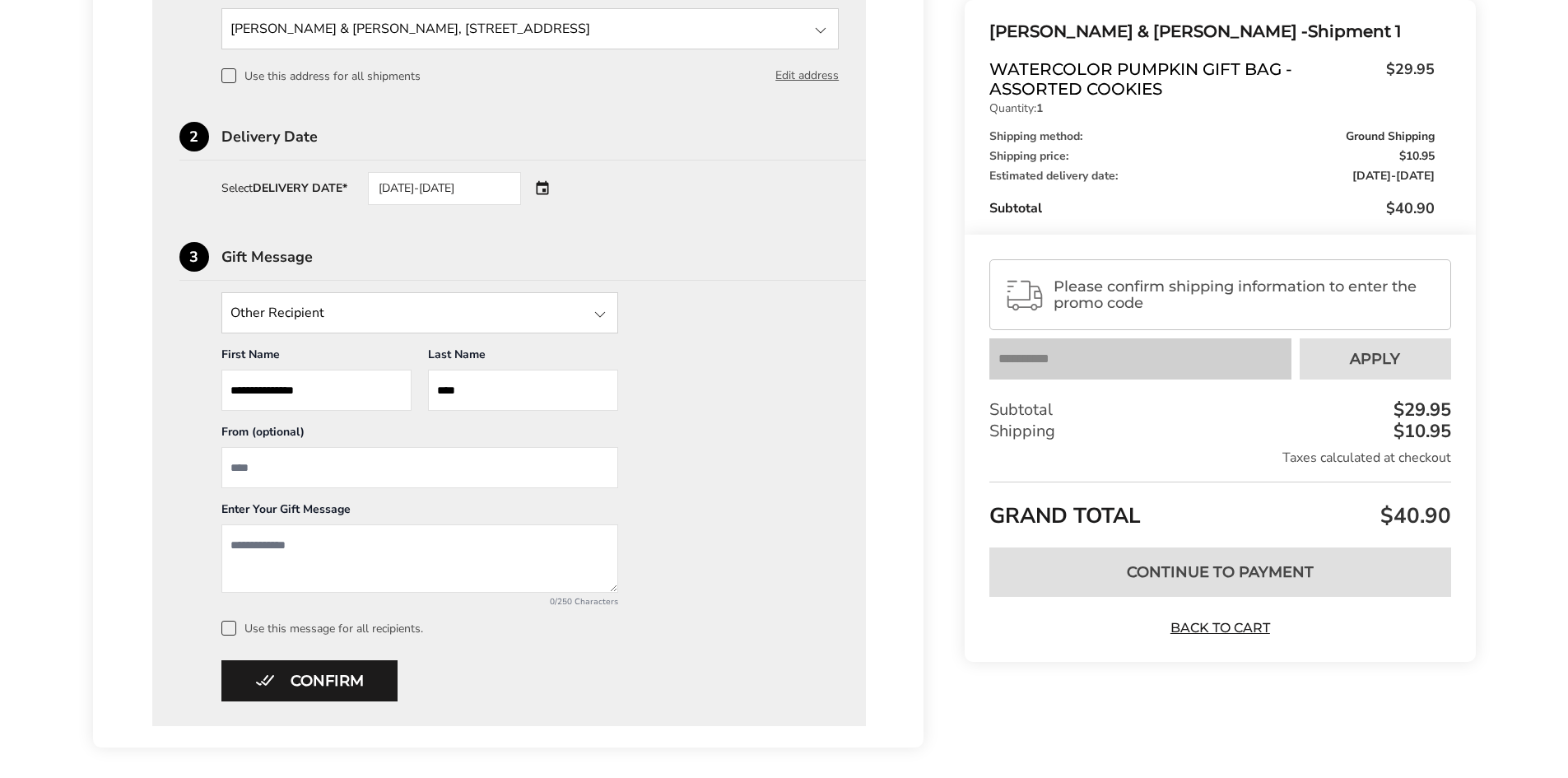
click at [1164, 271] on div "Please confirm shipping information to enter the promo code" at bounding box center [1220, 294] width 461 height 71
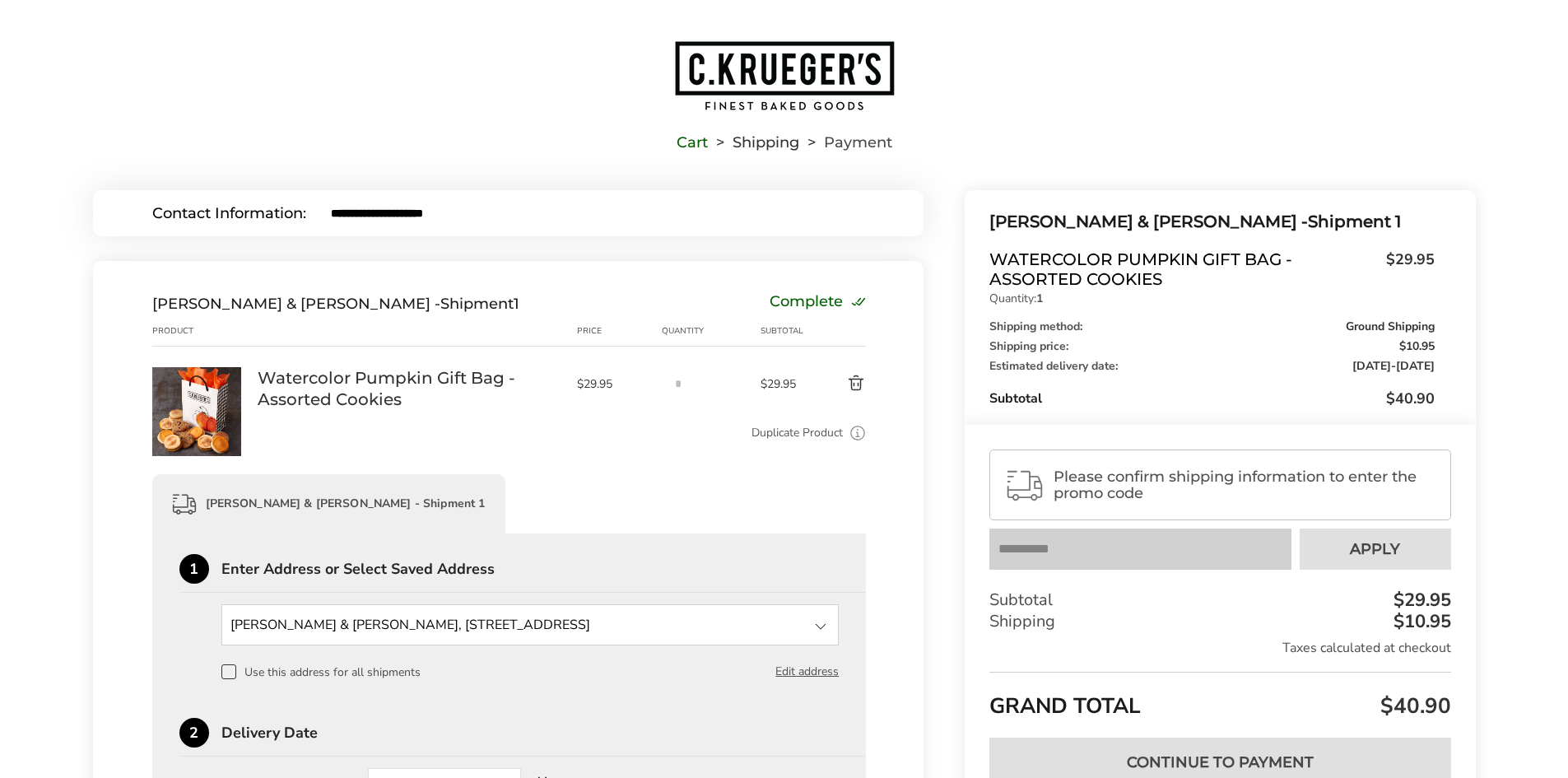
scroll to position [0, 0]
